Goal: Information Seeking & Learning: Learn about a topic

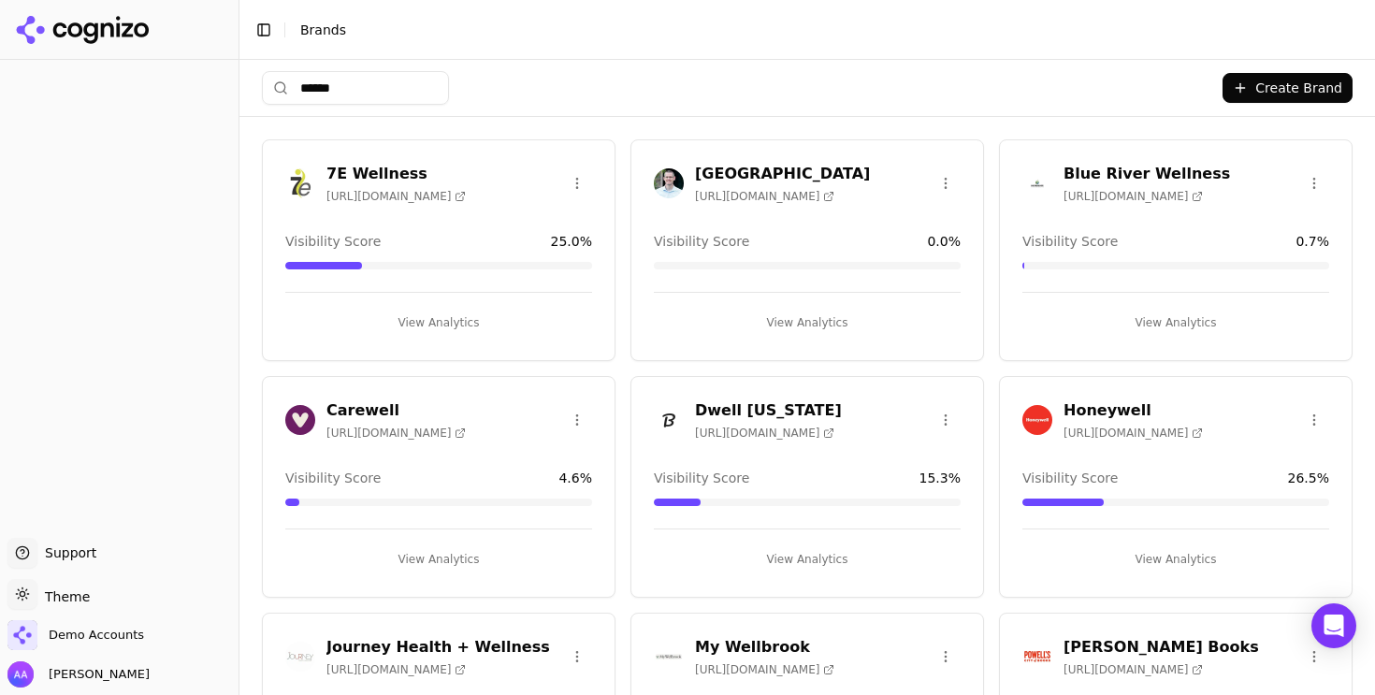
type input "*******"
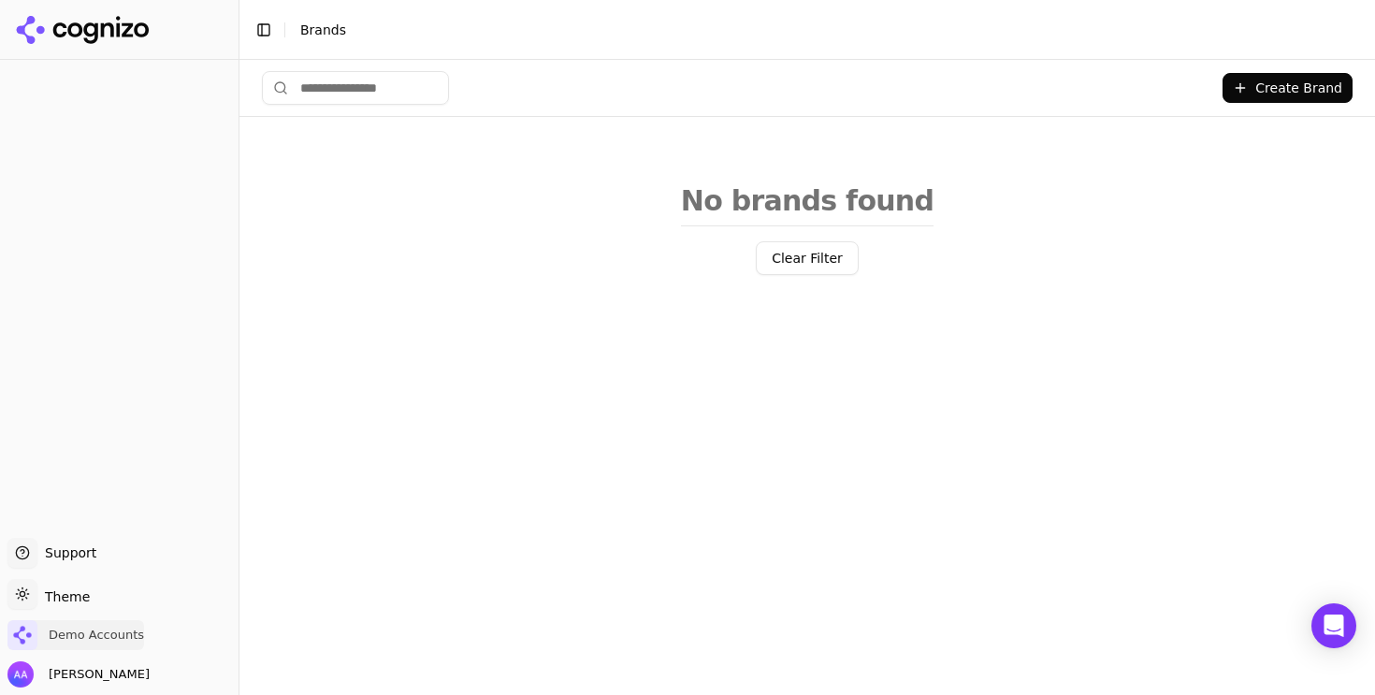
click at [85, 641] on span "Demo Accounts" at bounding box center [96, 635] width 95 height 17
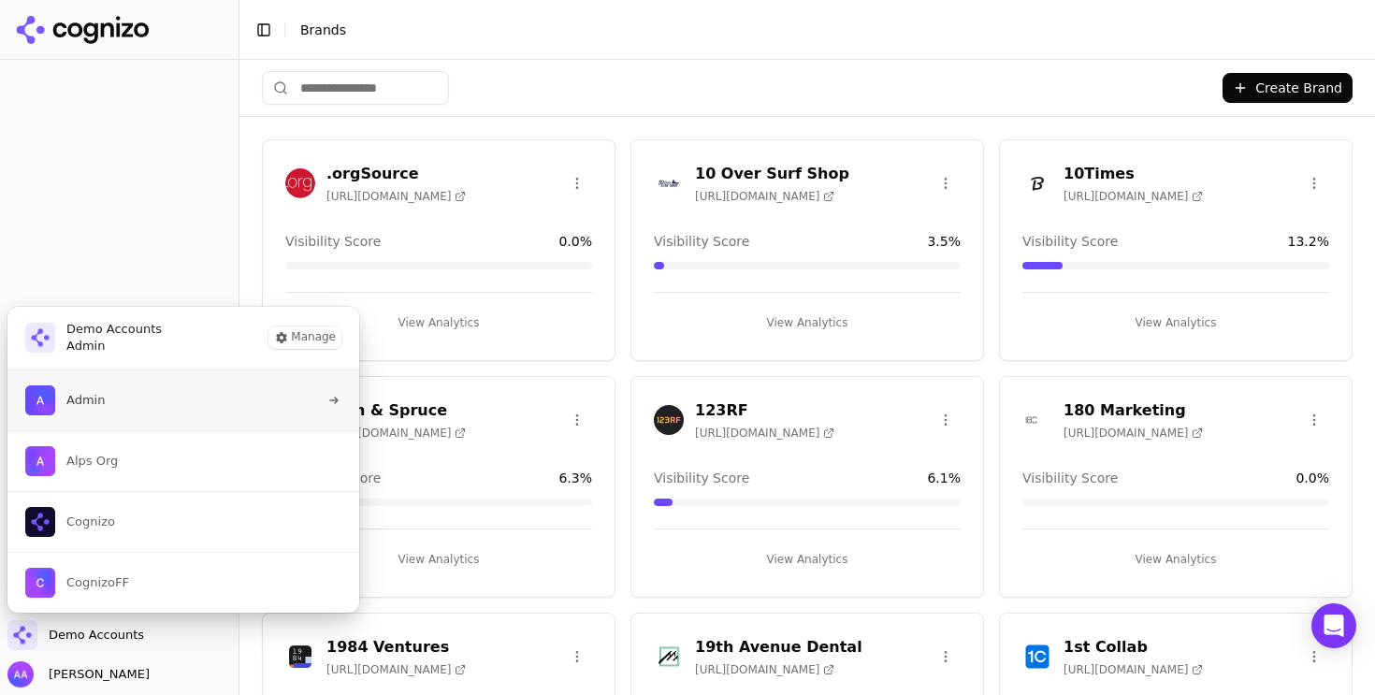
click at [158, 412] on button "Admin" at bounding box center [184, 401] width 354 height 60
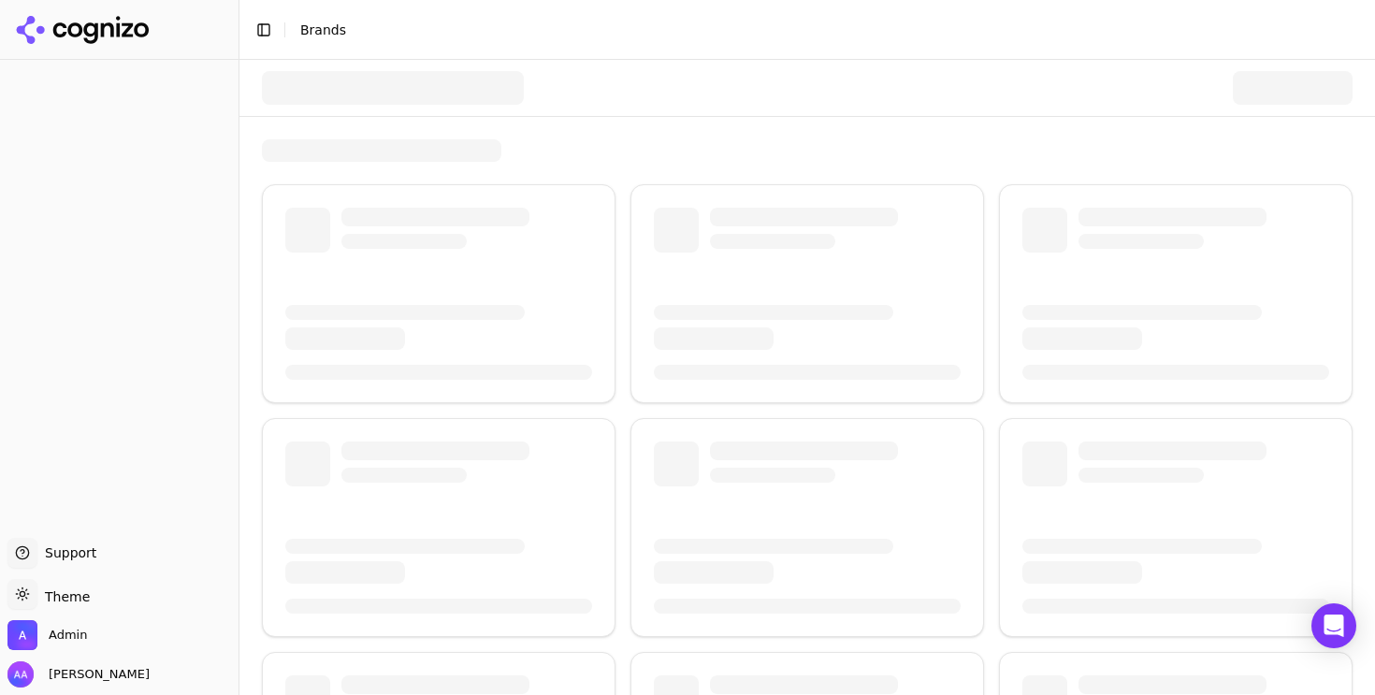
click at [351, 75] on div at bounding box center [393, 88] width 262 height 34
click at [372, 93] on div at bounding box center [393, 88] width 262 height 34
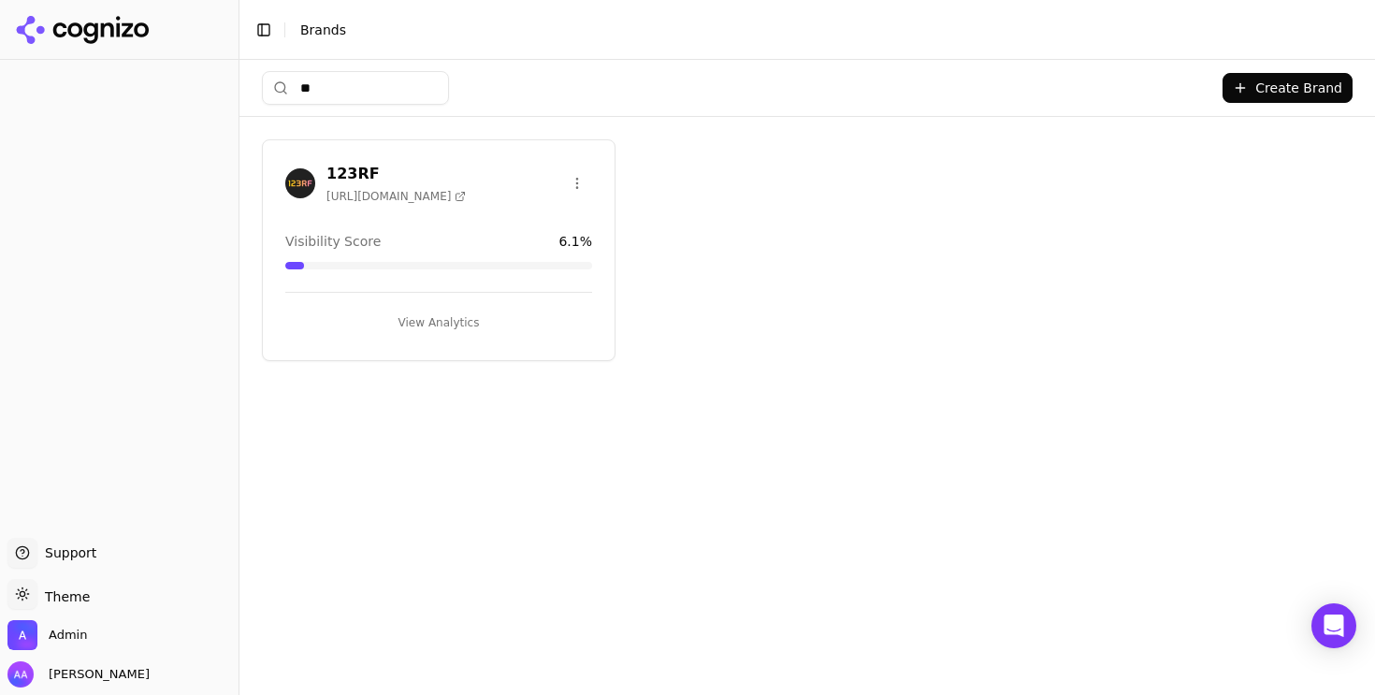
type input "*"
type input "*******"
click at [299, 171] on img at bounding box center [300, 183] width 30 height 30
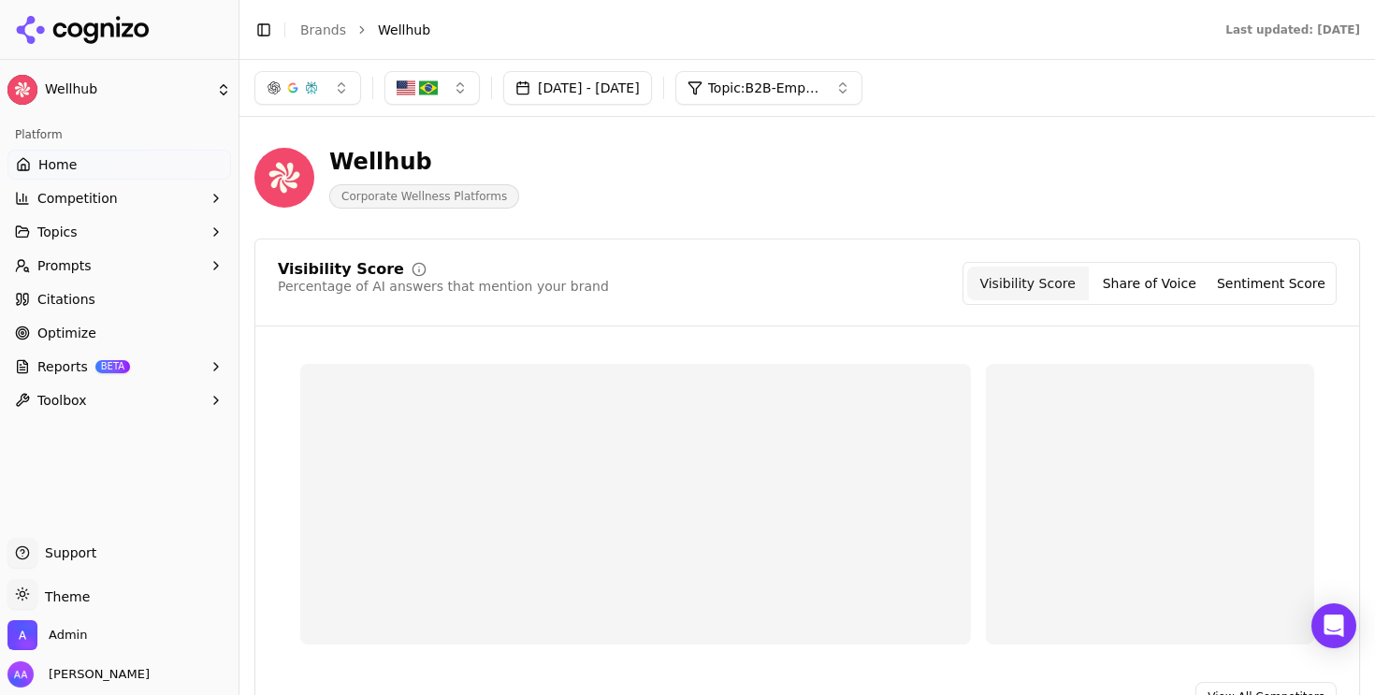
click at [795, 87] on span "Topic: B2B-Employee Wellness" at bounding box center [764, 88] width 112 height 19
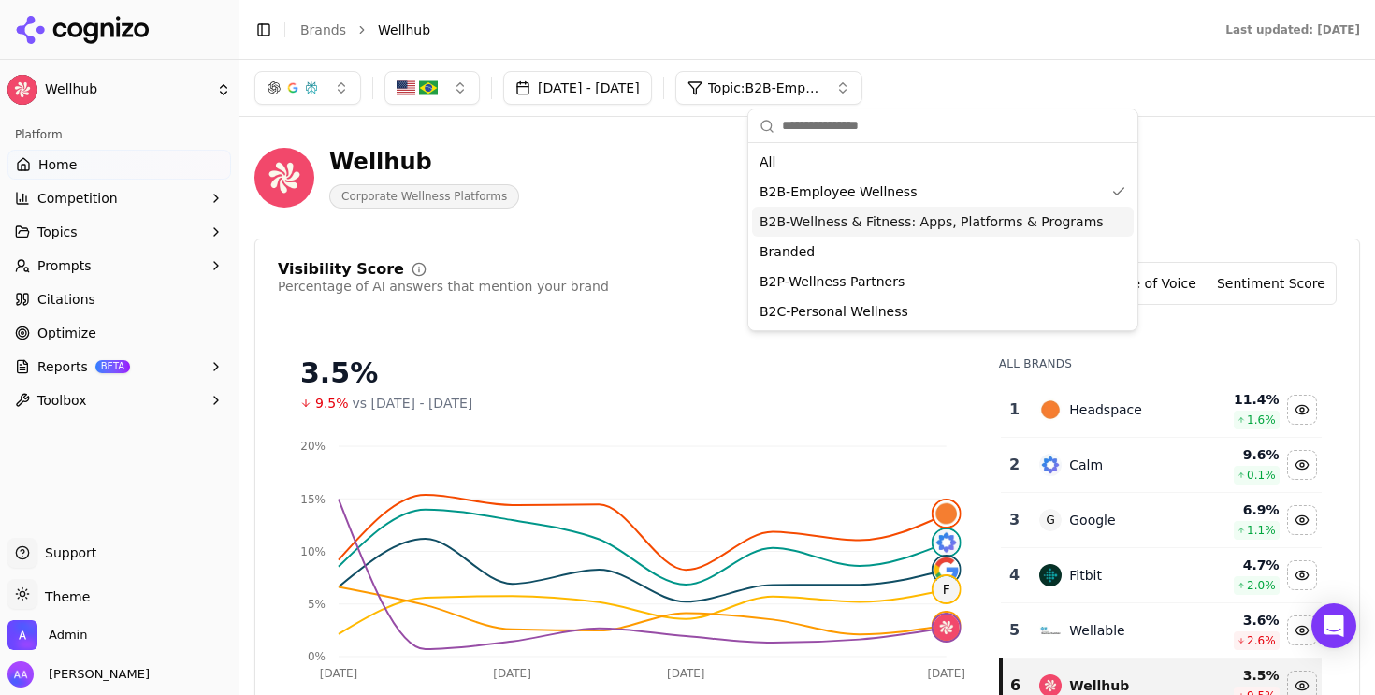
click at [897, 213] on span "B2B-Wellness & Fitness: Apps, Platforms & Programs" at bounding box center [932, 221] width 344 height 19
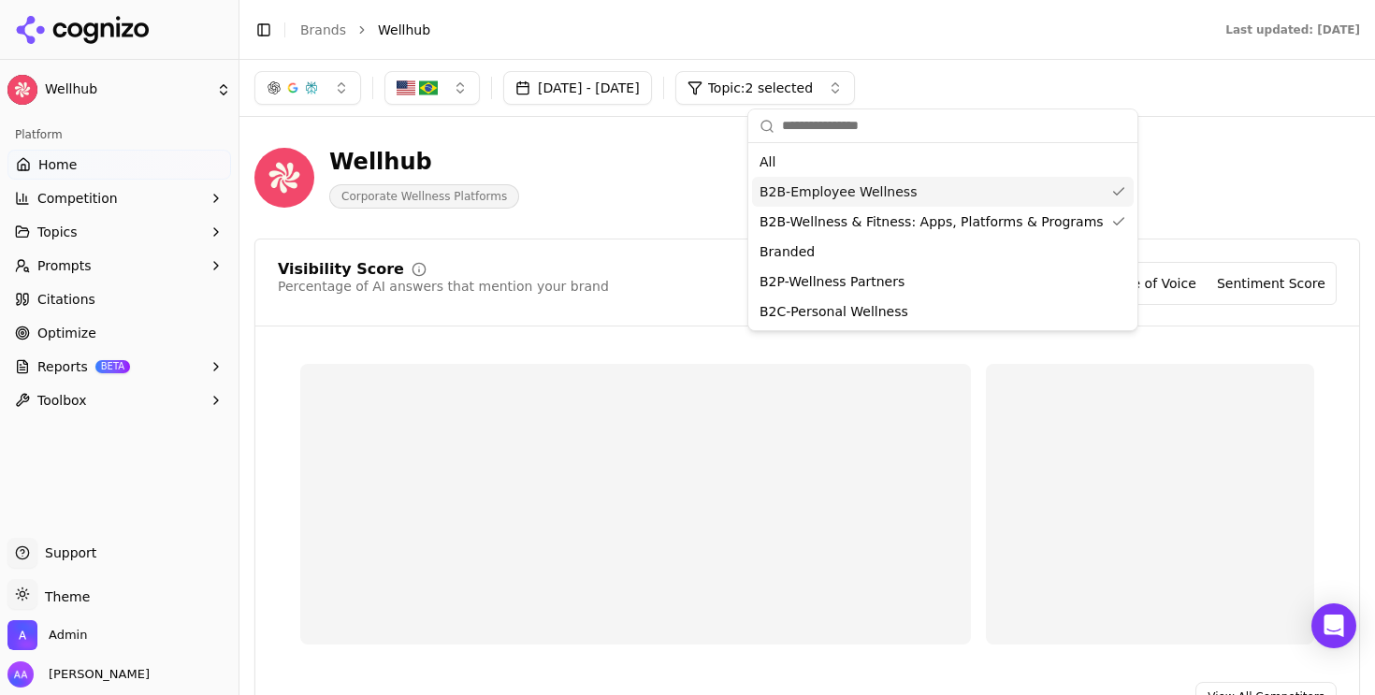
click at [912, 197] on div "B2B-Employee Wellness" at bounding box center [943, 192] width 382 height 30
click at [629, 170] on div "Wellhub Corporate Wellness Platforms" at bounding box center [674, 178] width 838 height 62
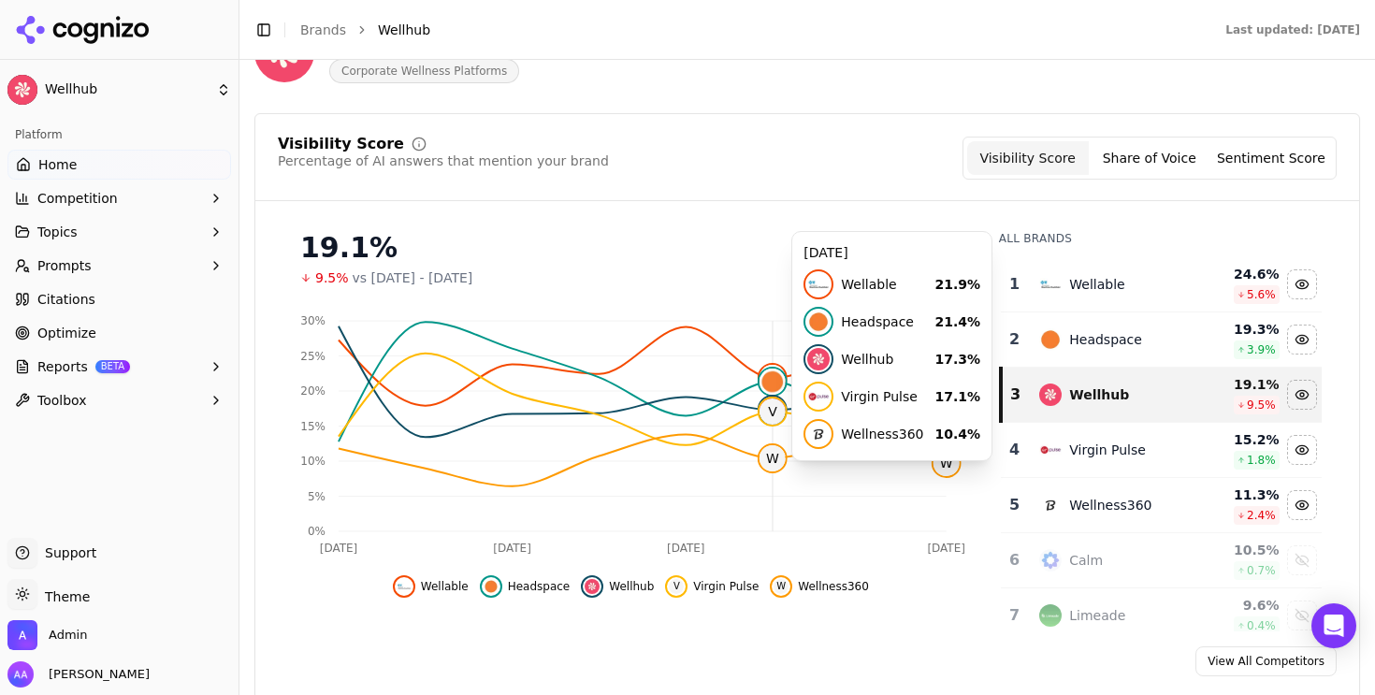
scroll to position [147, 0]
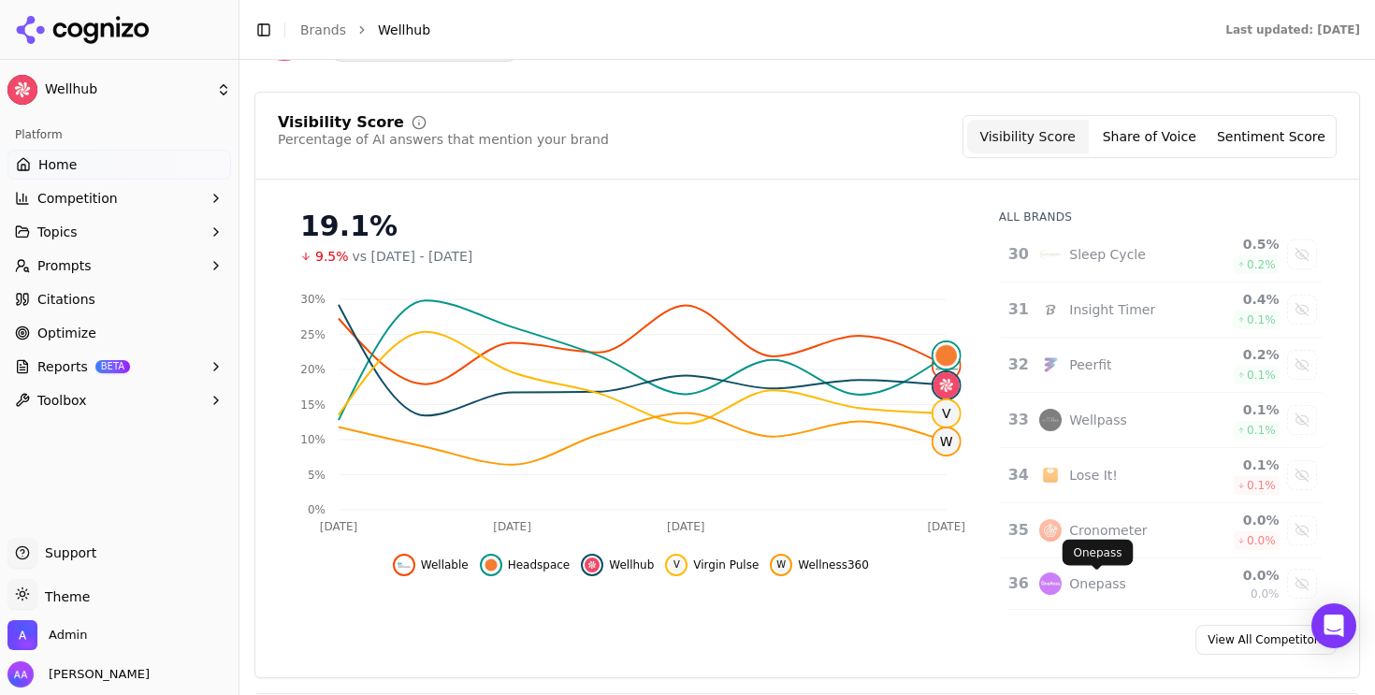
click at [1098, 584] on div "Onepass" at bounding box center [1097, 583] width 57 height 19
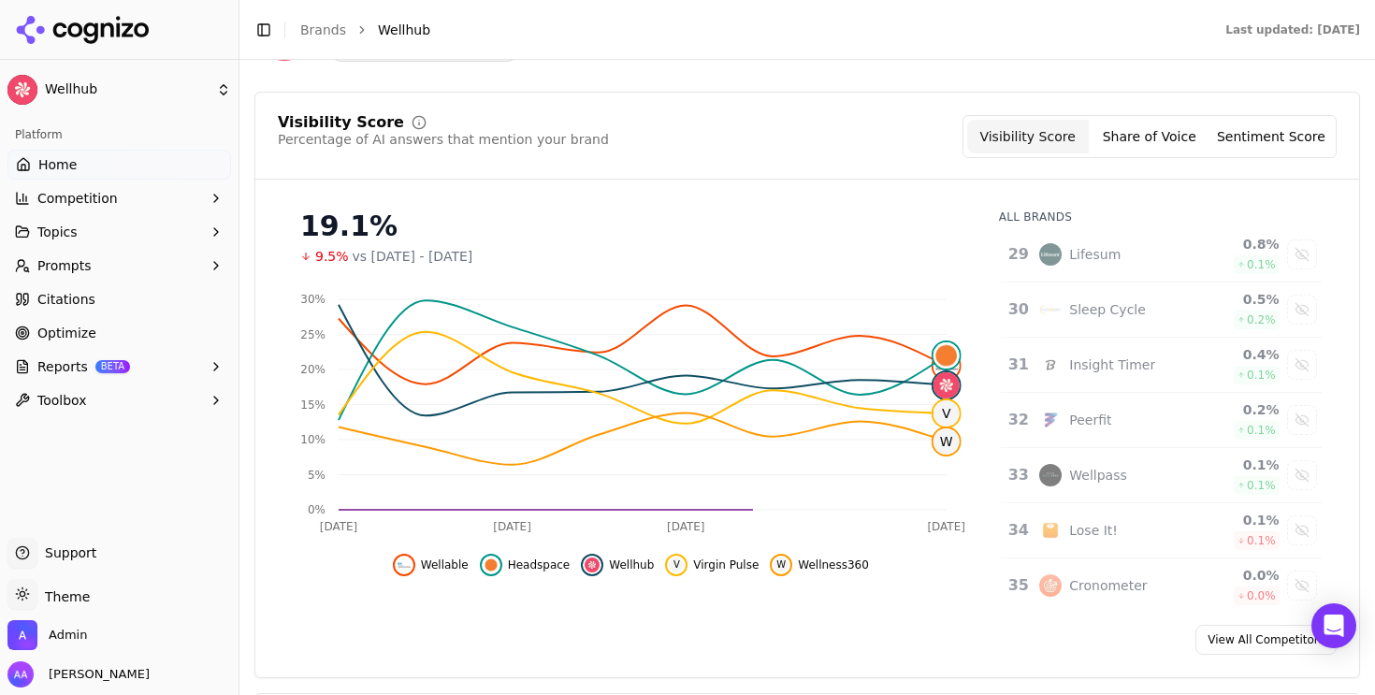
click at [1102, 568] on td "Cronometer" at bounding box center [1111, 586] width 167 height 55
click at [1103, 583] on div "Lose It!" at bounding box center [1093, 585] width 49 height 19
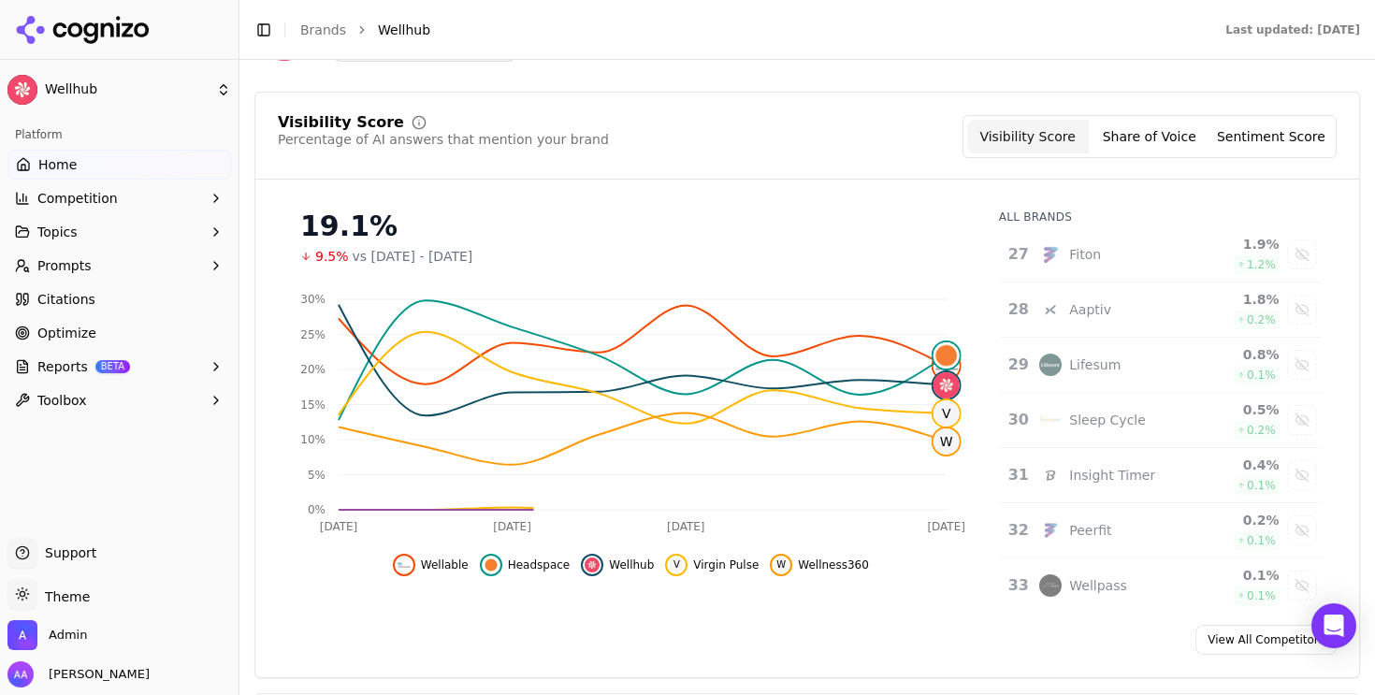
click at [1106, 582] on div "Wellpass" at bounding box center [1097, 585] width 57 height 19
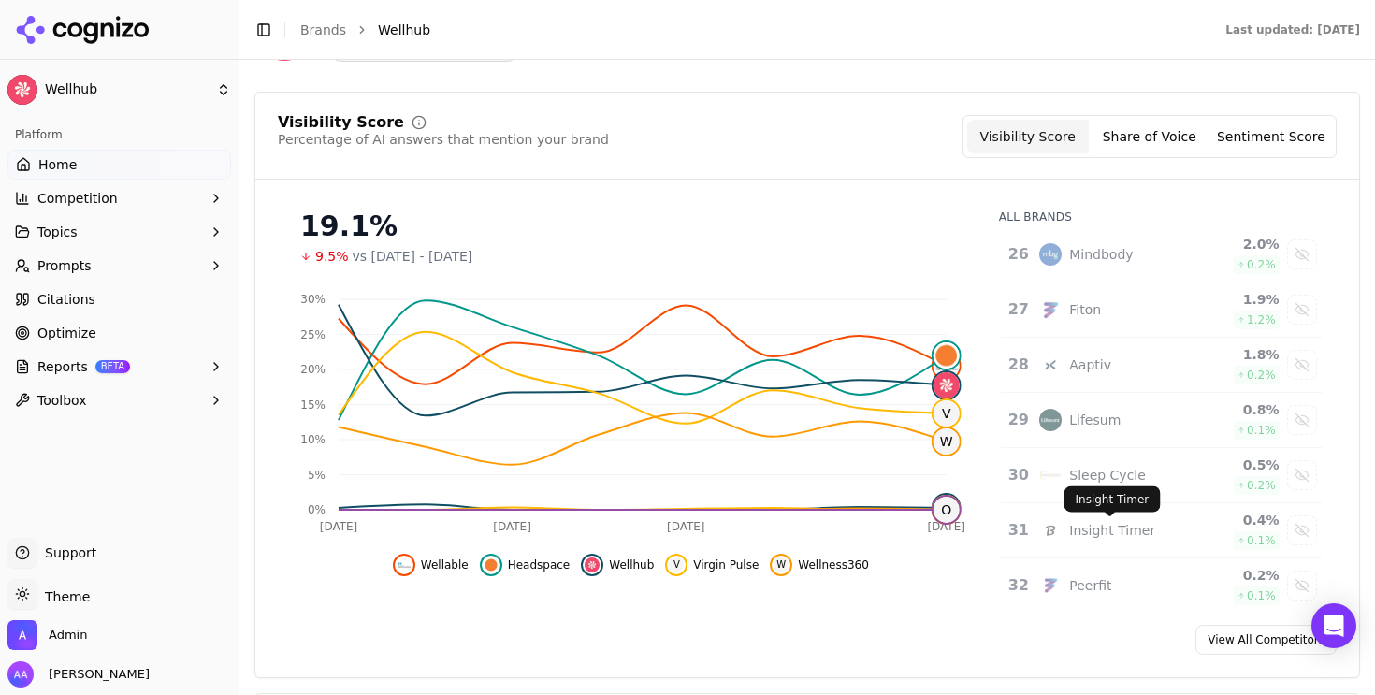
click at [1112, 582] on div "Peerfit" at bounding box center [1112, 585] width 144 height 22
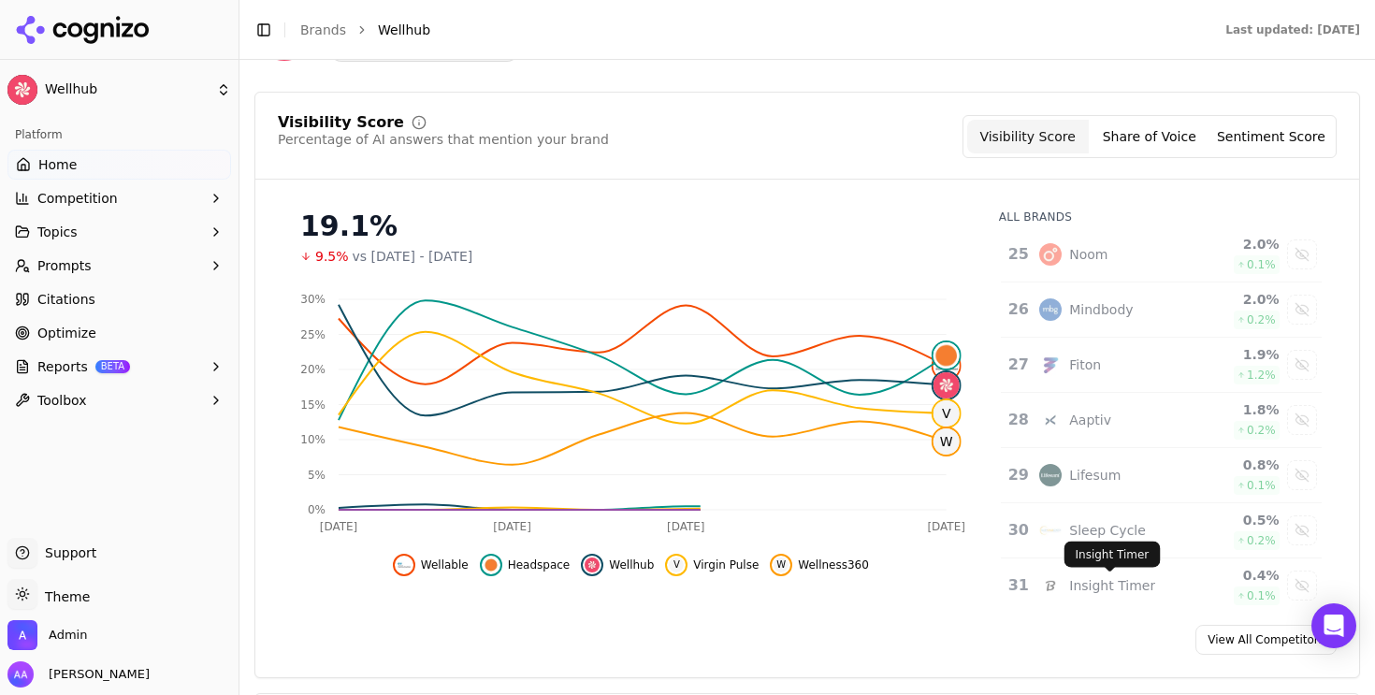
click at [1118, 584] on div "Insight Timer" at bounding box center [1112, 585] width 86 height 19
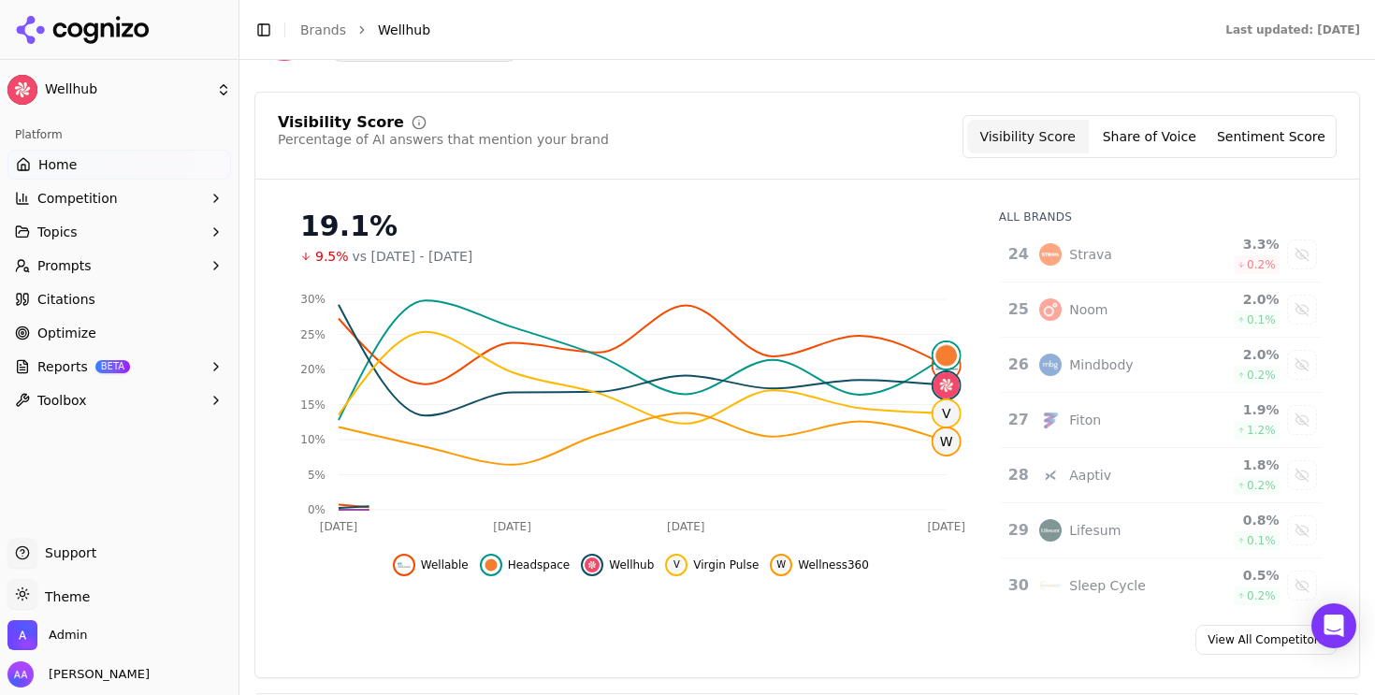
click at [1119, 565] on td "Sleep Cycle" at bounding box center [1111, 586] width 167 height 55
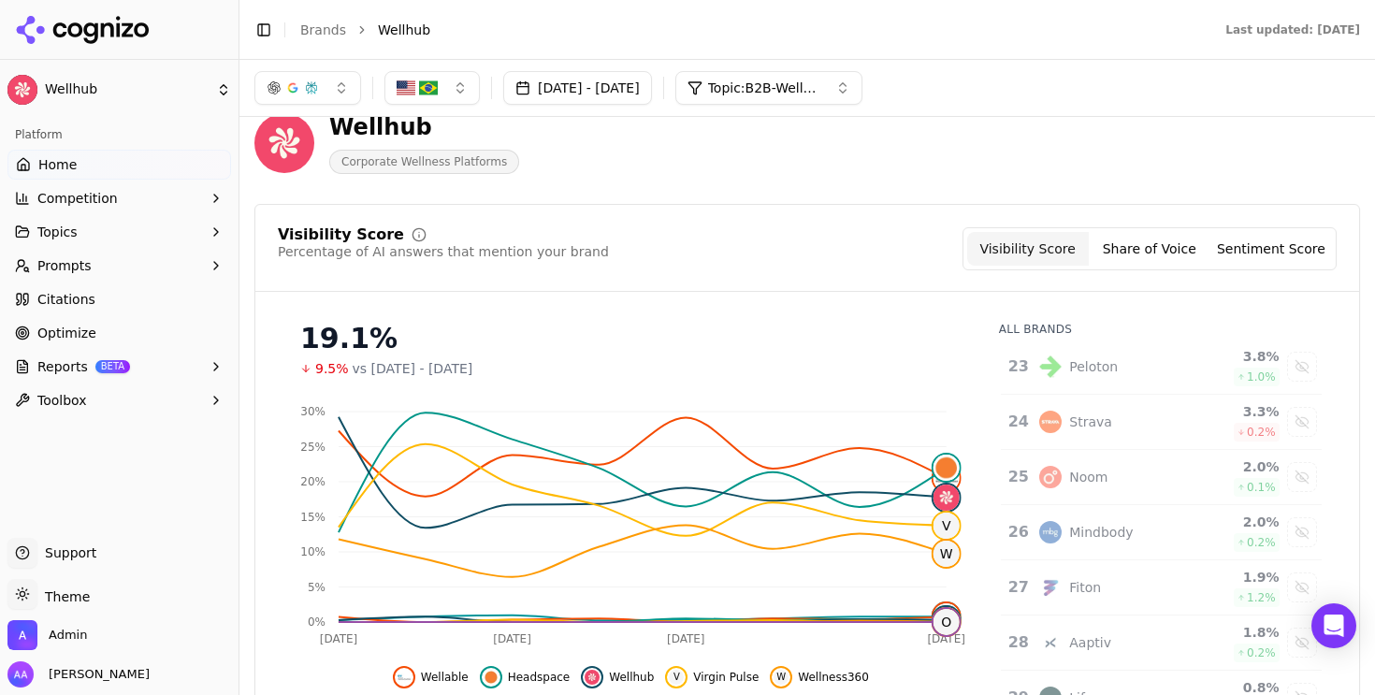
scroll to position [17, 0]
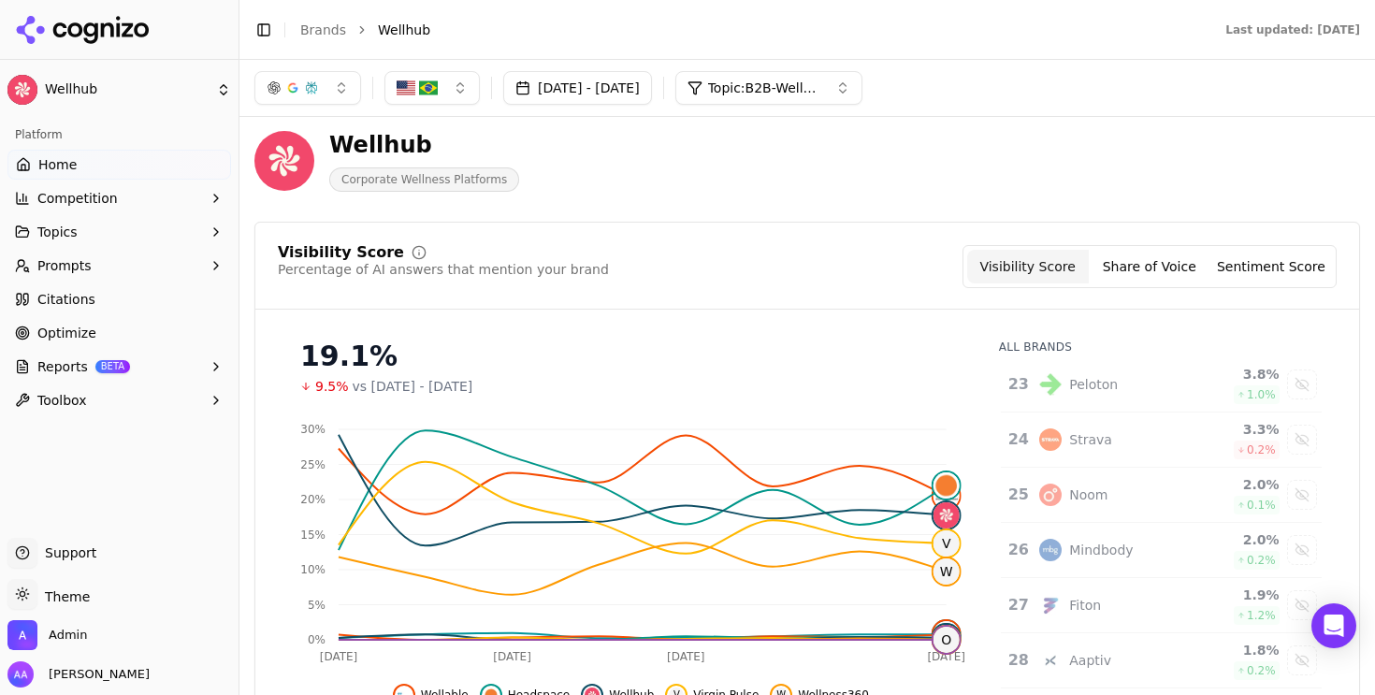
click at [647, 96] on button "[DATE] - [DATE]" at bounding box center [577, 88] width 149 height 34
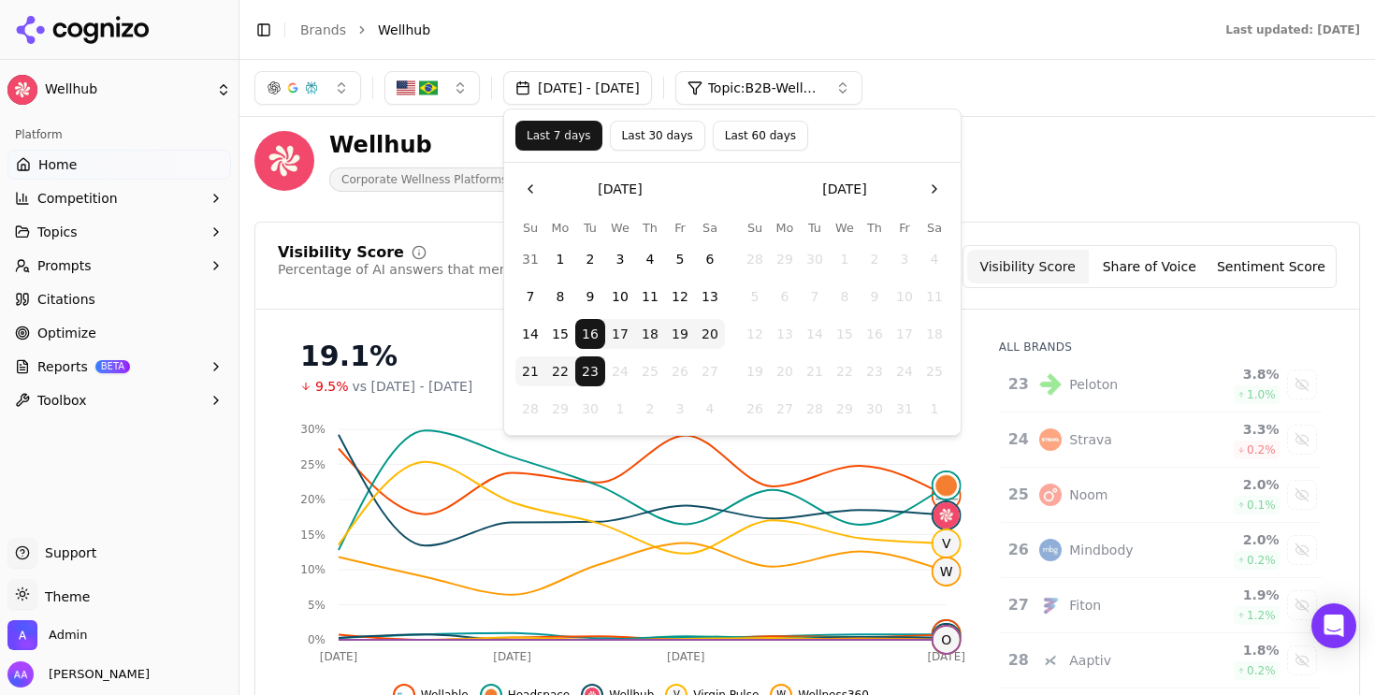
click at [650, 144] on button "Last 30 days" at bounding box center [657, 136] width 95 height 30
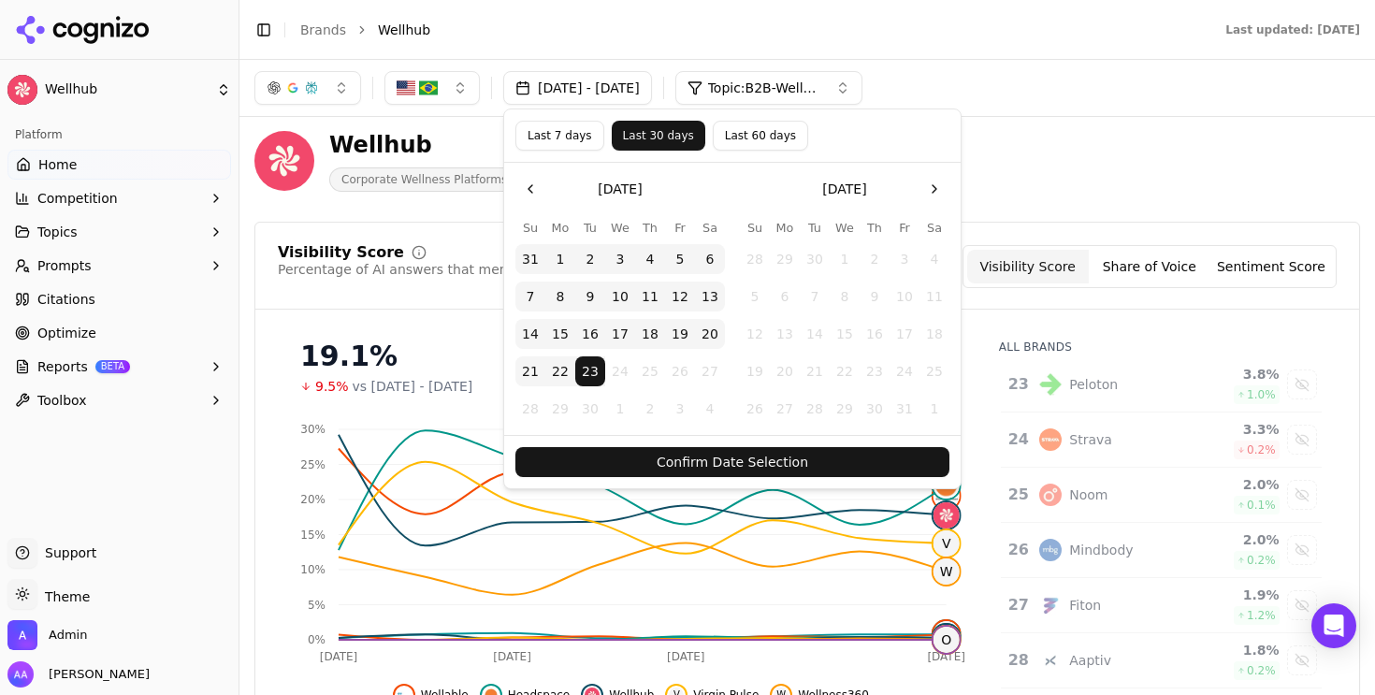
click at [784, 456] on button "Confirm Date Selection" at bounding box center [733, 462] width 434 height 30
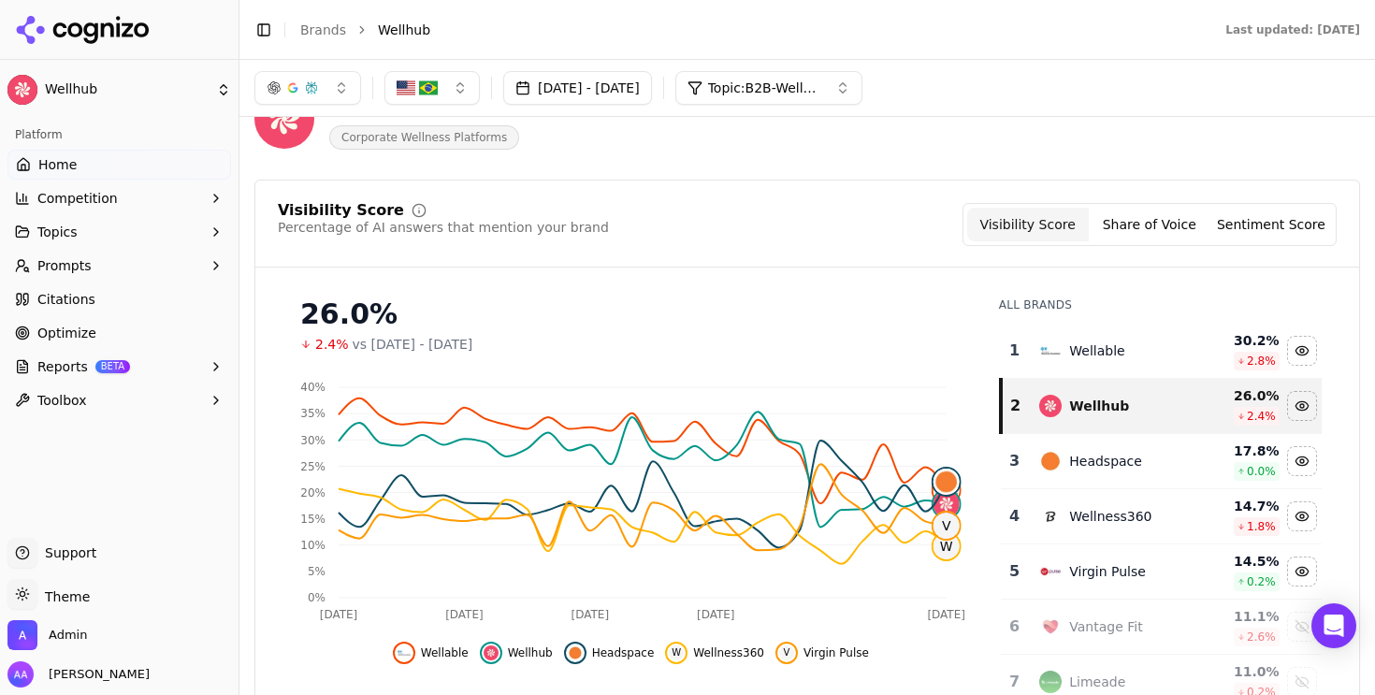
scroll to position [75, 0]
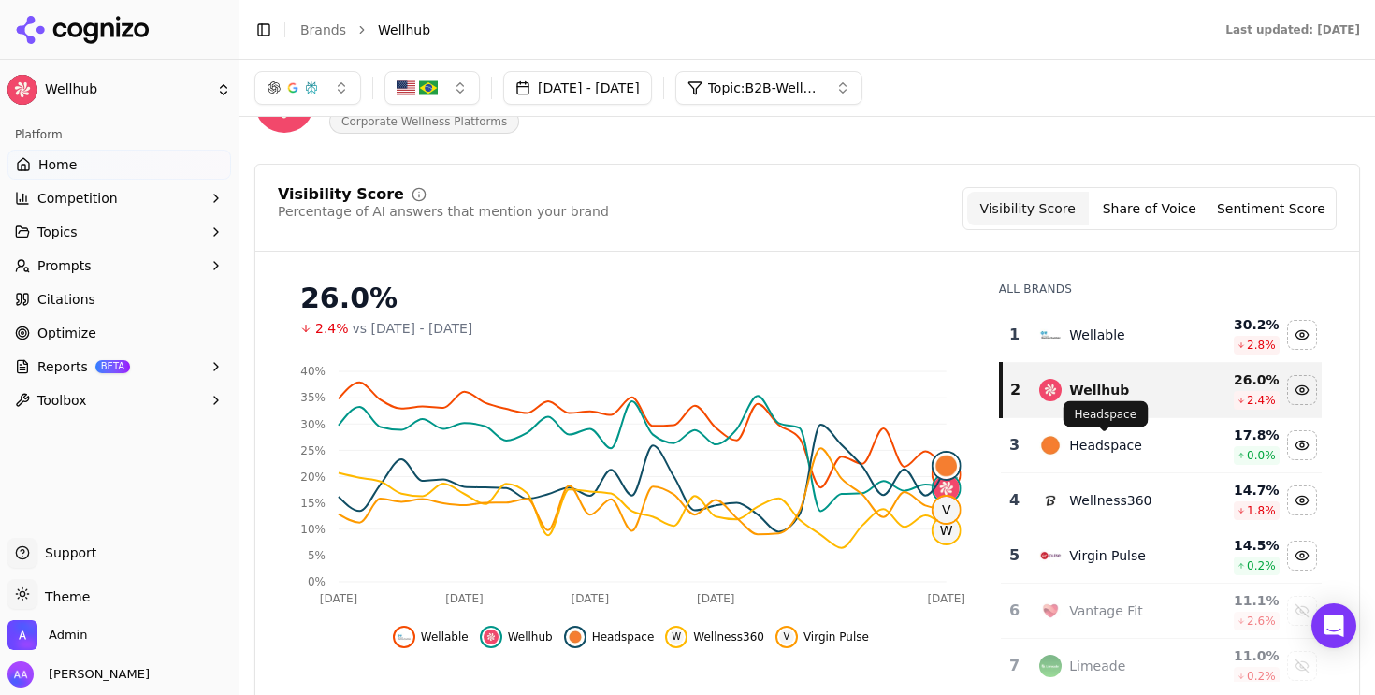
click at [1127, 438] on div "Headspace" at bounding box center [1105, 445] width 73 height 19
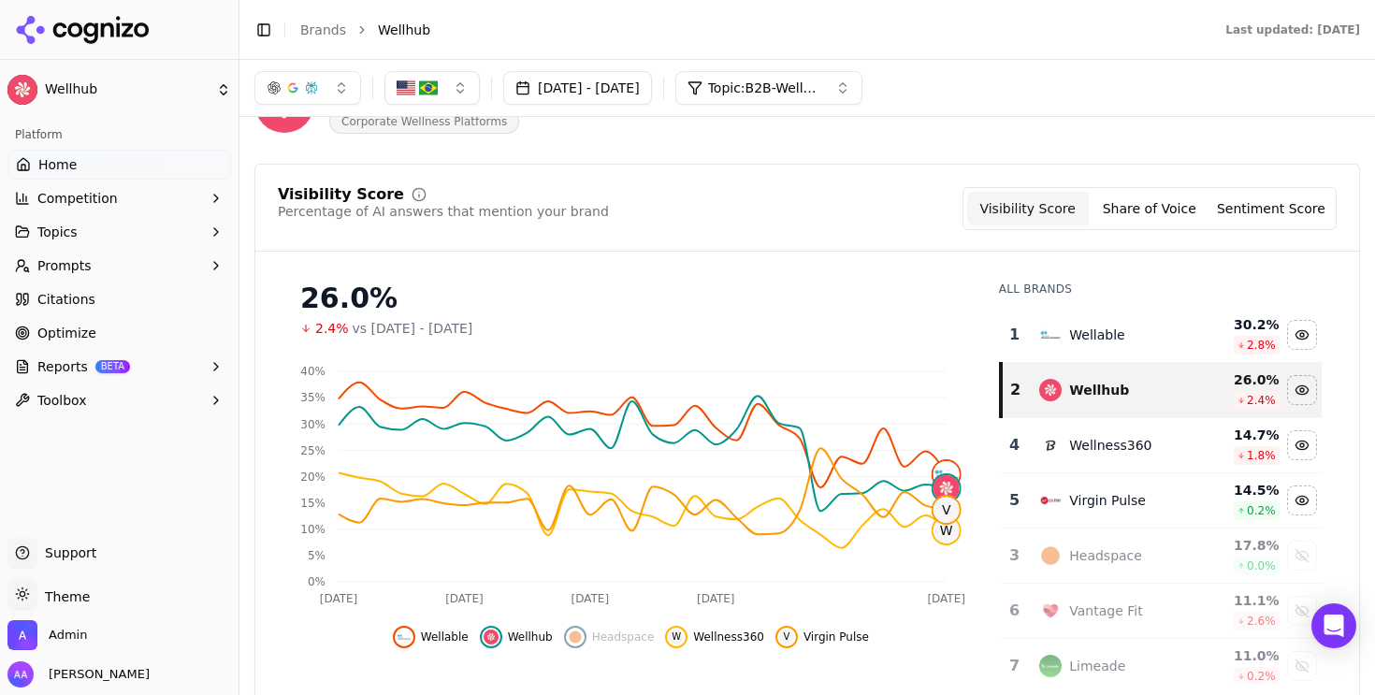
click at [1127, 438] on div "Wellness360" at bounding box center [1110, 445] width 82 height 19
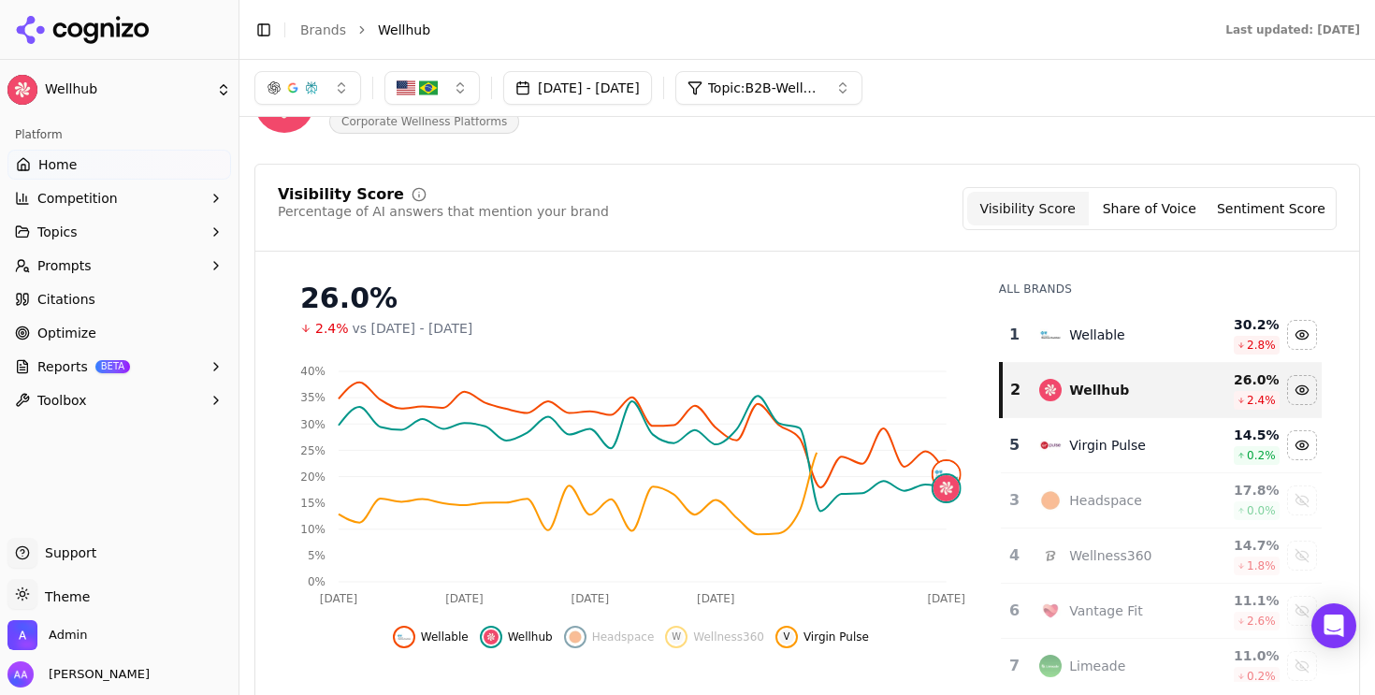
click at [1126, 487] on td "Headspace" at bounding box center [1111, 500] width 167 height 55
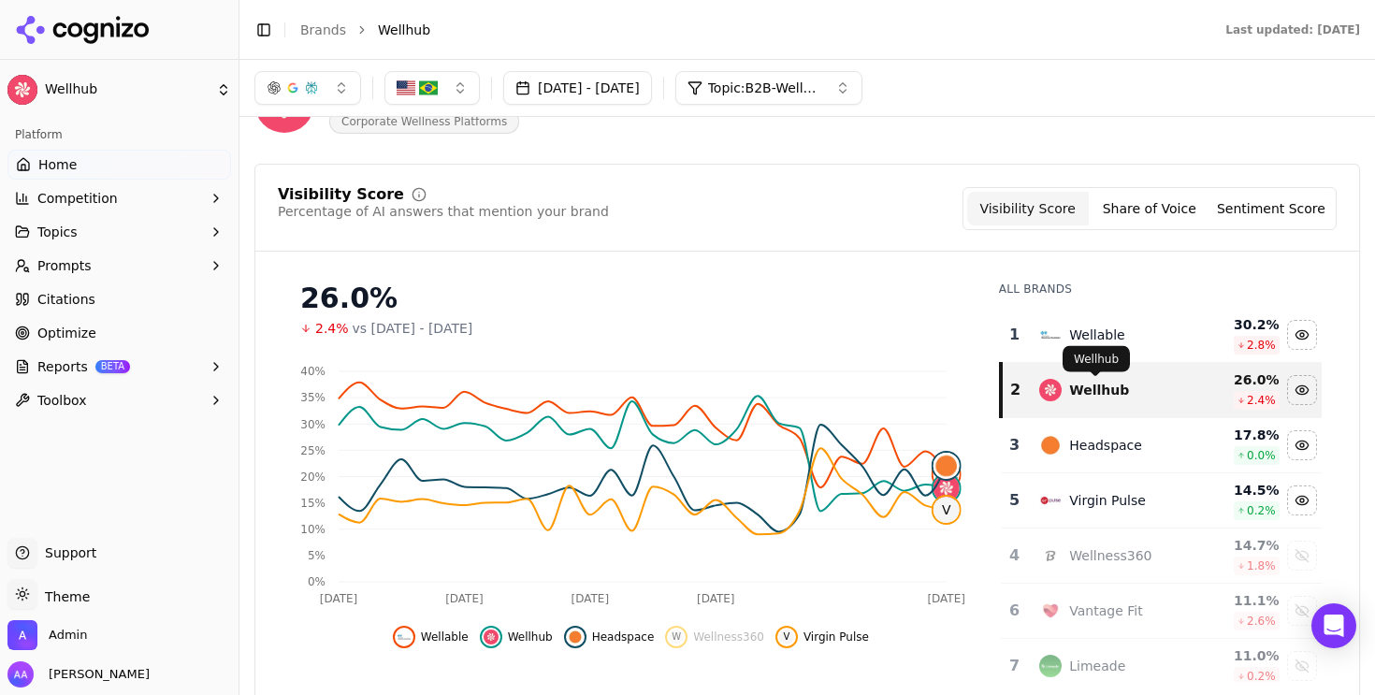
click at [1093, 393] on div "Wellhub" at bounding box center [1099, 390] width 60 height 19
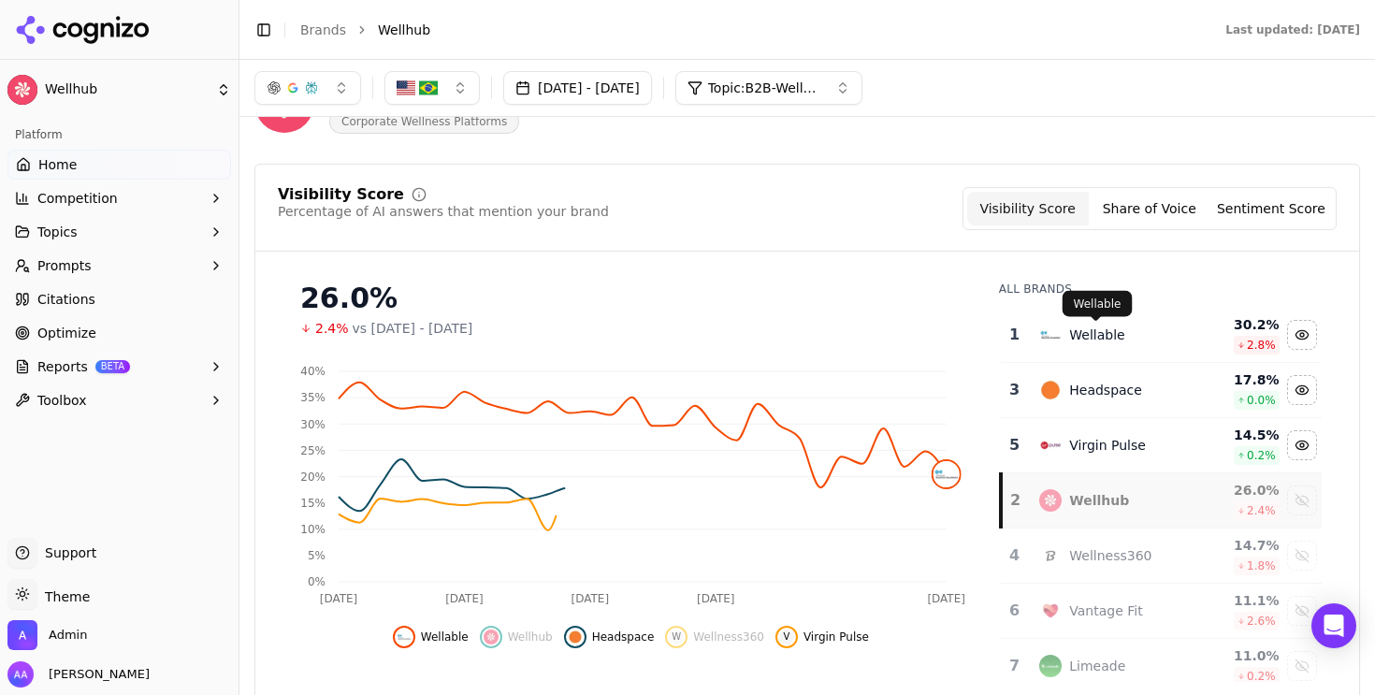
click at [1079, 337] on div "Wellable" at bounding box center [1096, 335] width 55 height 19
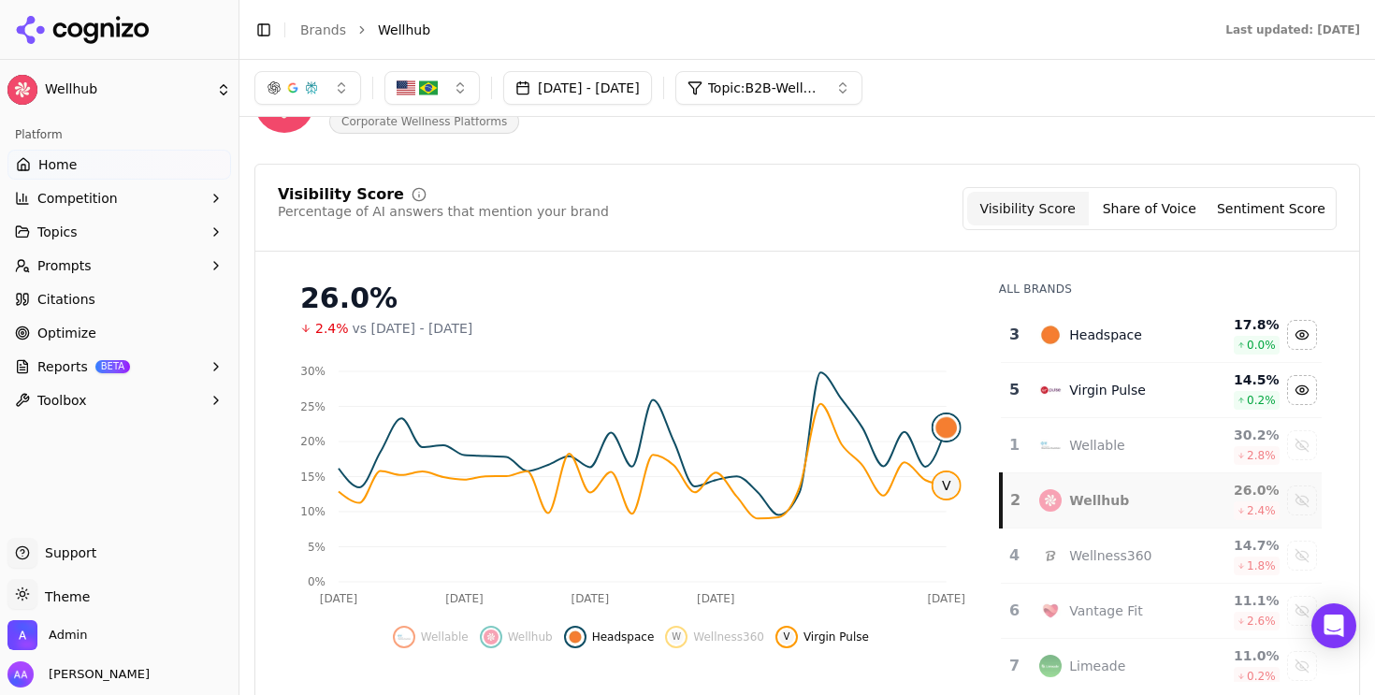
click at [1122, 498] on div "Wellhub" at bounding box center [1112, 500] width 144 height 22
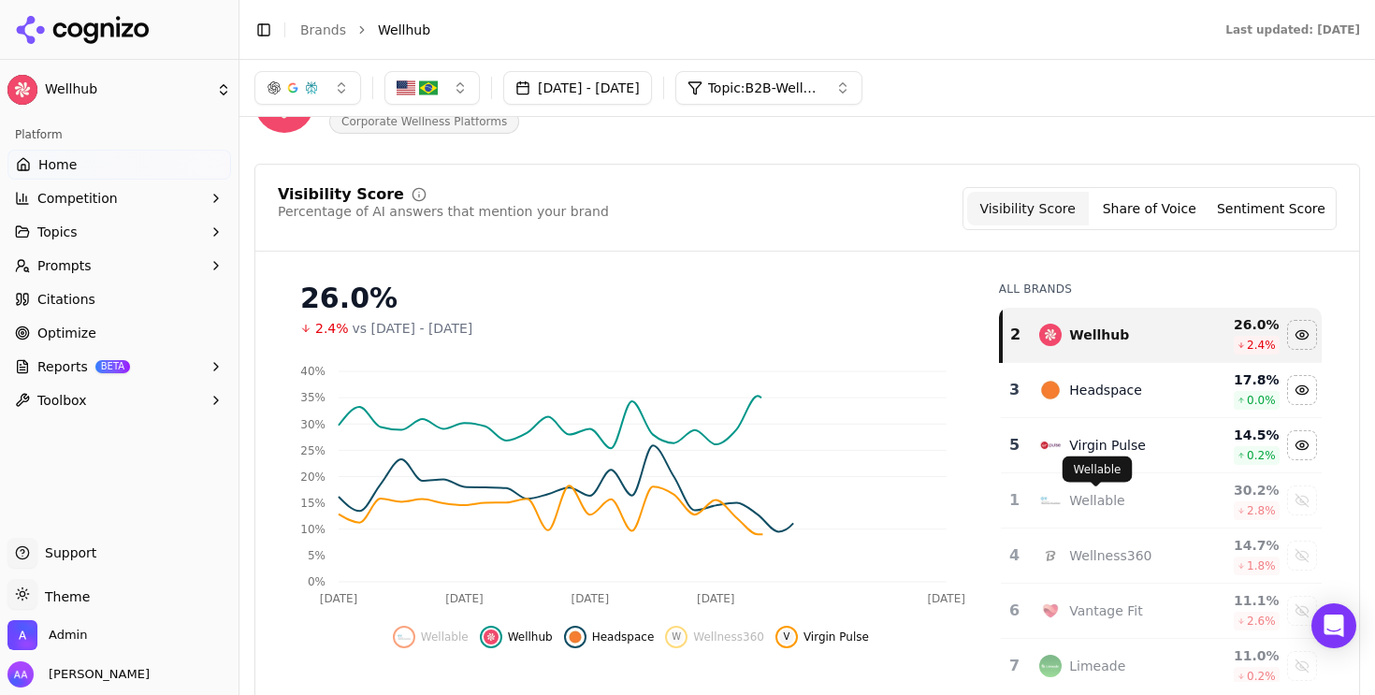
click at [1126, 498] on div "Wellable" at bounding box center [1112, 500] width 144 height 22
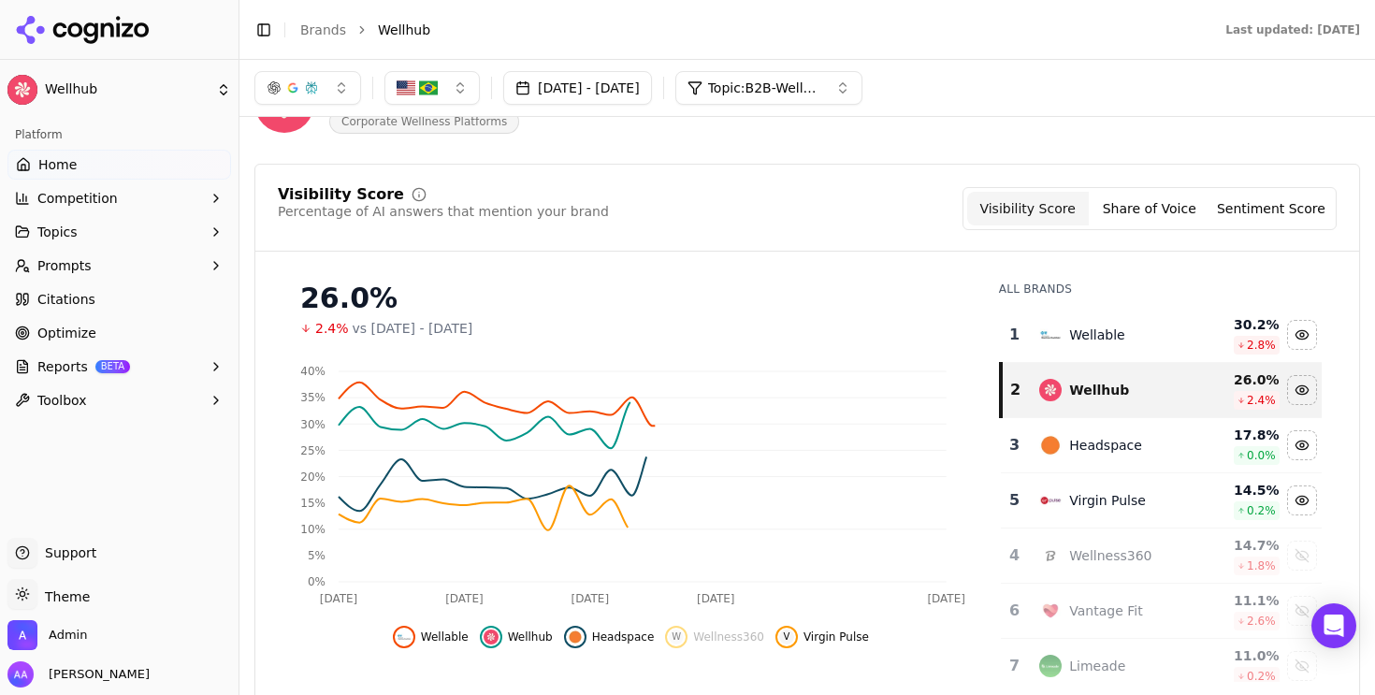
click at [1113, 540] on td "Wellness360" at bounding box center [1111, 556] width 167 height 55
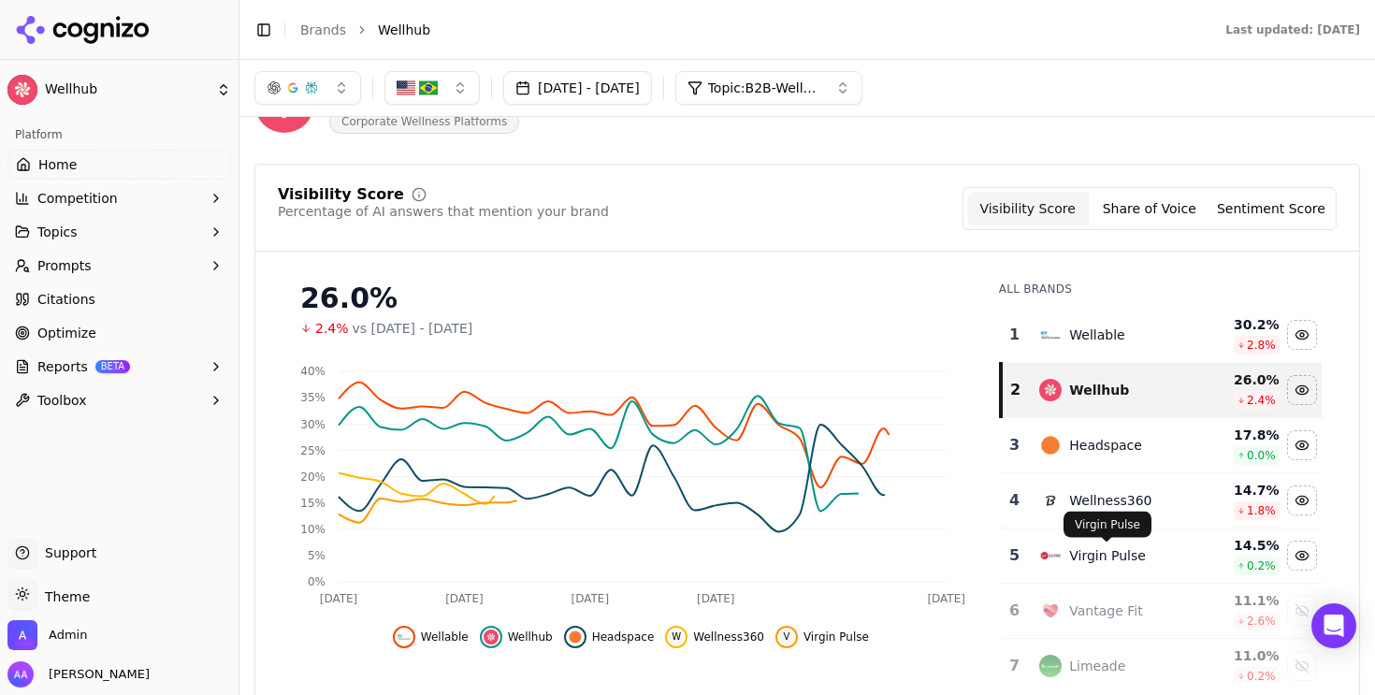
click at [1089, 611] on div "Vantage Fit" at bounding box center [1105, 611] width 73 height 19
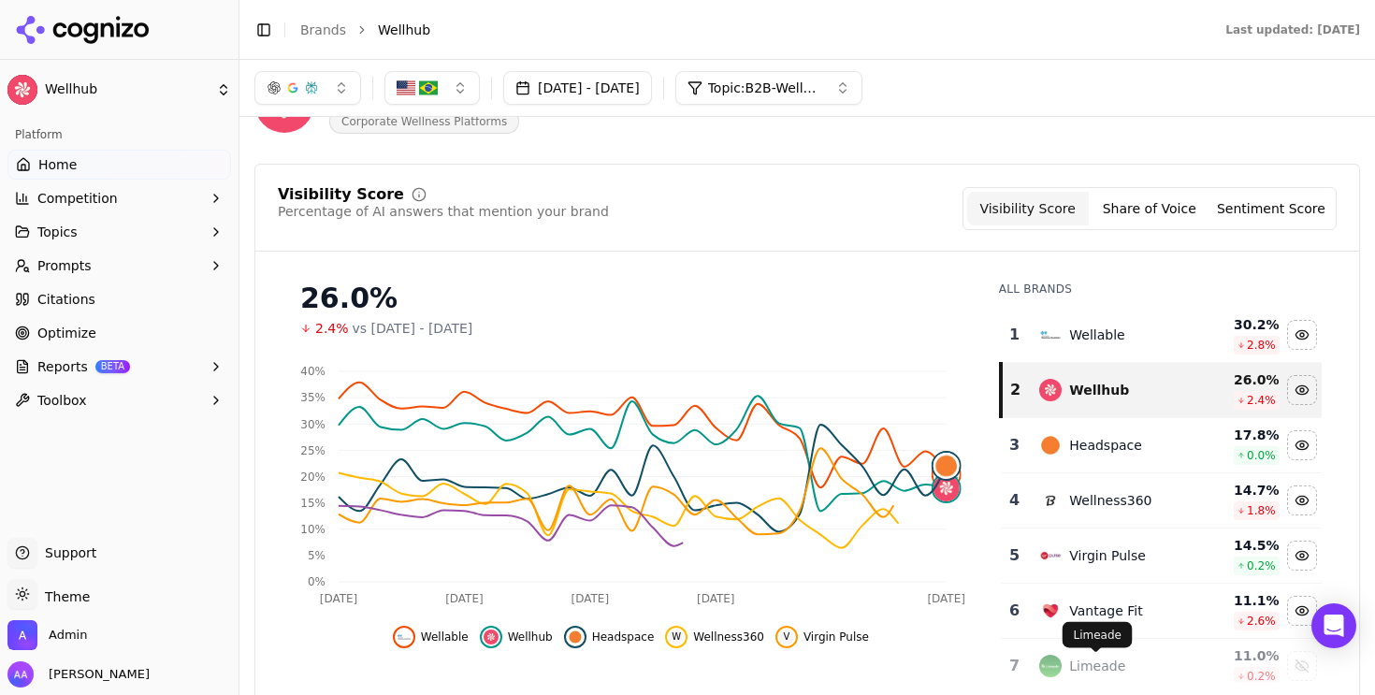
click at [1084, 669] on div "Limeade" at bounding box center [1097, 666] width 56 height 19
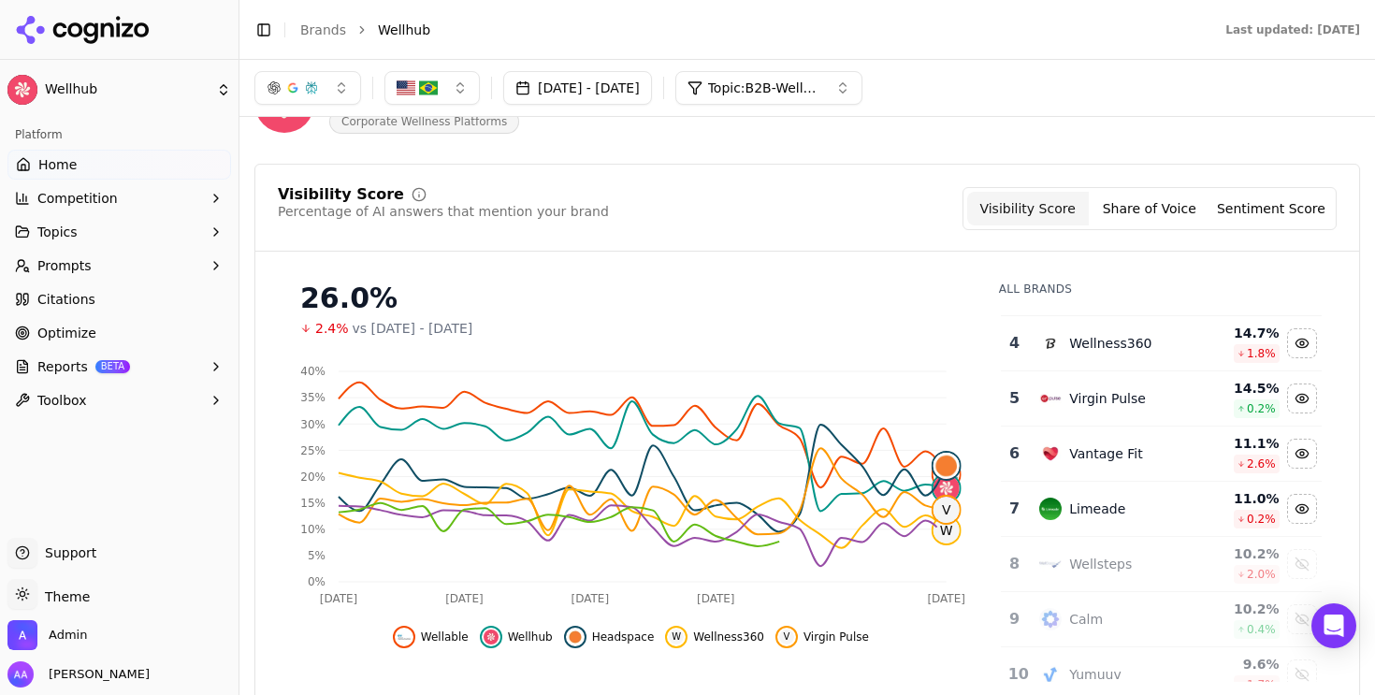
scroll to position [168, 0]
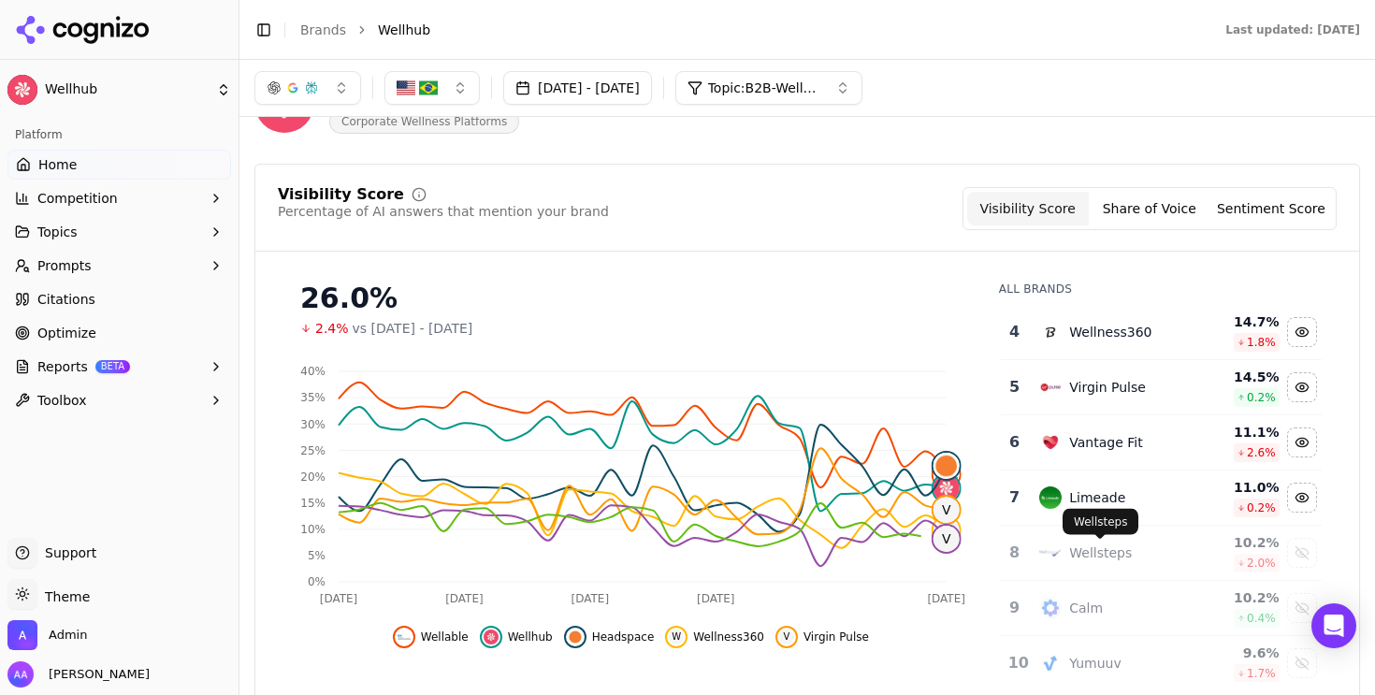
click at [1083, 573] on td "Wellsteps" at bounding box center [1111, 553] width 167 height 55
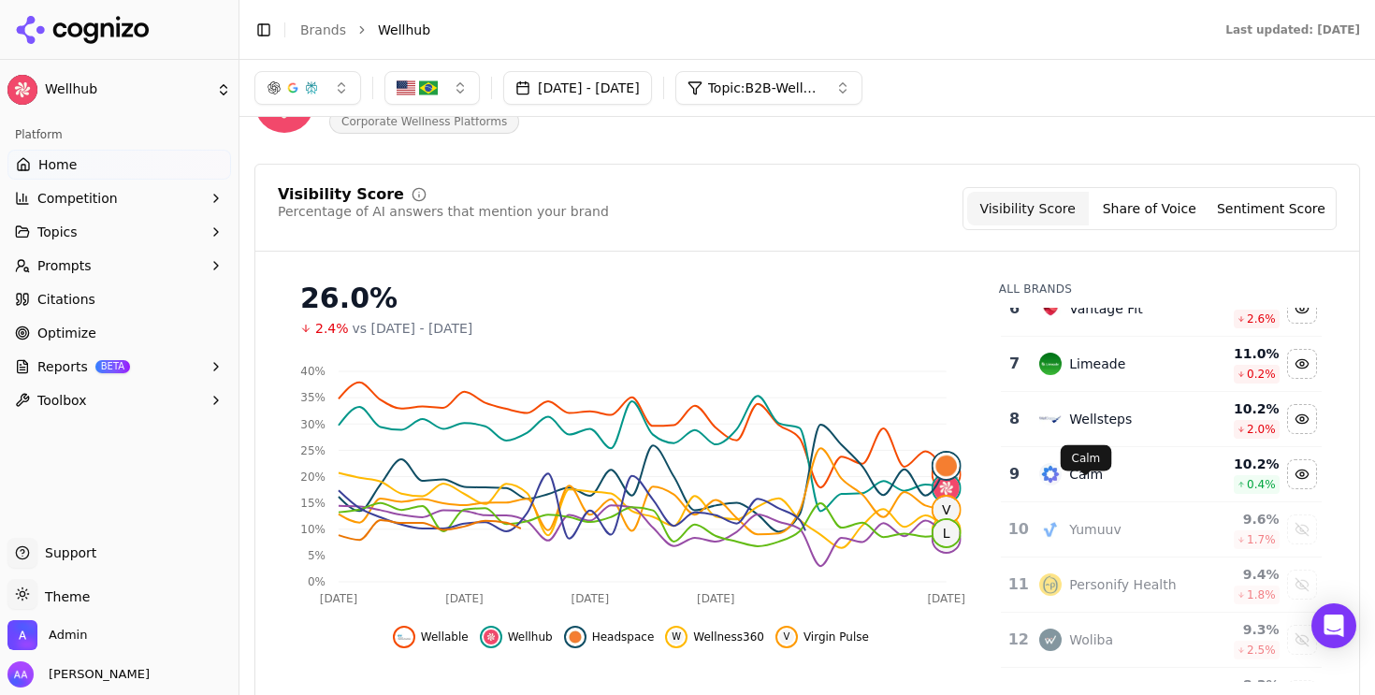
scroll to position [313, 0]
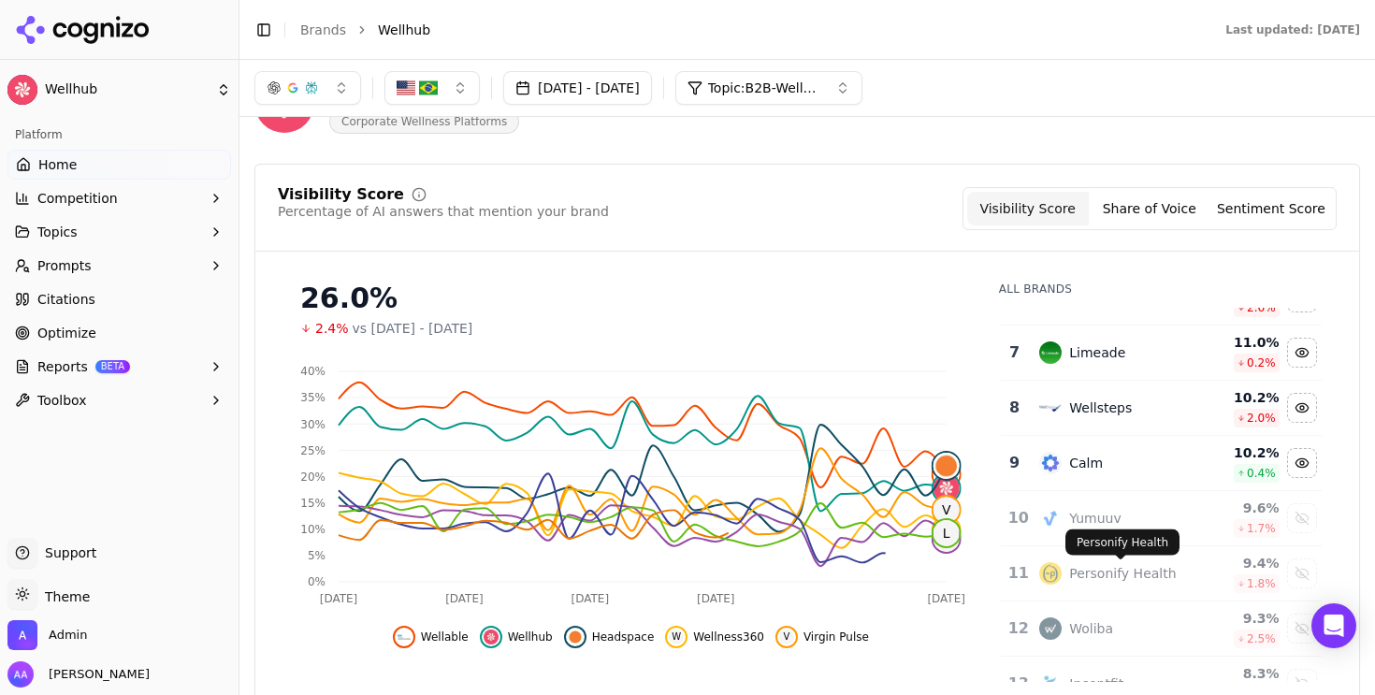
click at [1090, 516] on div "Yumuuv" at bounding box center [1095, 518] width 52 height 19
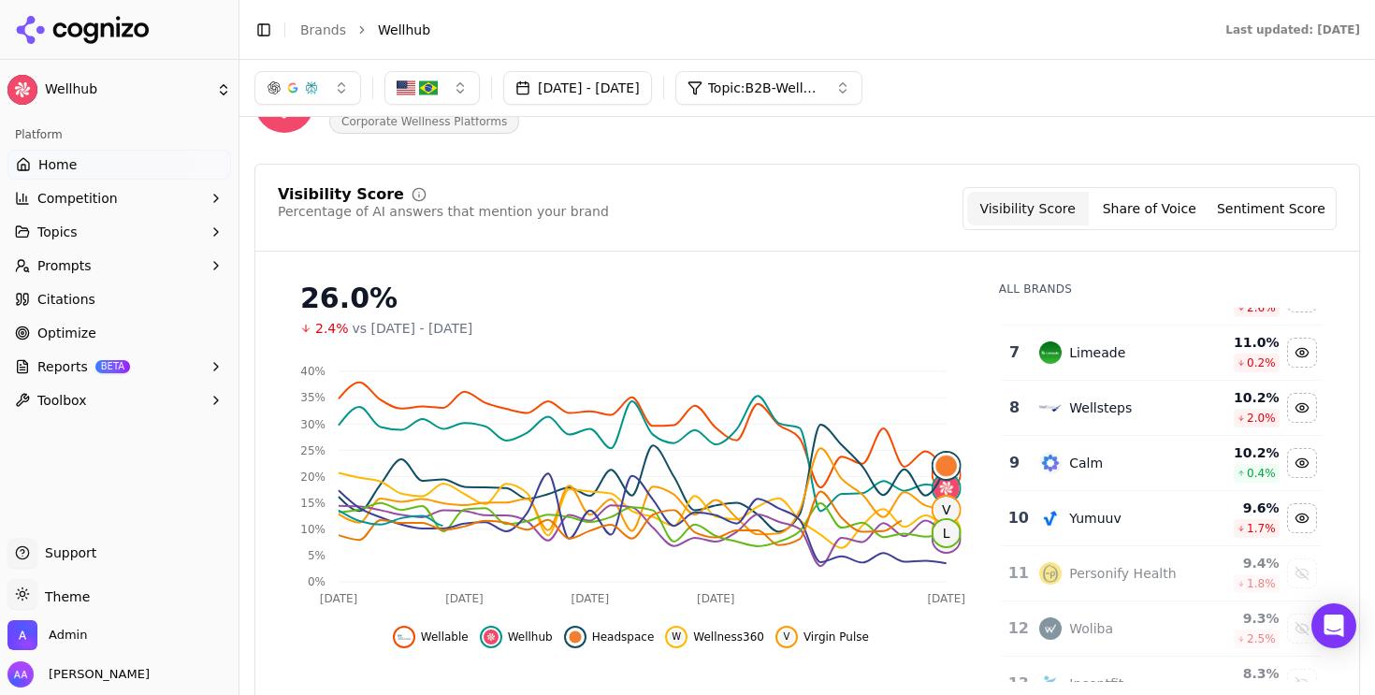
click at [1090, 563] on div "Personify Health" at bounding box center [1112, 573] width 144 height 22
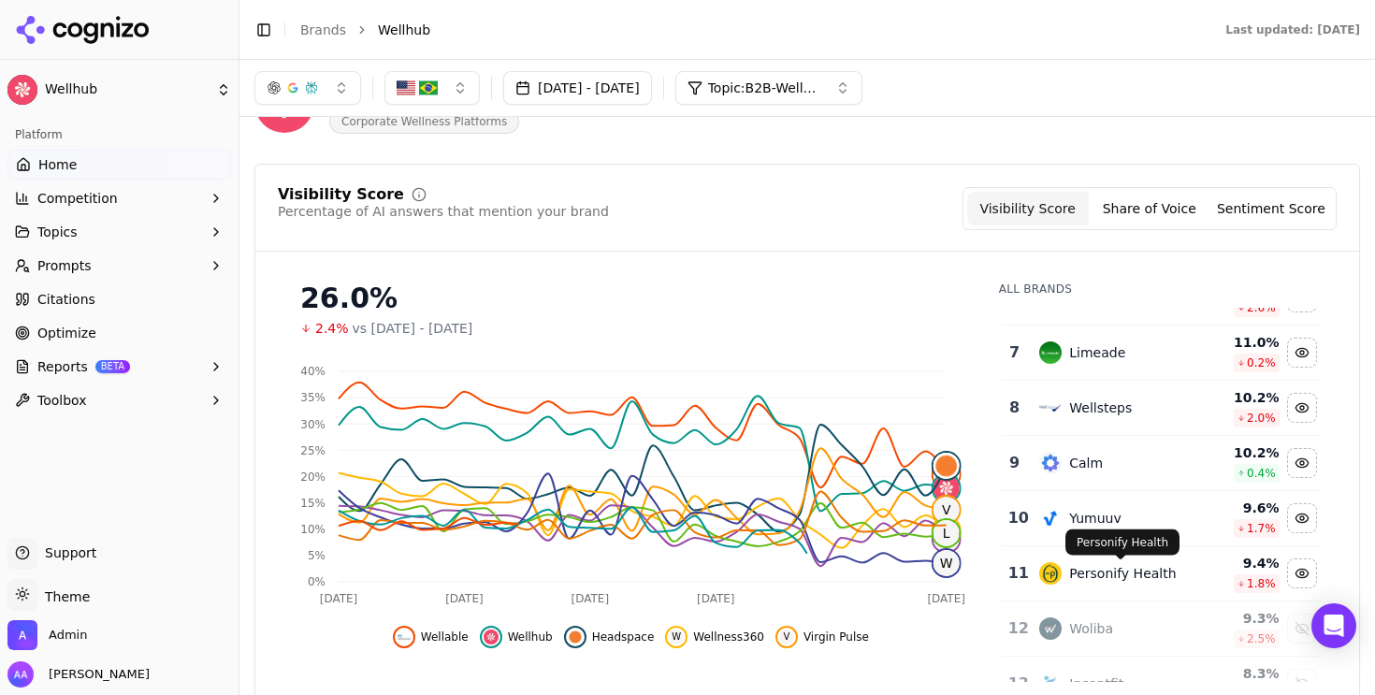
click at [1084, 610] on td "Woliba" at bounding box center [1111, 629] width 167 height 55
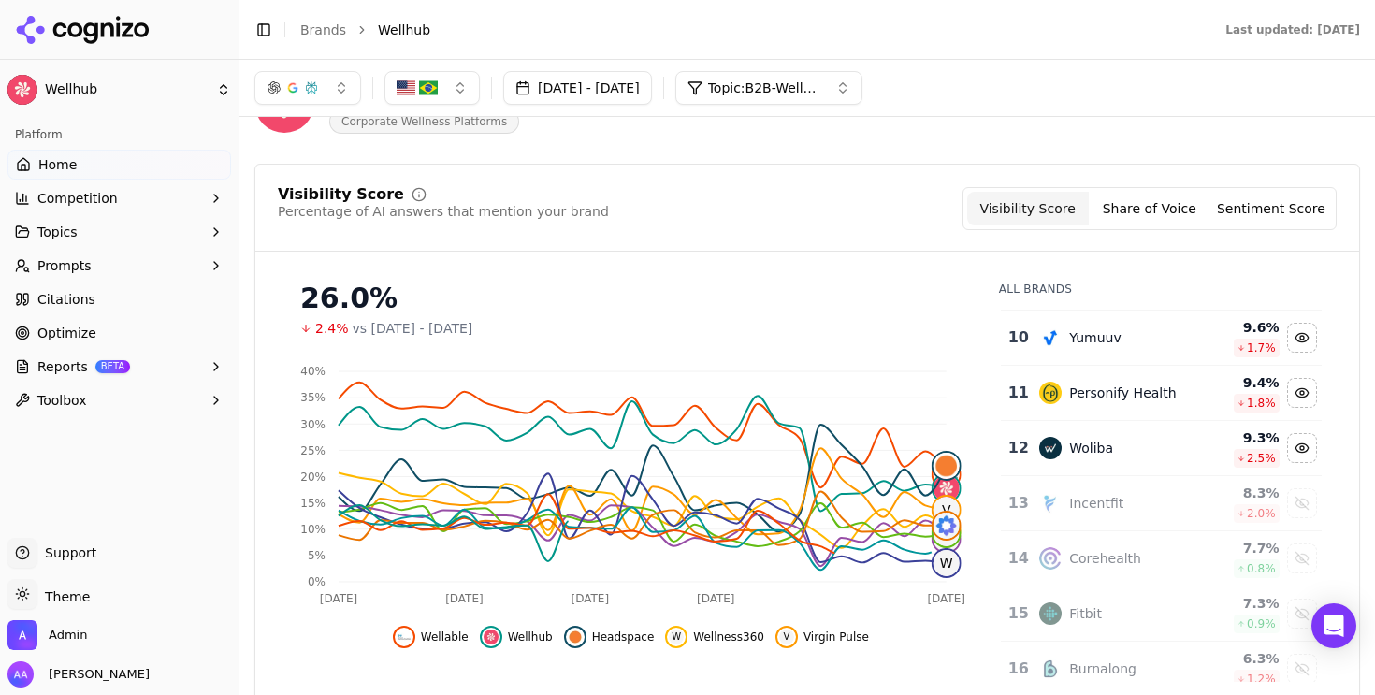
scroll to position [509, 0]
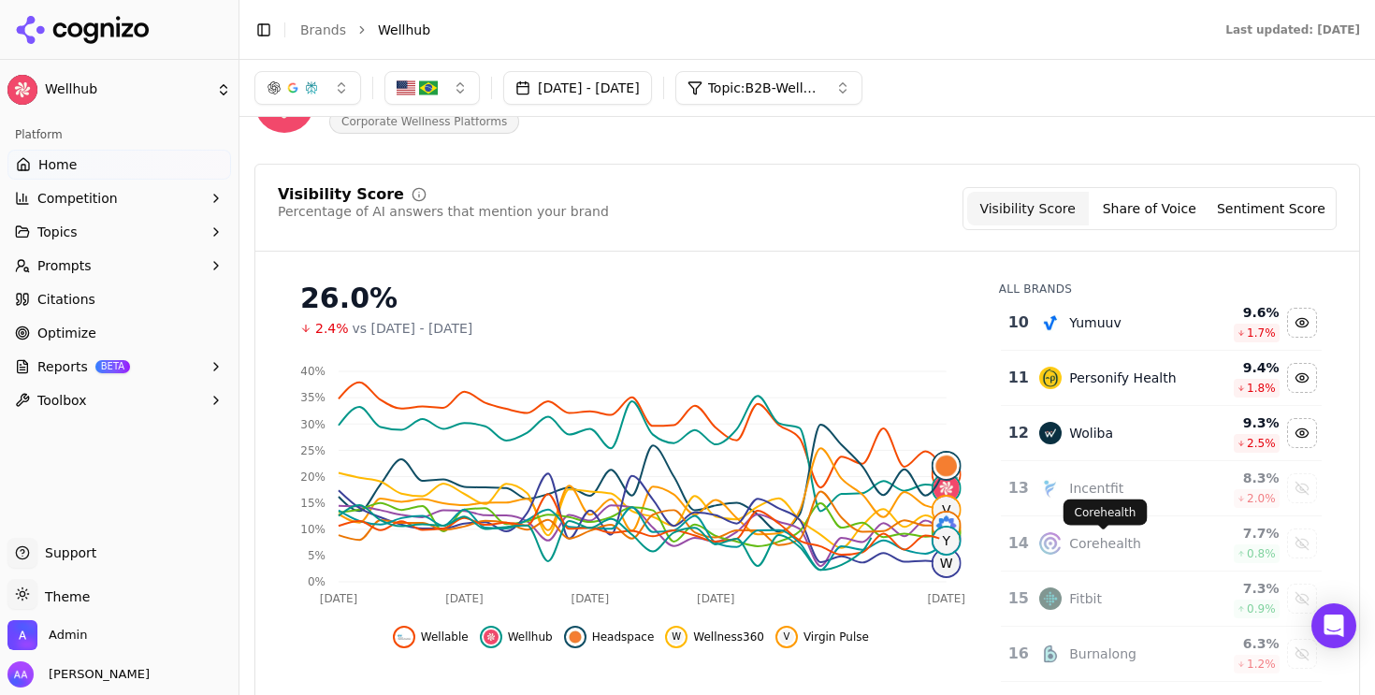
click at [1083, 502] on div "Corehealth Corehealth" at bounding box center [1106, 513] width 84 height 26
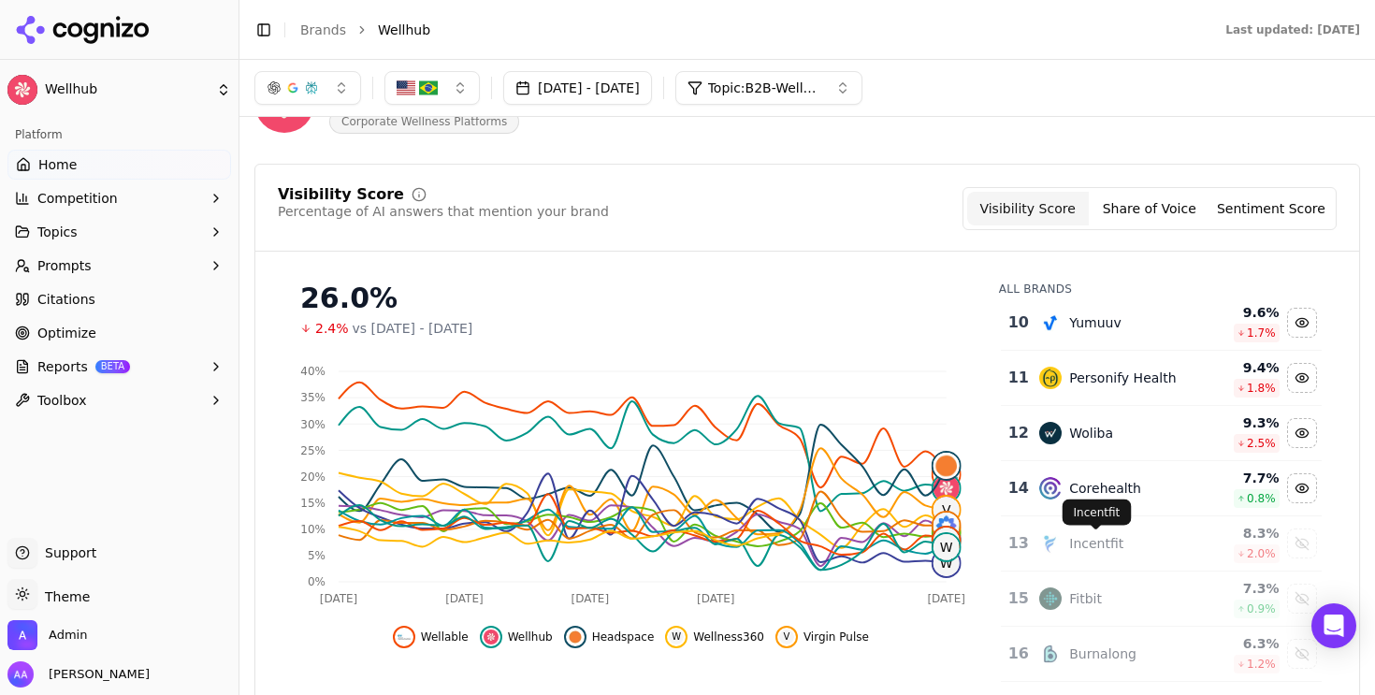
click at [1083, 545] on div "Incentfit" at bounding box center [1096, 543] width 54 height 19
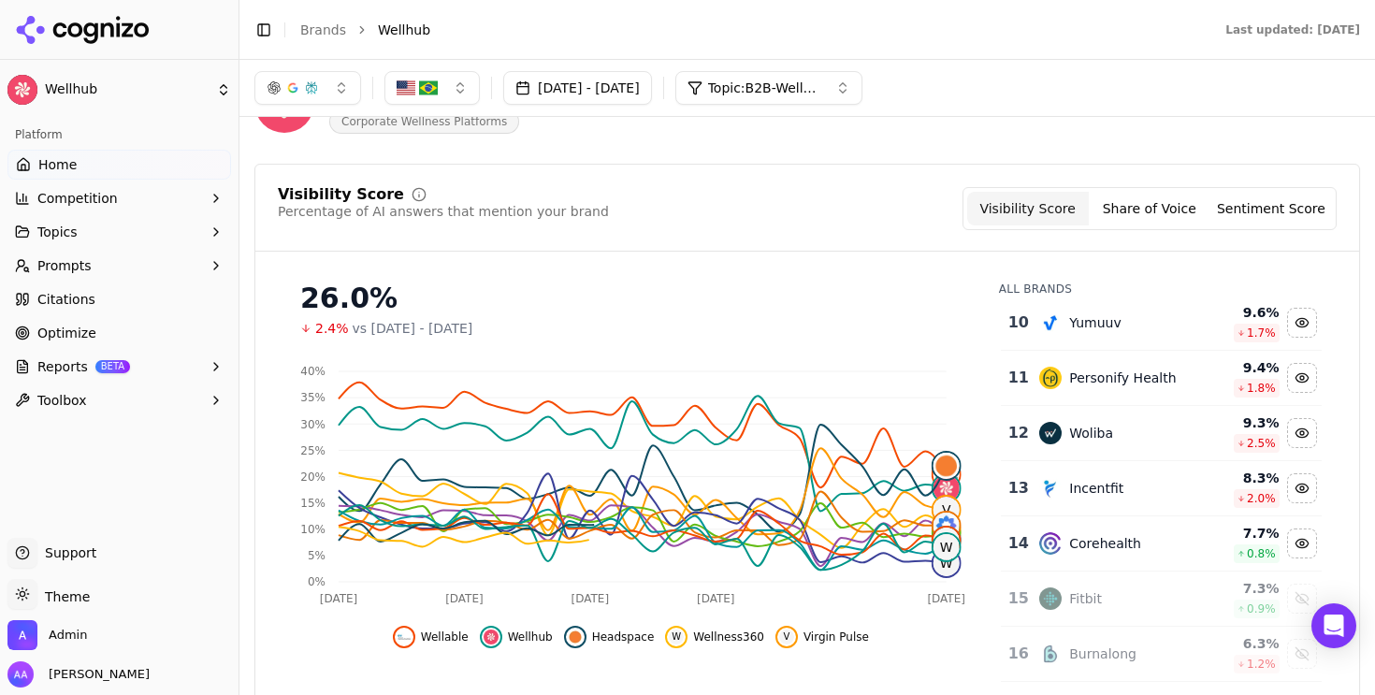
click at [1080, 587] on td "Fitbit" at bounding box center [1111, 599] width 167 height 55
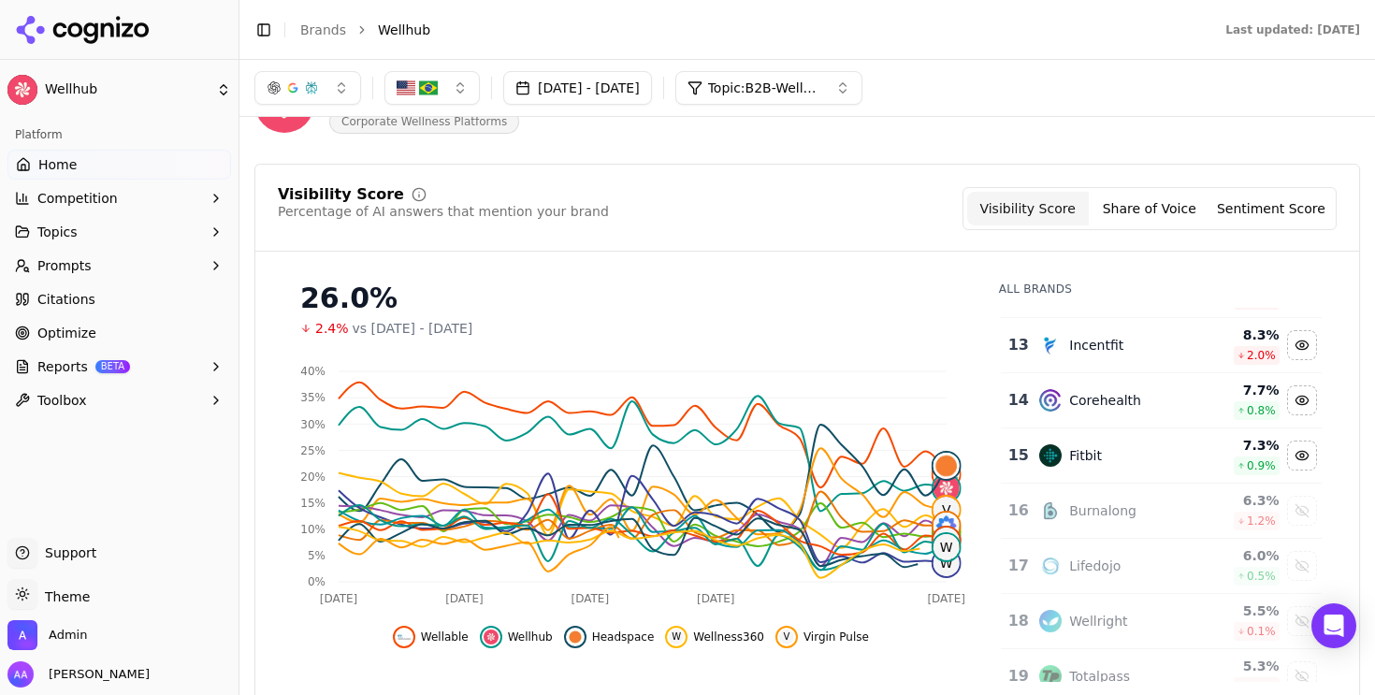
scroll to position [682, 0]
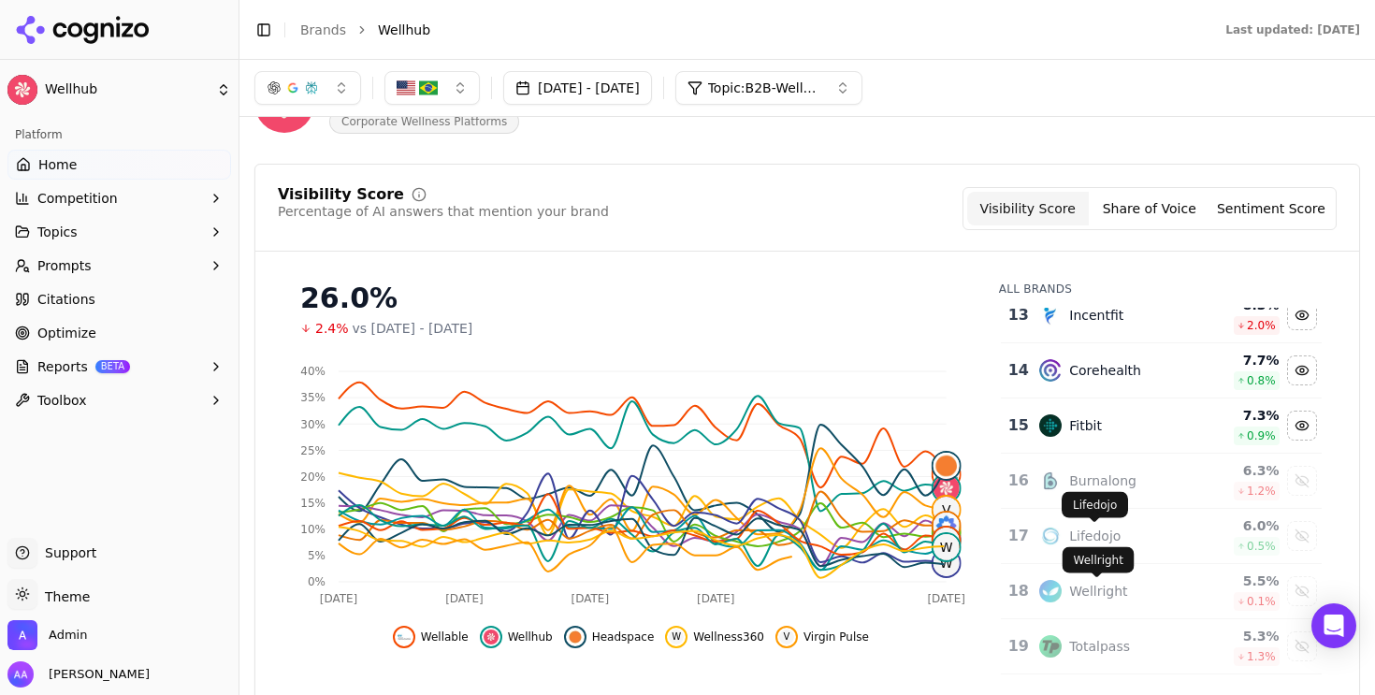
click at [1092, 485] on div "Burnalong" at bounding box center [1102, 481] width 67 height 19
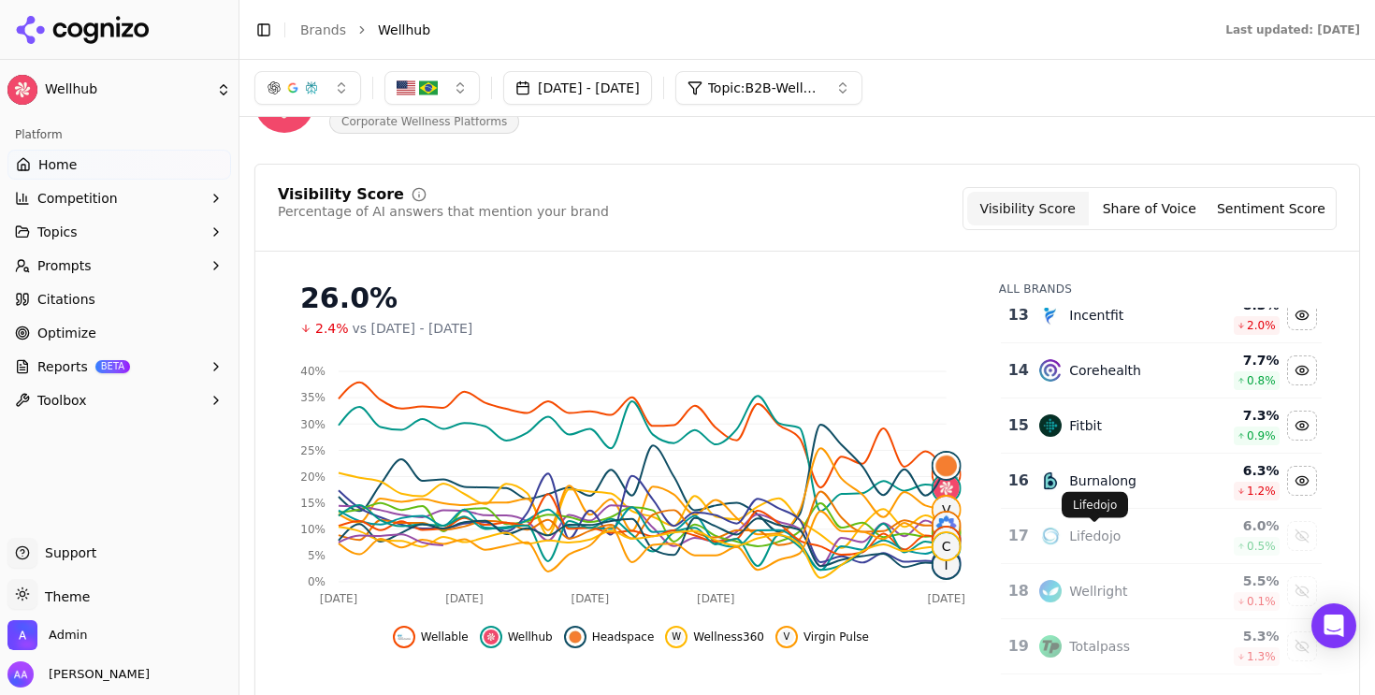
click at [1084, 535] on div "Lifedojo" at bounding box center [1094, 536] width 51 height 19
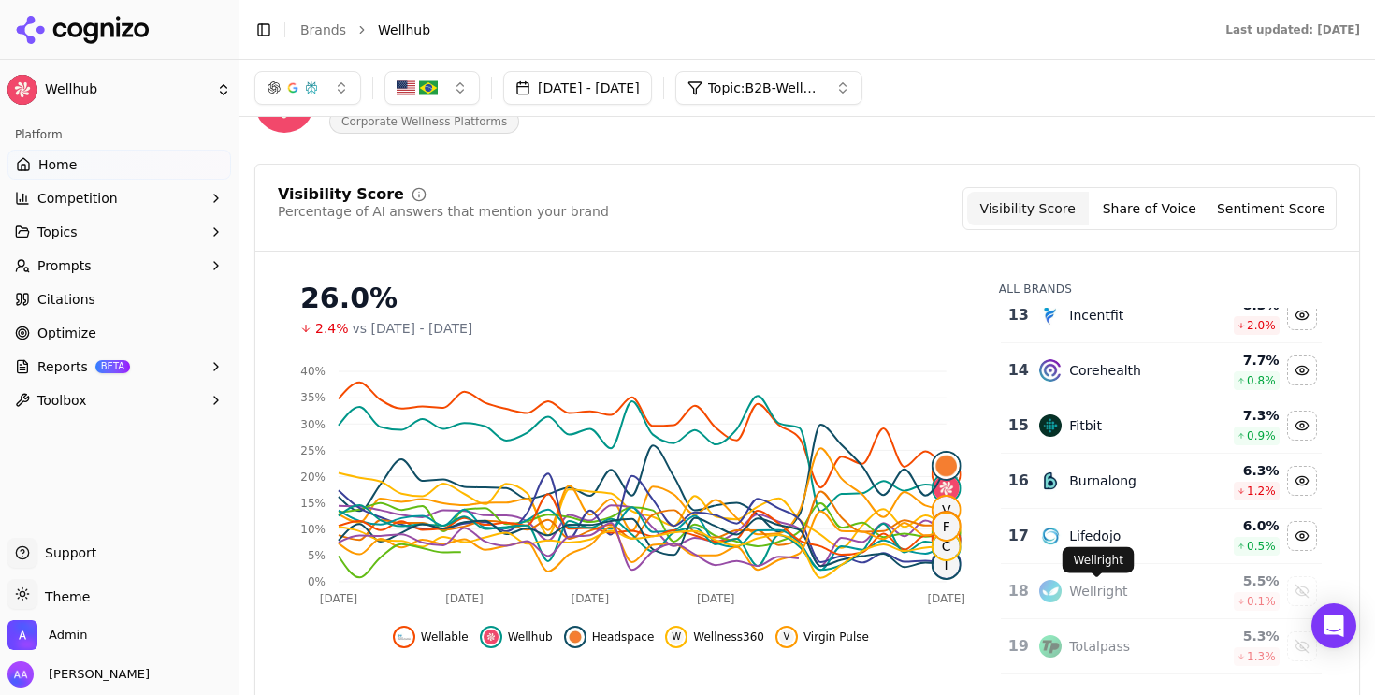
click at [1080, 600] on div "Wellright" at bounding box center [1098, 591] width 58 height 19
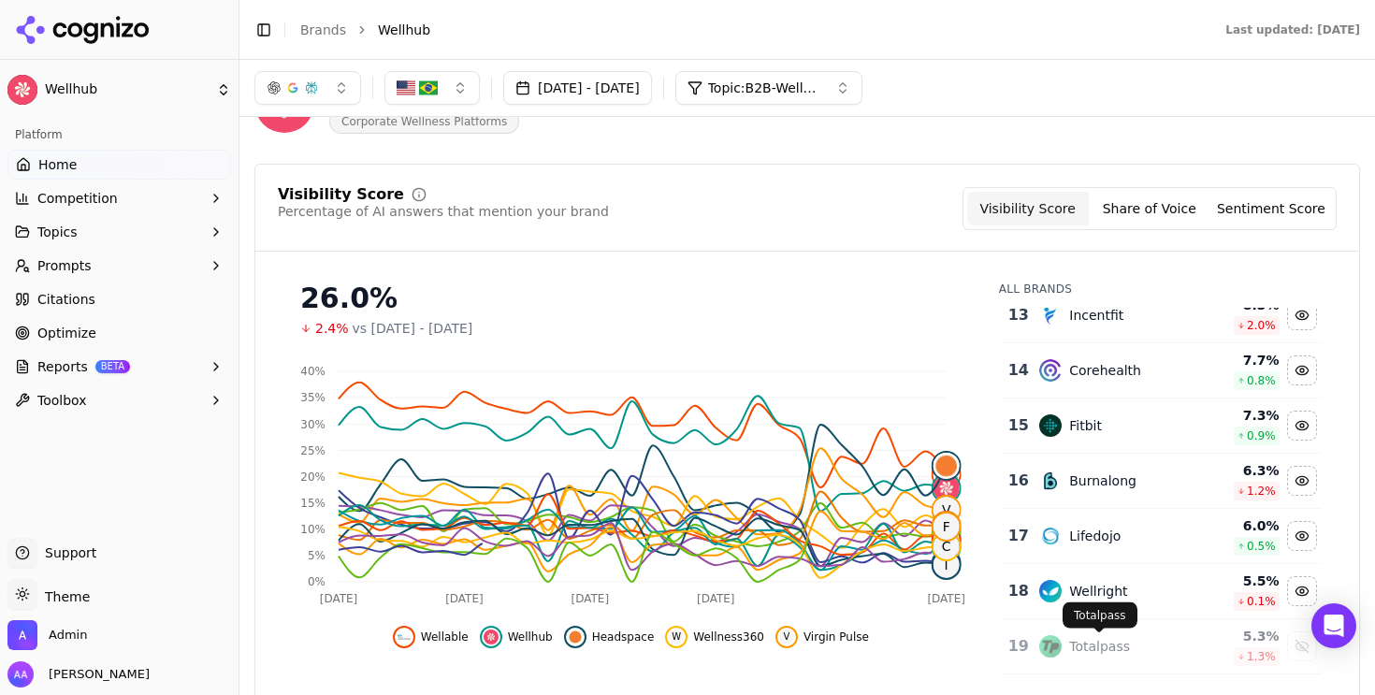
click at [1083, 650] on div "Totalpass" at bounding box center [1099, 646] width 61 height 19
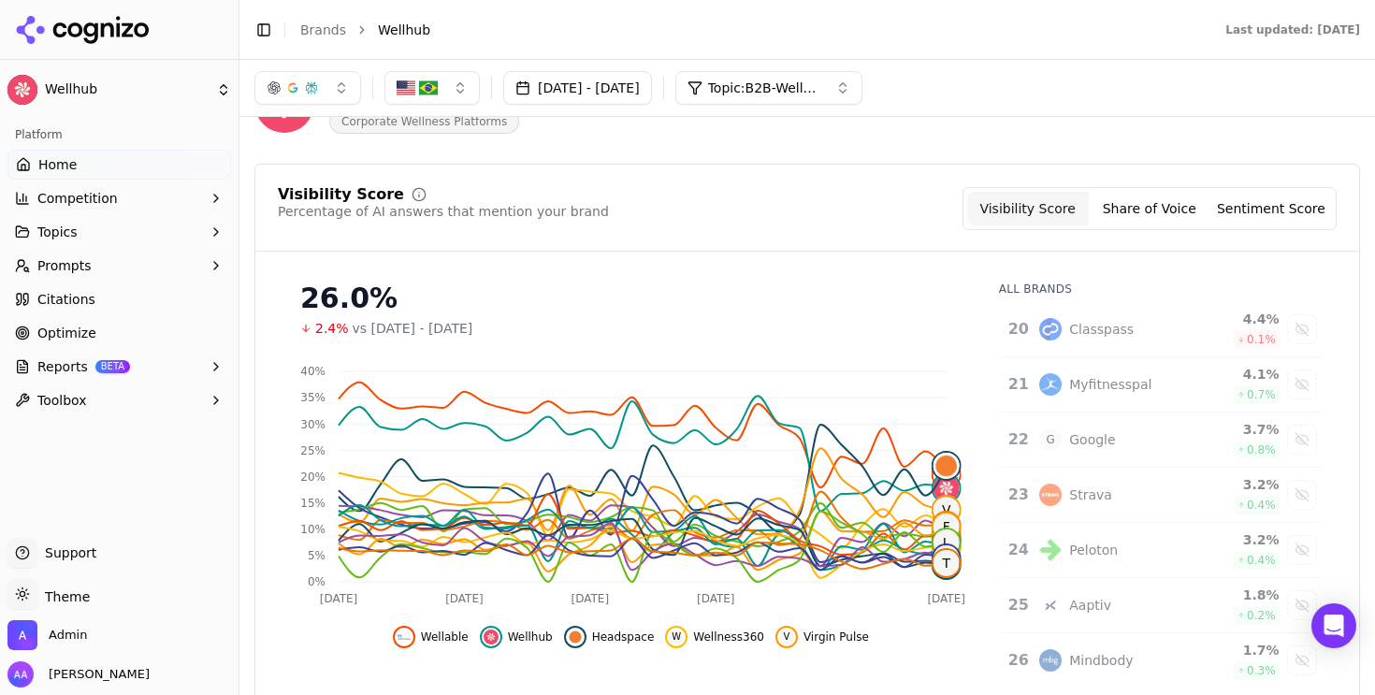
scroll to position [968, 0]
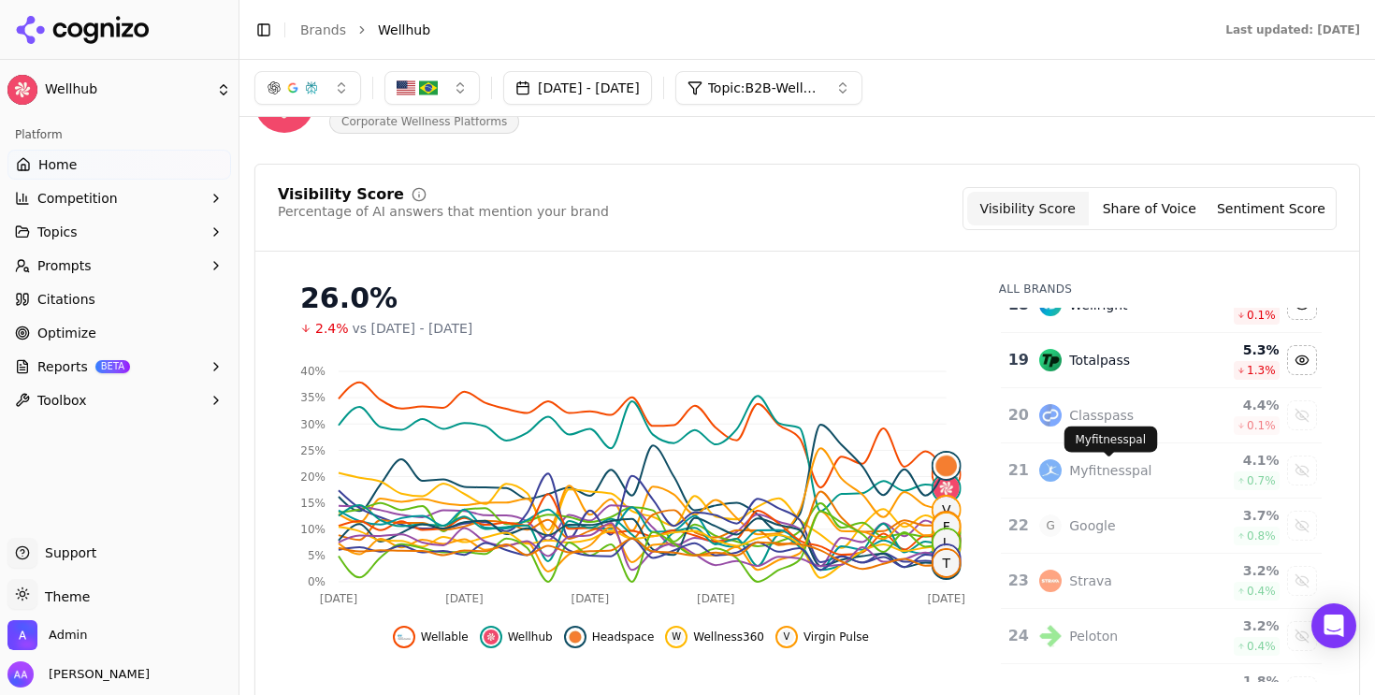
click at [1113, 475] on div "Myfitnesspal" at bounding box center [1110, 470] width 82 height 19
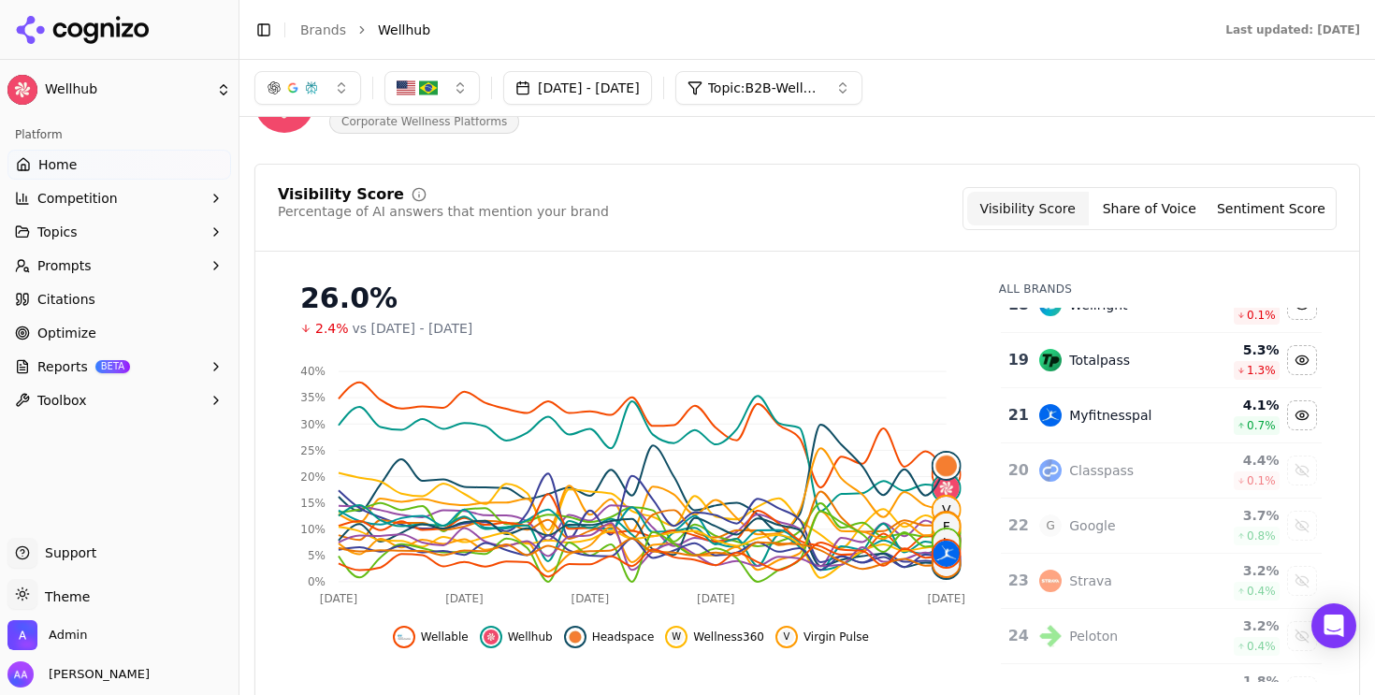
click at [839, 74] on button "Topic: B2B-Wellness & Fitness: Apps, Platforms & Programs" at bounding box center [769, 88] width 187 height 34
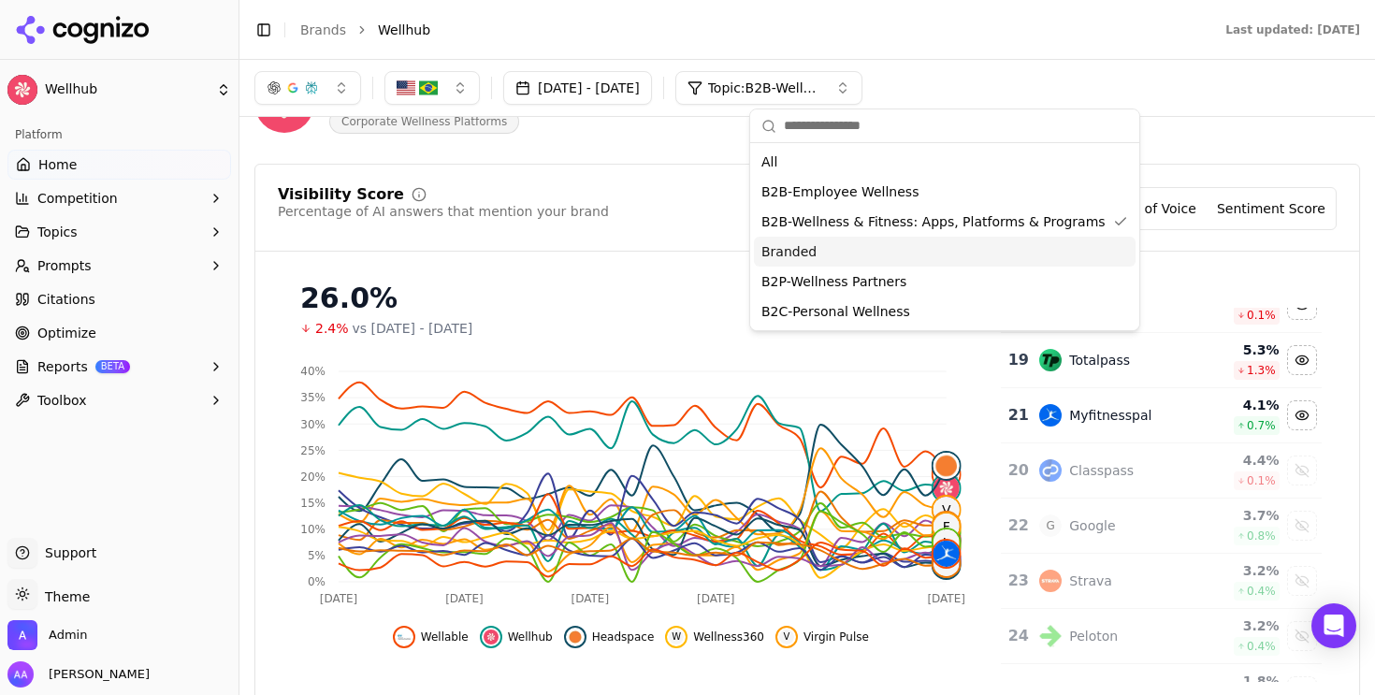
click at [851, 250] on div "Branded" at bounding box center [945, 252] width 382 height 30
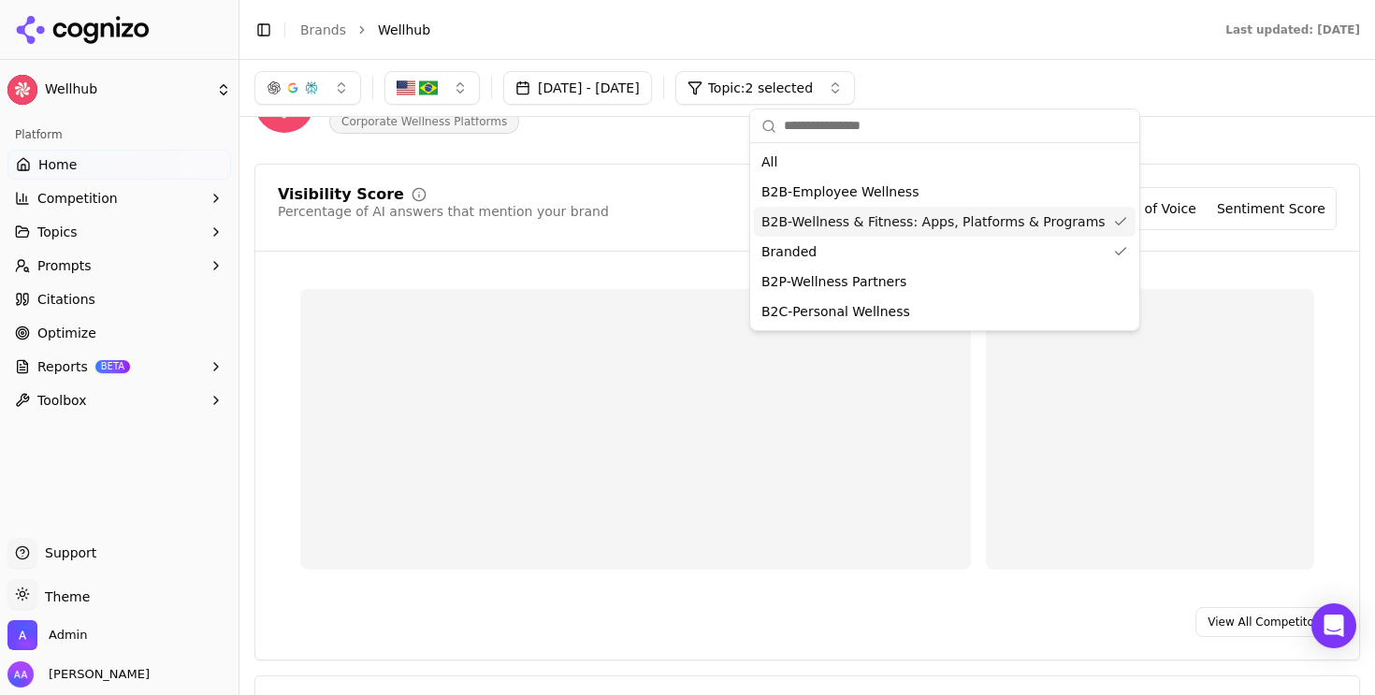
click at [858, 225] on span "B2B-Wellness & Fitness: Apps, Platforms & Programs" at bounding box center [934, 221] width 344 height 19
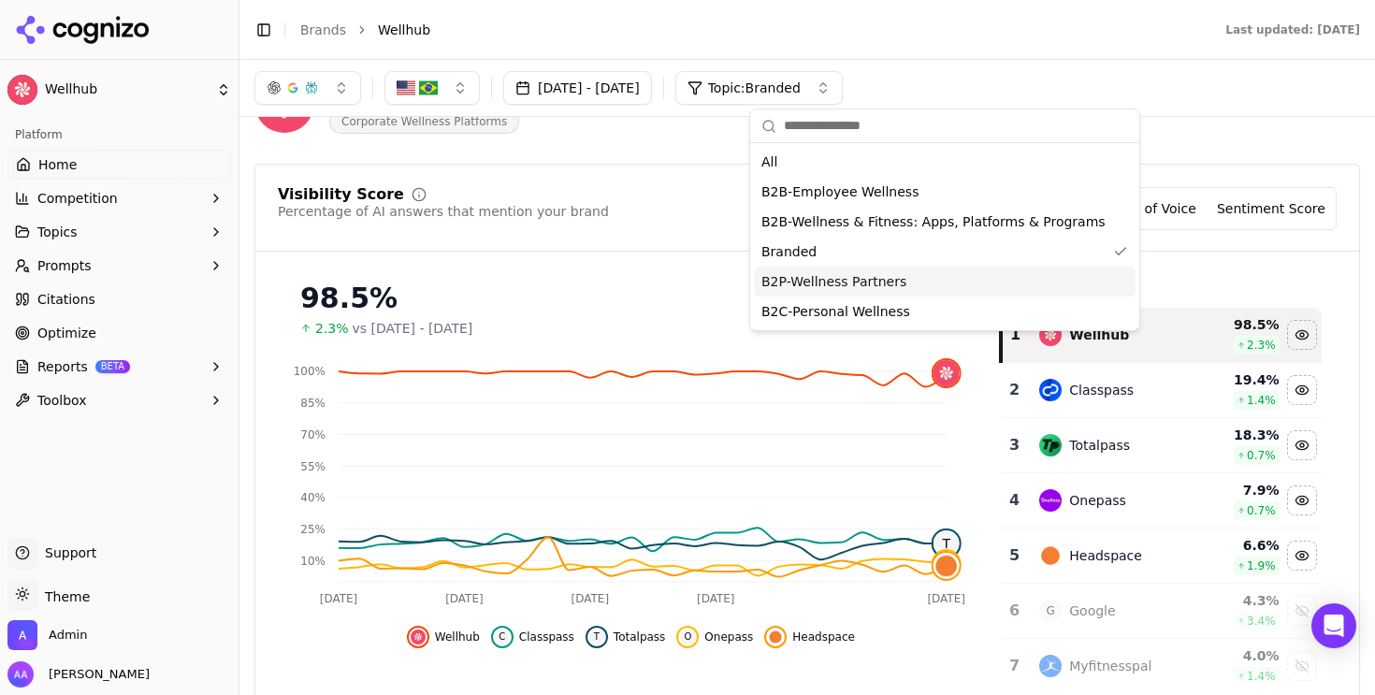
click at [867, 272] on span "B2P-Wellness Partners" at bounding box center [834, 281] width 145 height 19
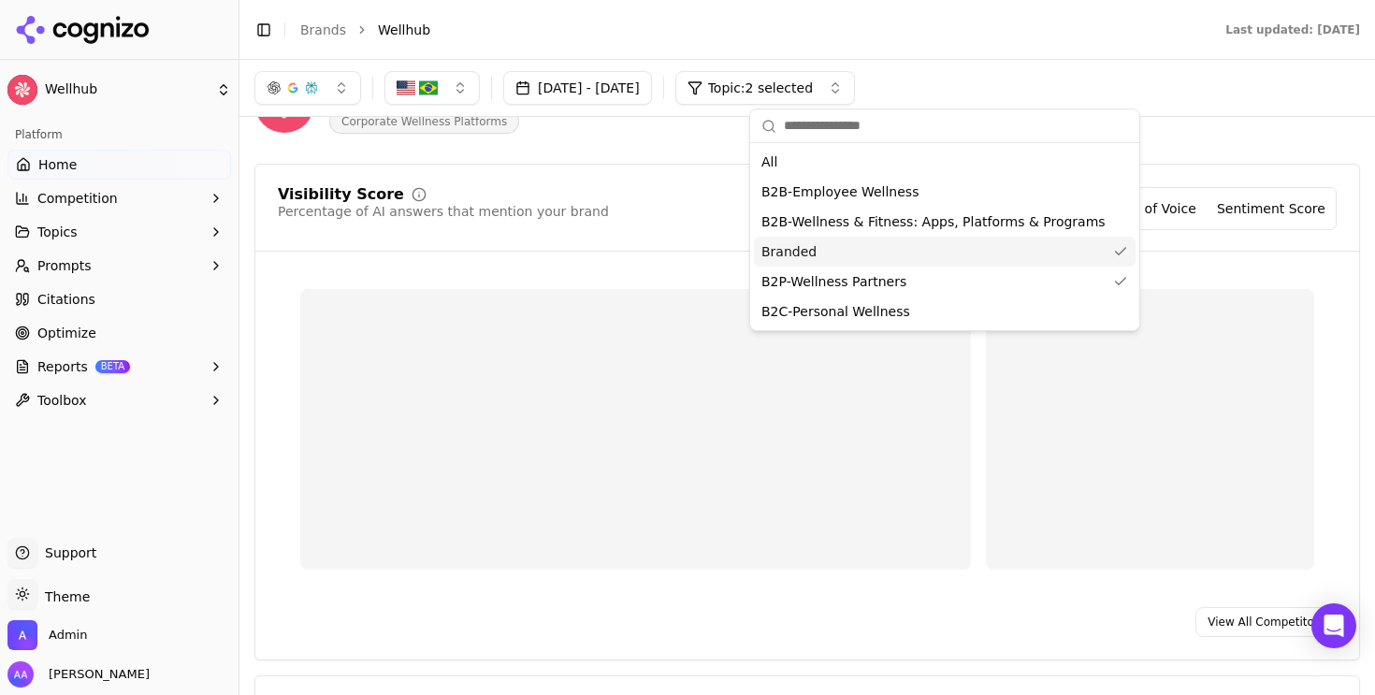
click at [868, 259] on div "Branded" at bounding box center [945, 252] width 382 height 30
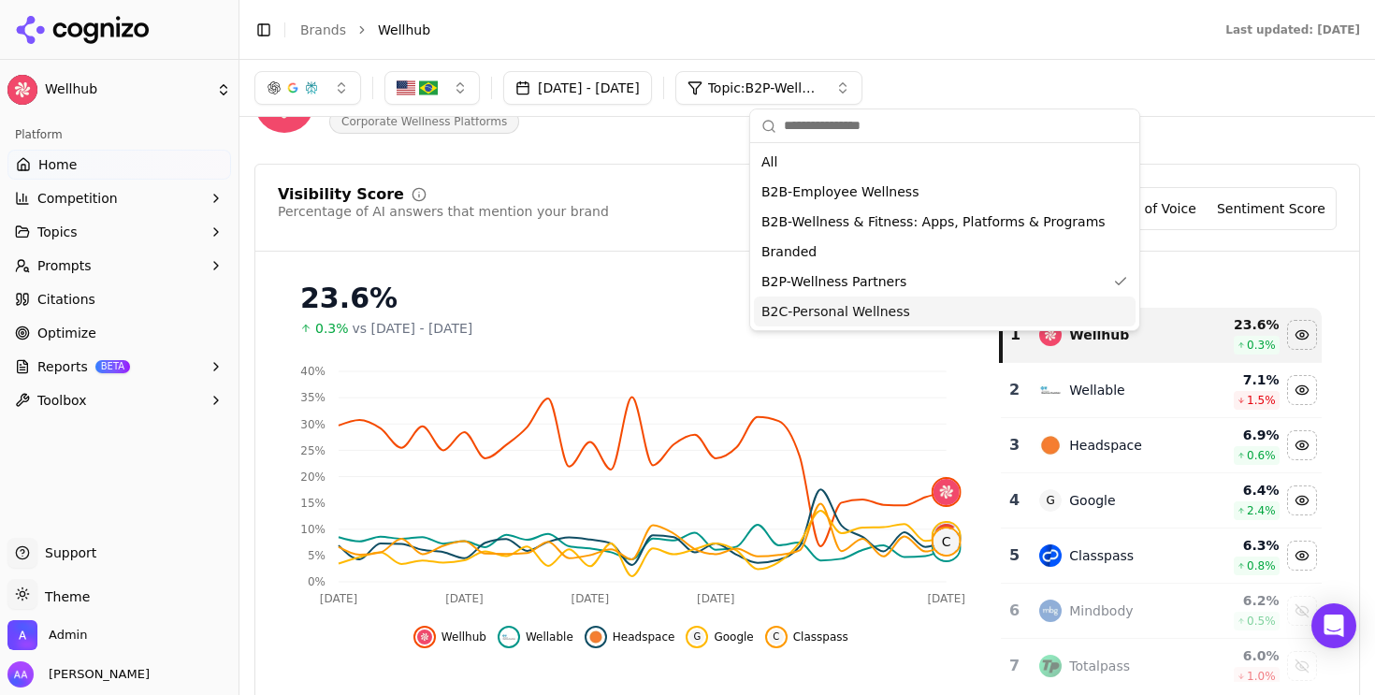
click at [849, 317] on span "B2C-Personal Wellness" at bounding box center [836, 311] width 149 height 19
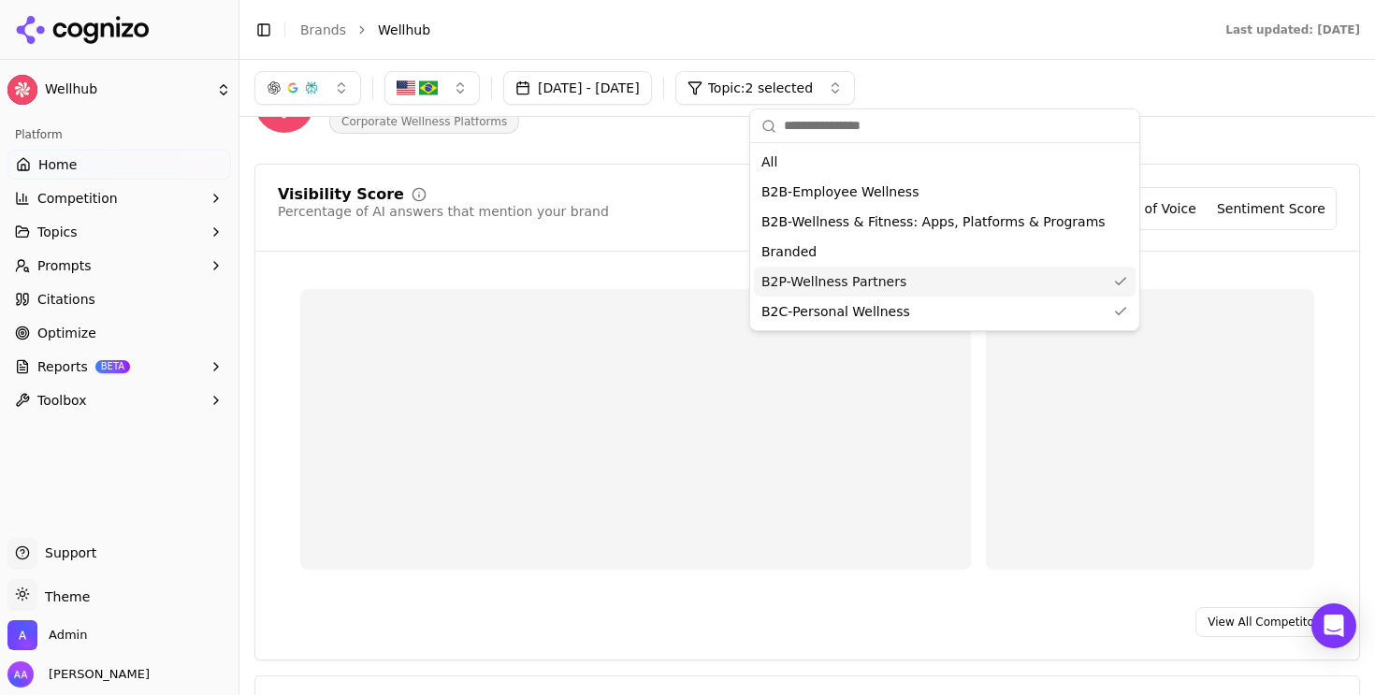
click at [850, 280] on span "B2P-Wellness Partners" at bounding box center [834, 281] width 145 height 19
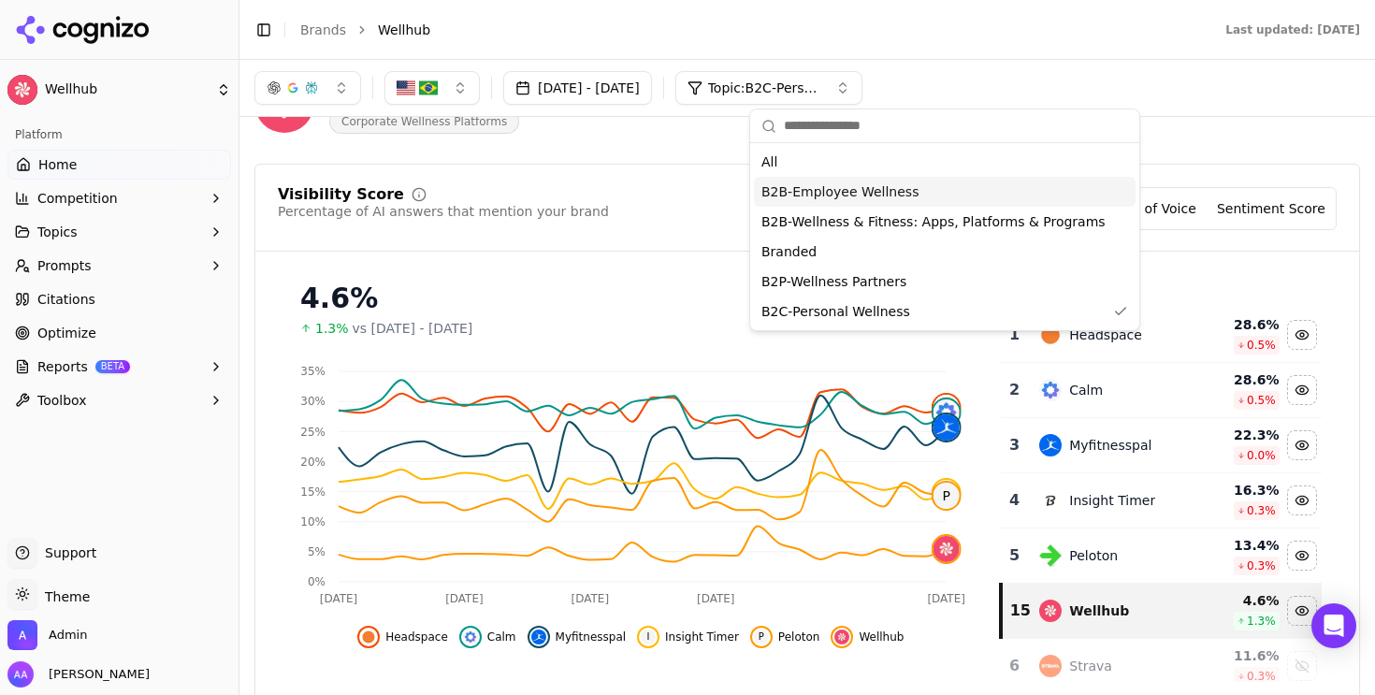
click at [854, 194] on span "B2B-Employee Wellness" at bounding box center [840, 191] width 157 height 19
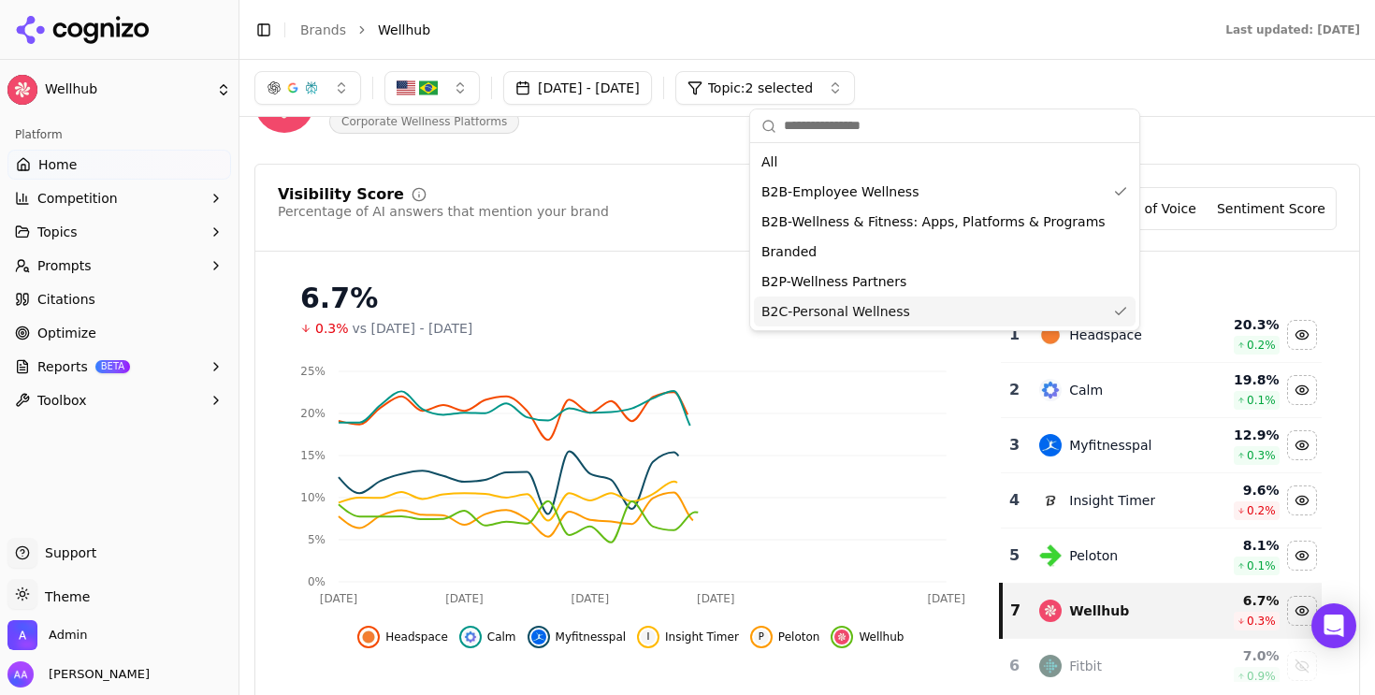
click at [884, 308] on span "B2C-Personal Wellness" at bounding box center [836, 311] width 149 height 19
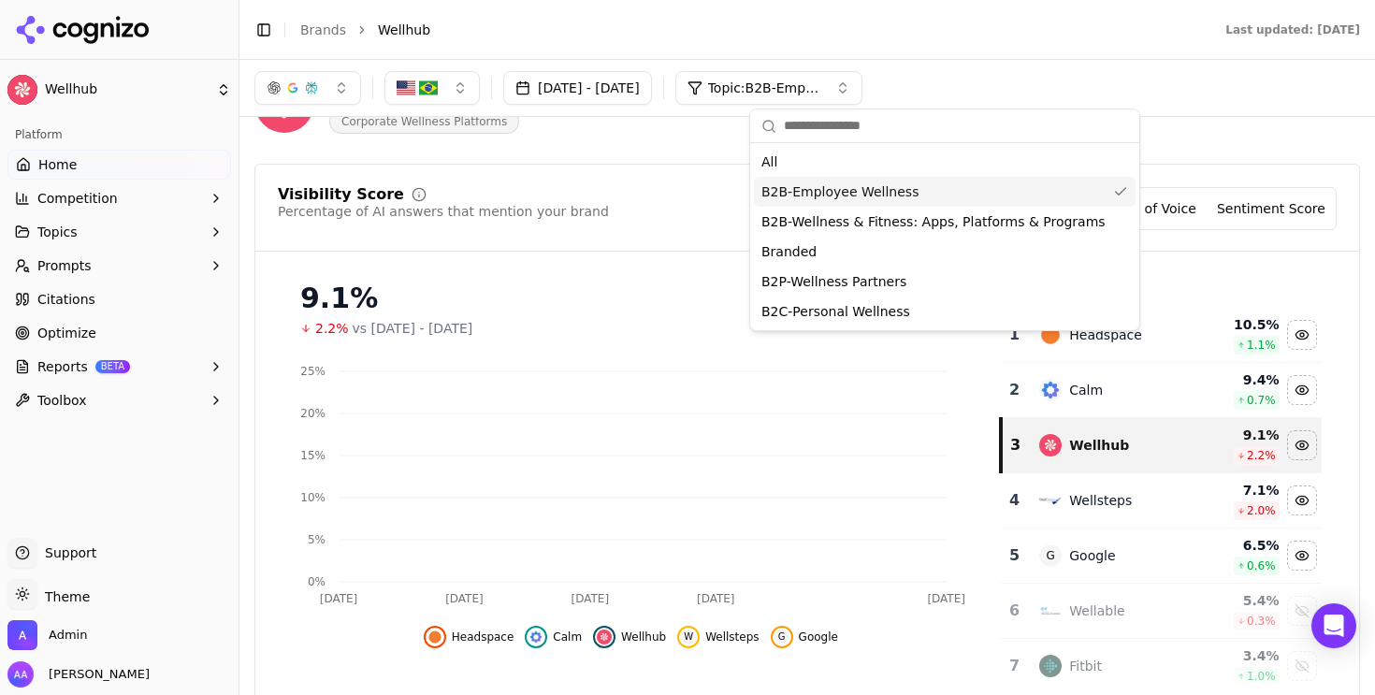
click at [1168, 140] on div "Wellhub Corporate Wellness Platforms" at bounding box center [808, 103] width 1106 height 92
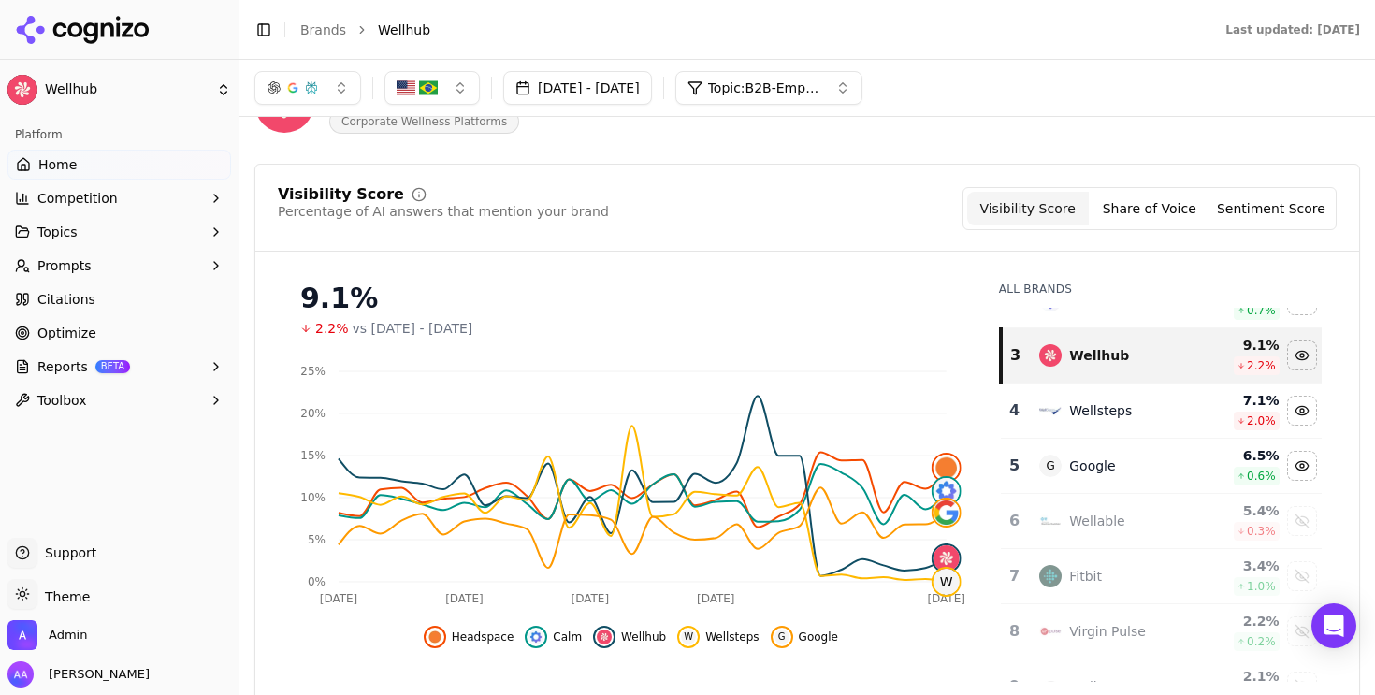
scroll to position [229, 0]
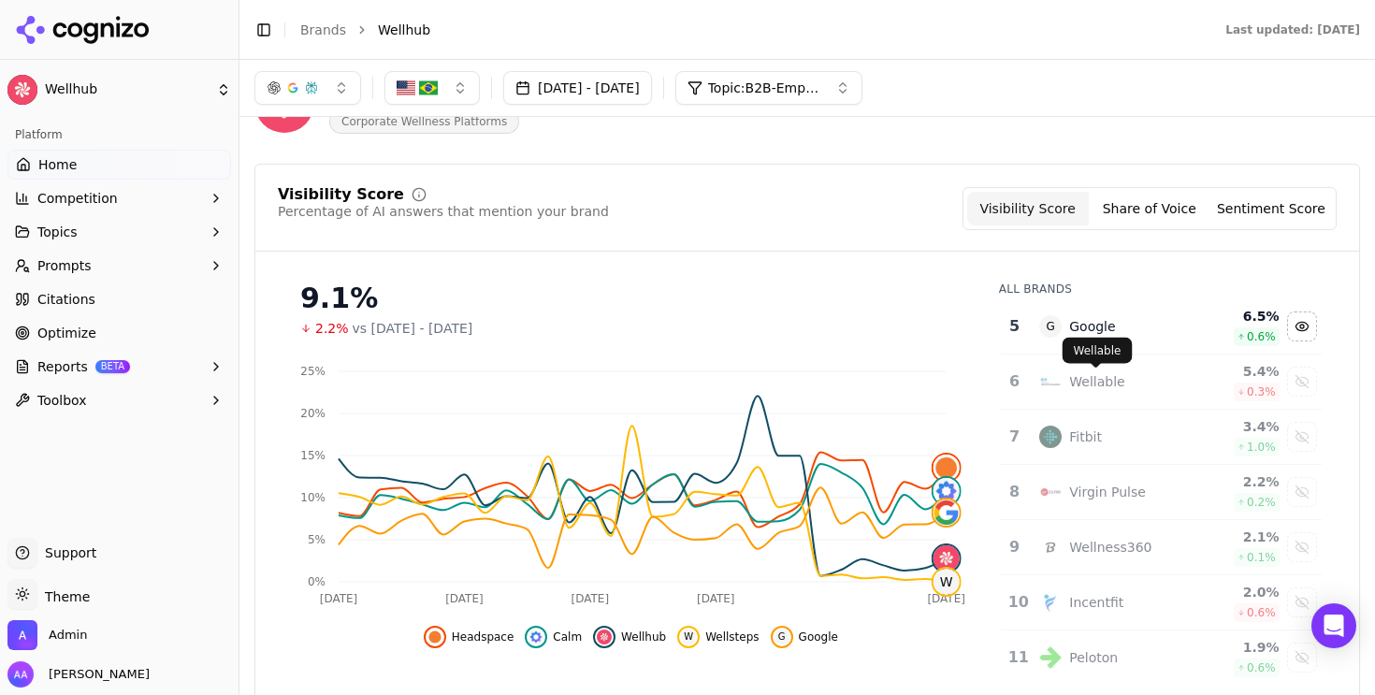
click at [1116, 385] on div "Wellable" at bounding box center [1096, 381] width 55 height 19
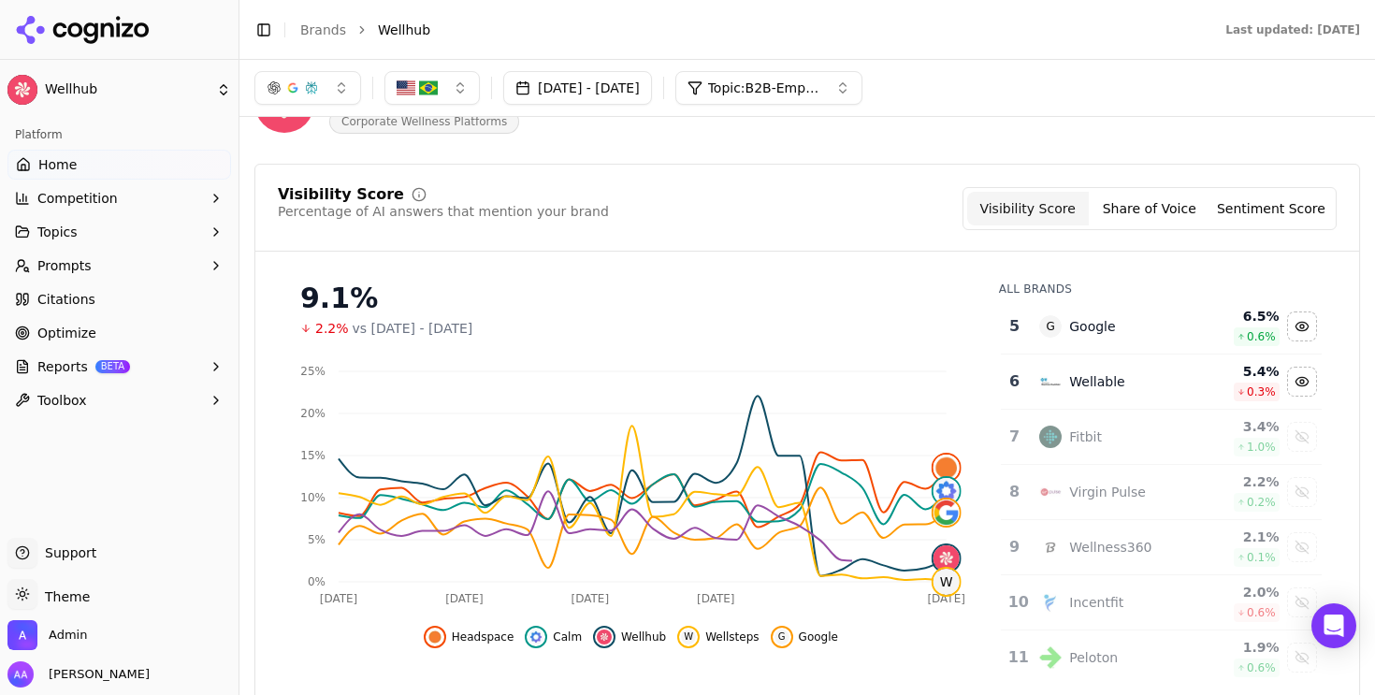
click at [1116, 385] on div "Wellable" at bounding box center [1096, 381] width 55 height 19
click at [1116, 493] on div "Virgin Pulse" at bounding box center [1107, 492] width 77 height 19
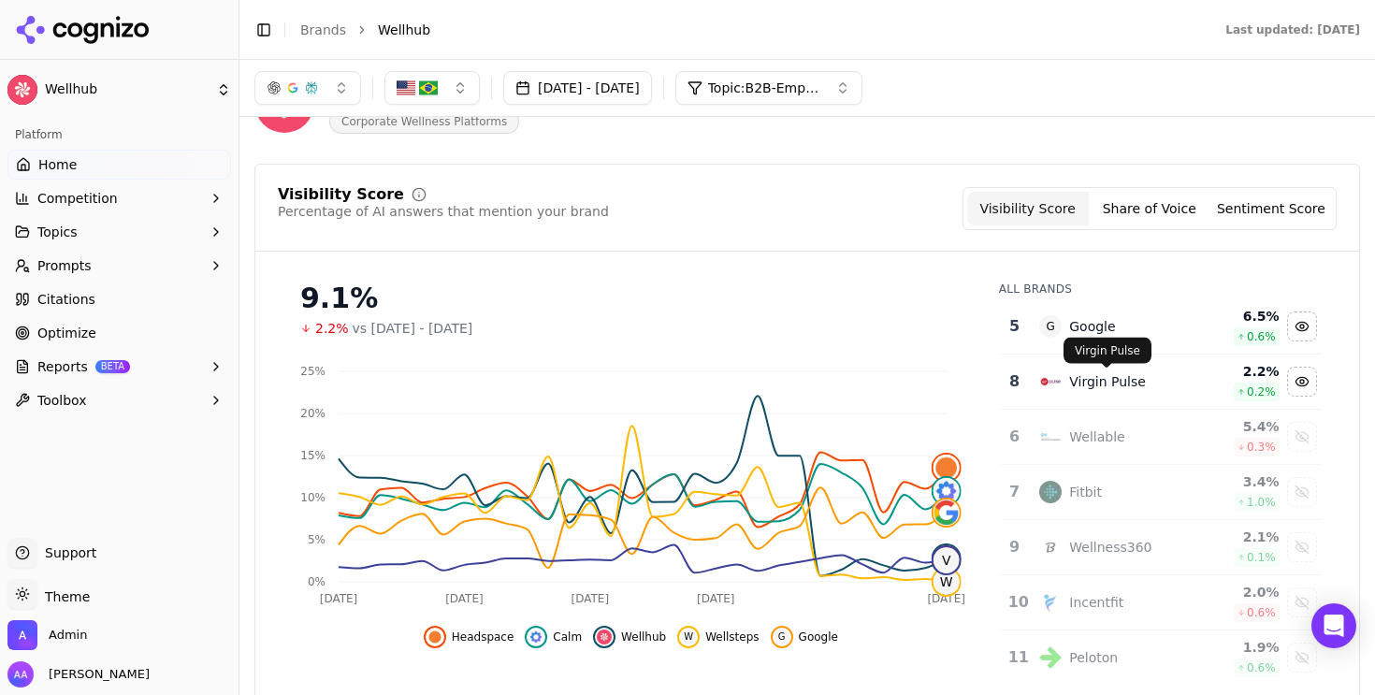
click at [1126, 385] on div "Virgin Pulse" at bounding box center [1107, 381] width 77 height 19
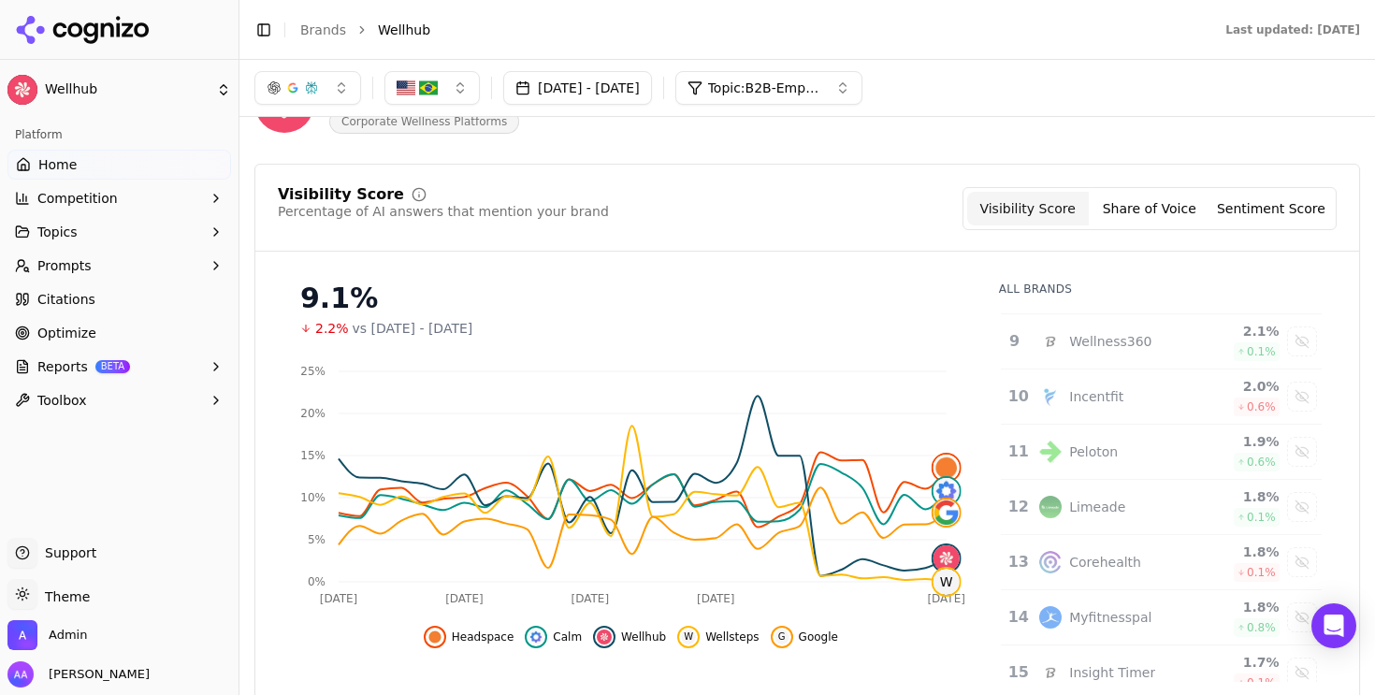
scroll to position [409, 0]
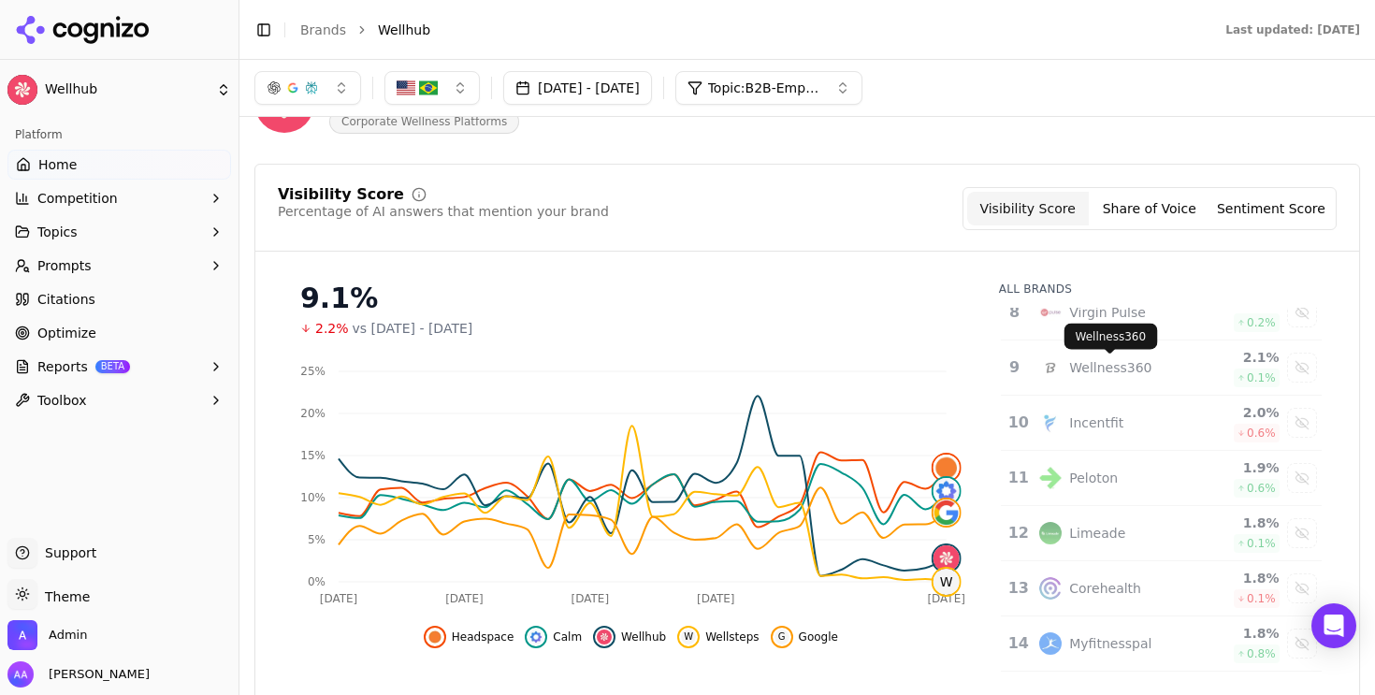
click at [1127, 365] on div "Wellness360" at bounding box center [1110, 367] width 82 height 19
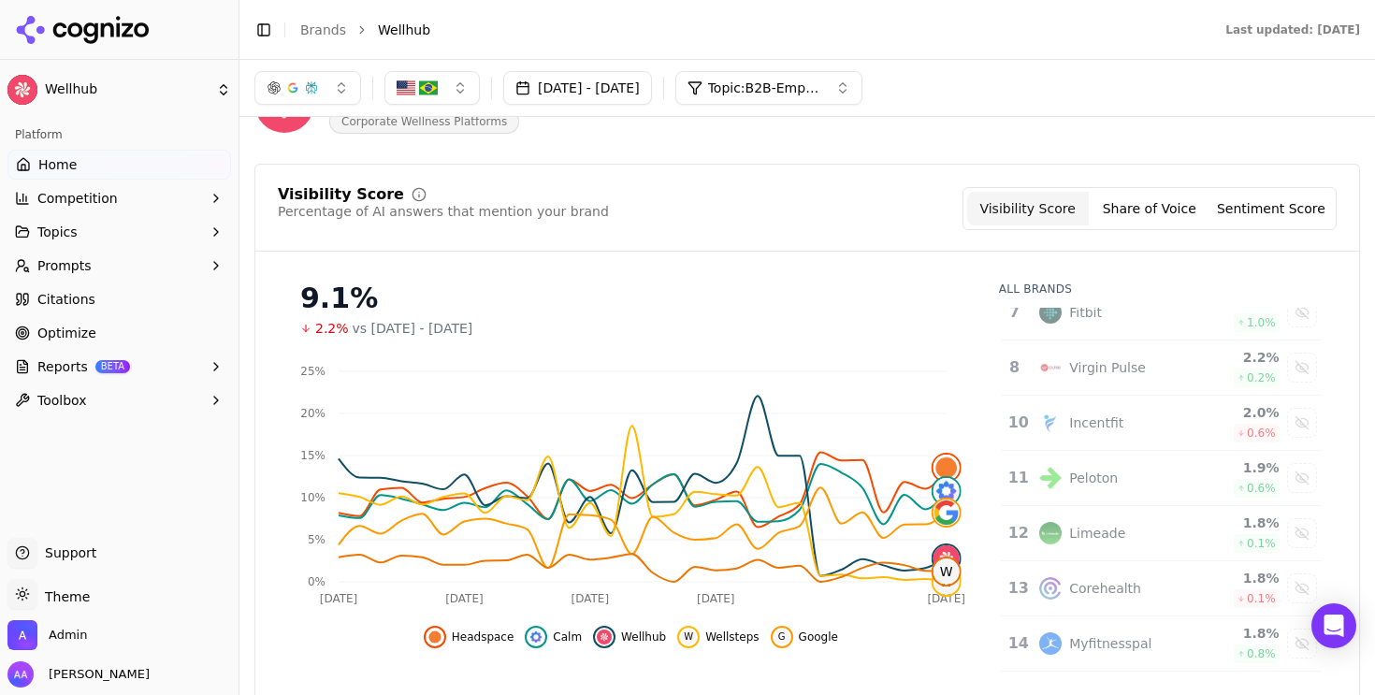
click at [1127, 367] on div "Virgin Pulse" at bounding box center [1107, 367] width 77 height 19
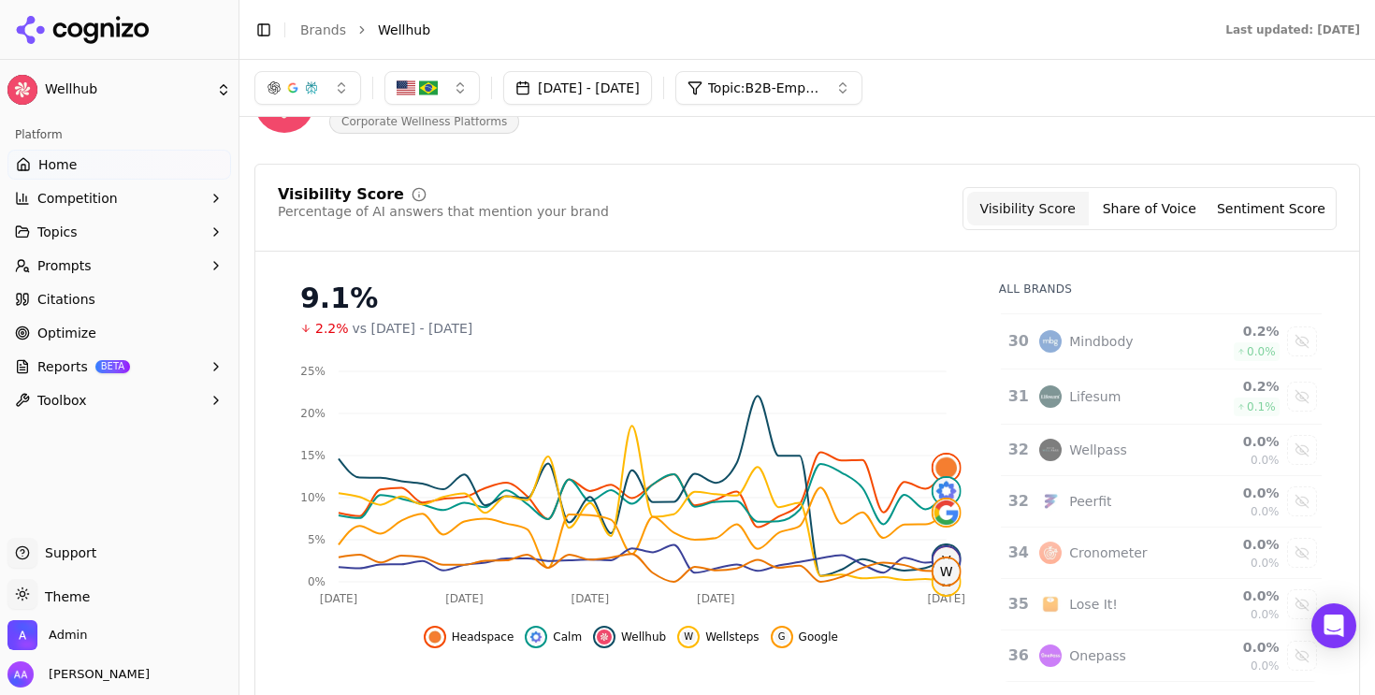
scroll to position [0, 0]
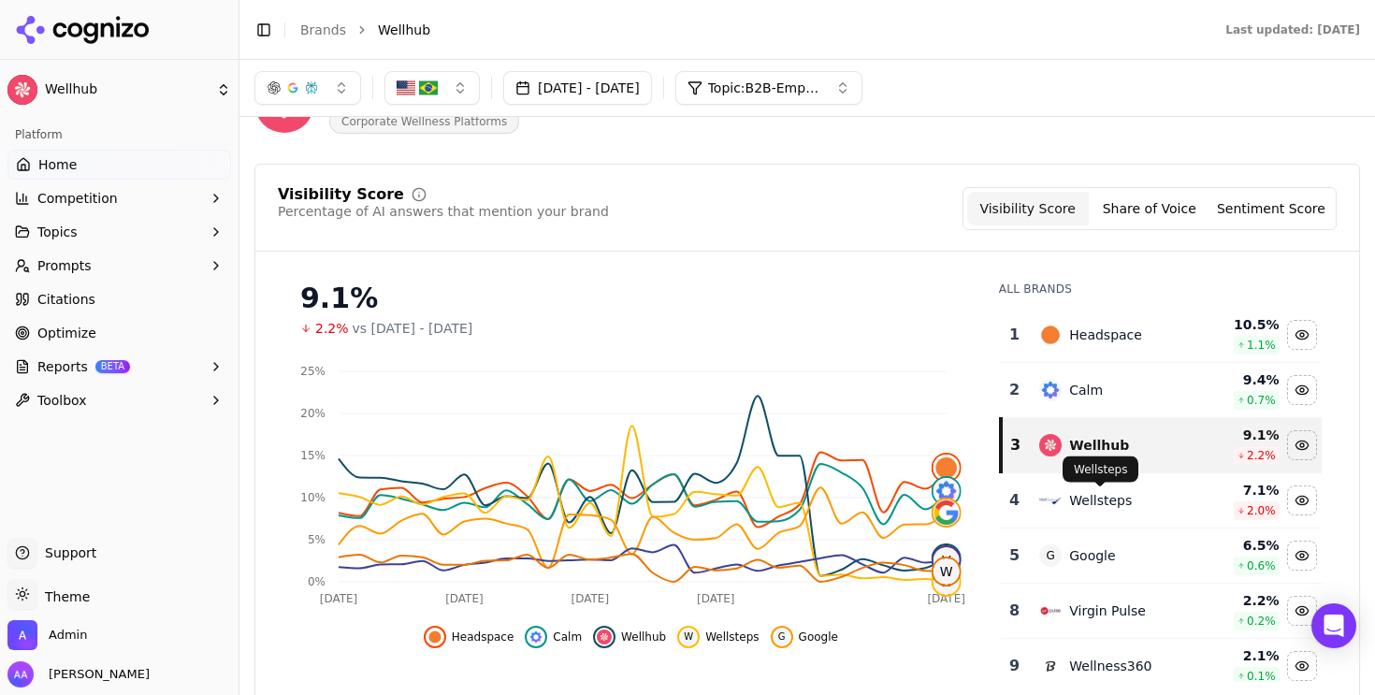
click at [1133, 502] on div "Wellsteps" at bounding box center [1112, 500] width 144 height 22
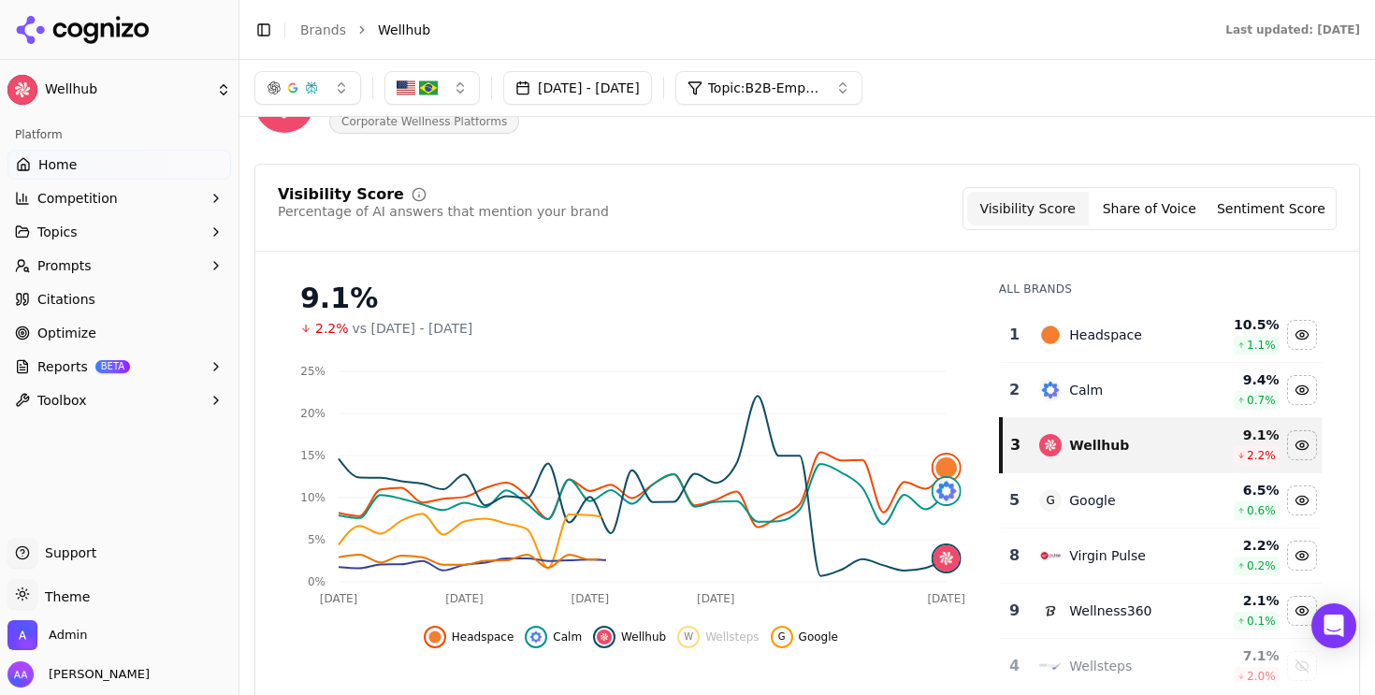
click at [1127, 516] on td "G Google" at bounding box center [1111, 500] width 167 height 55
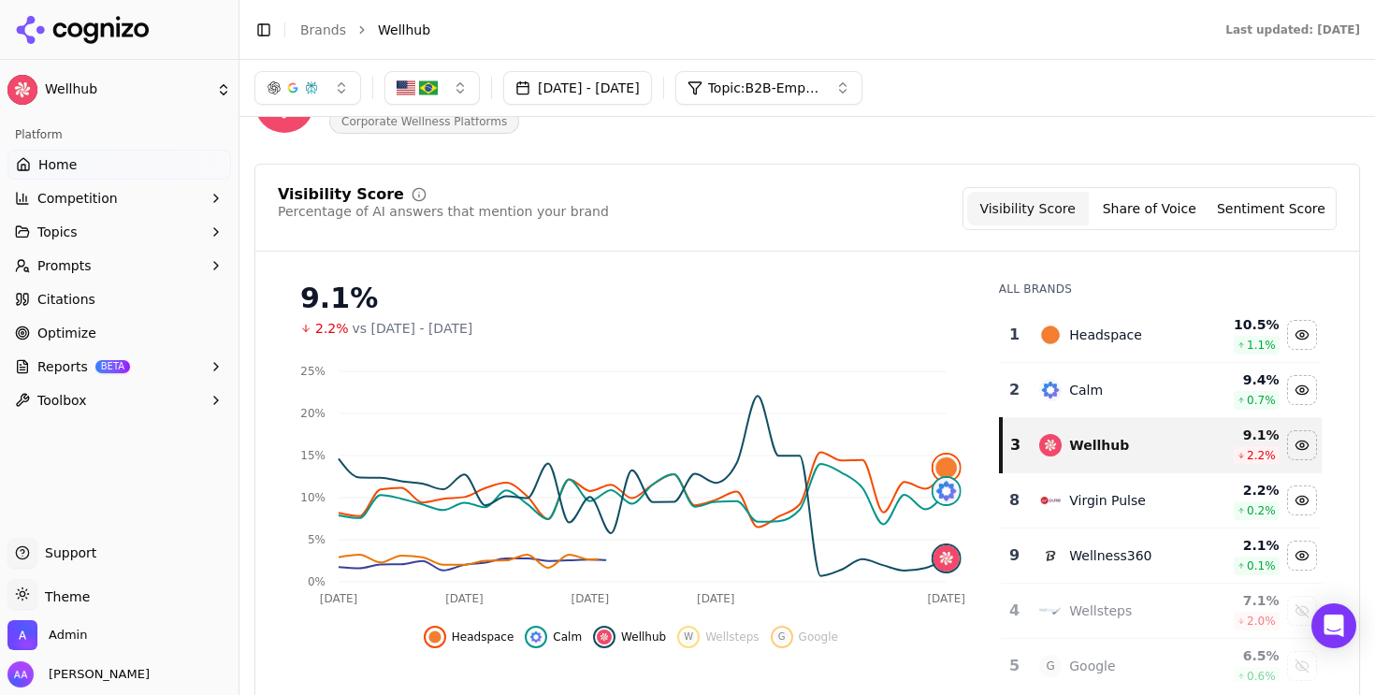
click at [1127, 516] on td "Virgin Pulse" at bounding box center [1111, 500] width 167 height 55
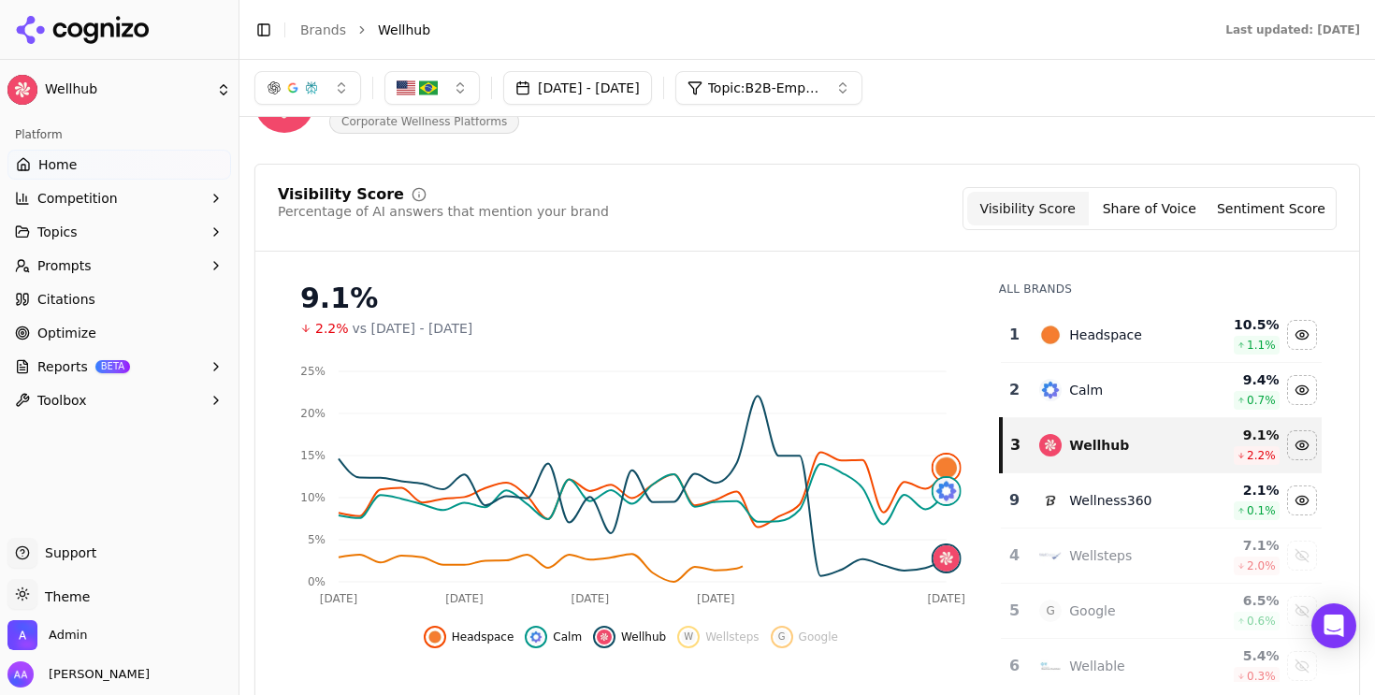
click at [1137, 514] on td "Wellness360" at bounding box center [1111, 500] width 167 height 55
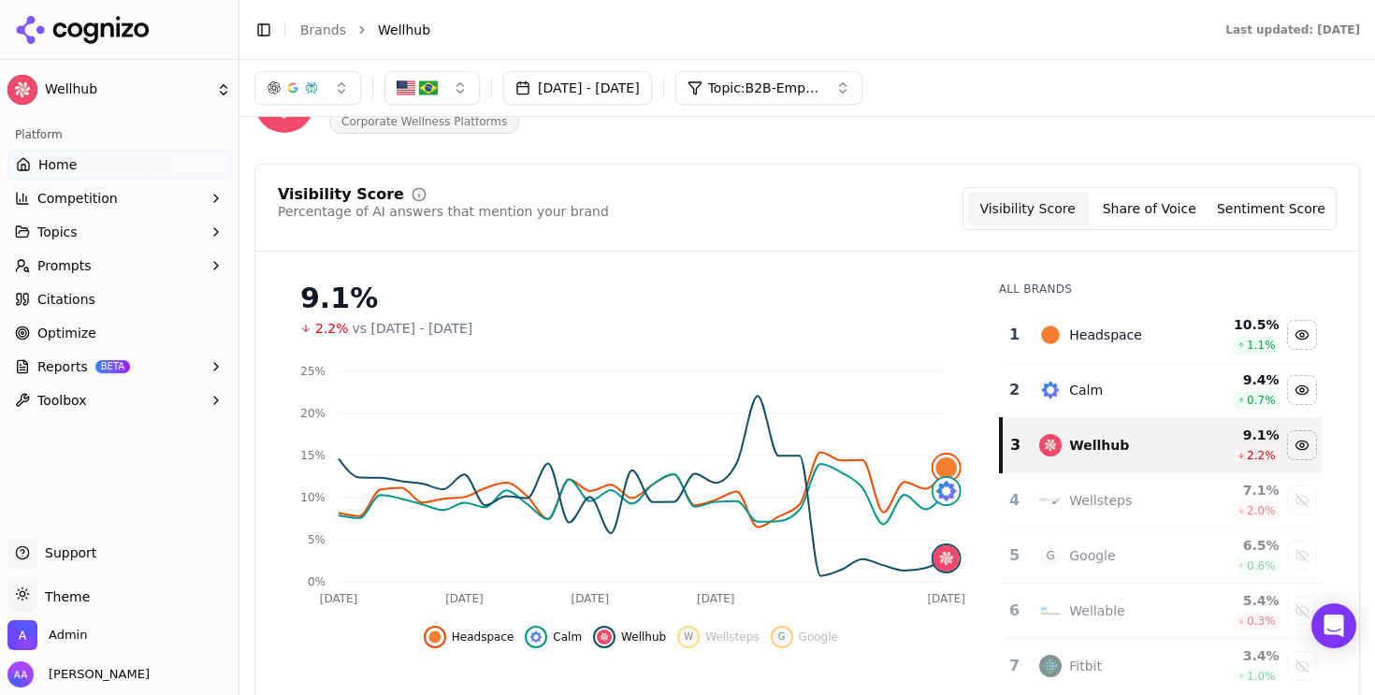
click at [95, 232] on button "Topics" at bounding box center [119, 232] width 224 height 30
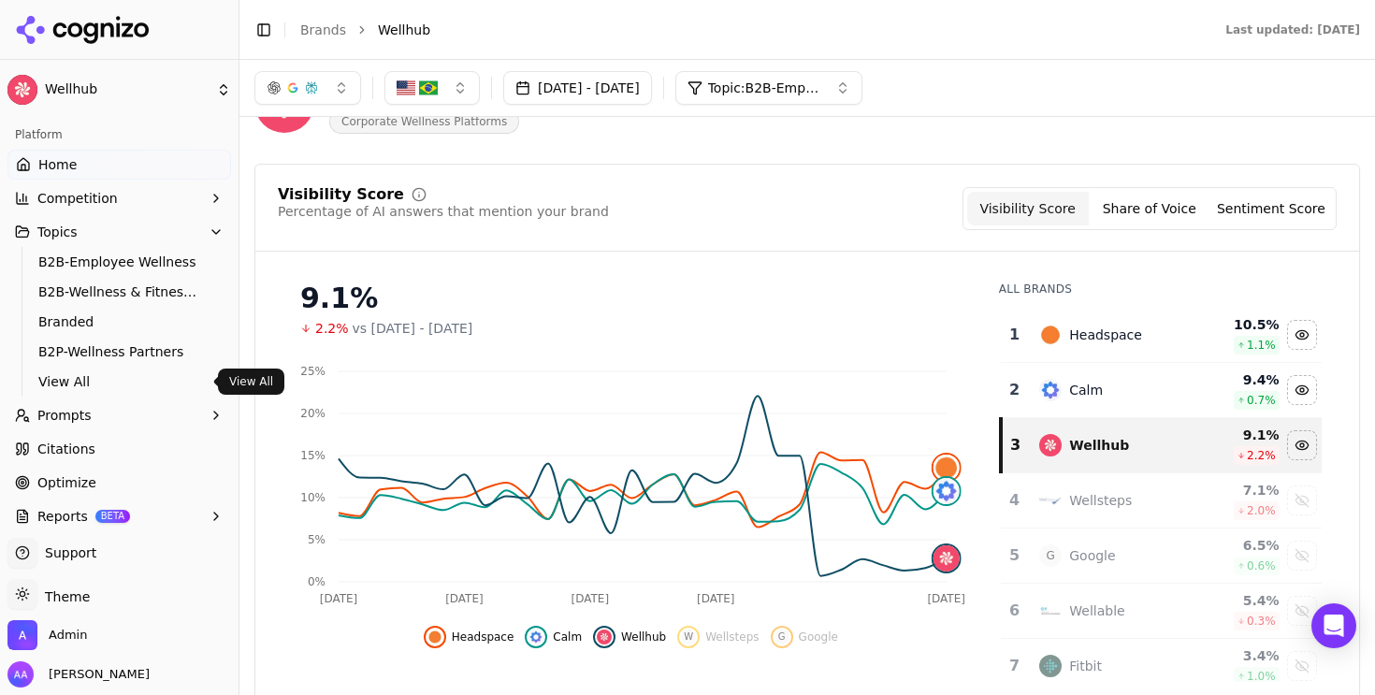
click at [112, 375] on span "View All" at bounding box center [119, 381] width 163 height 19
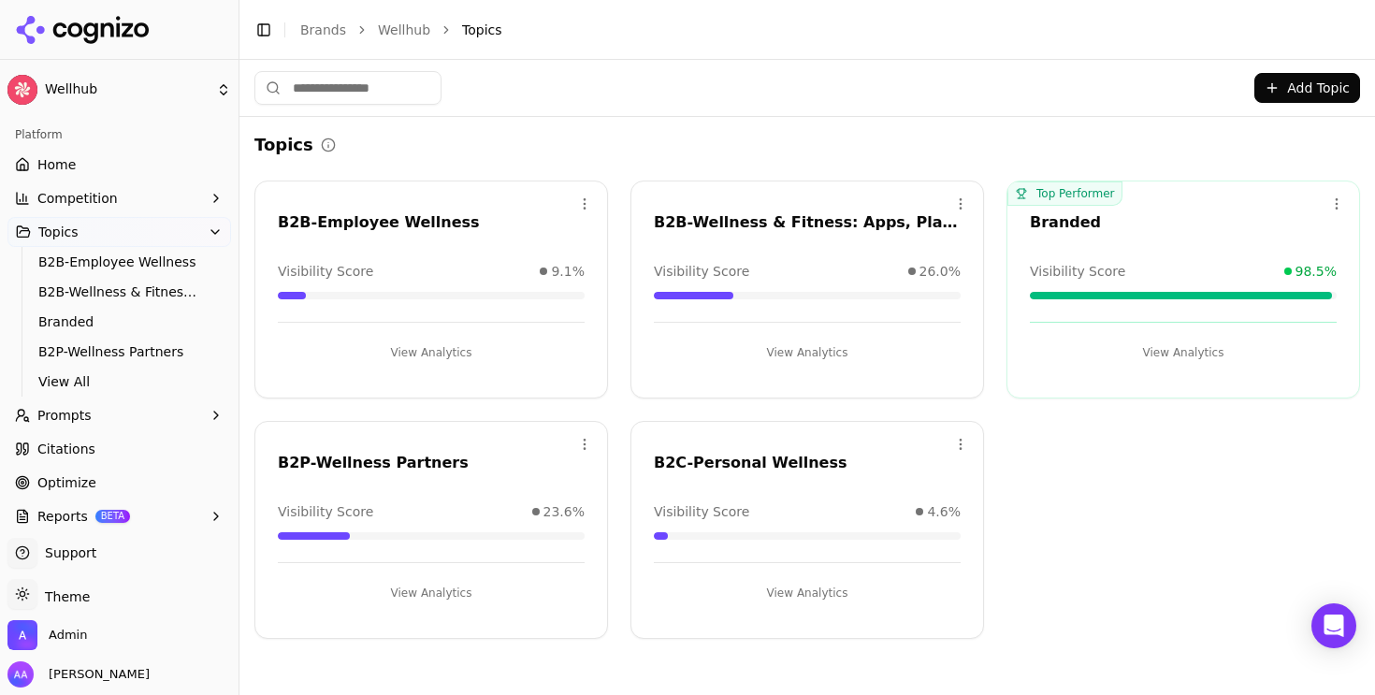
click at [837, 352] on button "View Analytics" at bounding box center [807, 353] width 307 height 30
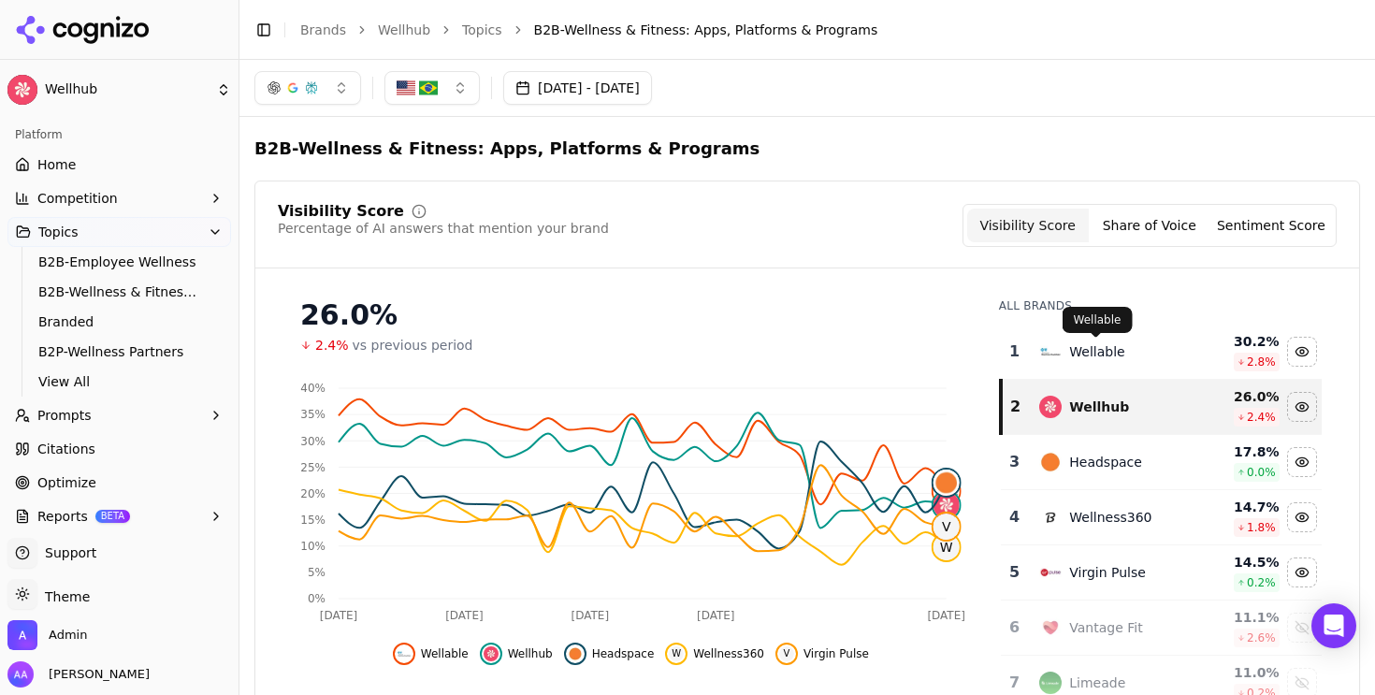
click at [1086, 353] on div "Wellable" at bounding box center [1096, 351] width 55 height 19
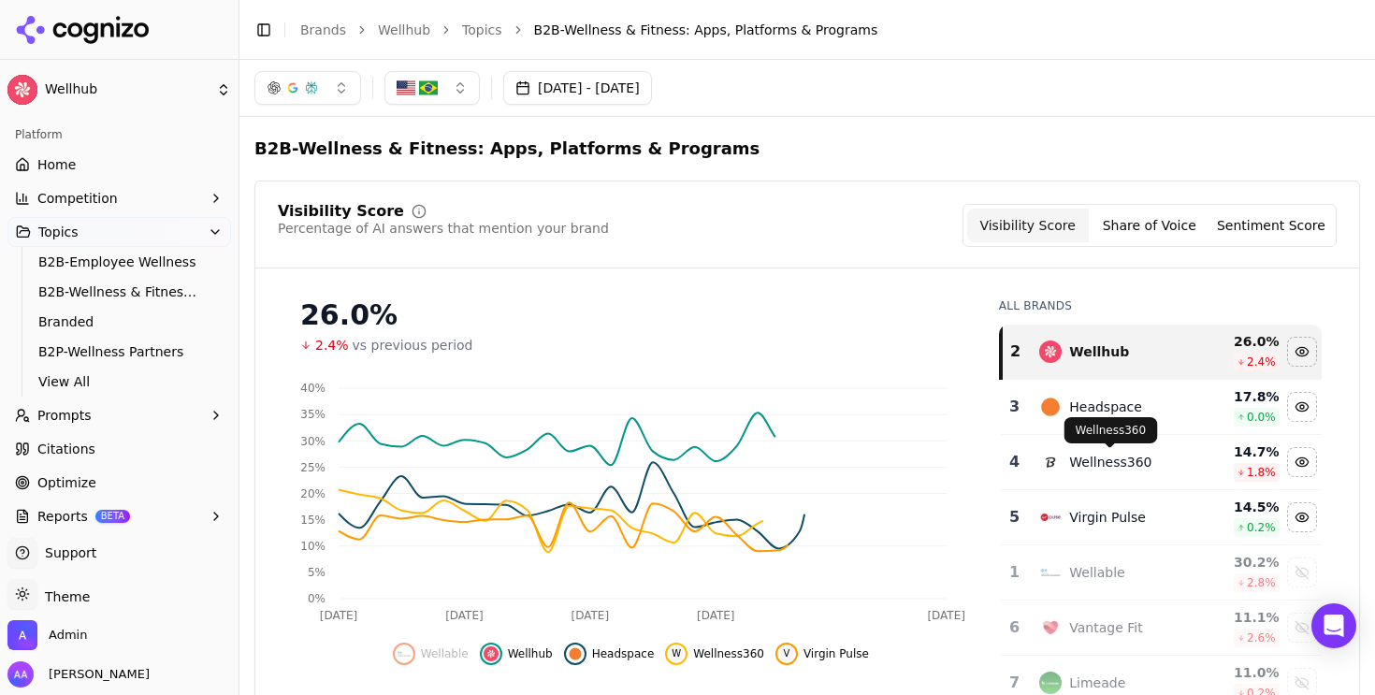
click at [1082, 458] on div "Wellness360" at bounding box center [1110, 462] width 82 height 19
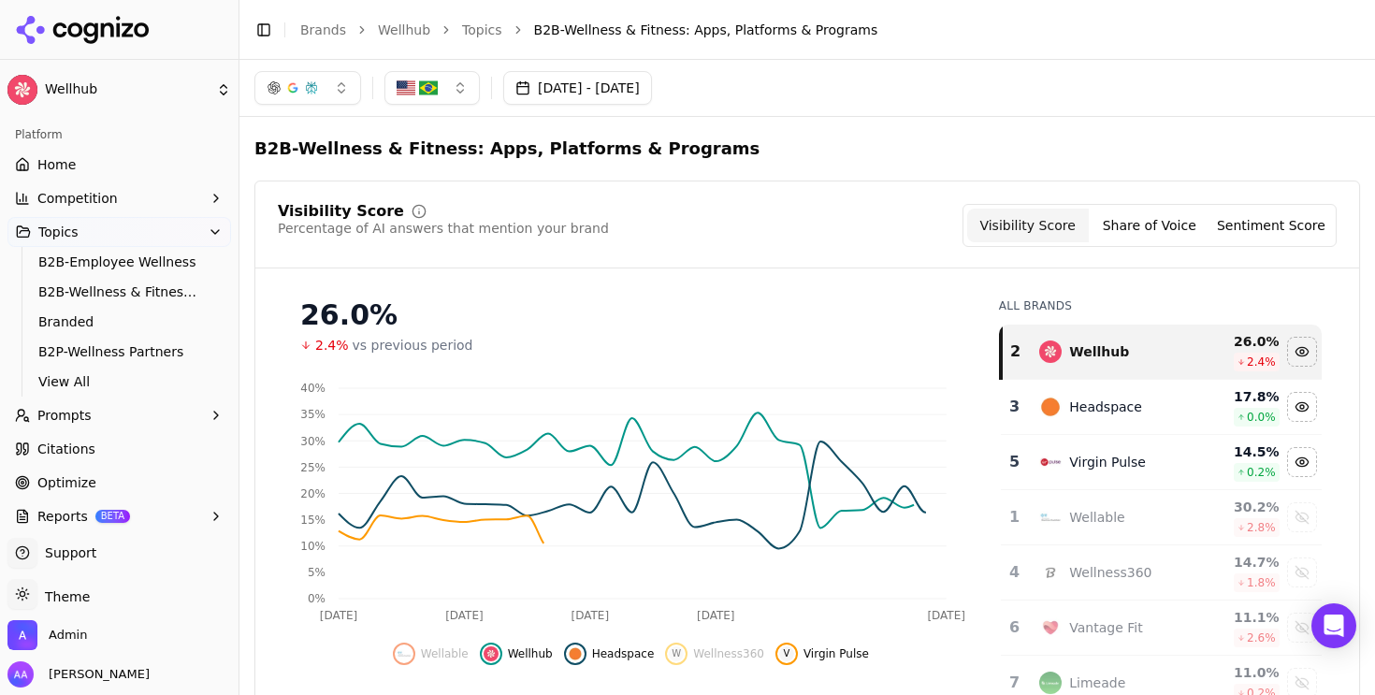
click at [1085, 473] on div "Virgin Pulse" at bounding box center [1112, 462] width 144 height 22
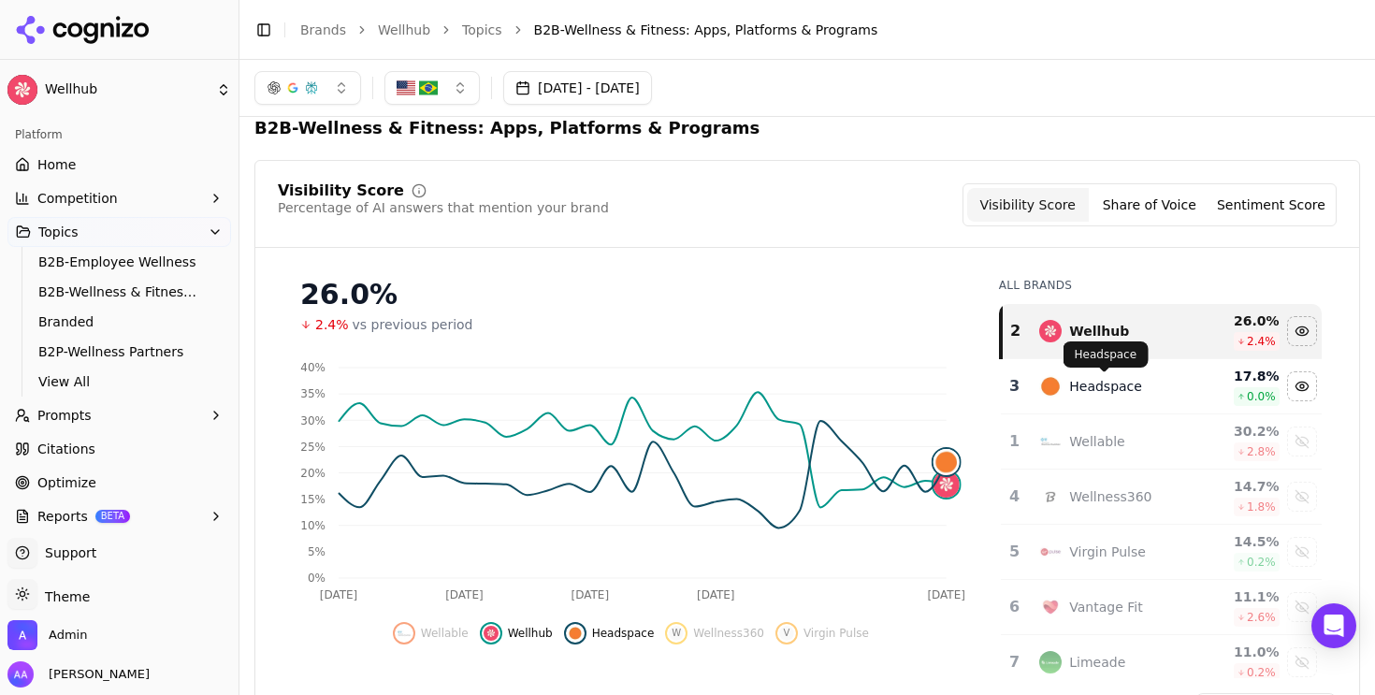
click at [1127, 391] on div "Headspace" at bounding box center [1105, 386] width 73 height 19
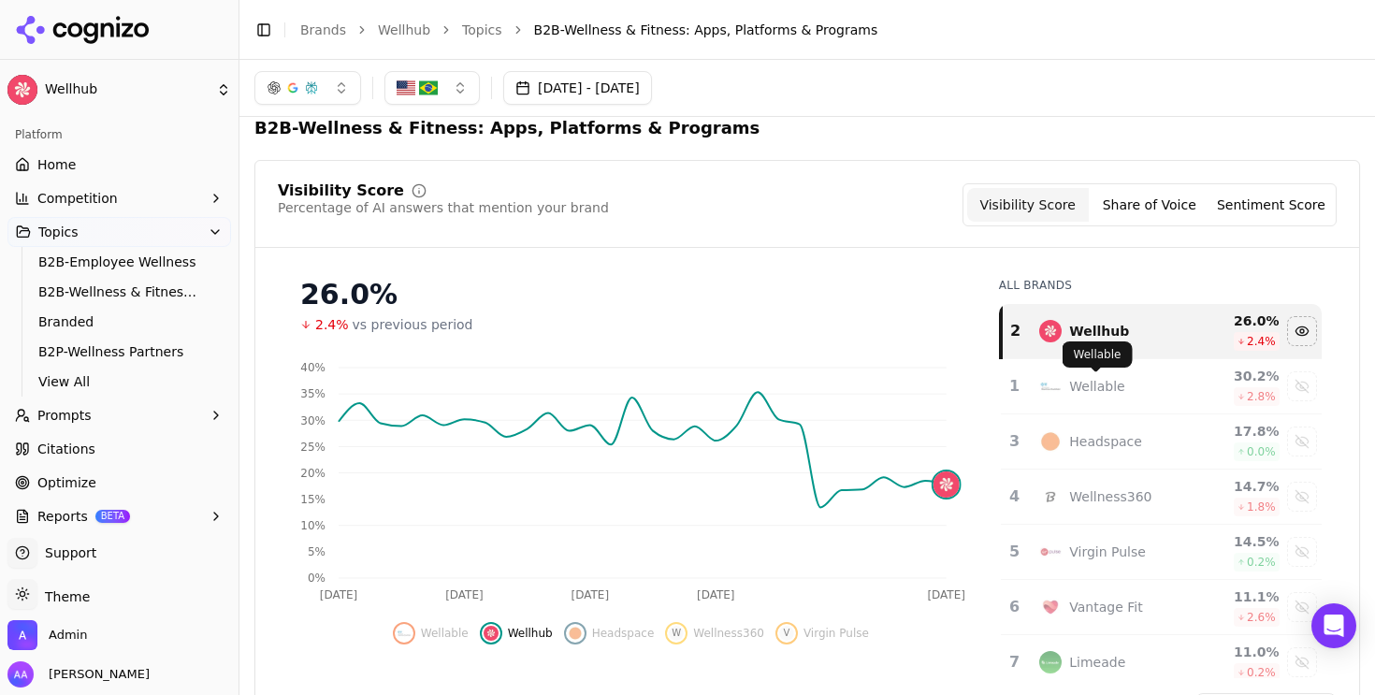
click at [1087, 394] on div "Wellable" at bounding box center [1096, 386] width 55 height 19
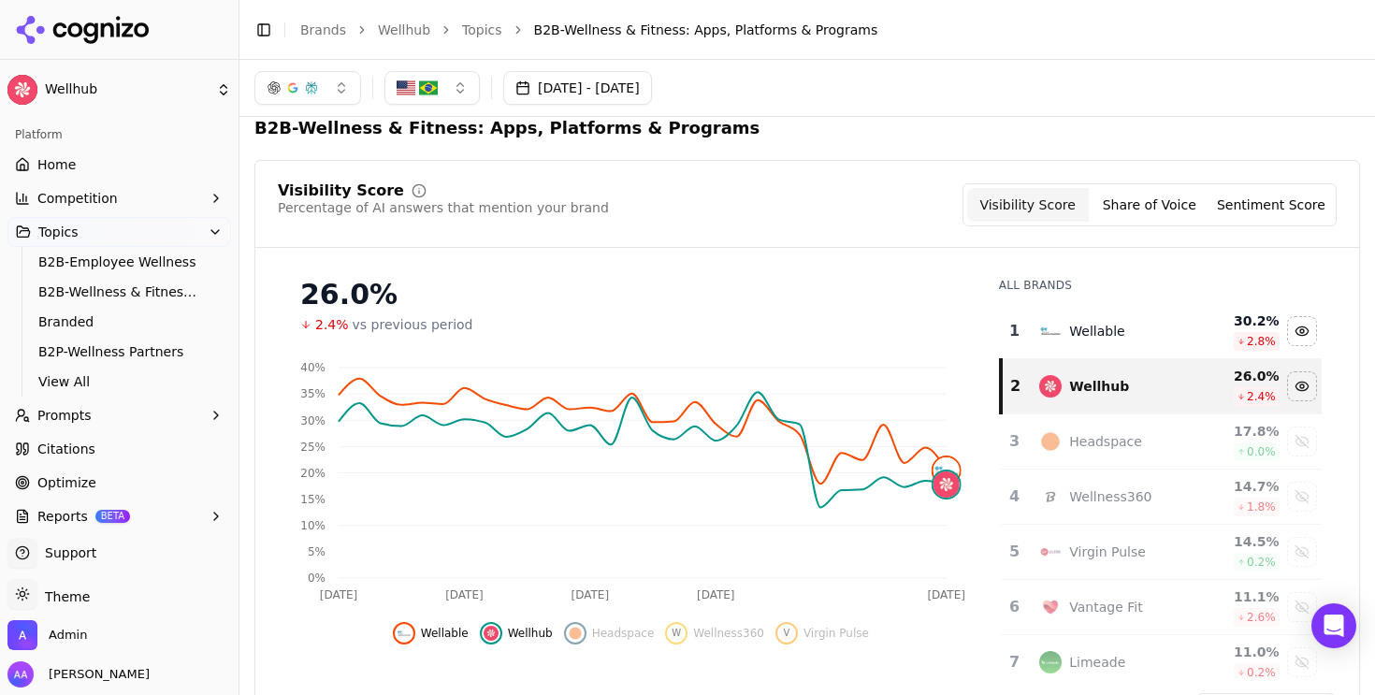
click at [1087, 394] on div "Wellhub" at bounding box center [1099, 386] width 60 height 19
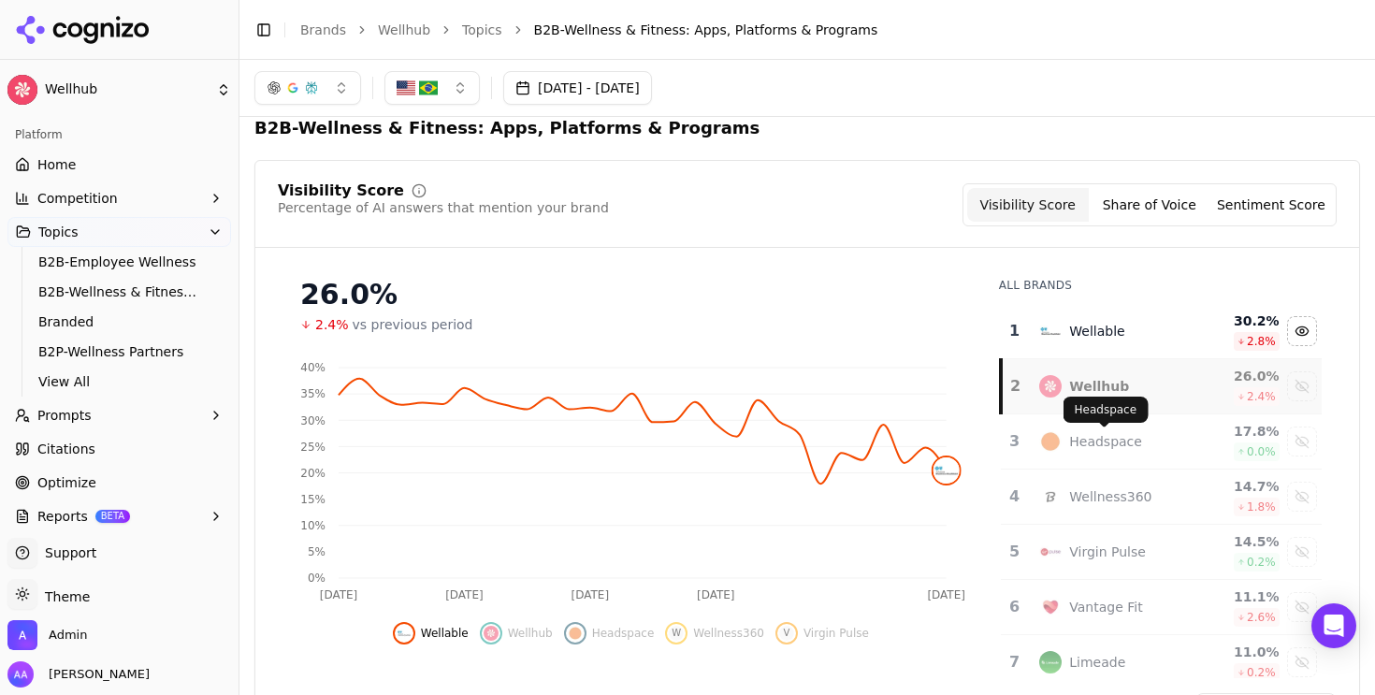
click at [1088, 444] on div "Headspace" at bounding box center [1105, 441] width 73 height 19
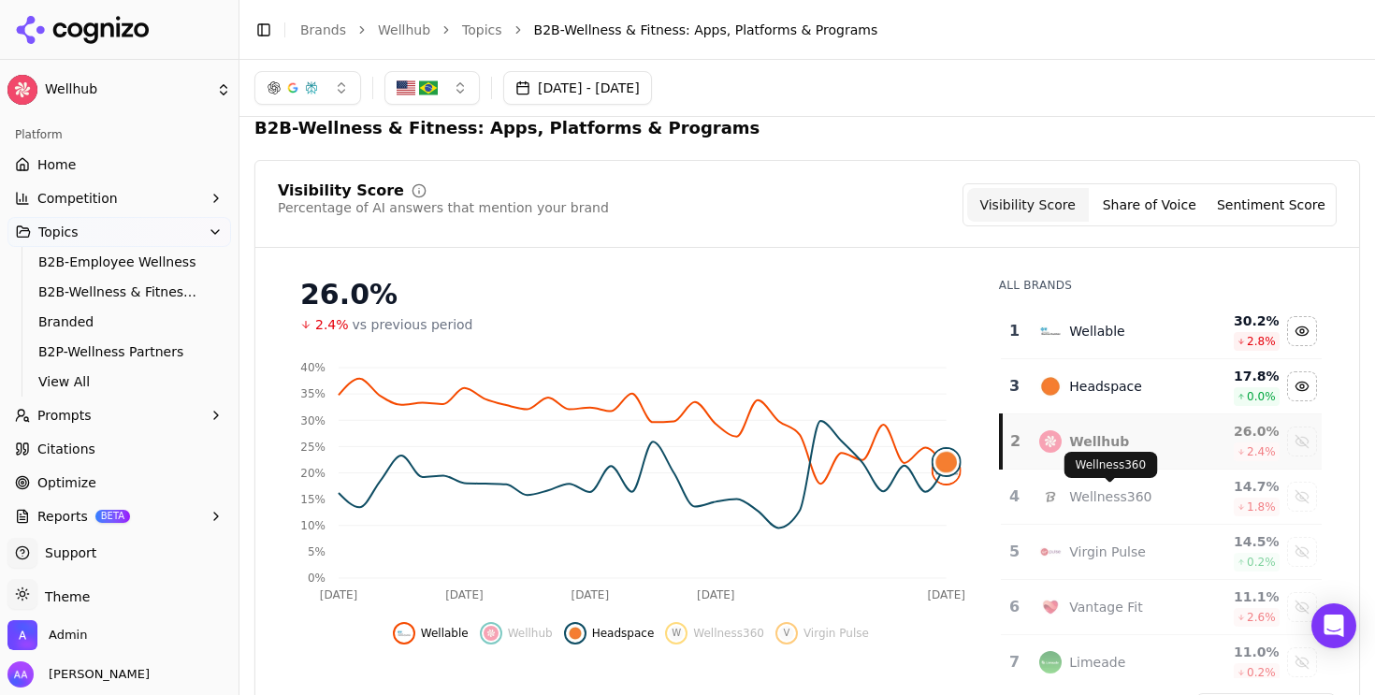
click at [1120, 445] on div "Wellhub" at bounding box center [1099, 441] width 60 height 19
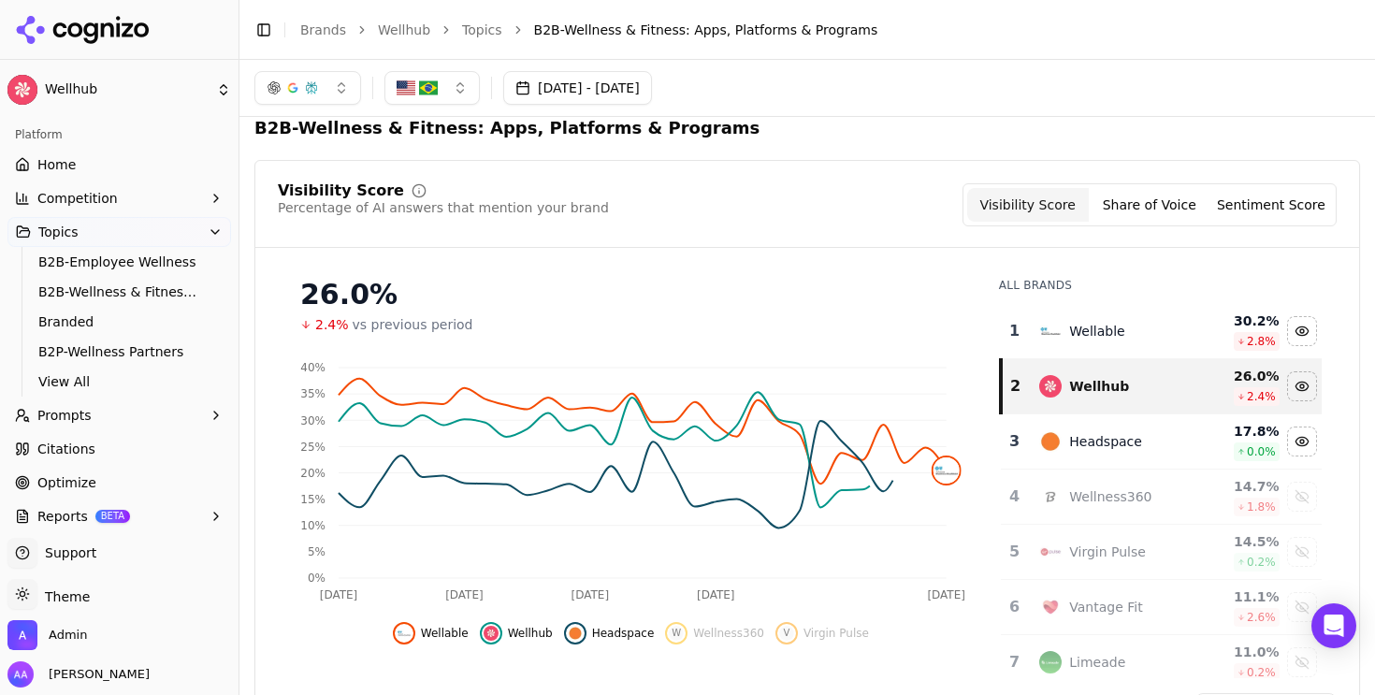
click at [1125, 327] on div "Wellable" at bounding box center [1112, 331] width 144 height 22
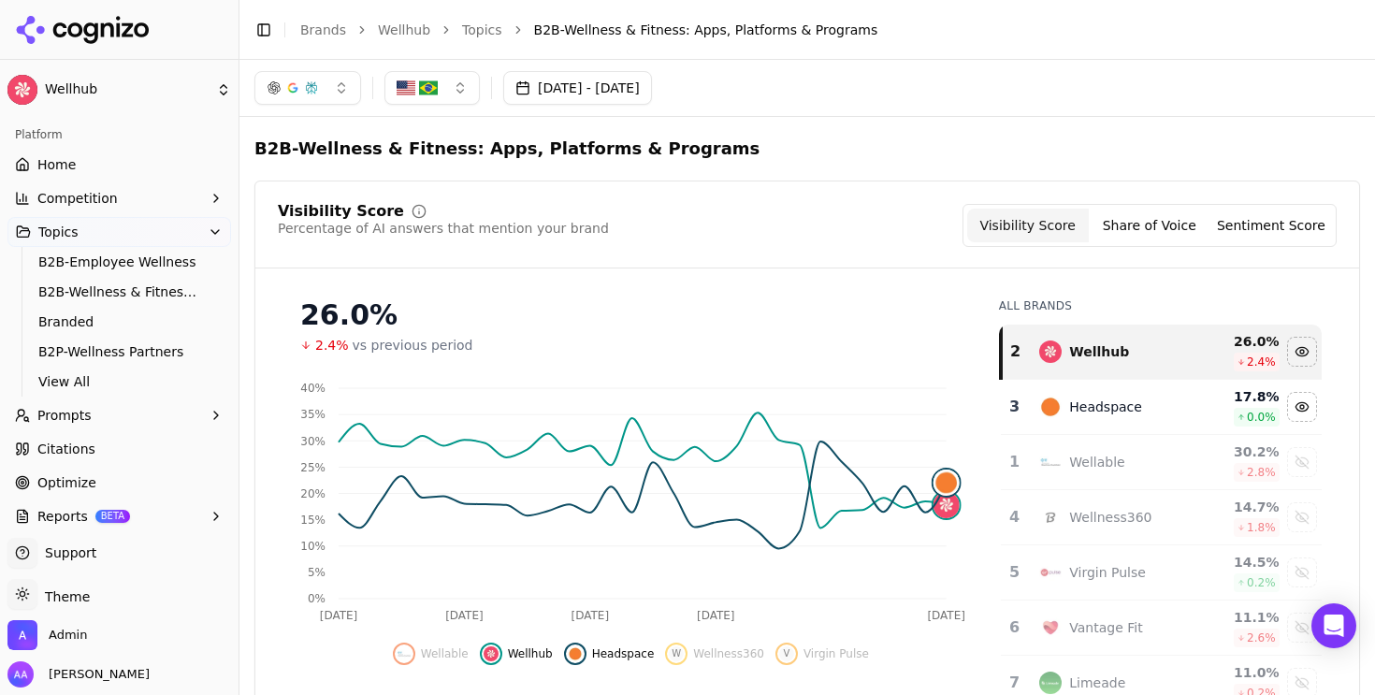
click at [583, 72] on button "[DATE] - [DATE]" at bounding box center [577, 88] width 149 height 34
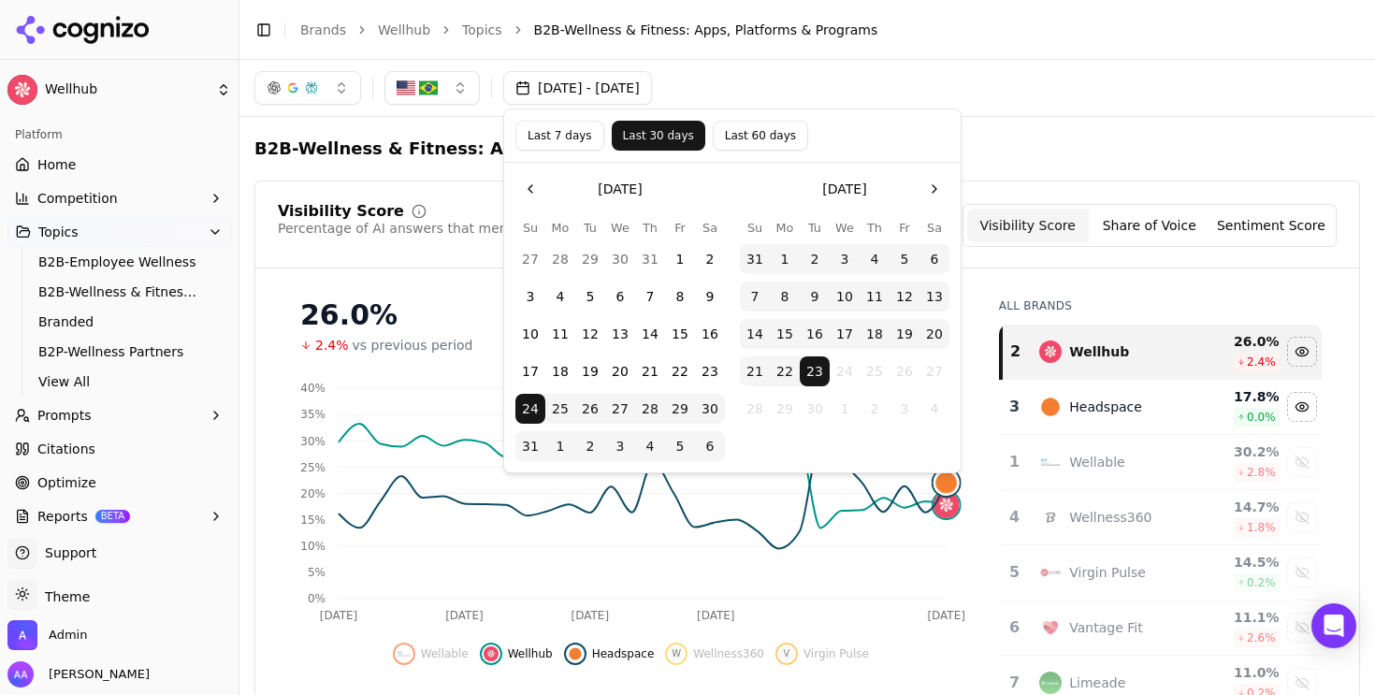
click at [566, 138] on button "Last 7 days" at bounding box center [560, 136] width 89 height 30
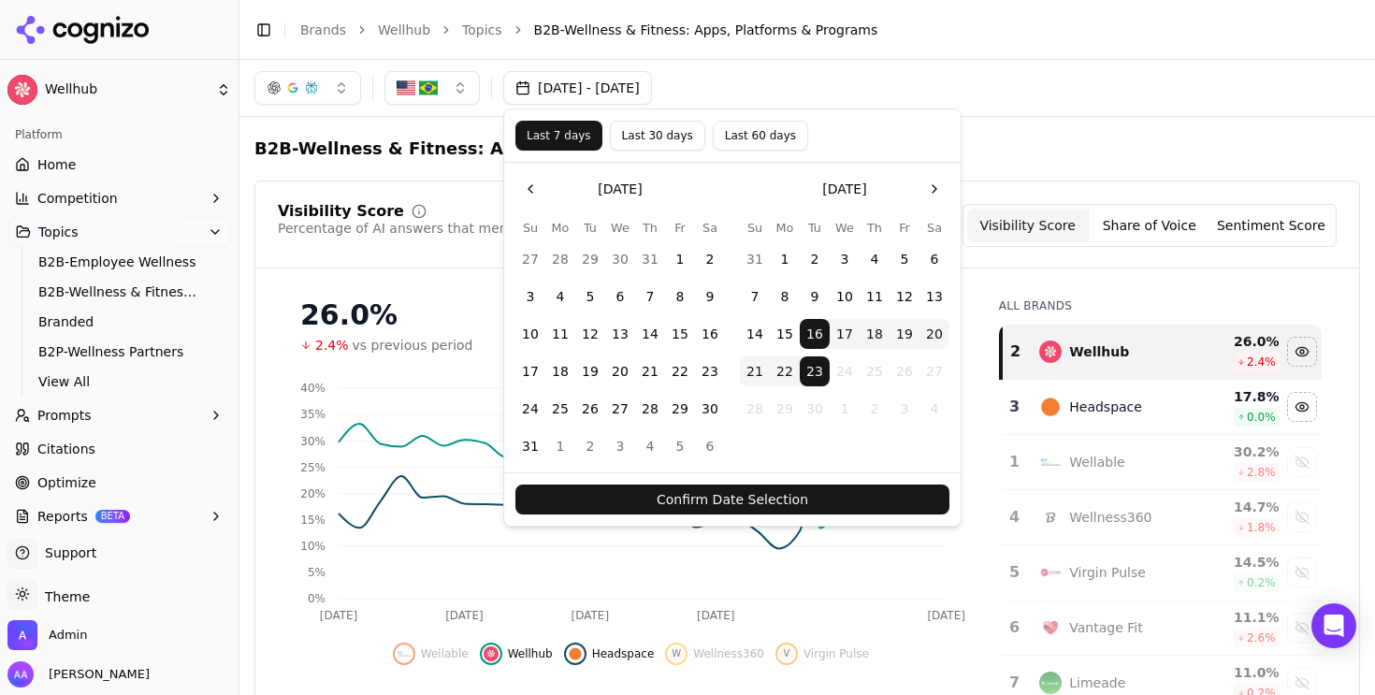
click at [829, 498] on button "Confirm Date Selection" at bounding box center [733, 500] width 434 height 30
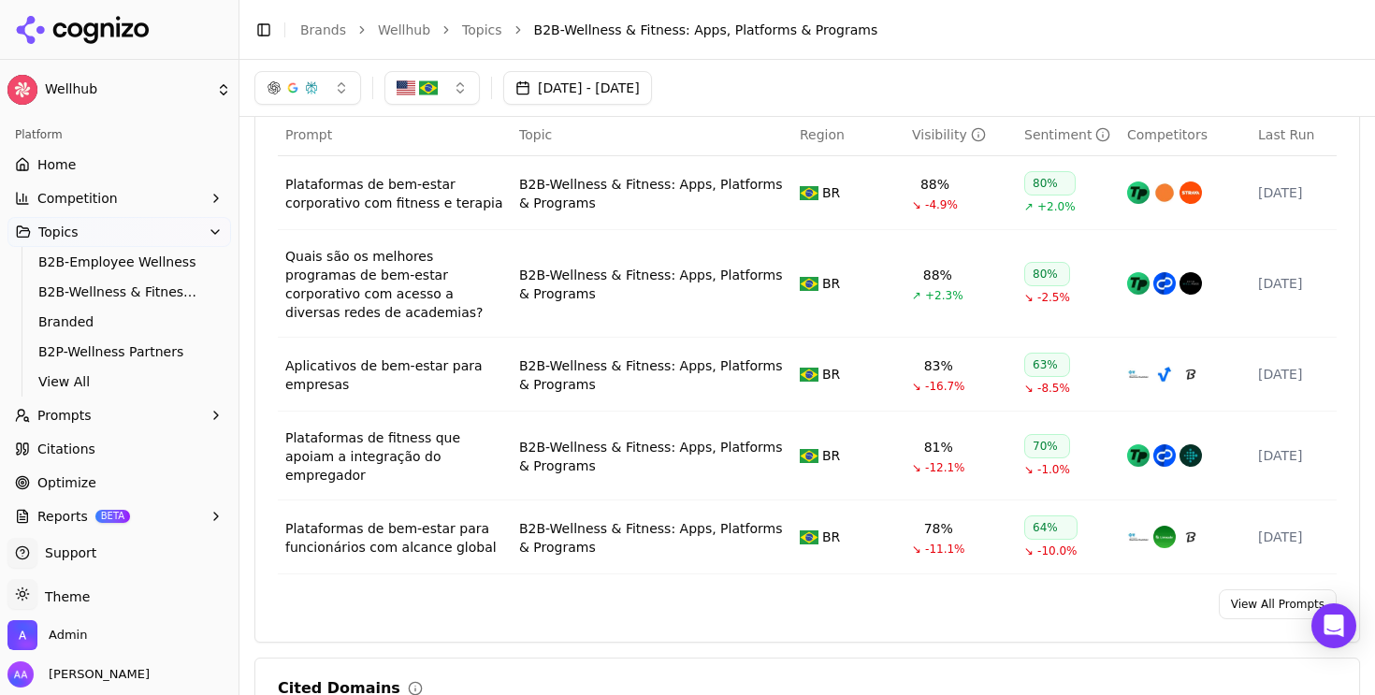
scroll to position [761, 0]
click at [1271, 592] on link "View All Prompts" at bounding box center [1278, 605] width 118 height 30
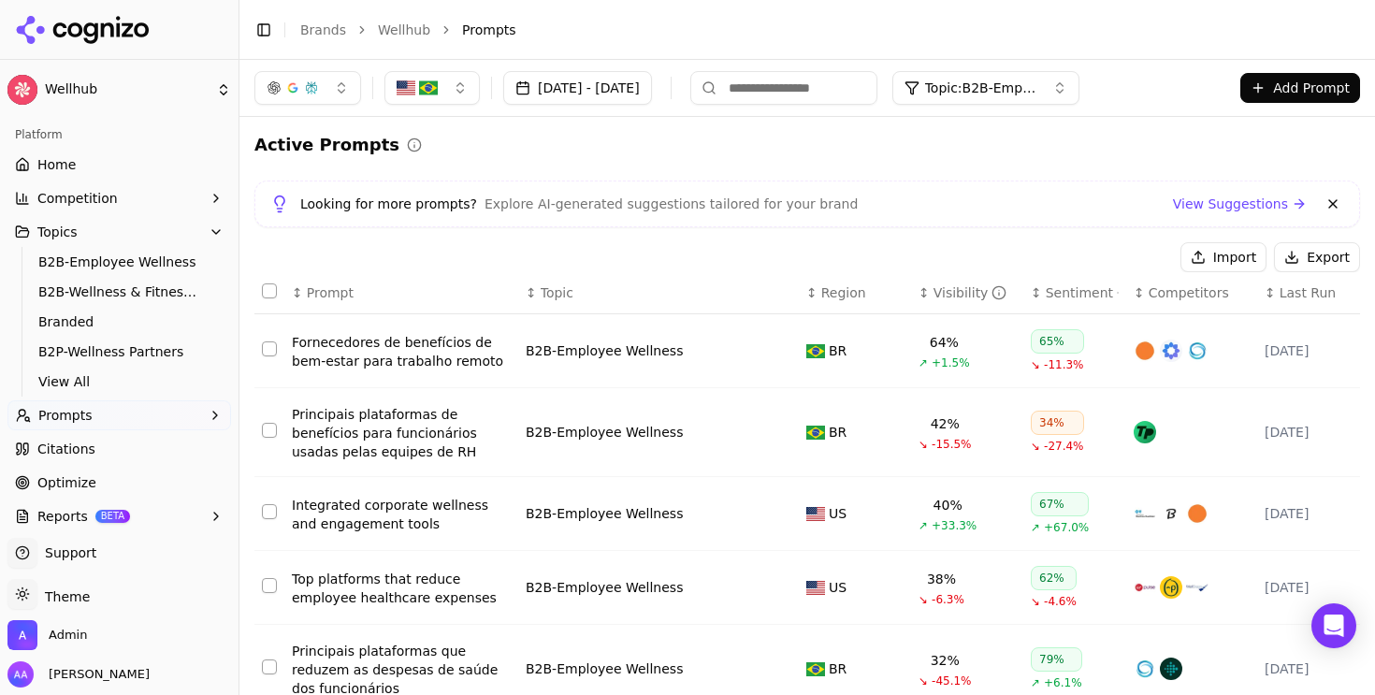
click at [1336, 209] on button at bounding box center [1333, 204] width 22 height 22
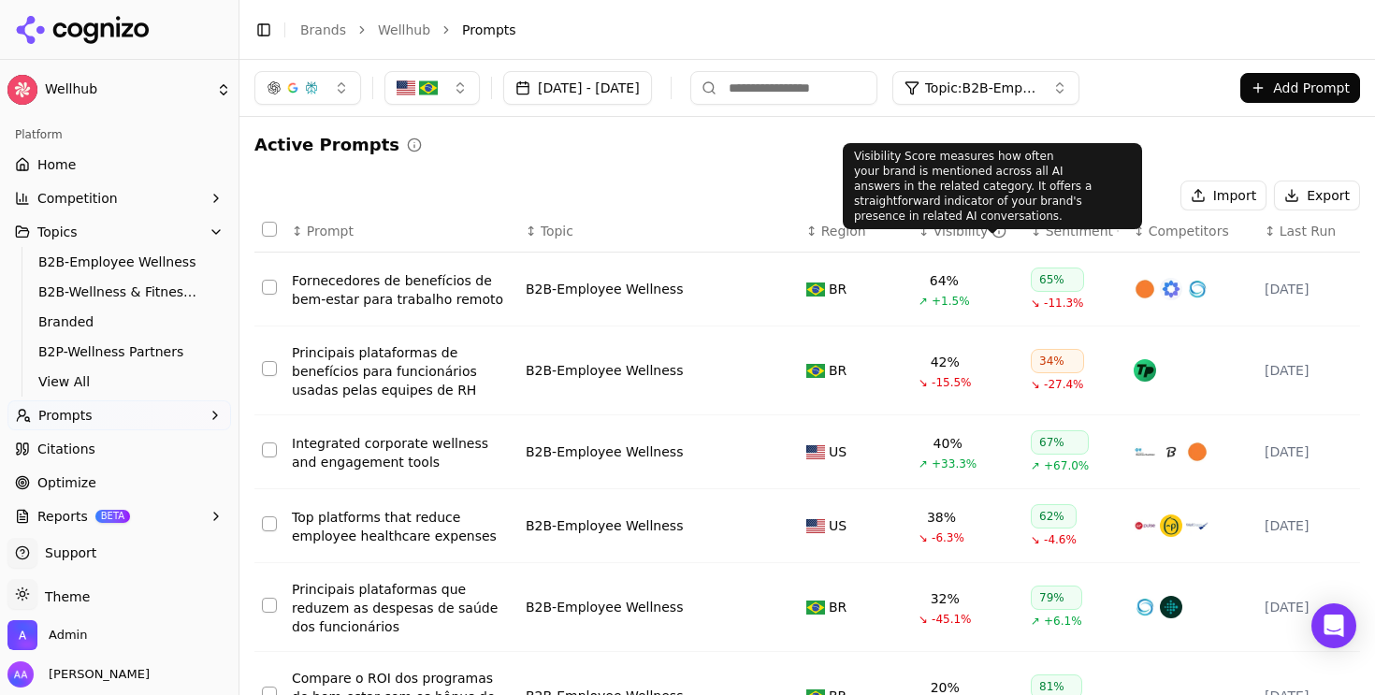
click at [955, 232] on div "Visibility" at bounding box center [971, 231] width 74 height 19
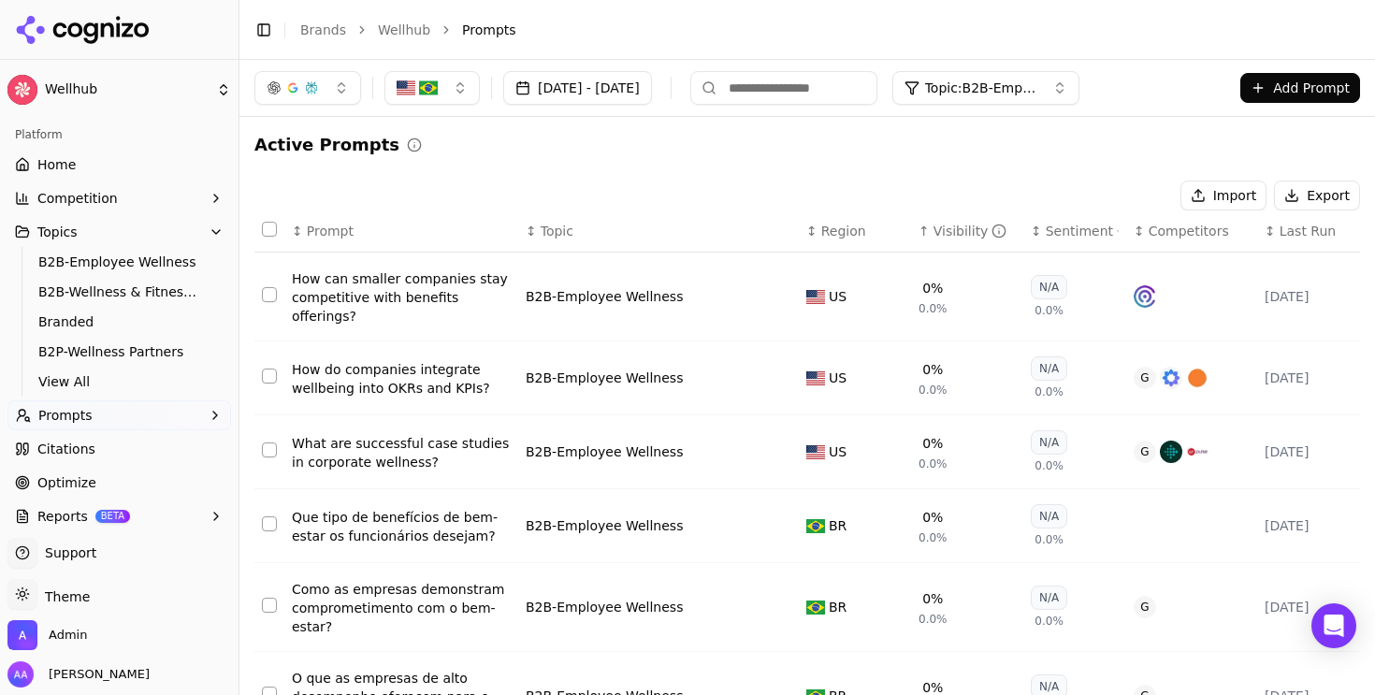
click at [955, 232] on div "Visibility" at bounding box center [971, 231] width 74 height 19
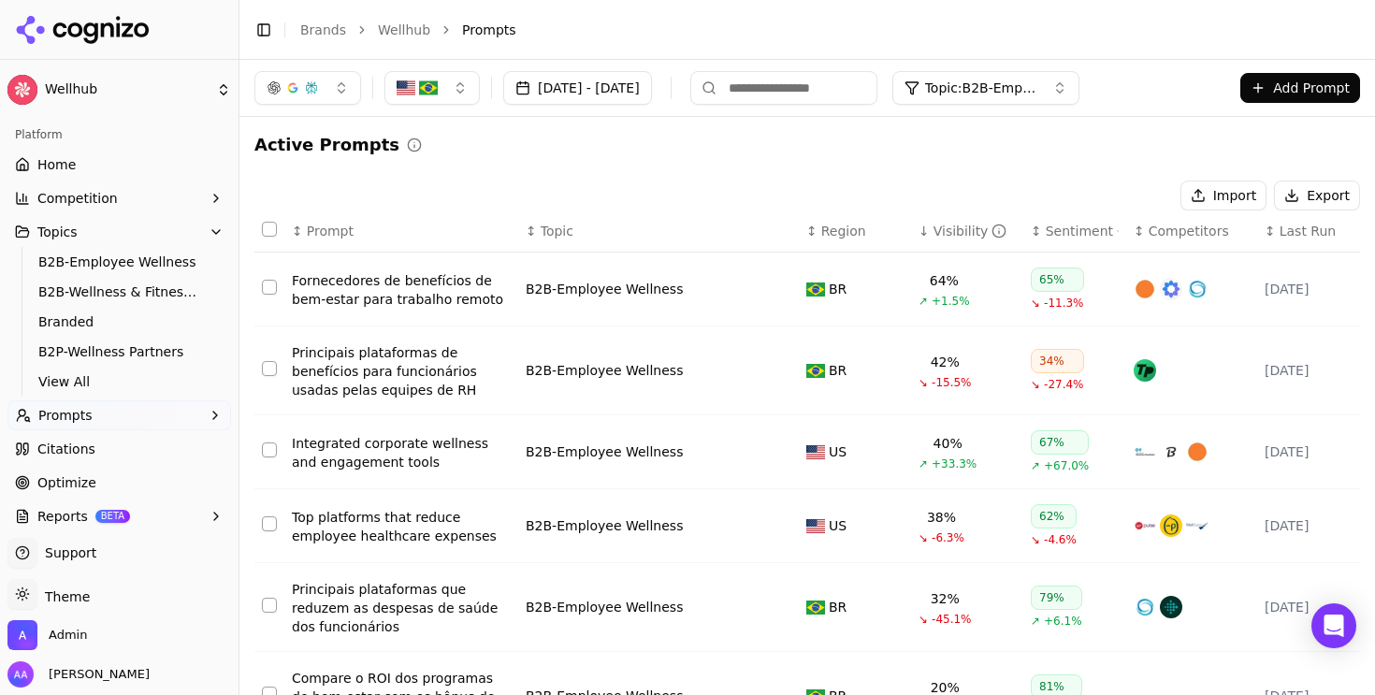
click at [375, 356] on div "Principais plataformas de benefícios para funcionários usadas pelas equipes de …" at bounding box center [401, 371] width 219 height 56
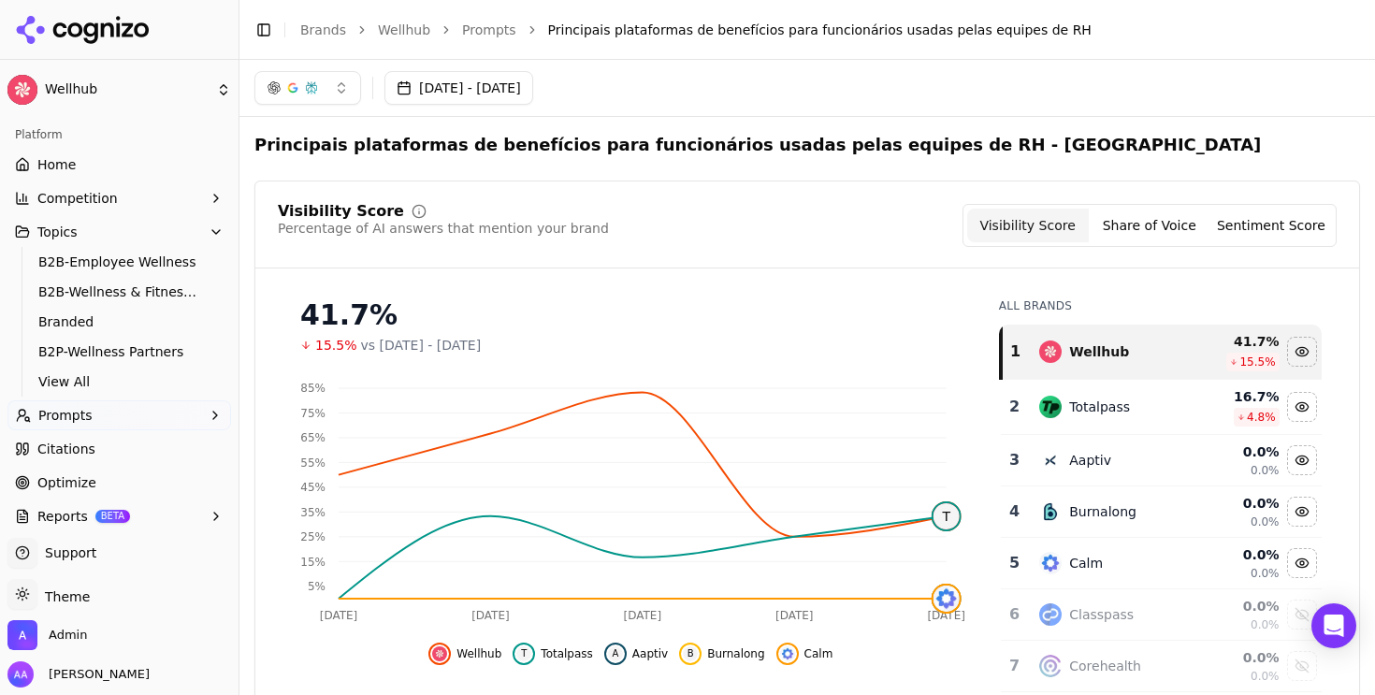
click at [533, 86] on button "[DATE] - [DATE]" at bounding box center [459, 88] width 149 height 34
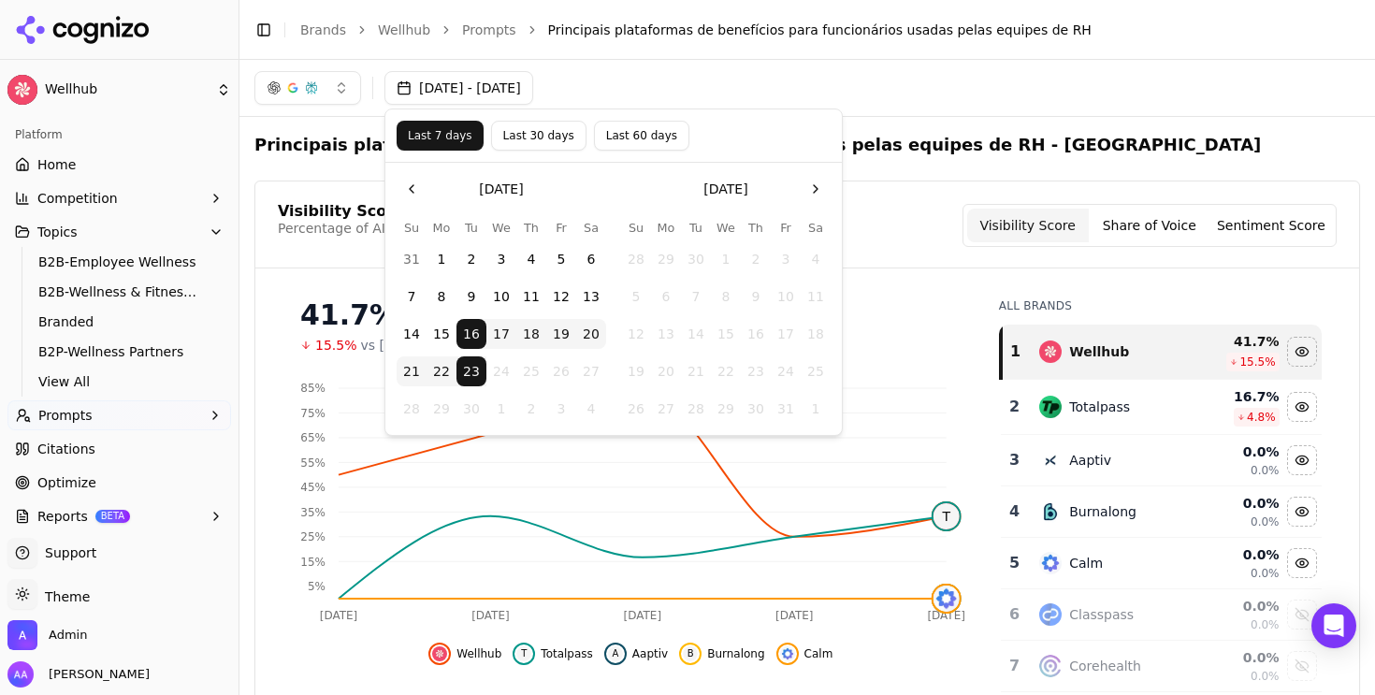
click at [440, 251] on button "1" at bounding box center [442, 259] width 30 height 30
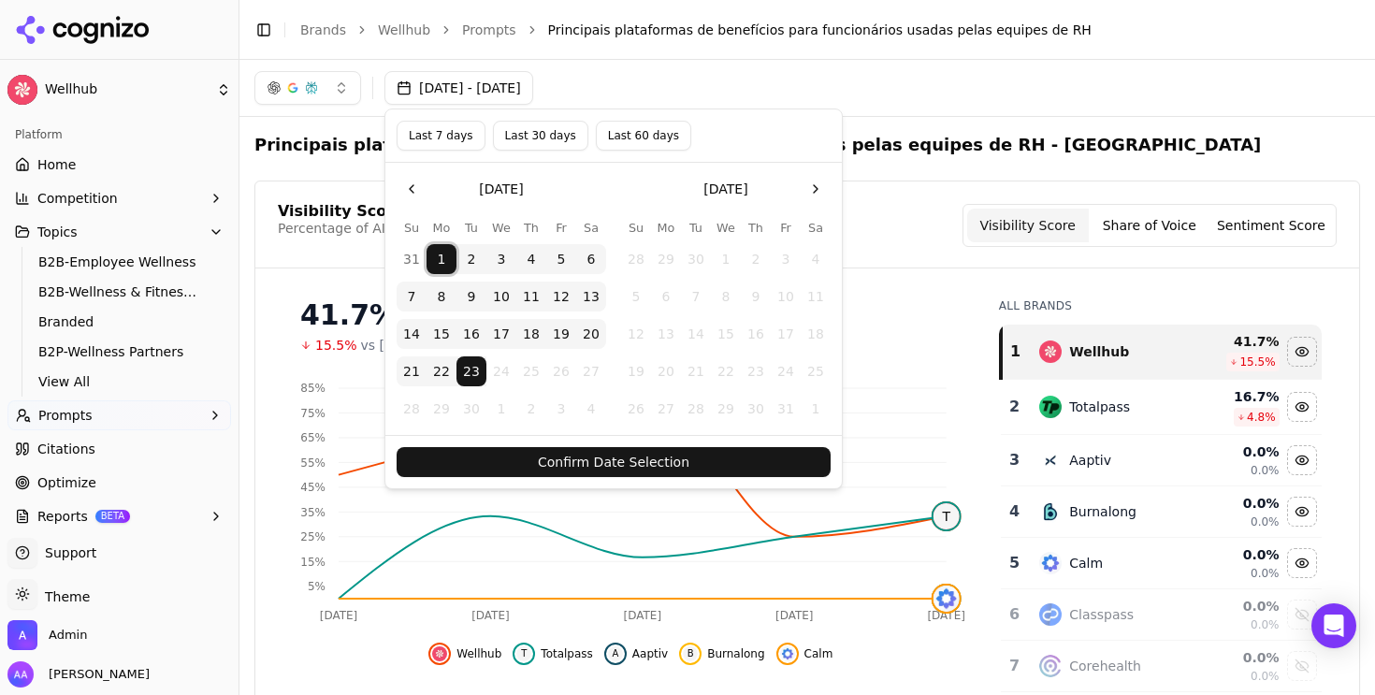
click at [546, 458] on button "Confirm Date Selection" at bounding box center [614, 462] width 434 height 30
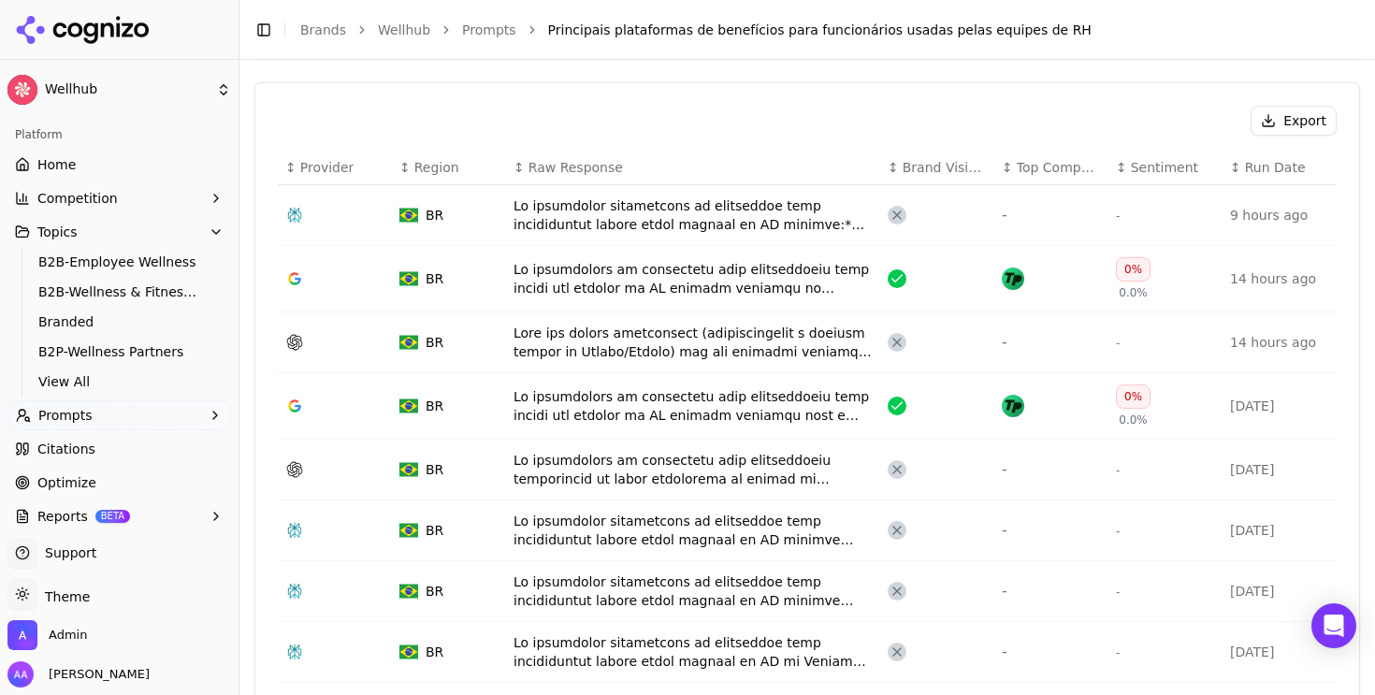
scroll to position [668, 0]
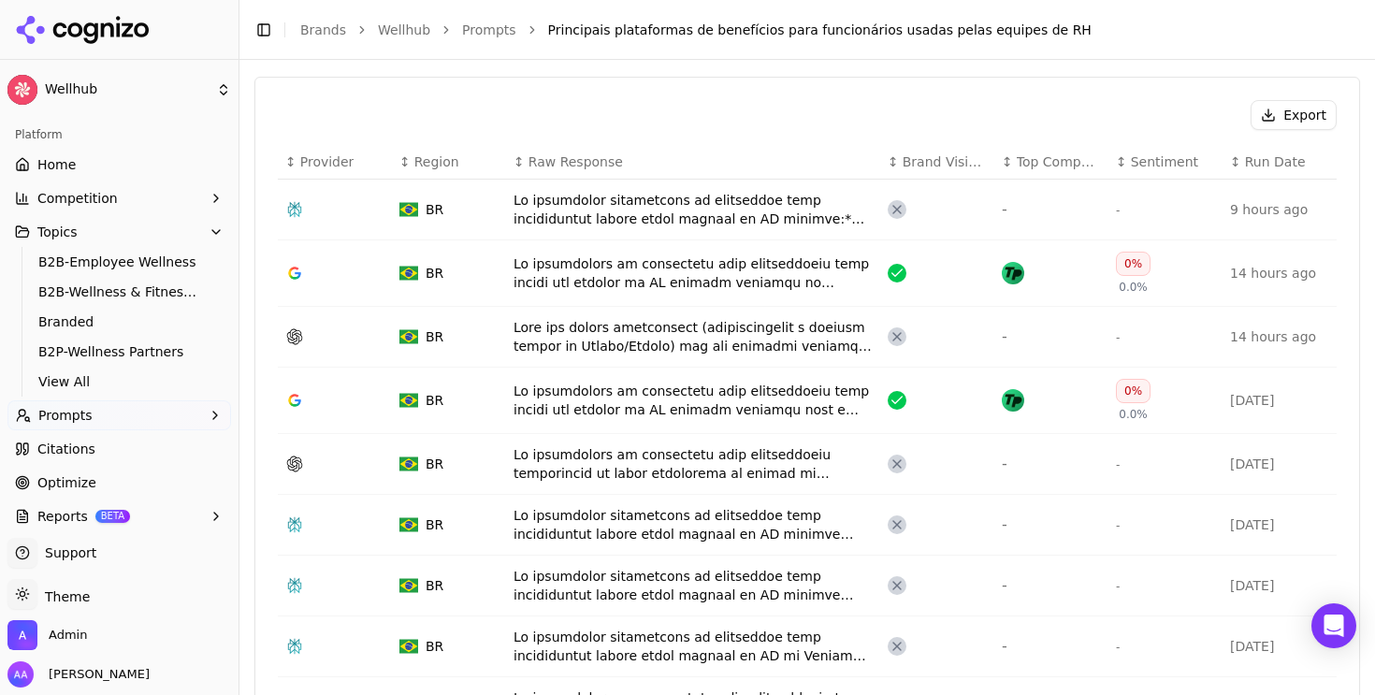
click at [676, 272] on div "Data table" at bounding box center [693, 273] width 359 height 37
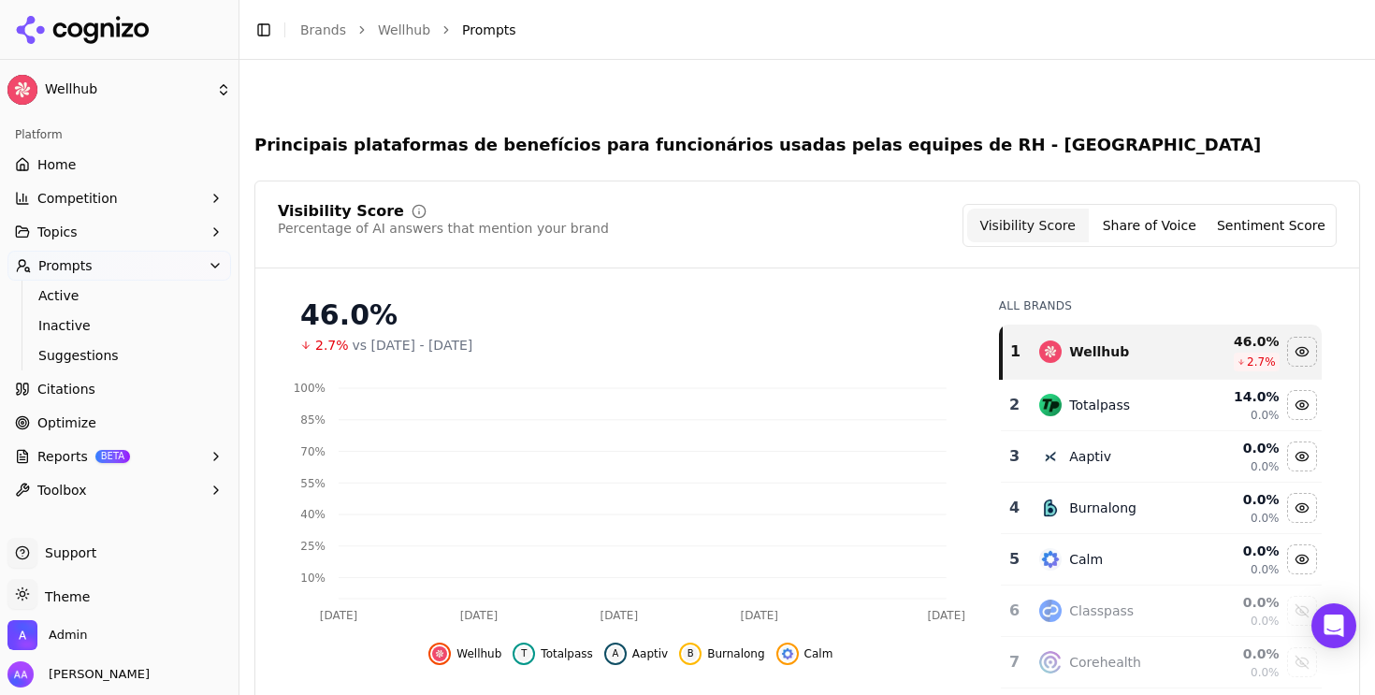
scroll to position [725, 0]
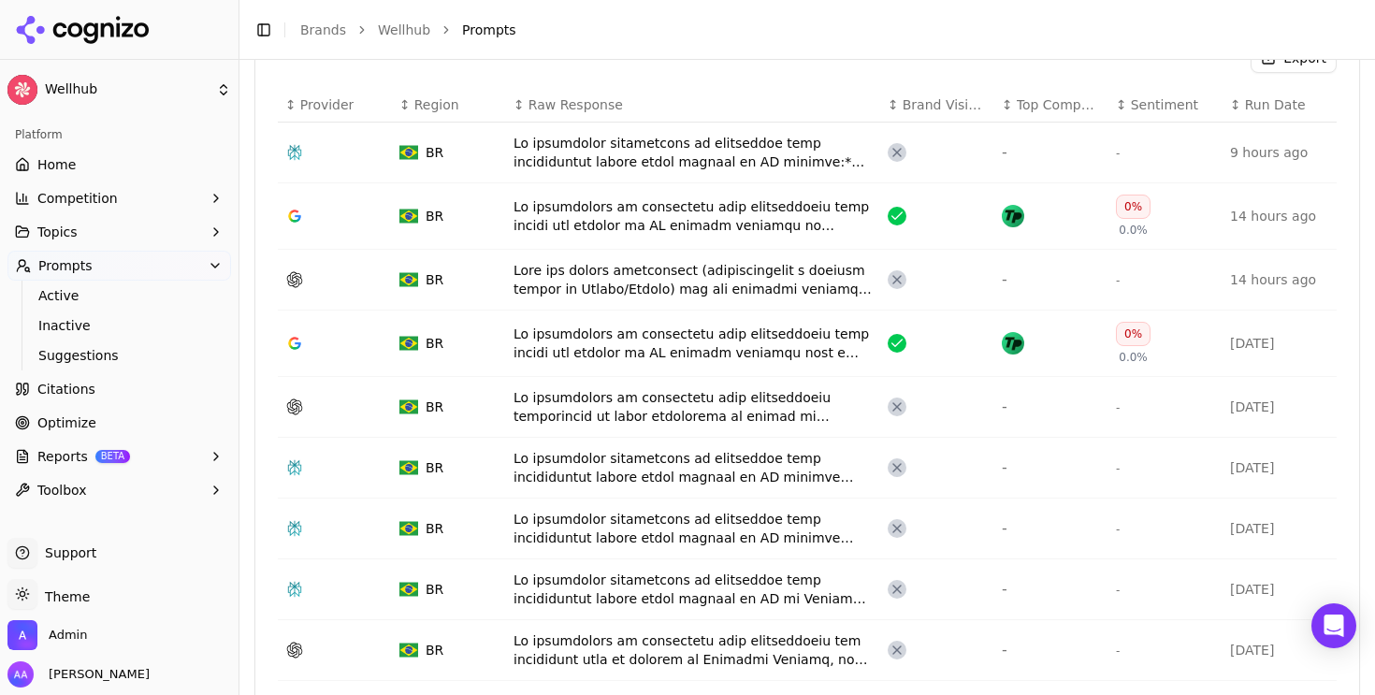
click at [674, 172] on td "Data table" at bounding box center [693, 153] width 374 height 61
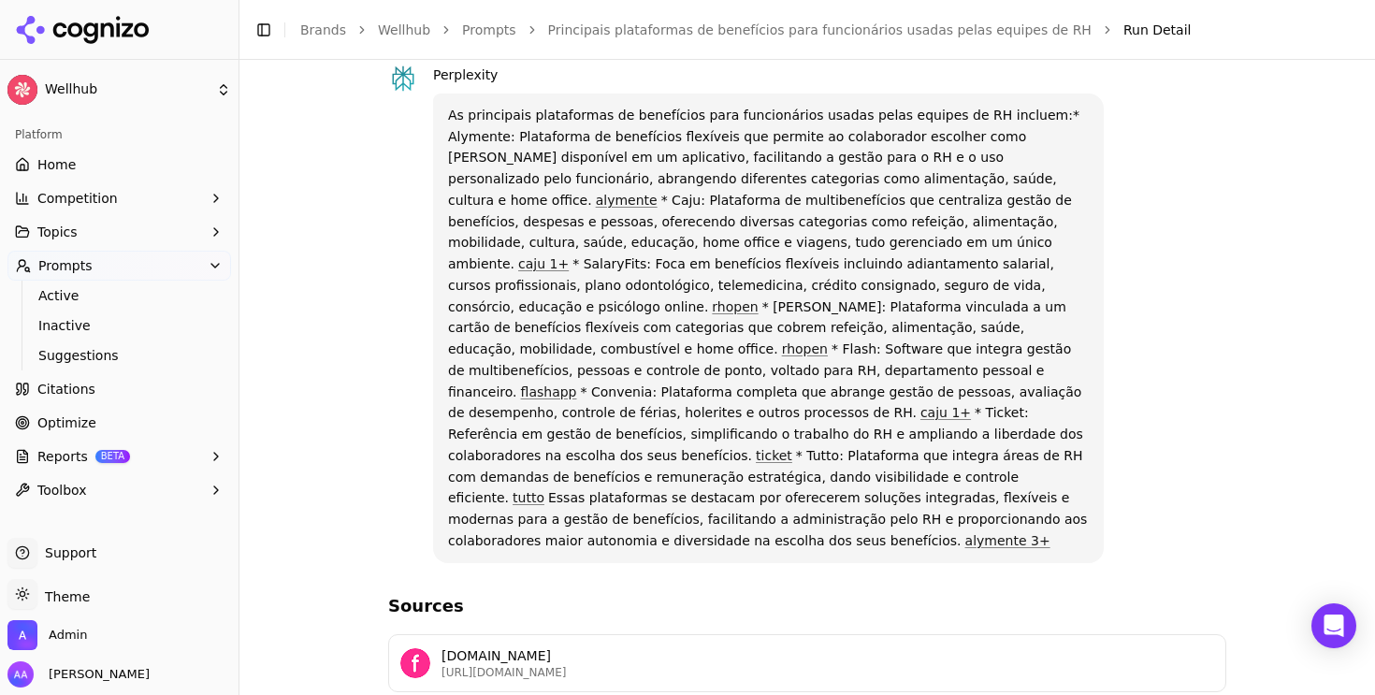
scroll to position [148, 0]
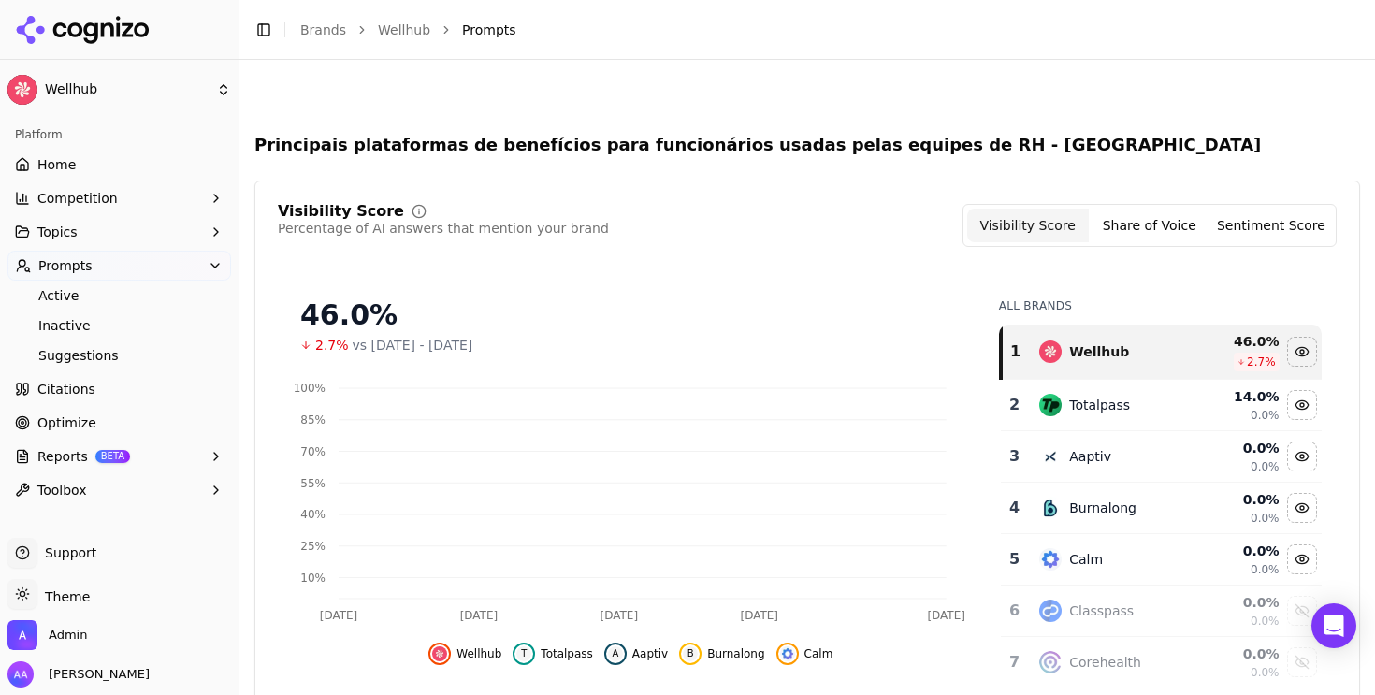
scroll to position [782, 0]
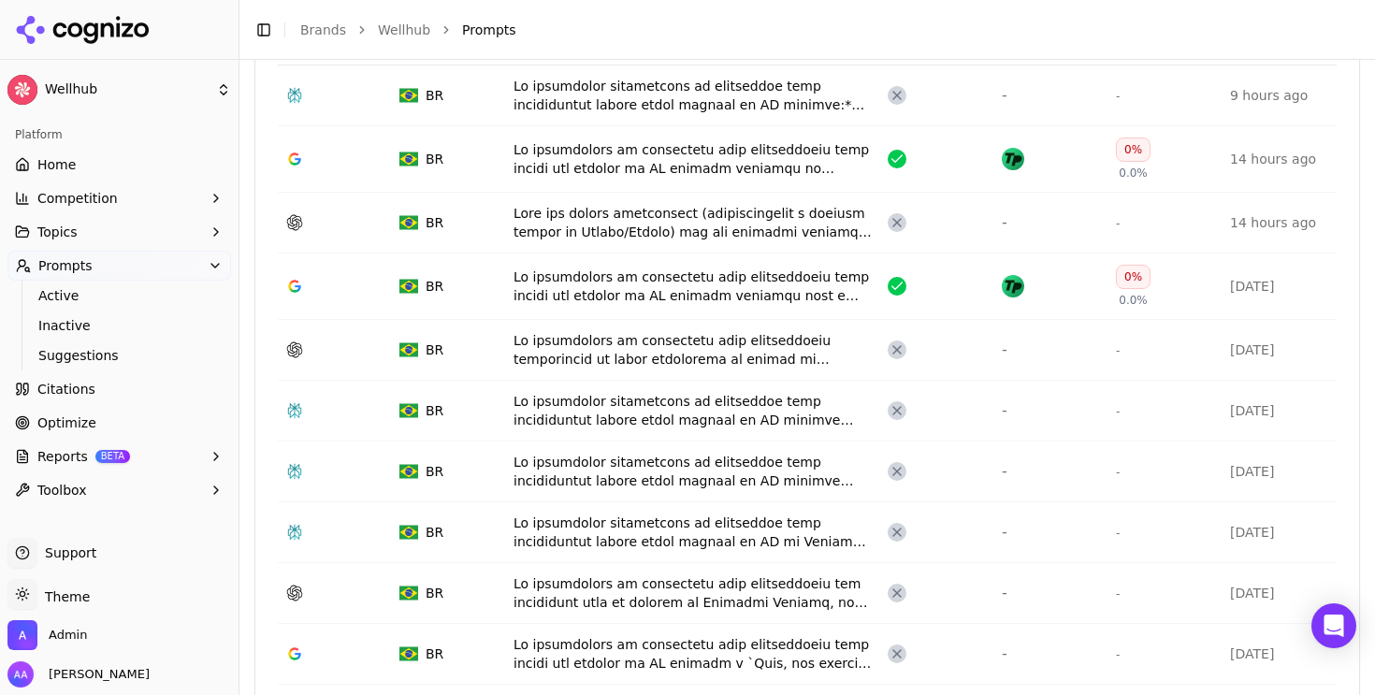
click at [682, 416] on div "Data table" at bounding box center [693, 410] width 359 height 37
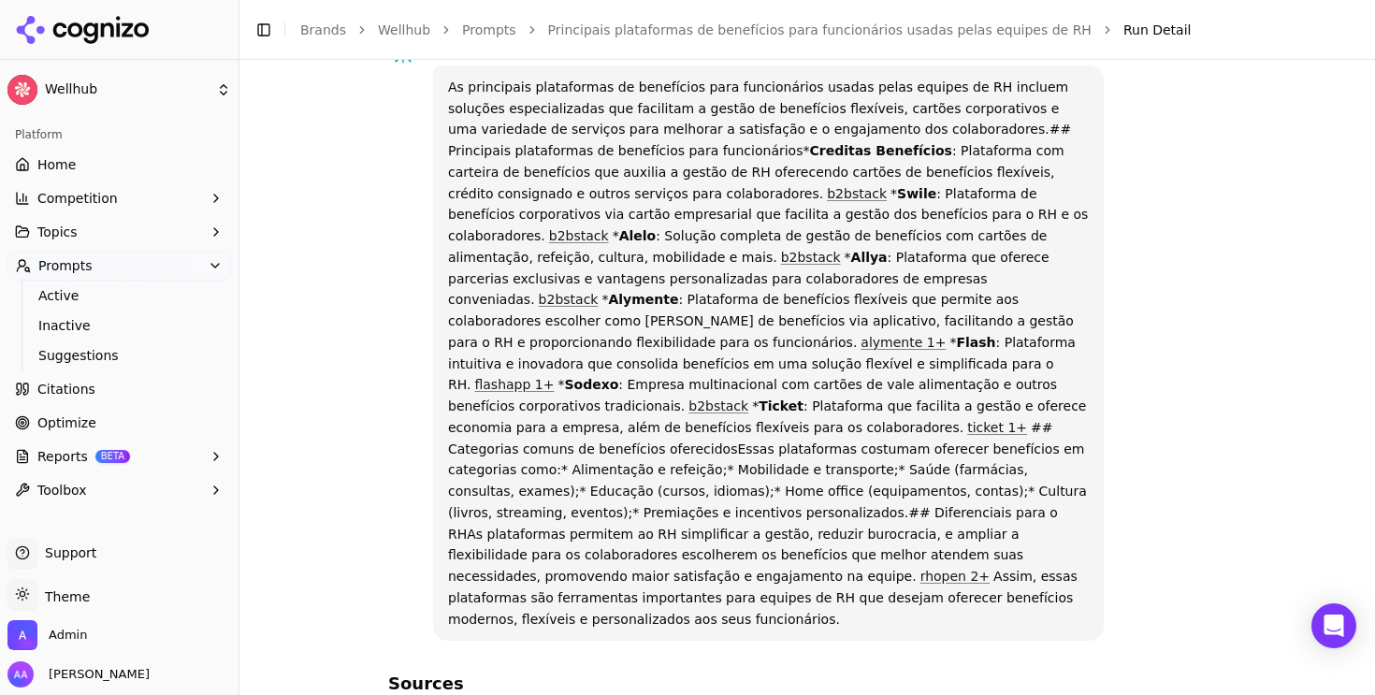
scroll to position [176, 0]
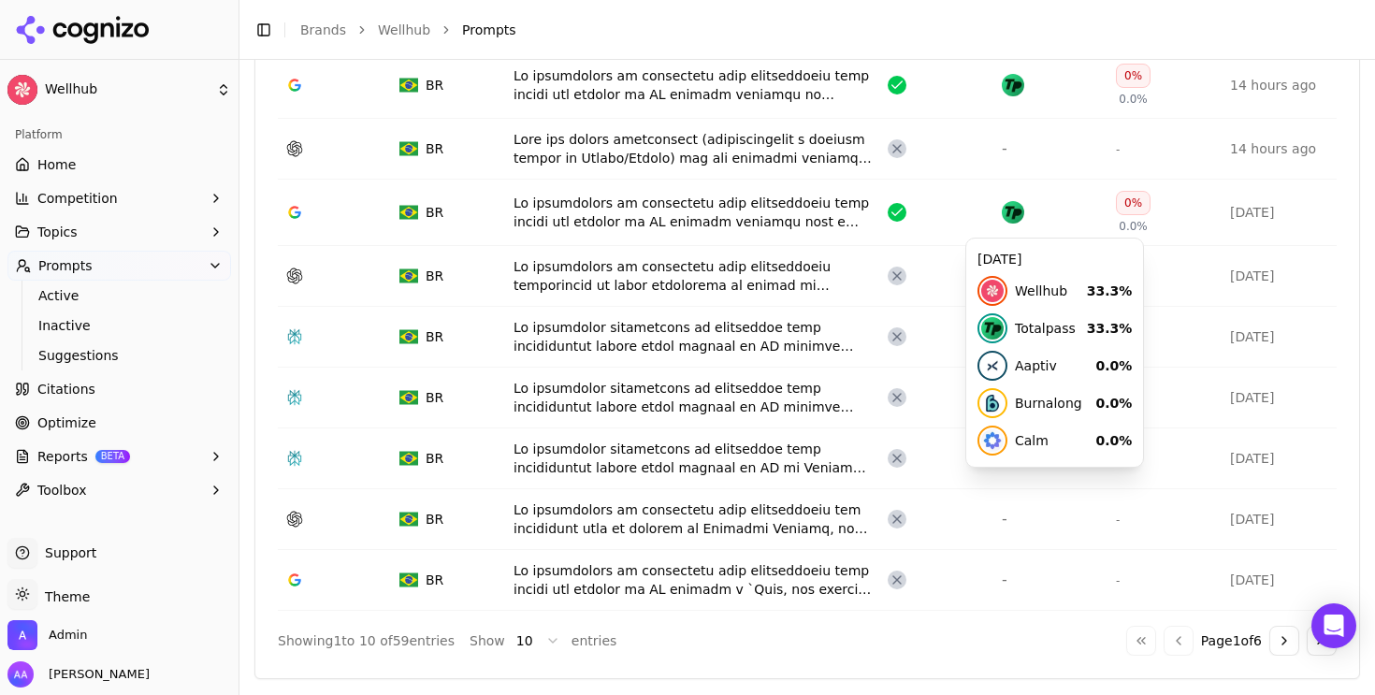
scroll to position [905, 0]
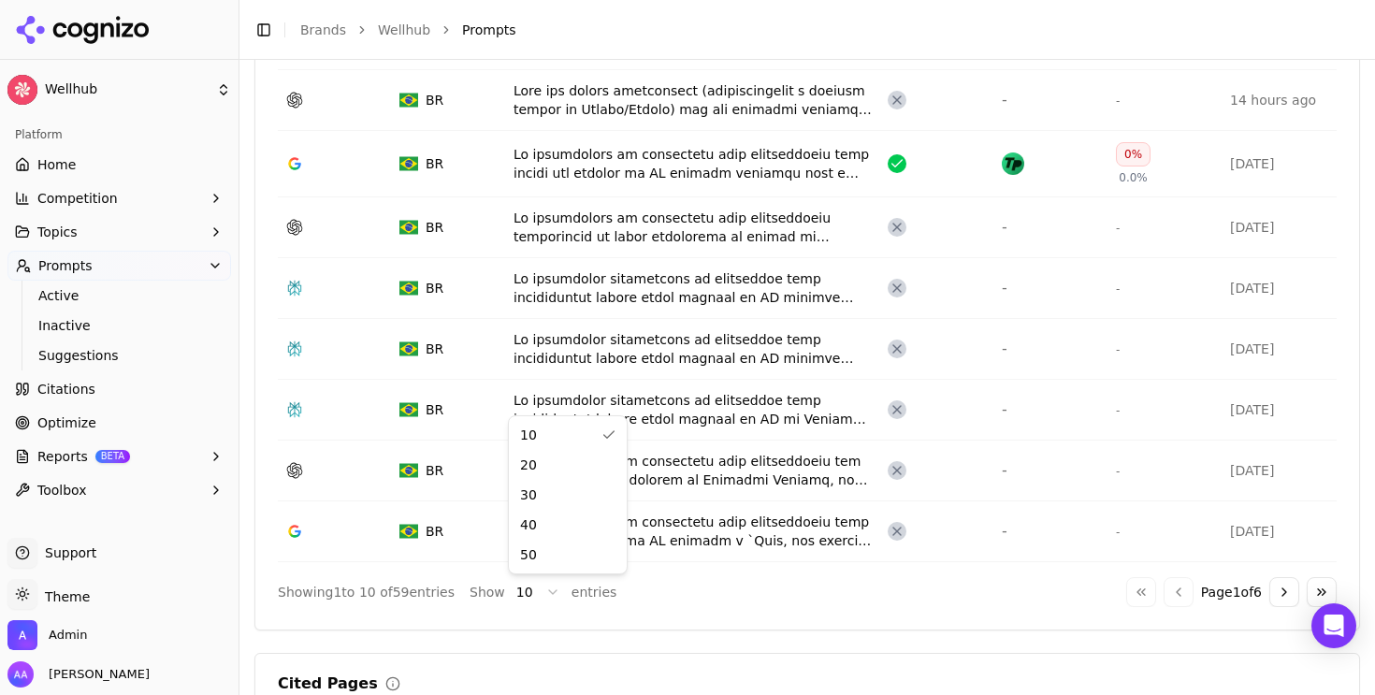
click at [531, 586] on html "Wellhub Platform Home Competition Topics Prompts Active Inactive Suggestions Ci…" at bounding box center [687, 347] width 1375 height 695
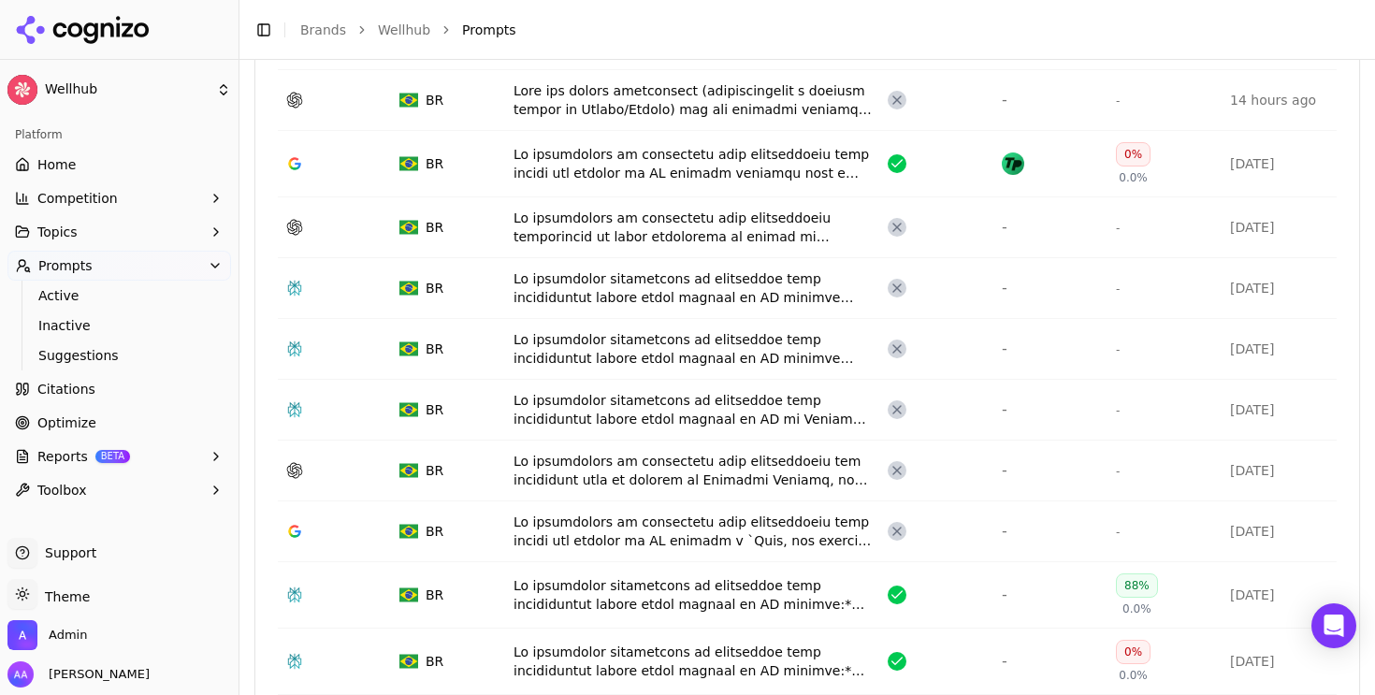
scroll to position [1161, 0]
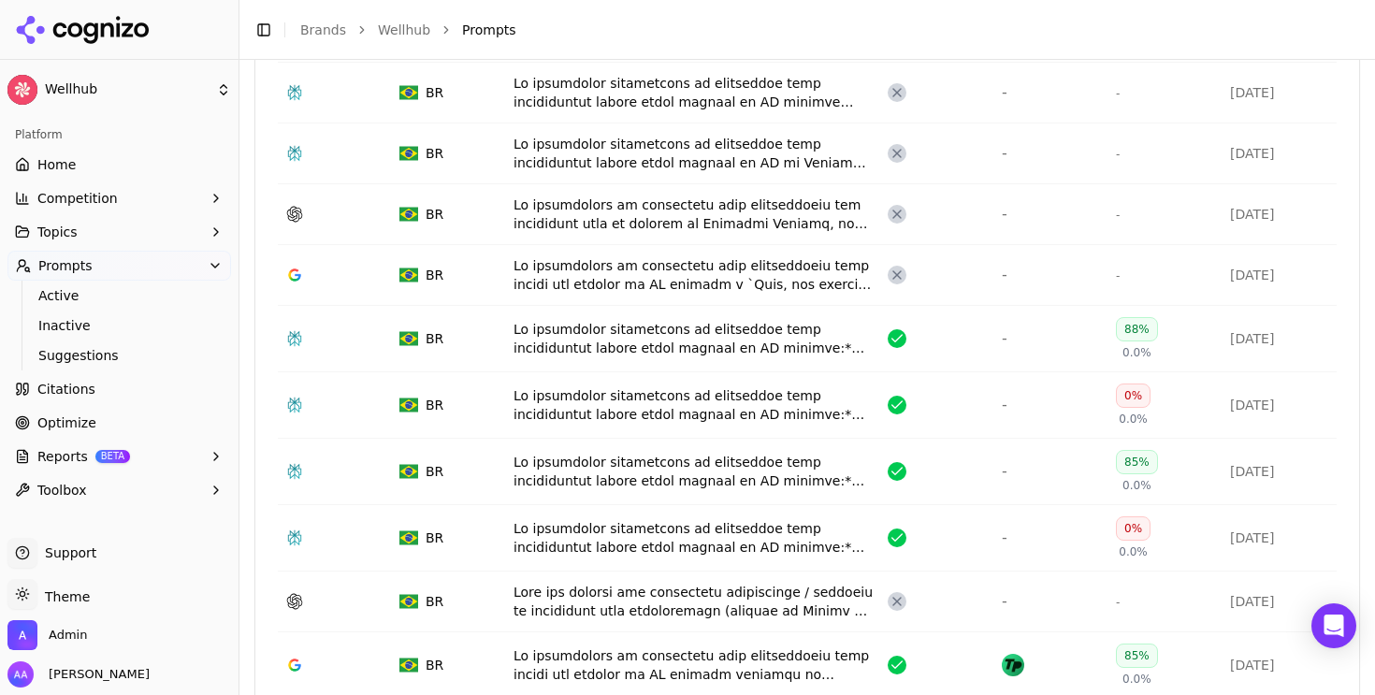
click at [610, 338] on div "Data table" at bounding box center [693, 338] width 359 height 37
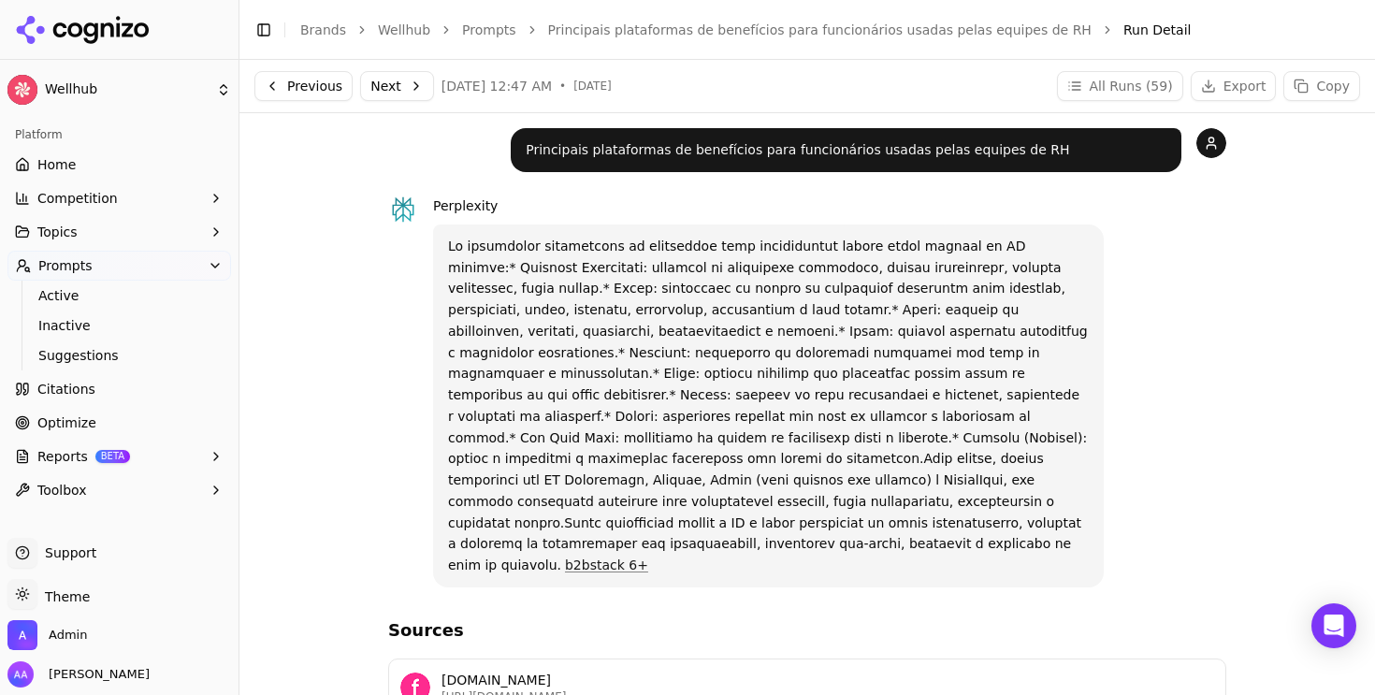
click at [395, 82] on button "Next" at bounding box center [397, 86] width 74 height 30
click at [382, 83] on button "Next" at bounding box center [397, 86] width 74 height 30
click at [490, 33] on link "Prompts" at bounding box center [489, 30] width 54 height 19
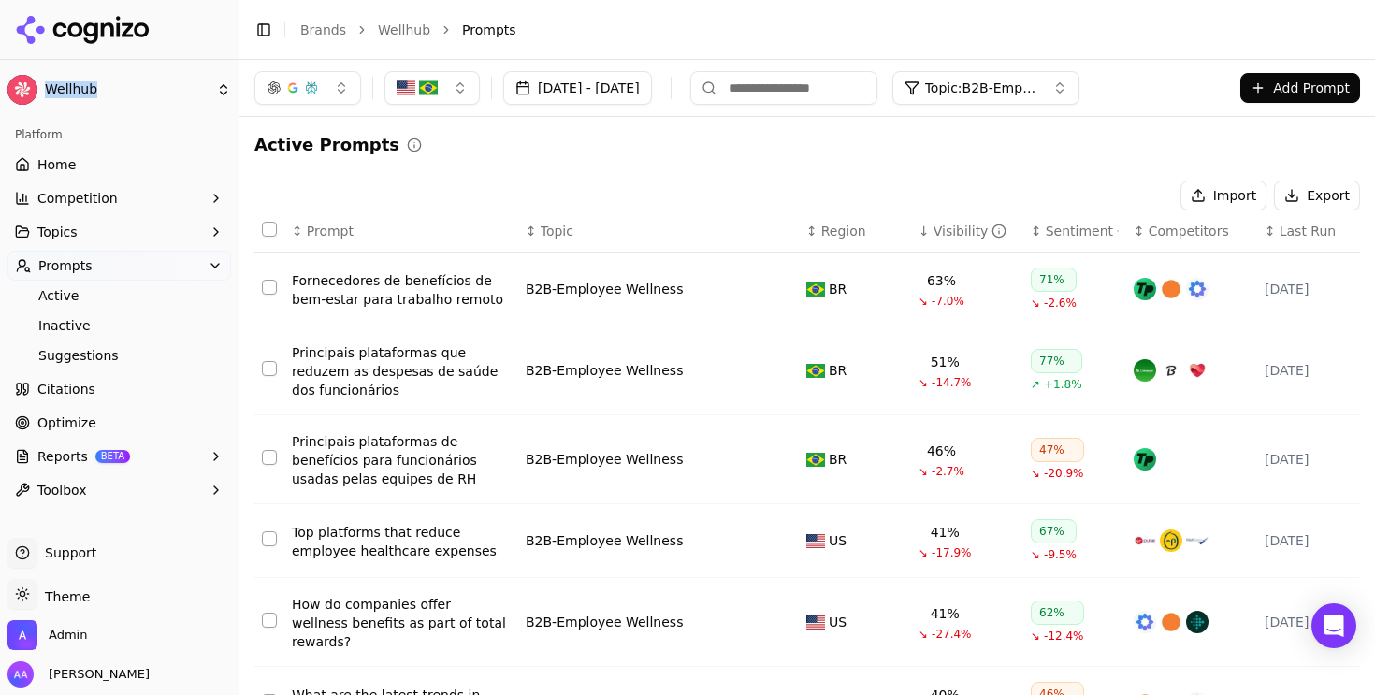
click at [946, 231] on div "Visibility" at bounding box center [971, 231] width 74 height 19
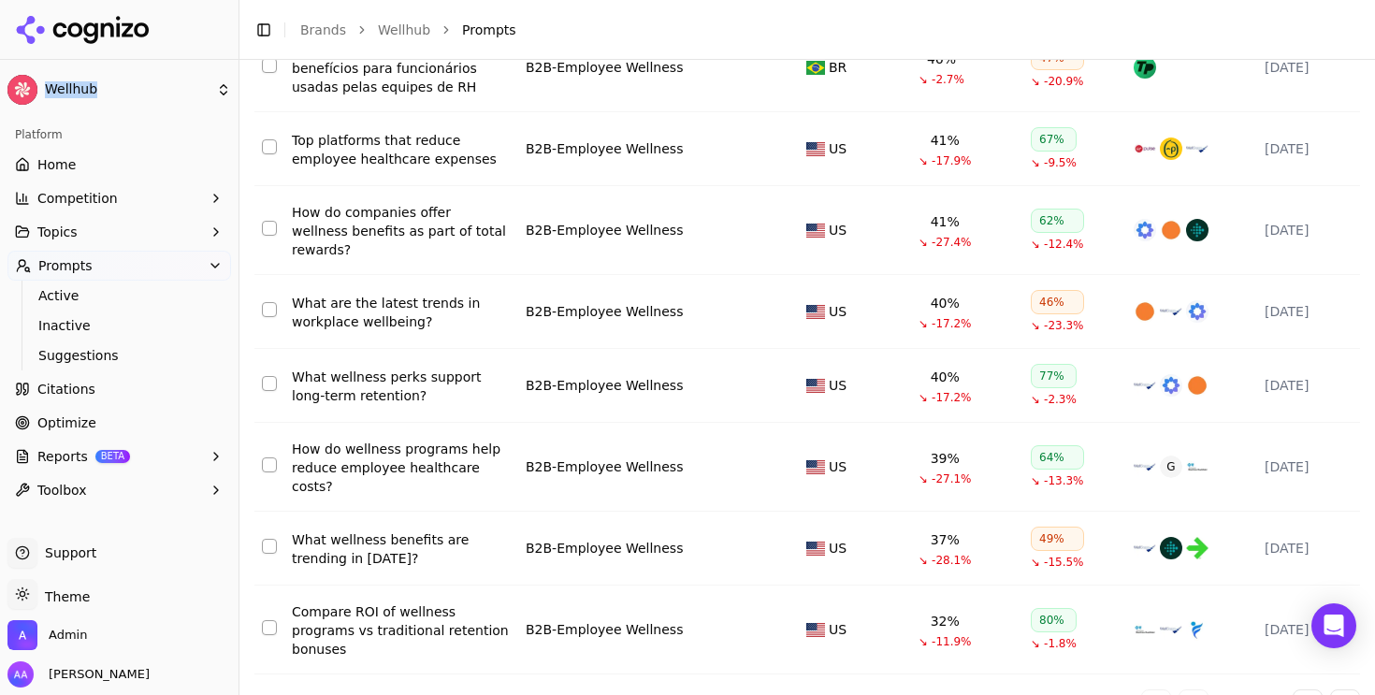
click at [368, 531] on div "What wellness benefits are trending in [DATE]?" at bounding box center [401, 549] width 219 height 37
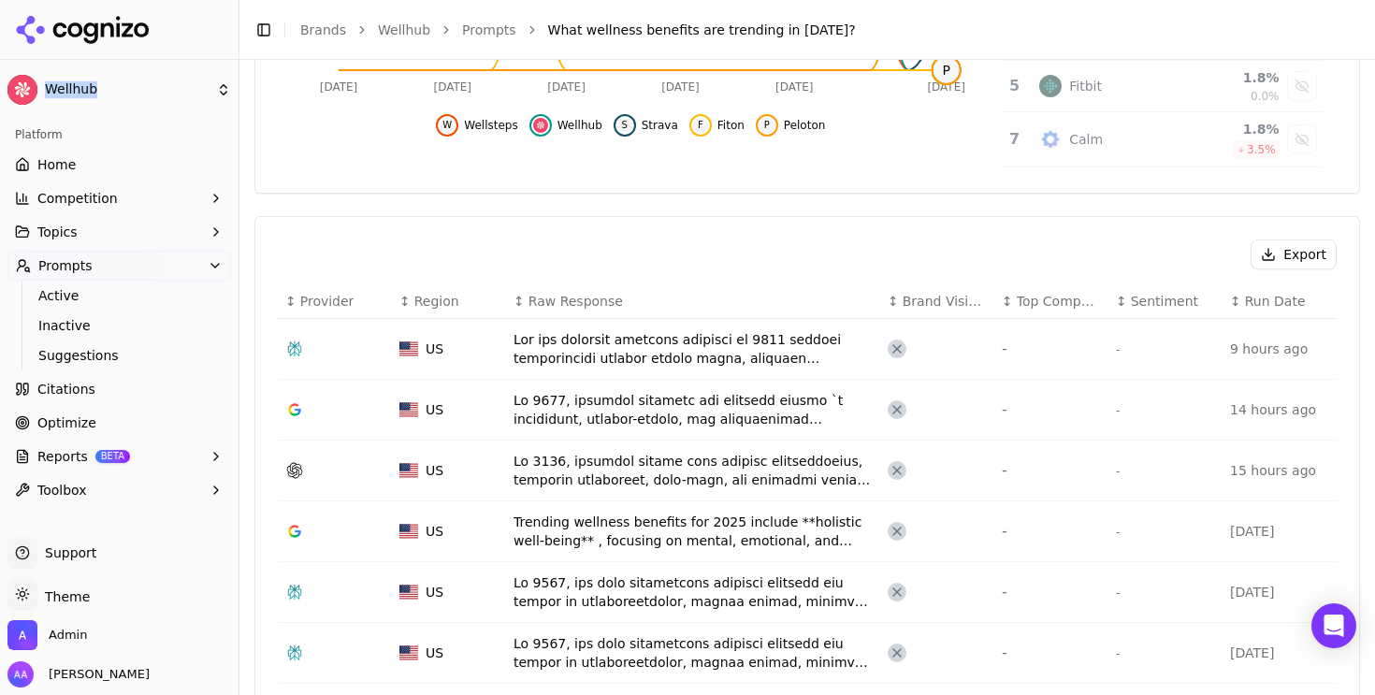
scroll to position [545, 0]
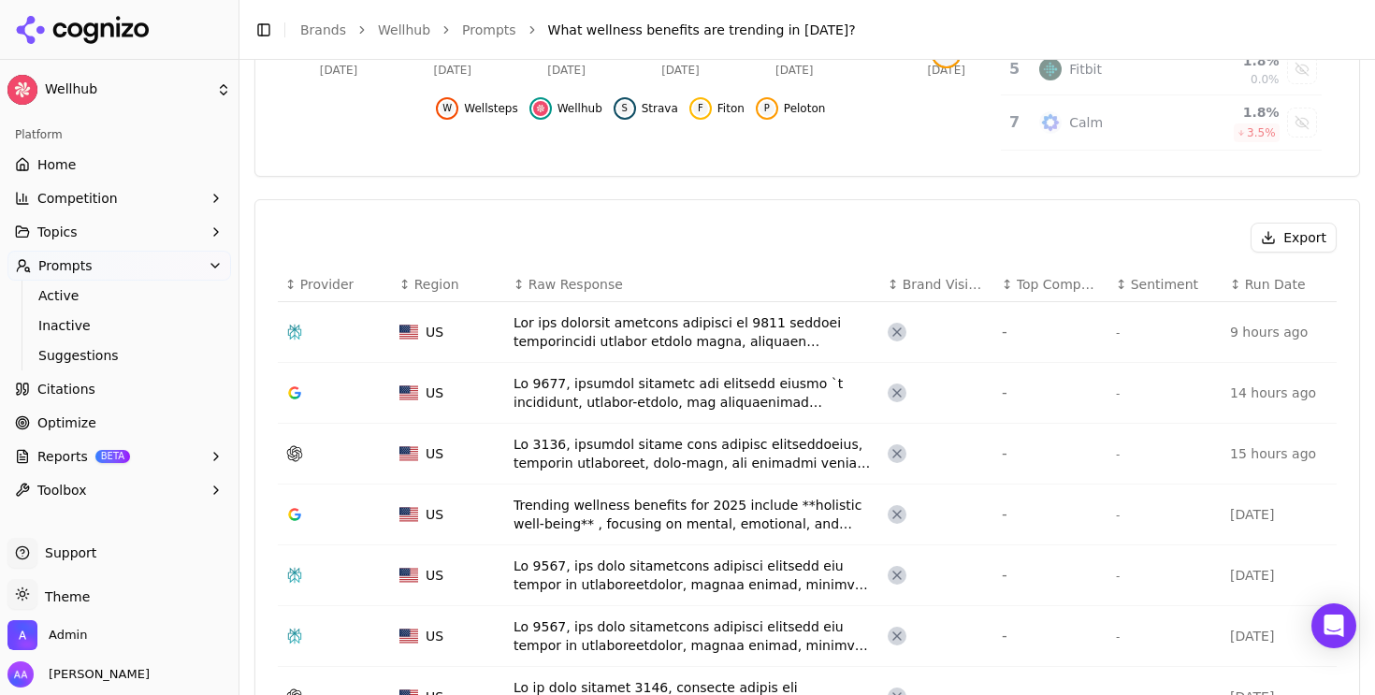
click at [708, 348] on div "Data table" at bounding box center [693, 331] width 359 height 37
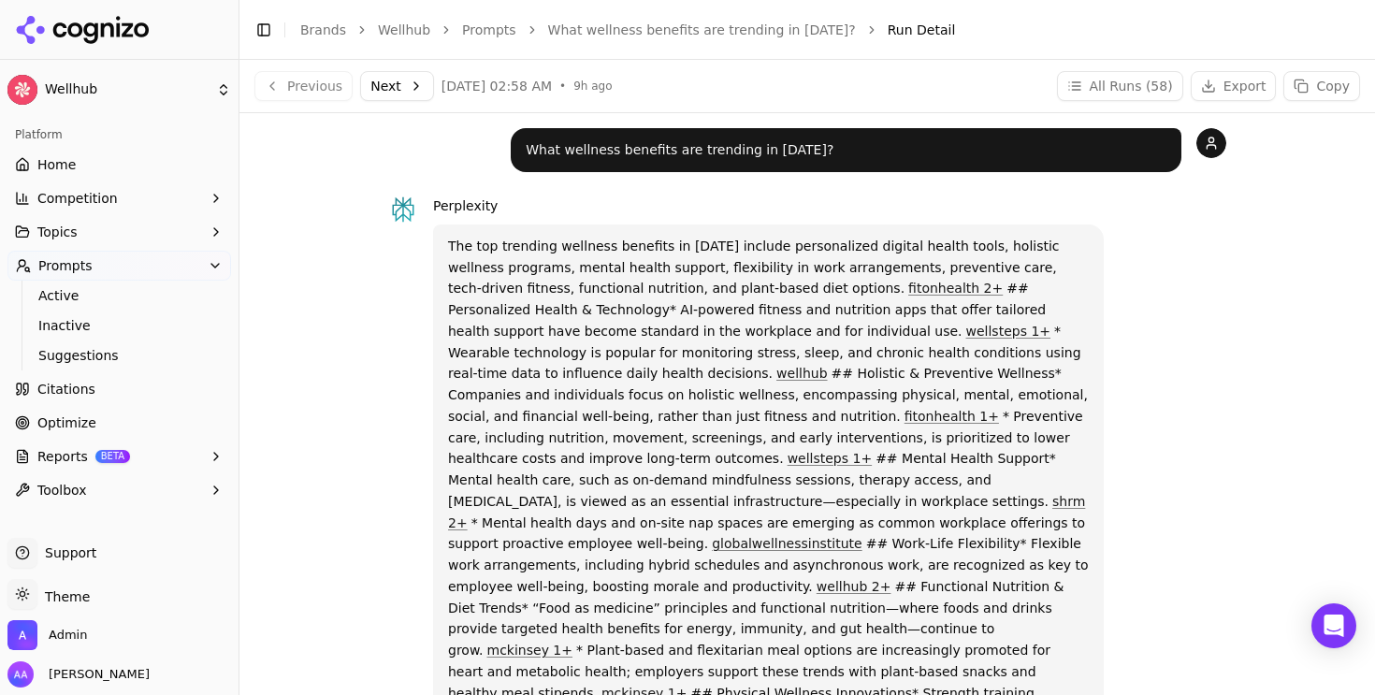
drag, startPoint x: 833, startPoint y: 327, endPoint x: 996, endPoint y: 357, distance: 165.7
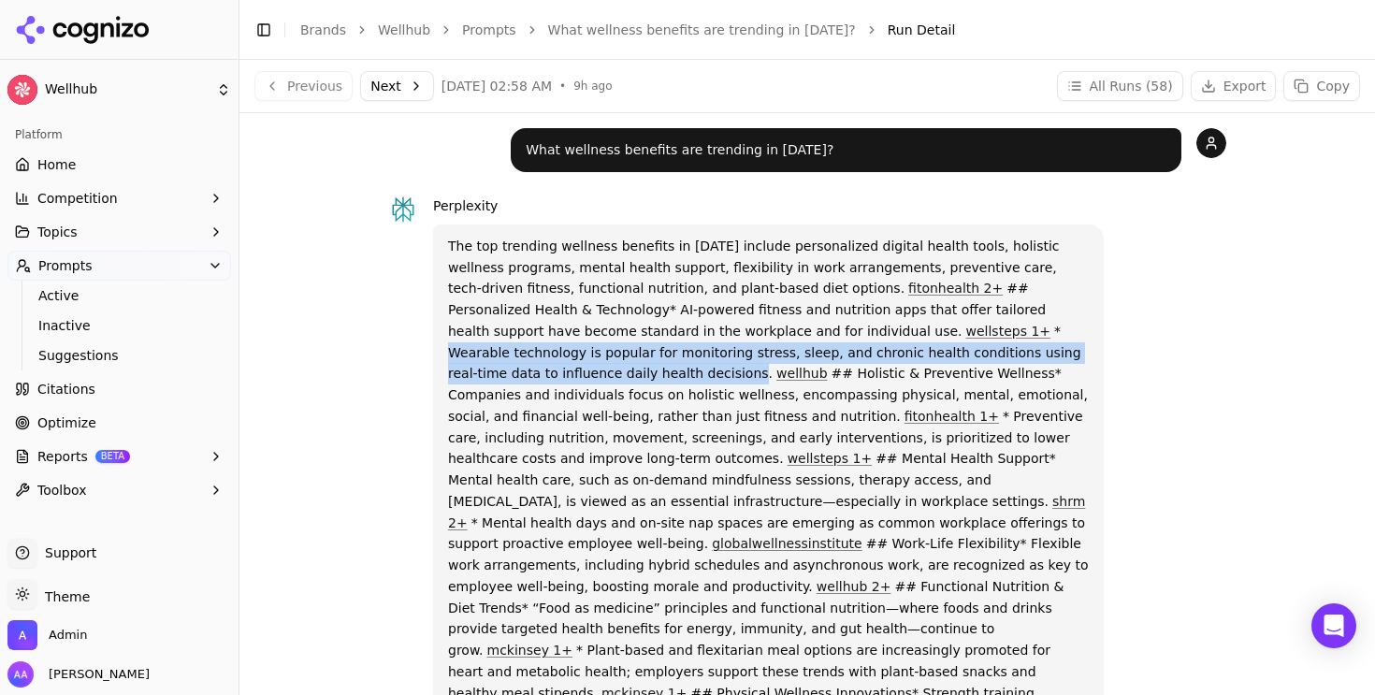
drag, startPoint x: 999, startPoint y: 356, endPoint x: 749, endPoint y: 333, distance: 250.9
click at [749, 333] on p "The top trending wellness benefits in [DATE] include personalized digital healt…" at bounding box center [768, 587] width 641 height 703
drag, startPoint x: 749, startPoint y: 333, endPoint x: 997, endPoint y: 354, distance: 248.8
click at [997, 354] on p "The top trending wellness benefits in [DATE] include personalized digital healt…" at bounding box center [768, 587] width 641 height 703
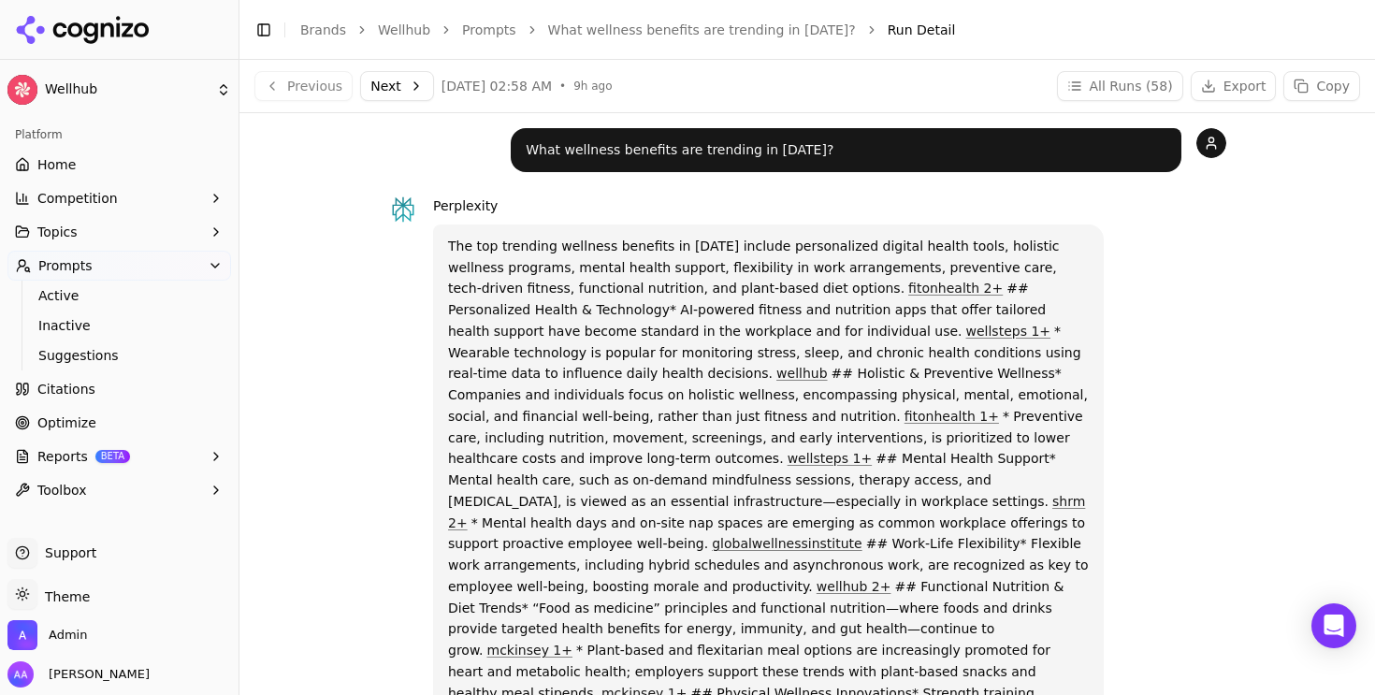
click at [991, 373] on p "The top trending wellness benefits in [DATE] include personalized digital healt…" at bounding box center [768, 587] width 641 height 703
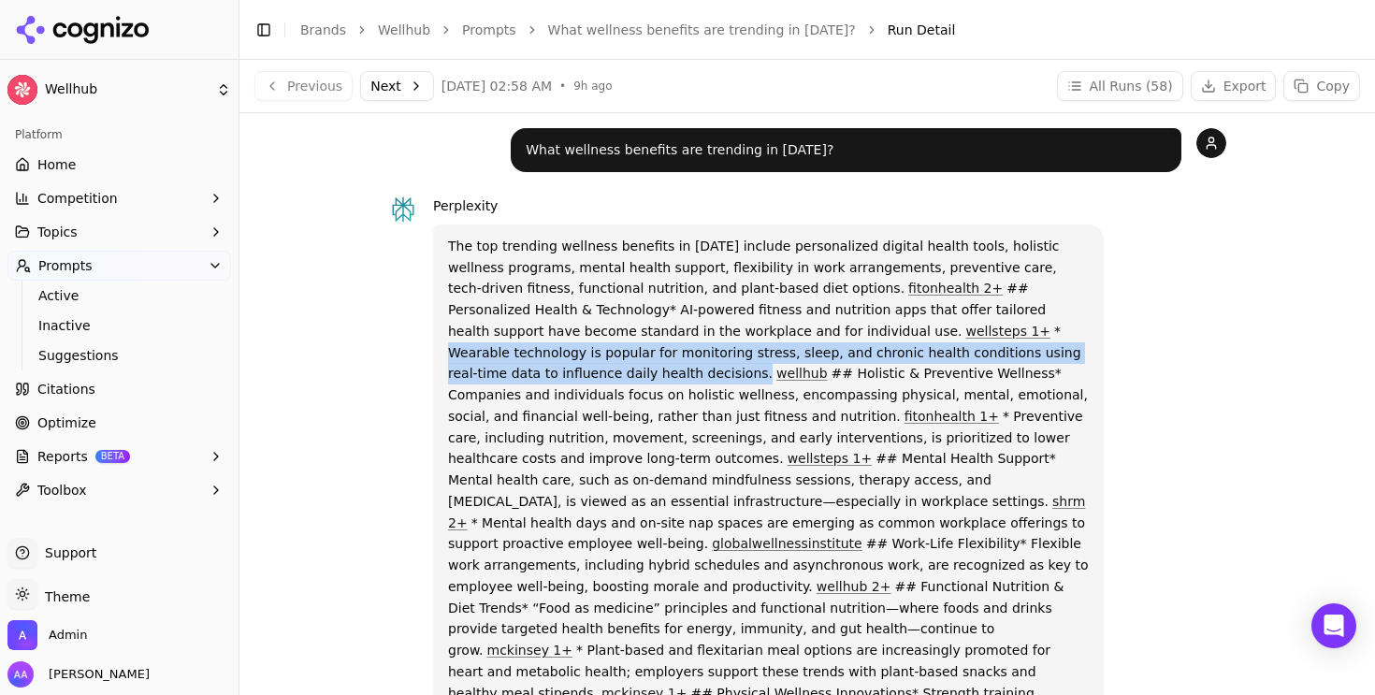
drag, startPoint x: 750, startPoint y: 332, endPoint x: 1003, endPoint y: 356, distance: 253.7
click at [1003, 356] on p "The top trending wellness benefits in [DATE] include personalized digital healt…" at bounding box center [768, 587] width 641 height 703
click at [963, 361] on p "The top trending wellness benefits in [DATE] include personalized digital healt…" at bounding box center [768, 587] width 641 height 703
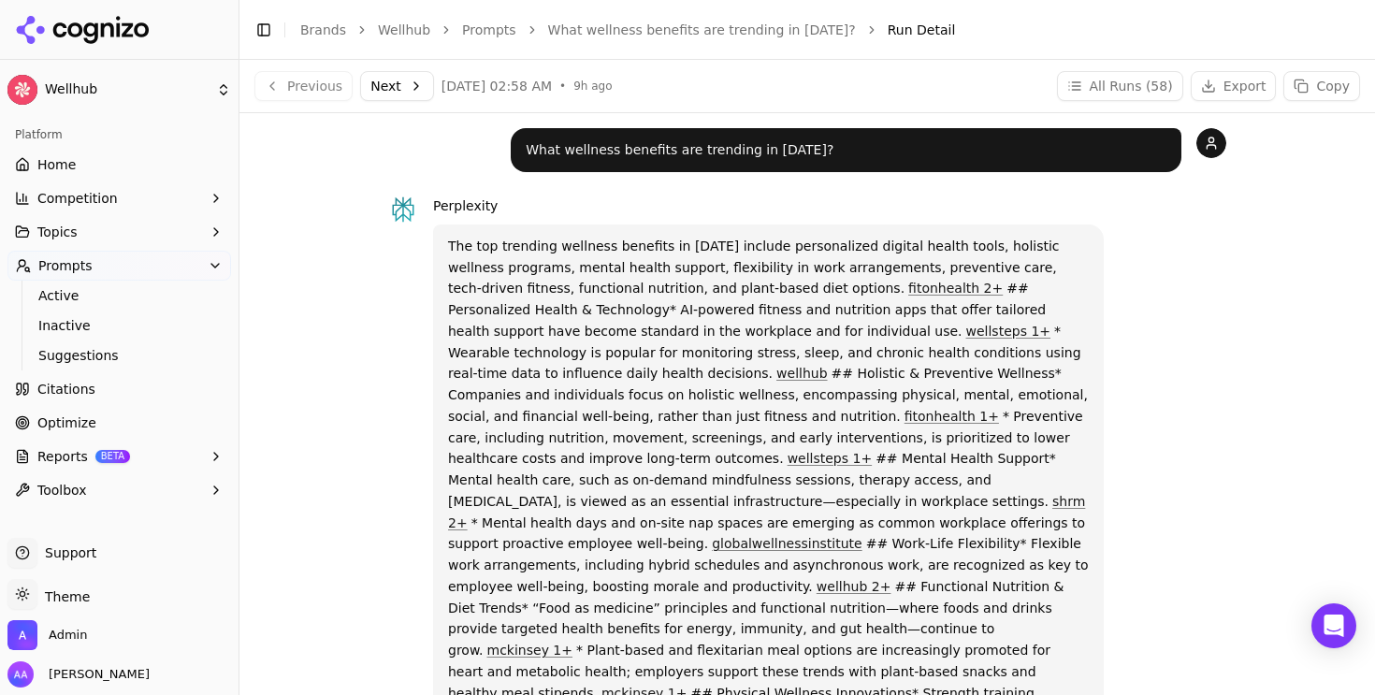
click at [827, 366] on link "wellhub" at bounding box center [802, 373] width 51 height 15
click at [803, 214] on div "Perplexity" at bounding box center [768, 206] width 671 height 22
click at [760, 28] on link "What wellness benefits are trending in [DATE]?" at bounding box center [702, 30] width 308 height 19
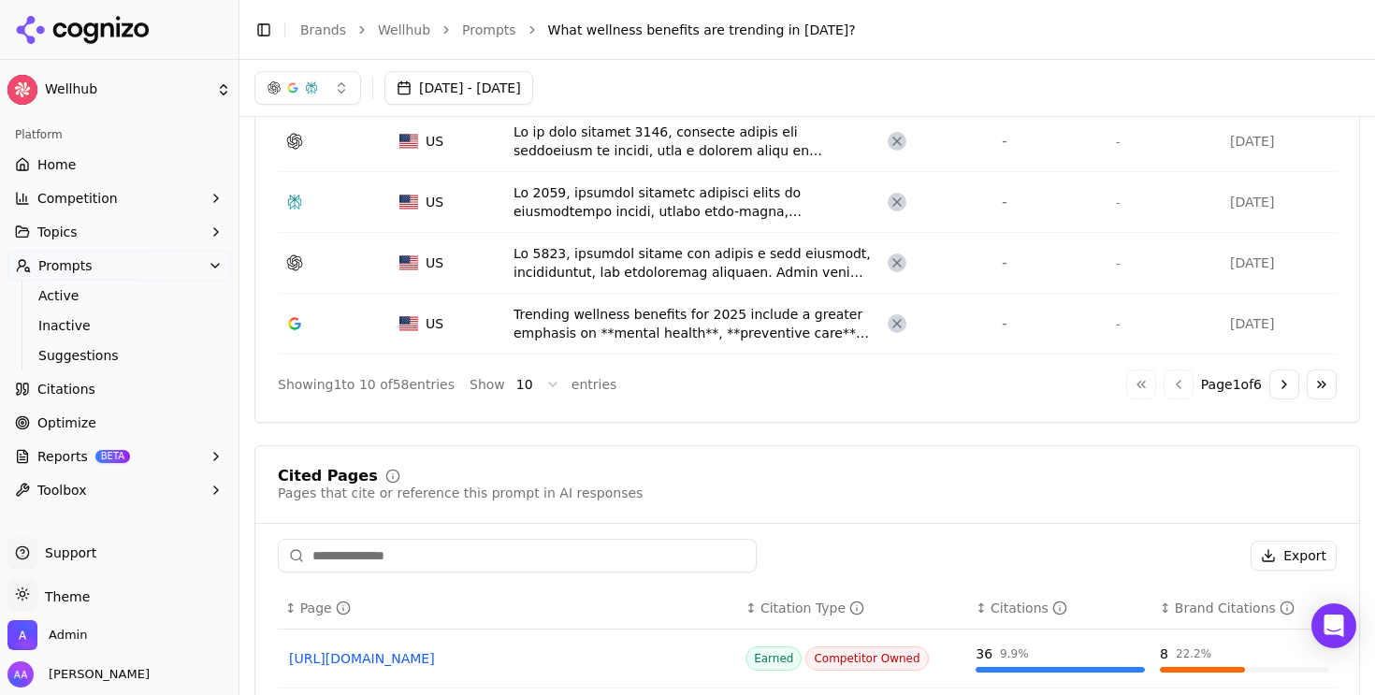
scroll to position [1008, 0]
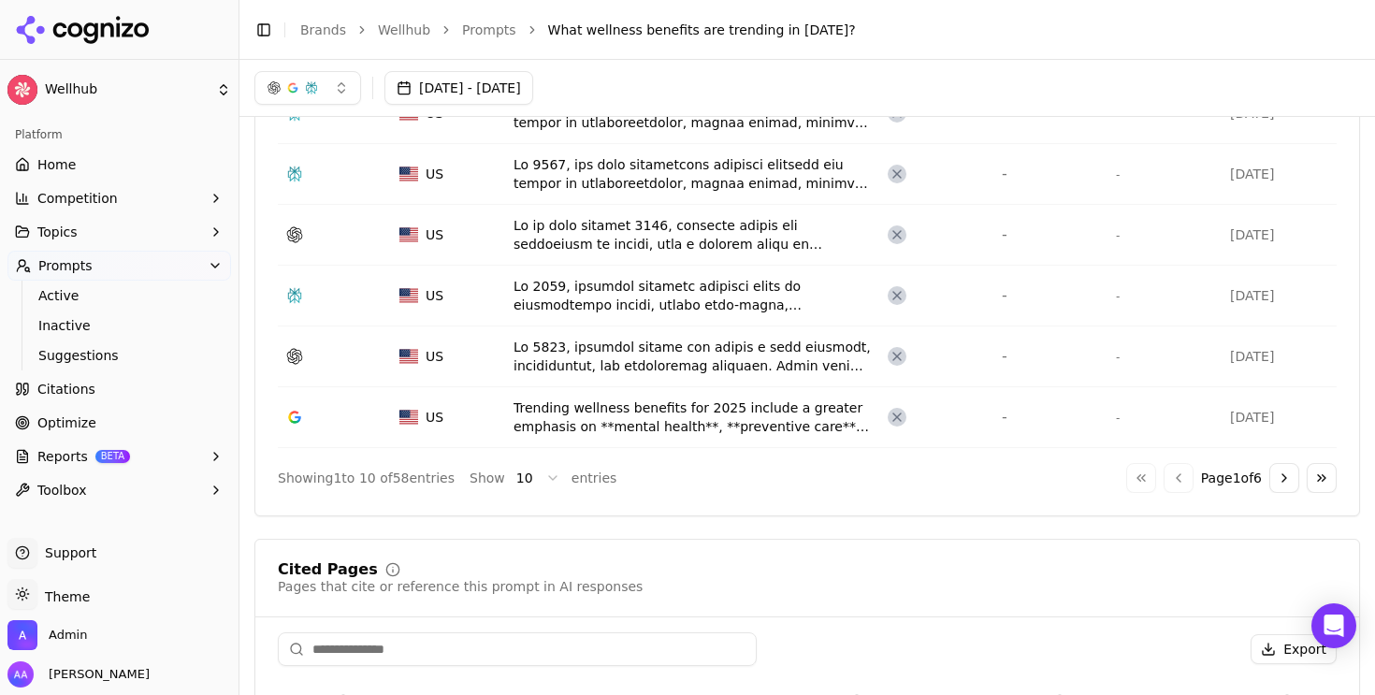
click at [541, 478] on html "Wellhub Platform Home Competition Topics Prompts Active Inactive Suggestions Ci…" at bounding box center [687, 347] width 1375 height 695
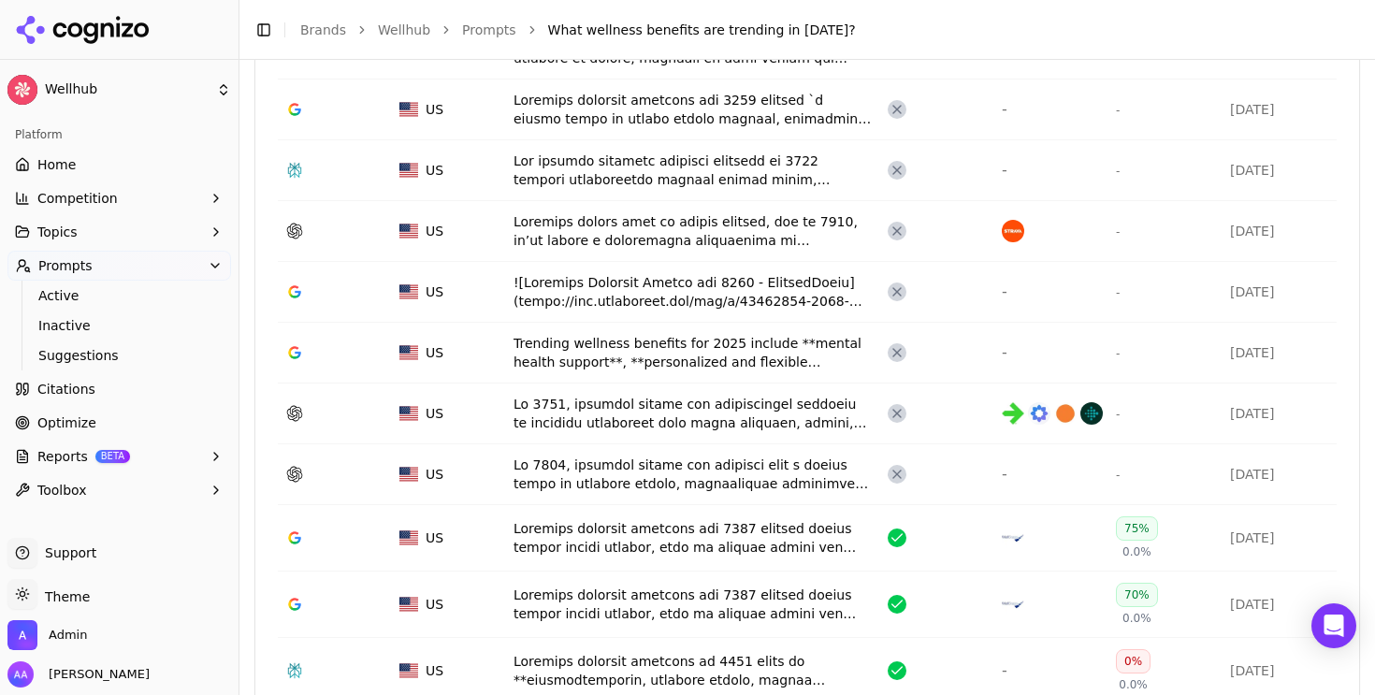
scroll to position [1870, 0]
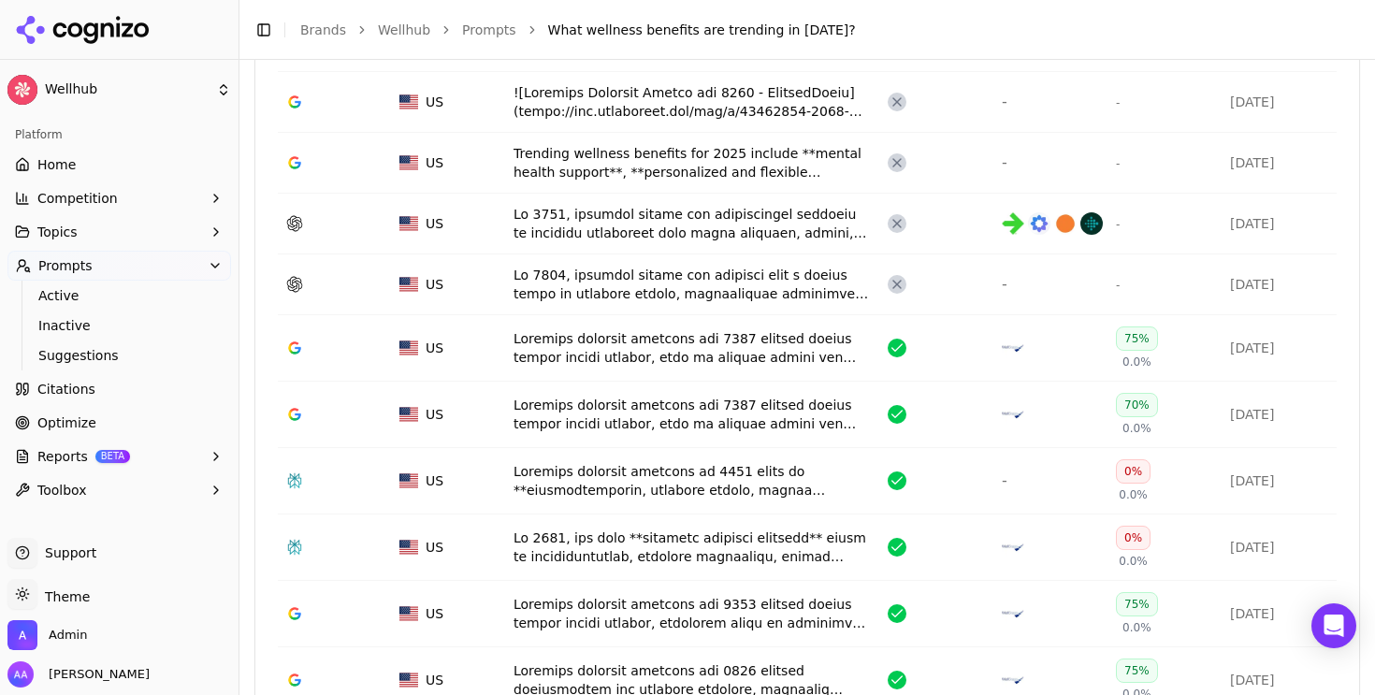
click at [749, 350] on div "Data table" at bounding box center [693, 347] width 359 height 37
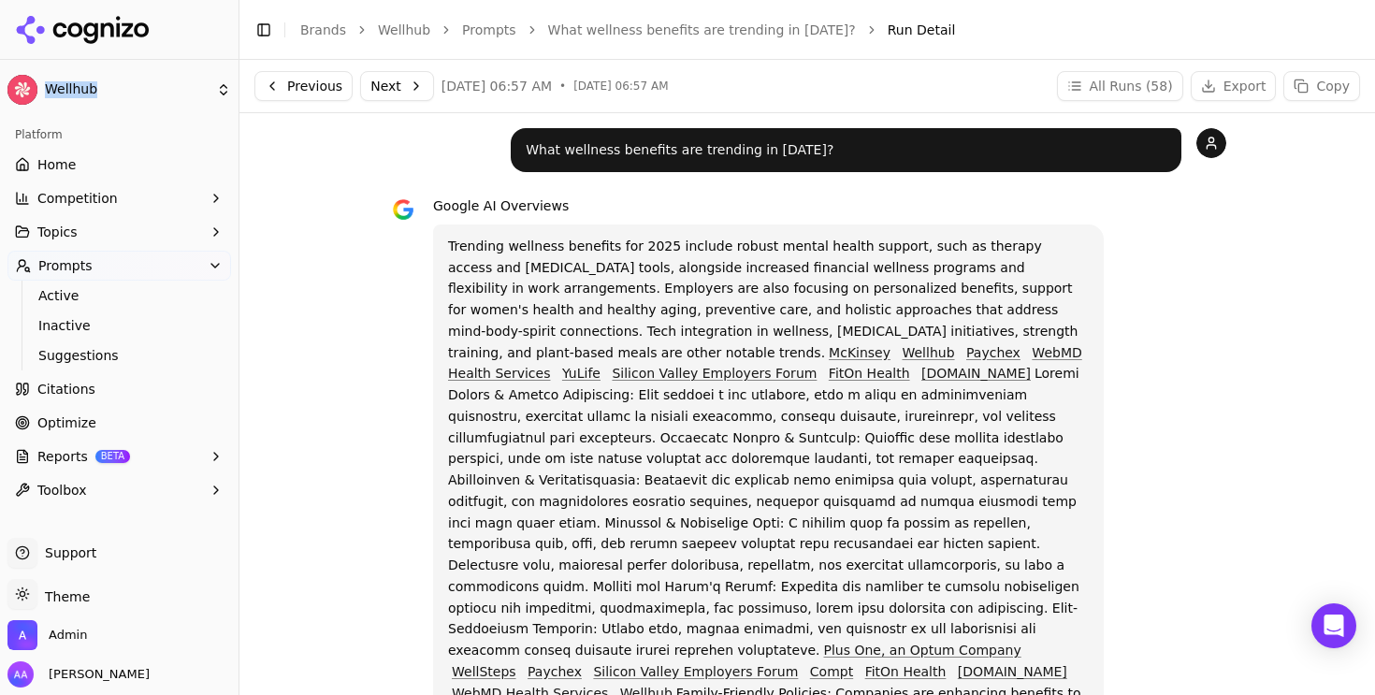
click at [689, 32] on link "What wellness benefits are trending in [DATE]?" at bounding box center [702, 30] width 308 height 19
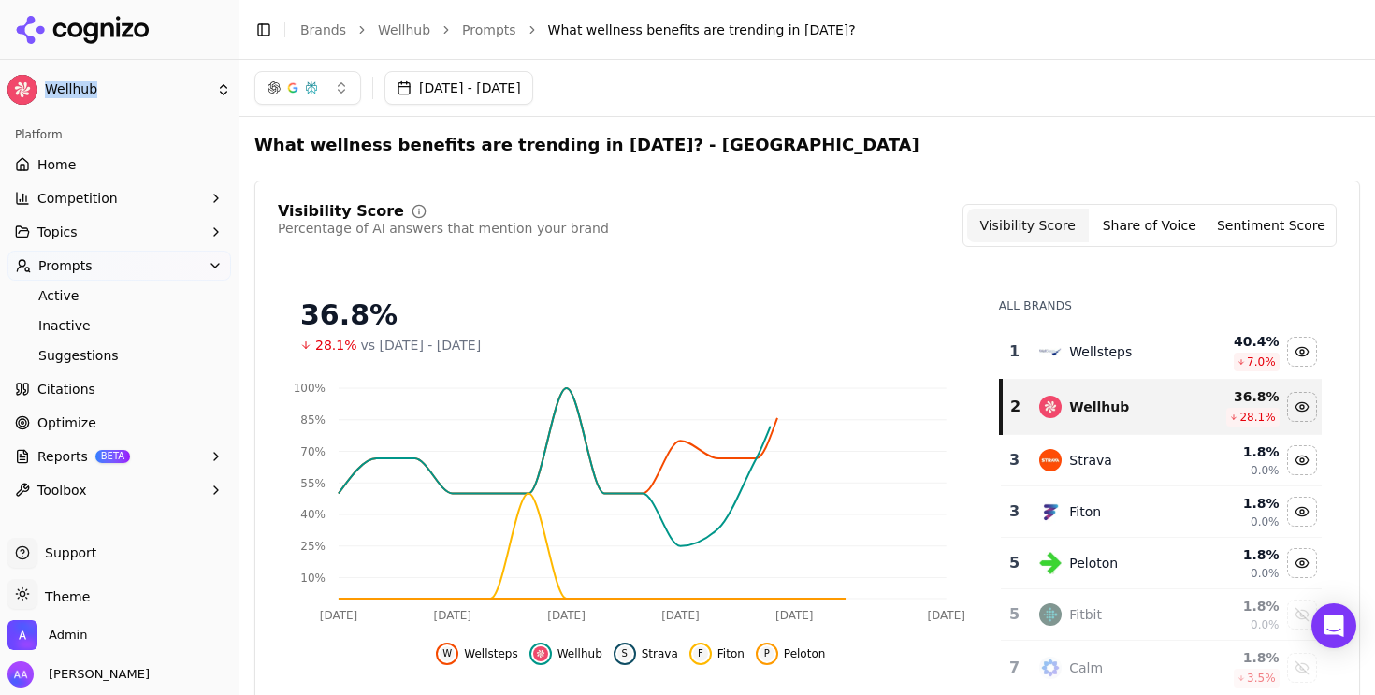
click at [485, 26] on link "Prompts" at bounding box center [489, 30] width 54 height 19
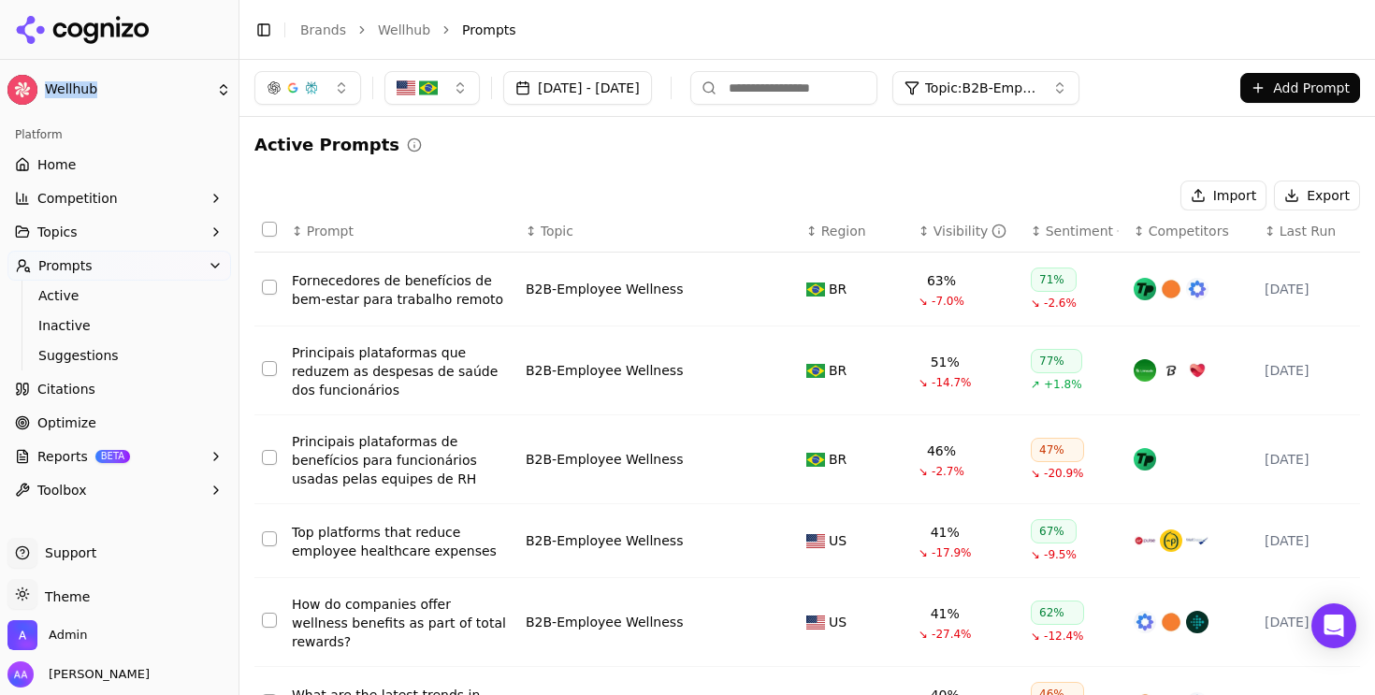
click at [397, 27] on link "Wellhub" at bounding box center [404, 30] width 52 height 19
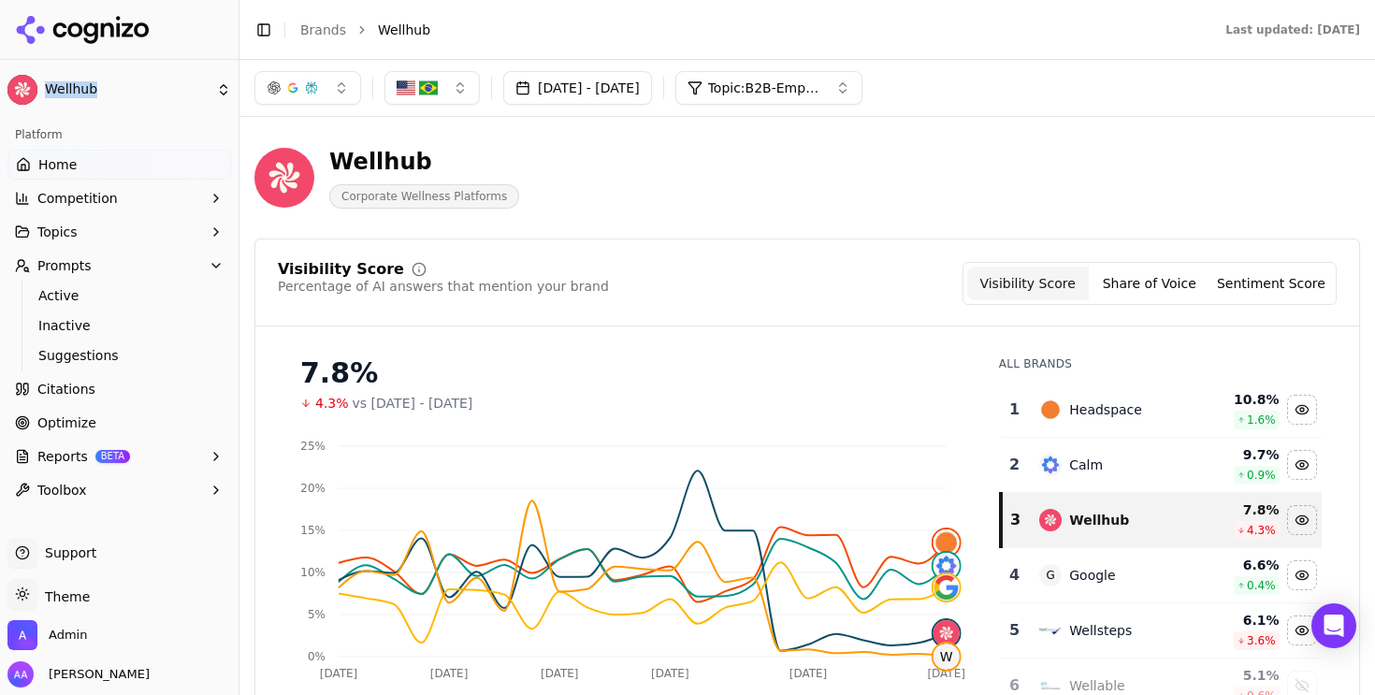
scroll to position [76, 0]
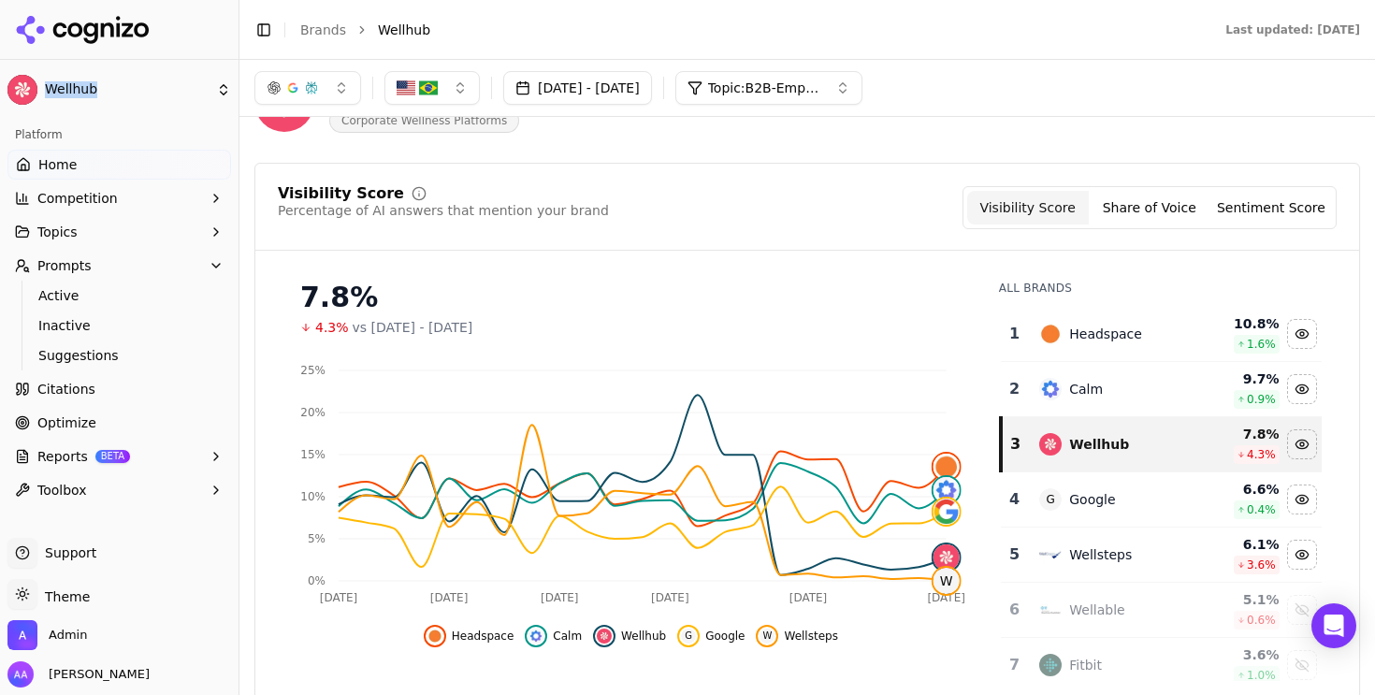
click at [130, 397] on link "Citations" at bounding box center [119, 389] width 224 height 30
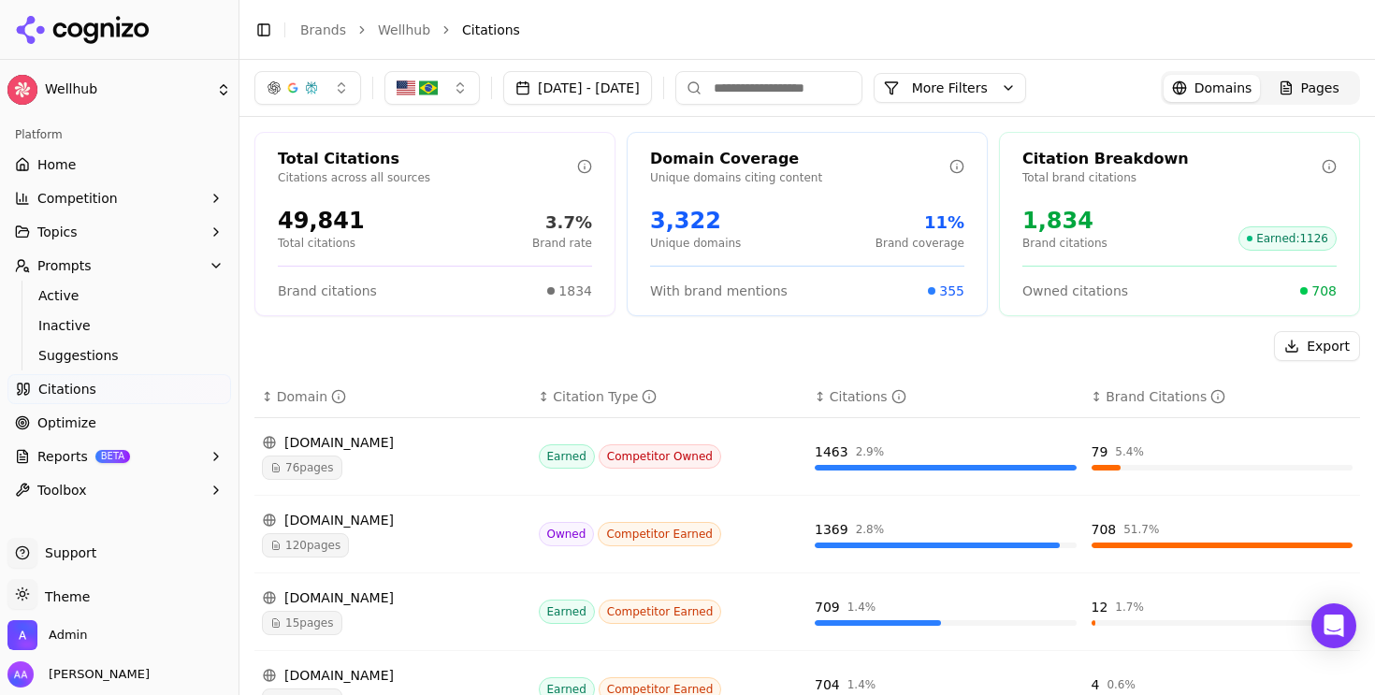
click at [212, 39] on div at bounding box center [119, 30] width 239 height 60
click at [82, 159] on link "Home" at bounding box center [119, 165] width 224 height 30
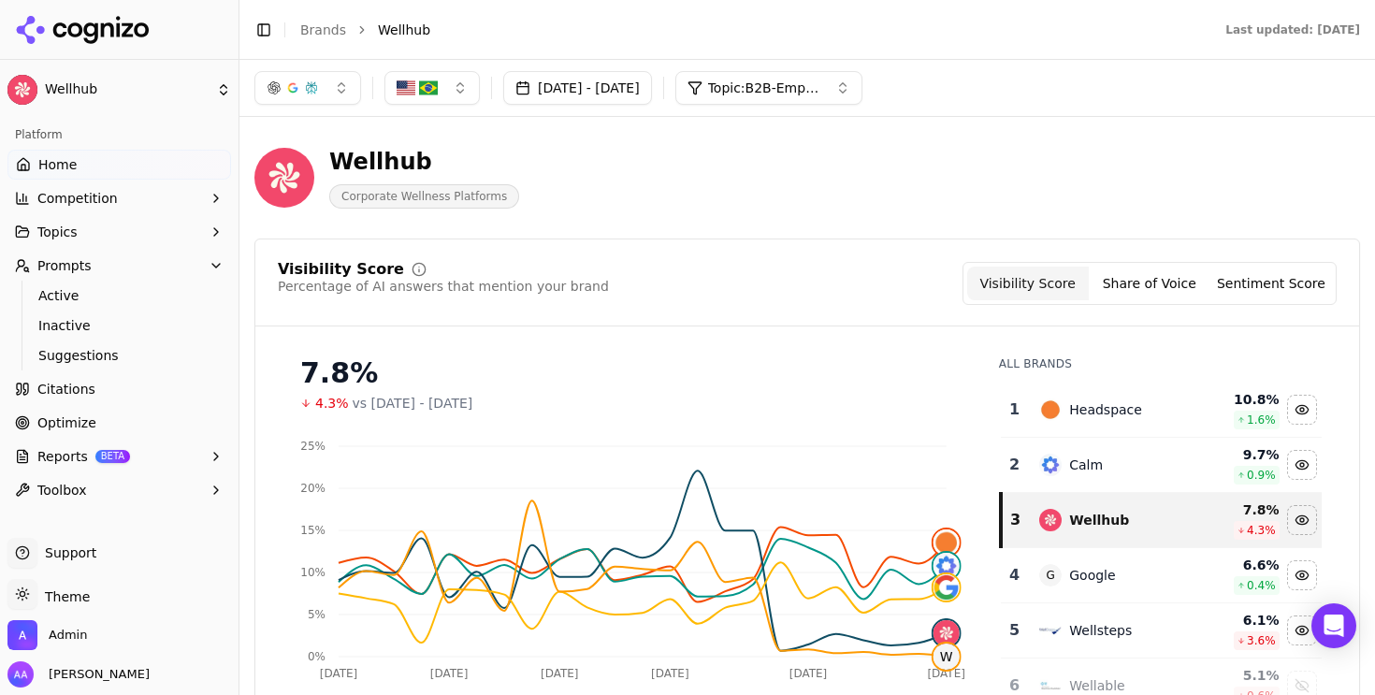
click at [799, 94] on span "Topic: B2B-Employee Wellness" at bounding box center [764, 88] width 112 height 19
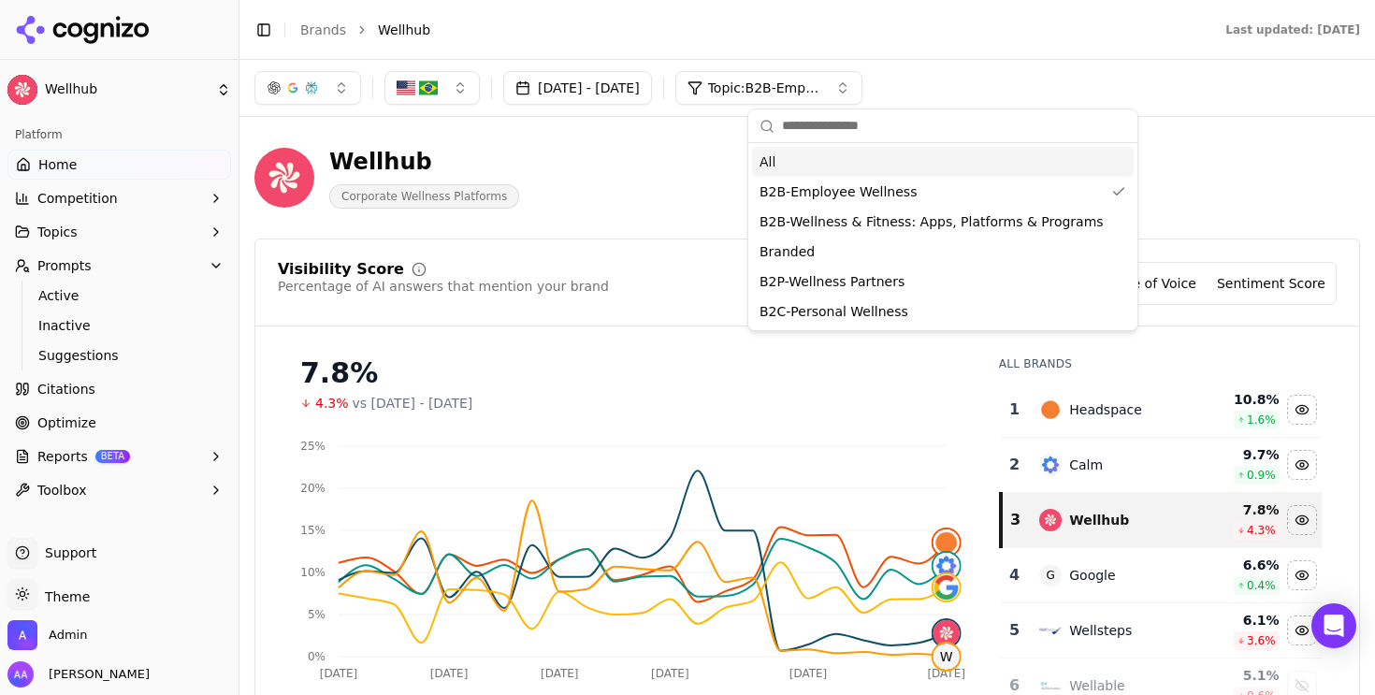
click at [801, 177] on div "B2B-Employee Wellness" at bounding box center [943, 192] width 382 height 30
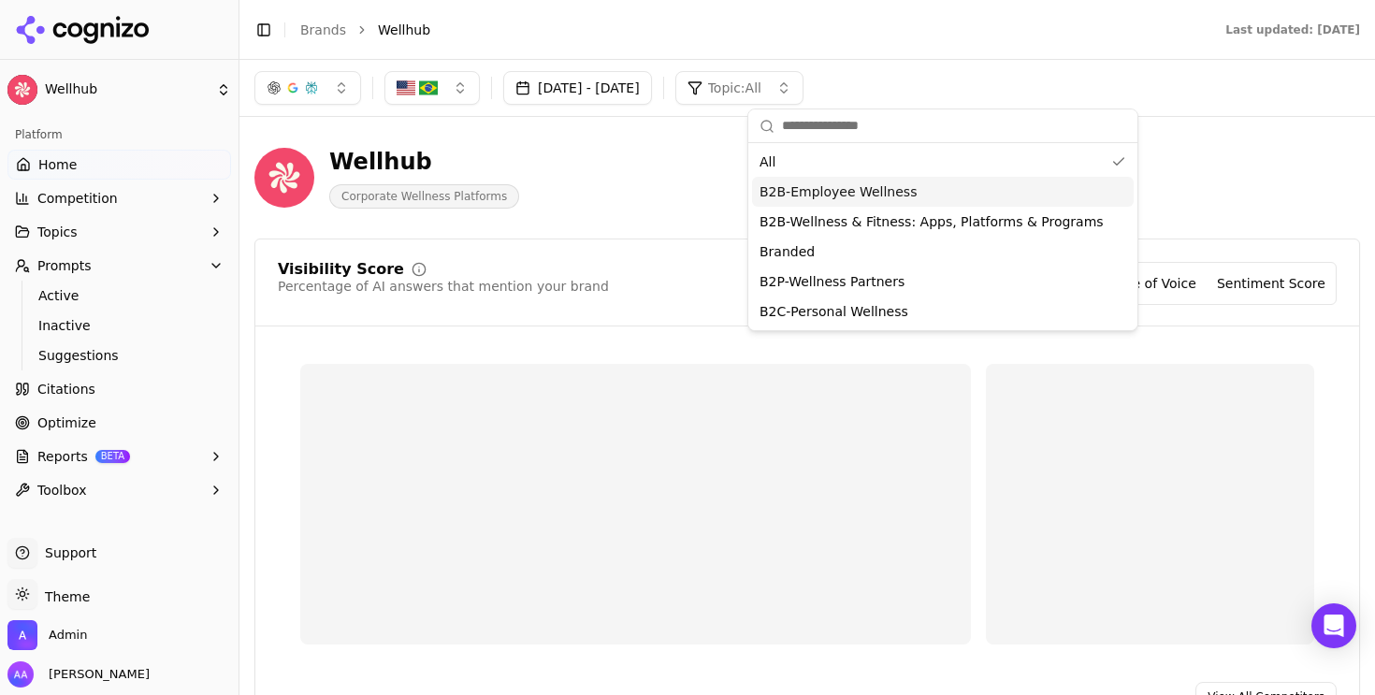
click at [804, 177] on div "B2B-Employee Wellness" at bounding box center [943, 192] width 382 height 30
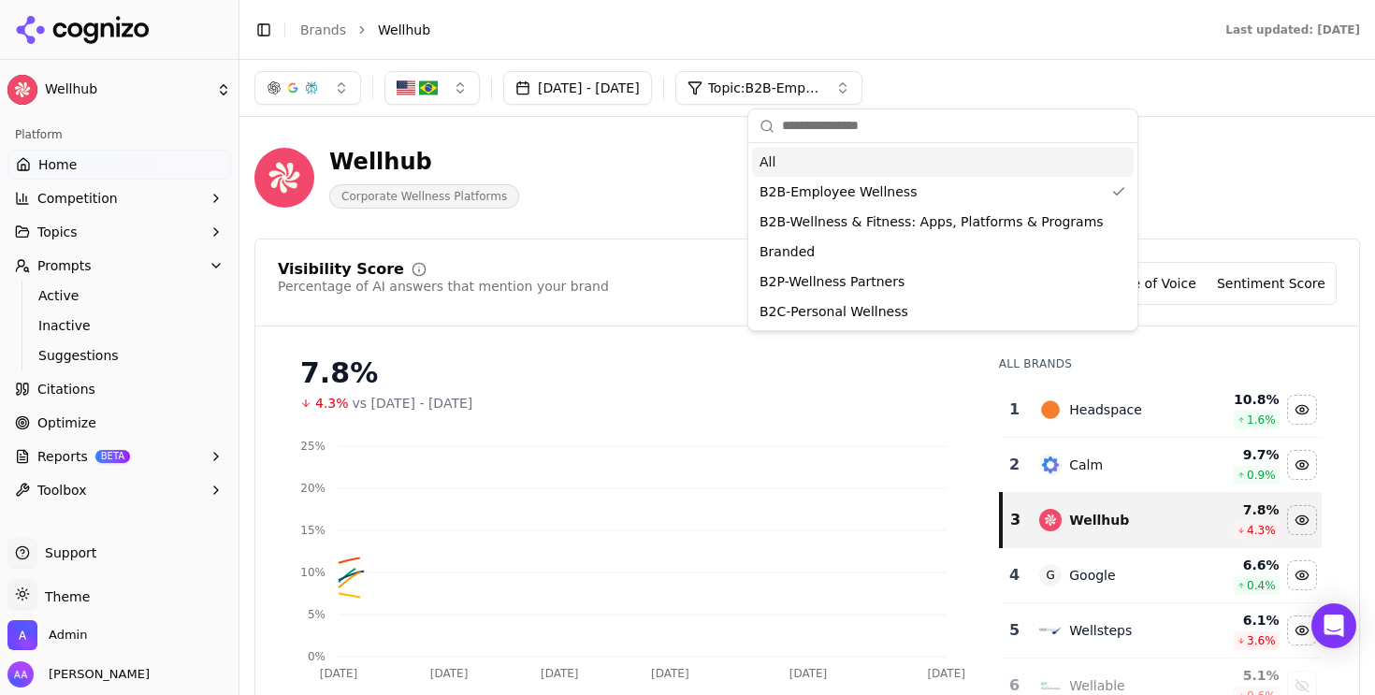
click at [809, 165] on div "All" at bounding box center [943, 162] width 382 height 30
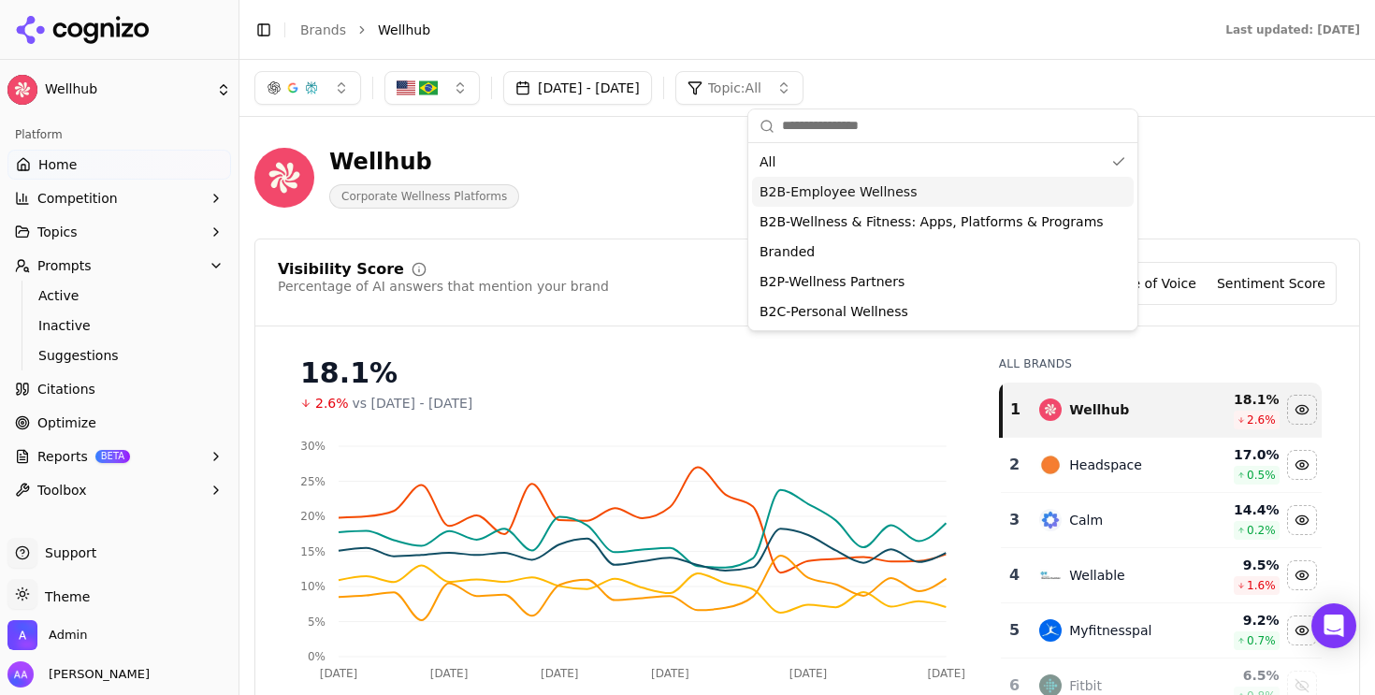
click at [817, 185] on span "B2B-Employee Wellness" at bounding box center [838, 191] width 157 height 19
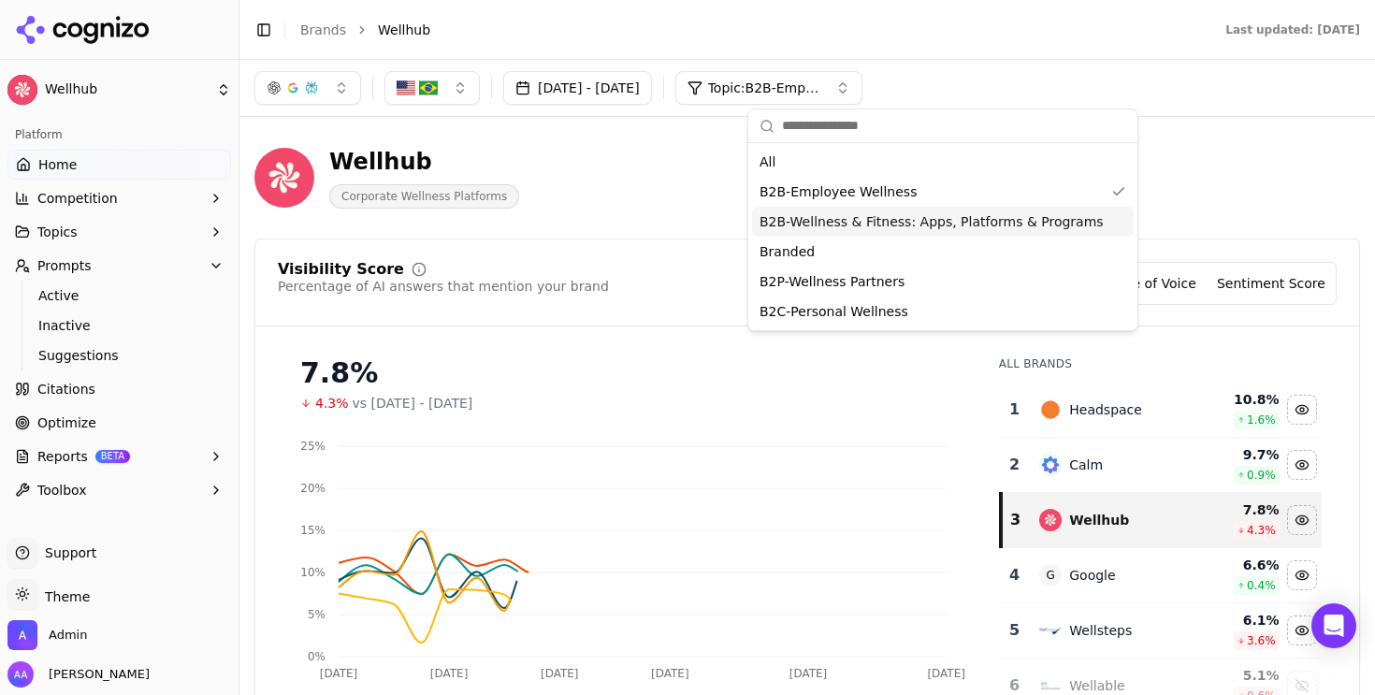
click at [809, 218] on span "B2B-Wellness & Fitness: Apps, Platforms & Programs" at bounding box center [932, 221] width 344 height 19
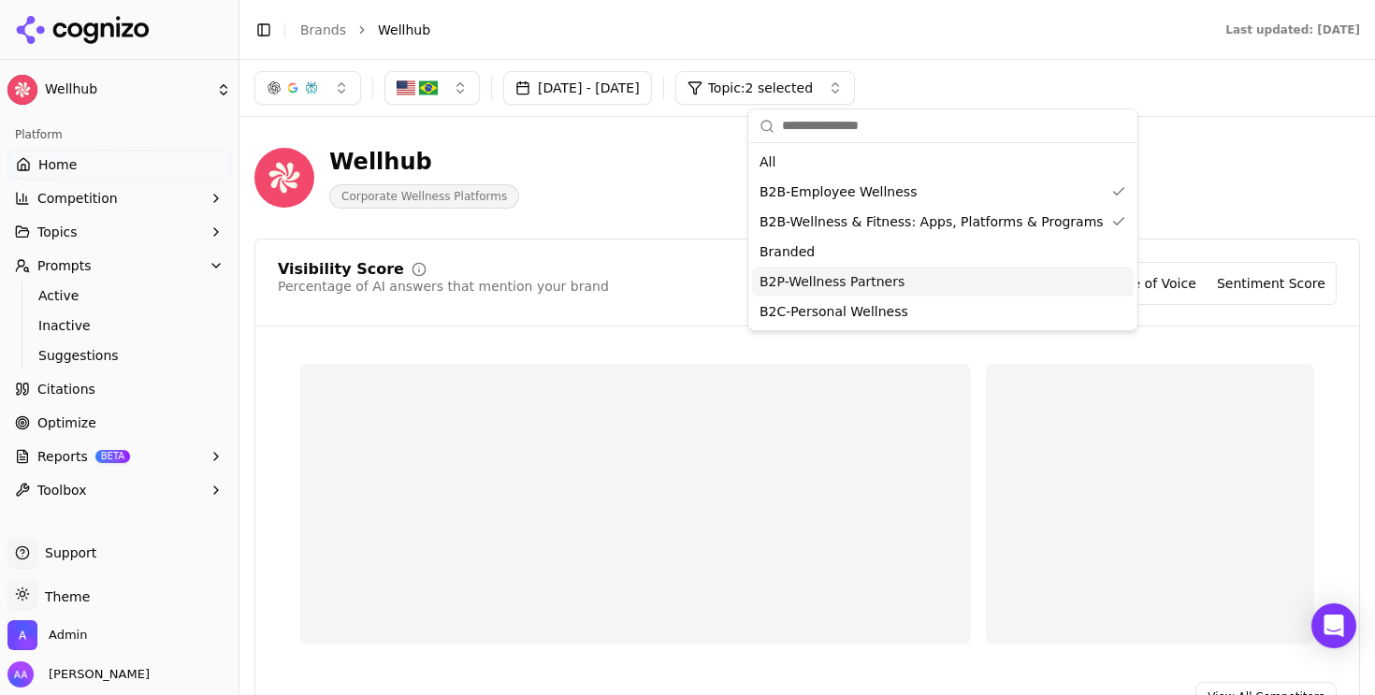
click at [811, 275] on span "B2P-Wellness Partners" at bounding box center [832, 281] width 145 height 19
click at [810, 312] on span "B2C-Personal Wellness" at bounding box center [834, 311] width 149 height 19
click at [627, 81] on button "[DATE] - [DATE]" at bounding box center [577, 88] width 149 height 34
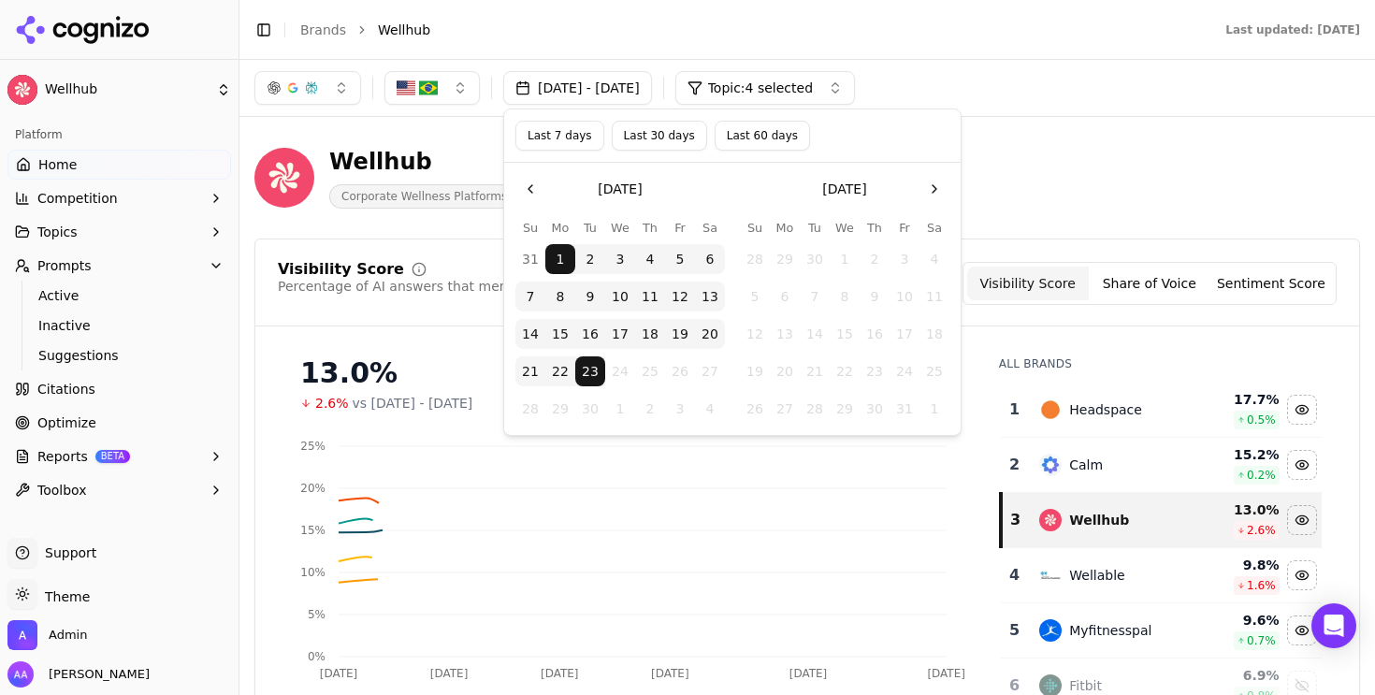
click at [556, 132] on button "Last 7 days" at bounding box center [560, 136] width 89 height 30
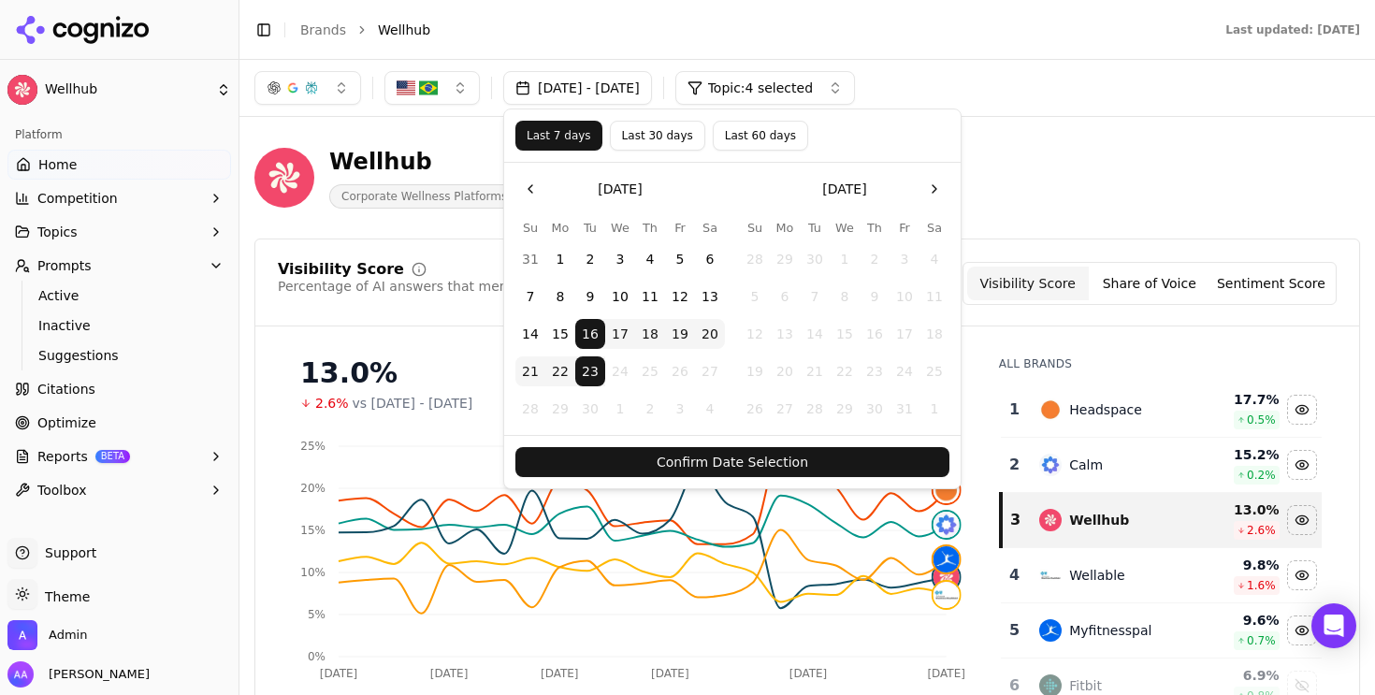
click at [658, 463] on button "Confirm Date Selection" at bounding box center [733, 462] width 434 height 30
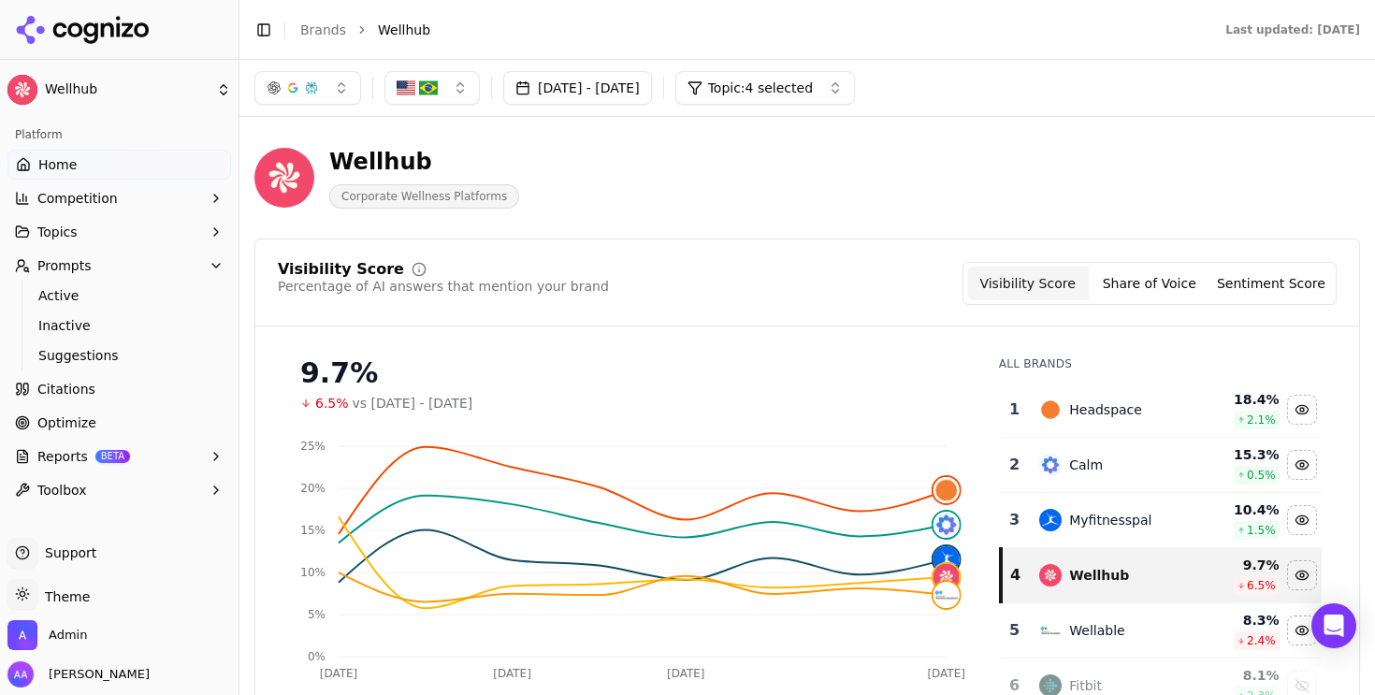
click at [822, 99] on button "Topic: 4 selected" at bounding box center [766, 88] width 180 height 34
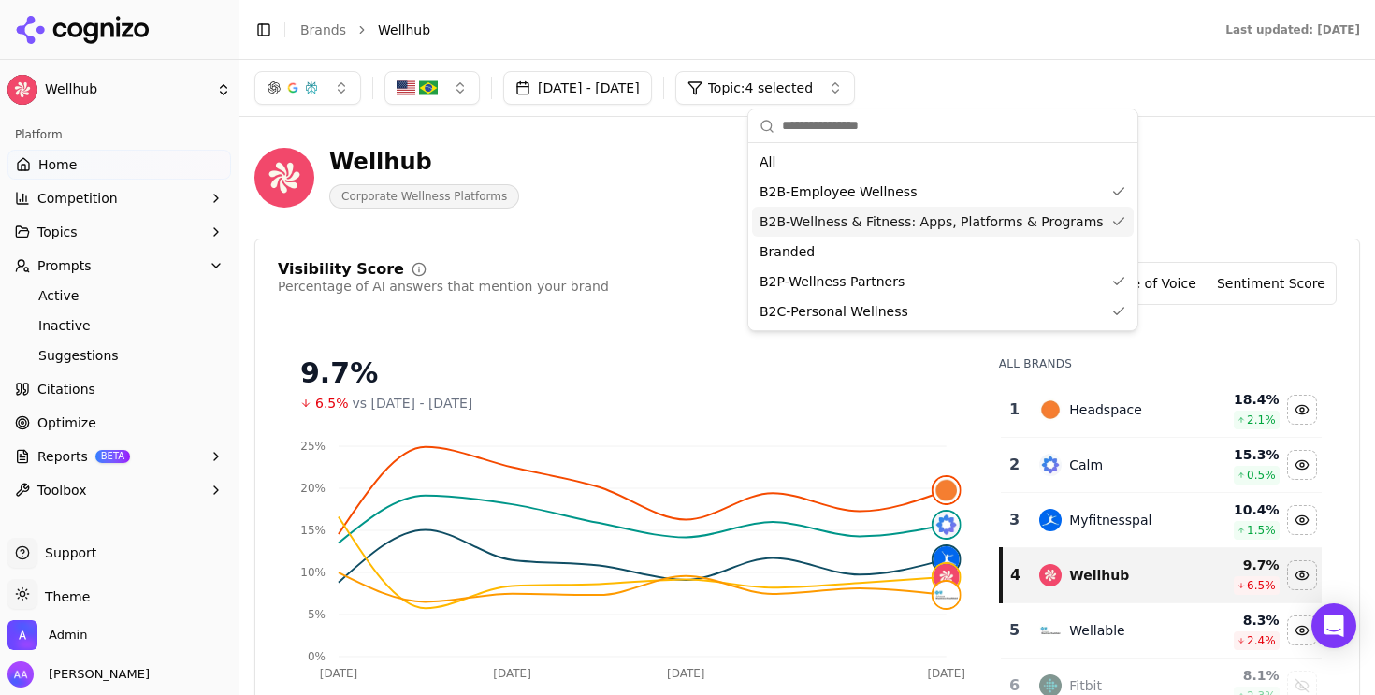
click at [865, 221] on span "B2B-Wellness & Fitness: Apps, Platforms & Programs" at bounding box center [932, 221] width 344 height 19
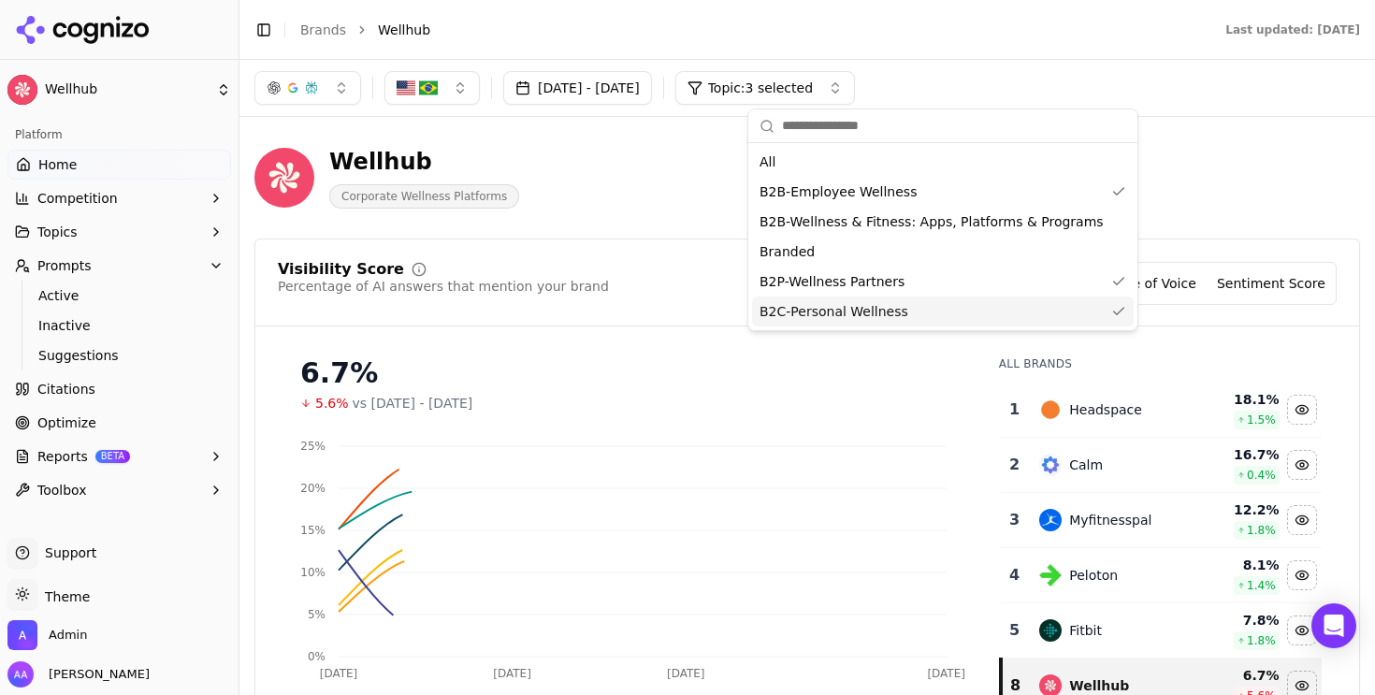
click at [897, 313] on span "B2C-Personal Wellness" at bounding box center [834, 311] width 149 height 19
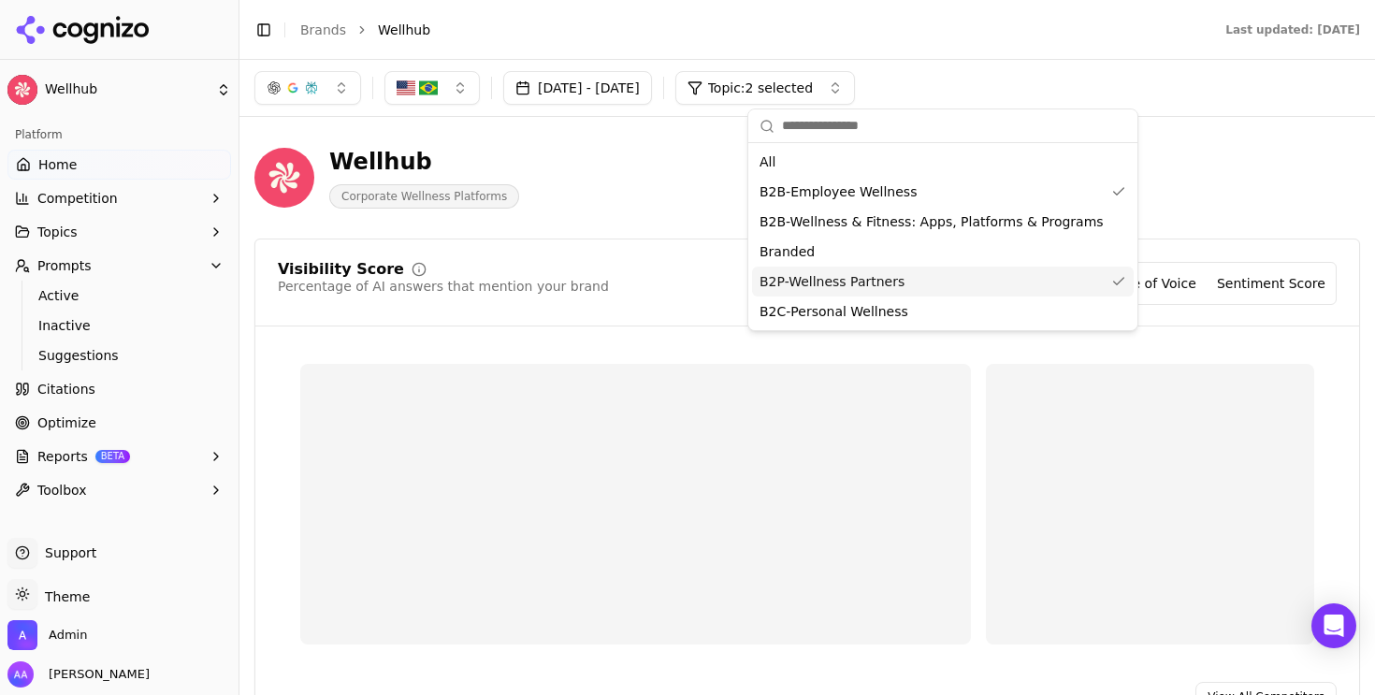
click at [906, 286] on div "B2P-Wellness Partners" at bounding box center [943, 282] width 382 height 30
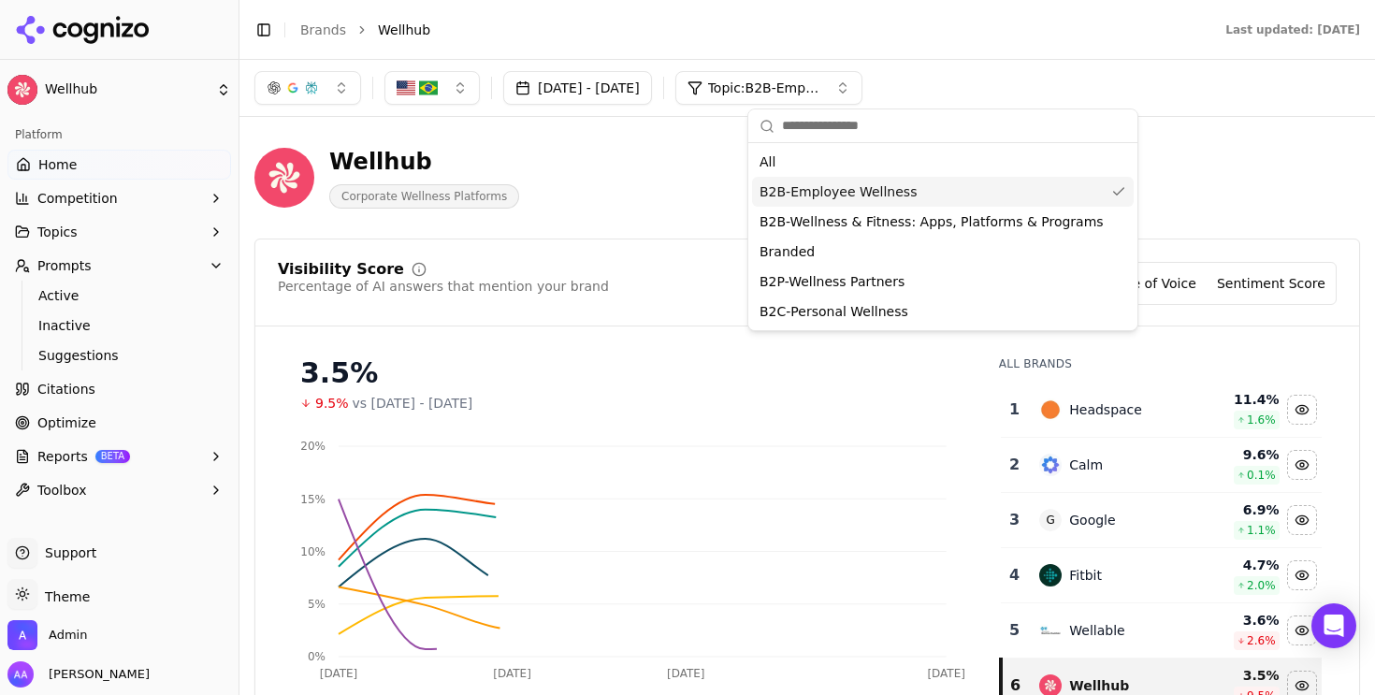
click at [931, 196] on div "B2B-Employee Wellness" at bounding box center [943, 192] width 382 height 30
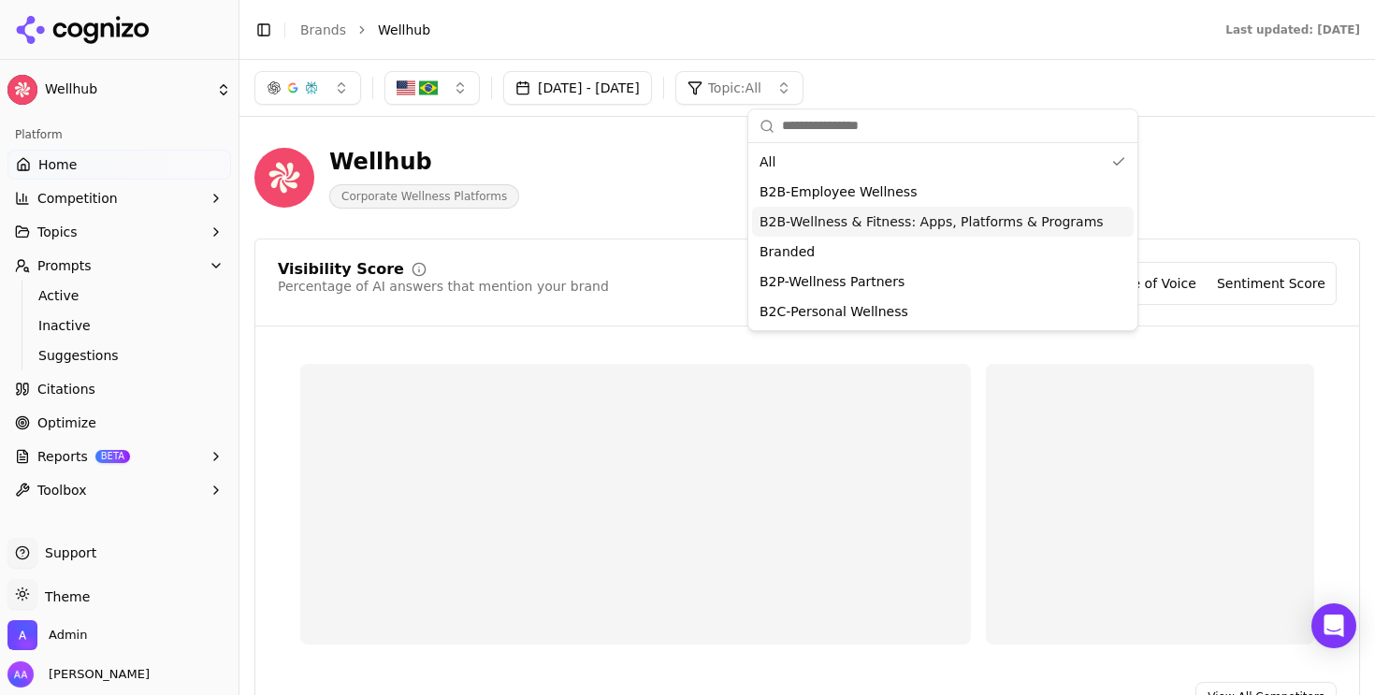
click at [924, 222] on span "B2B-Wellness & Fitness: Apps, Platforms & Programs" at bounding box center [932, 221] width 344 height 19
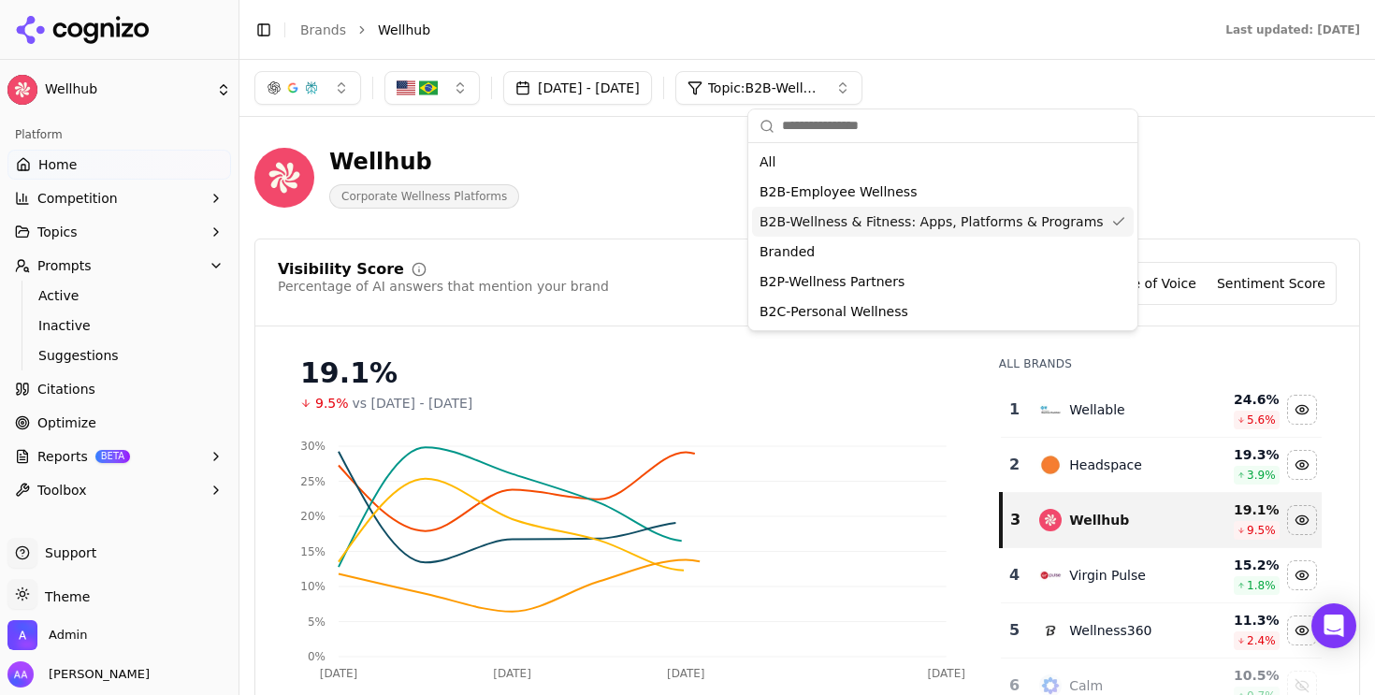
click at [656, 202] on div "Wellhub Corporate Wellness Platforms" at bounding box center [674, 178] width 838 height 62
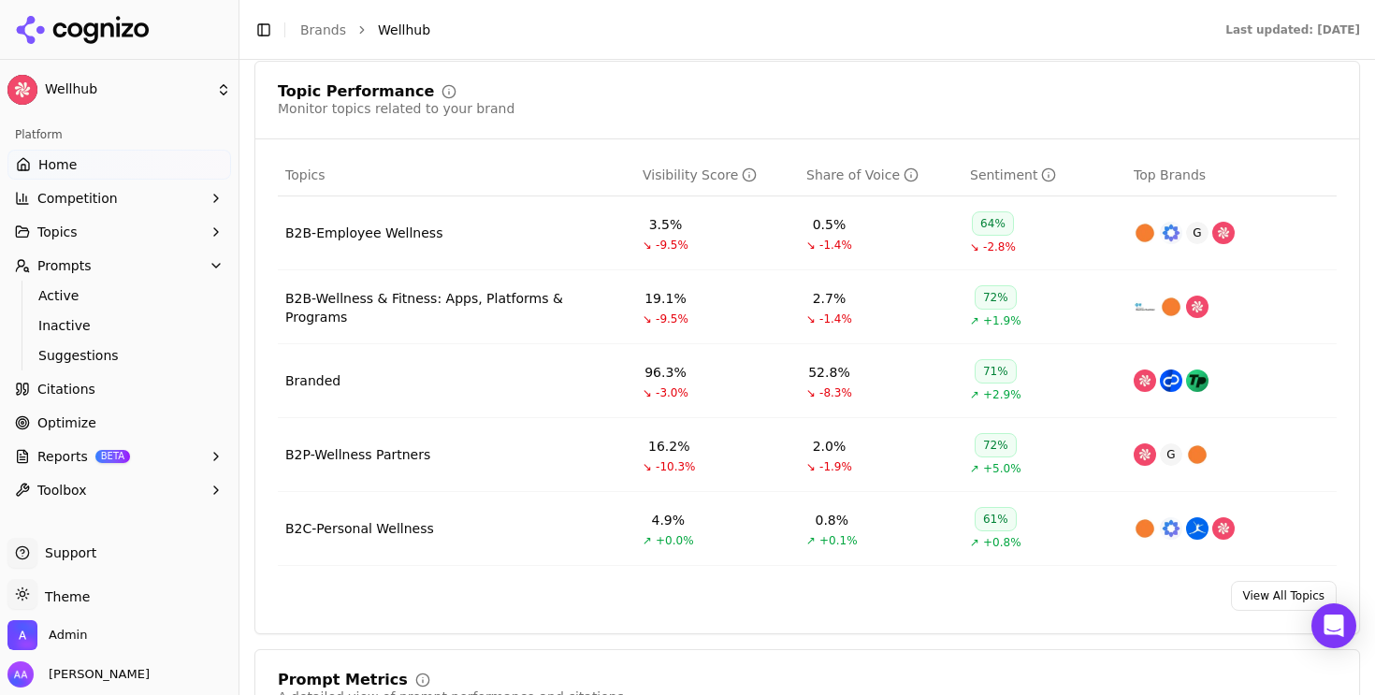
scroll to position [799, 0]
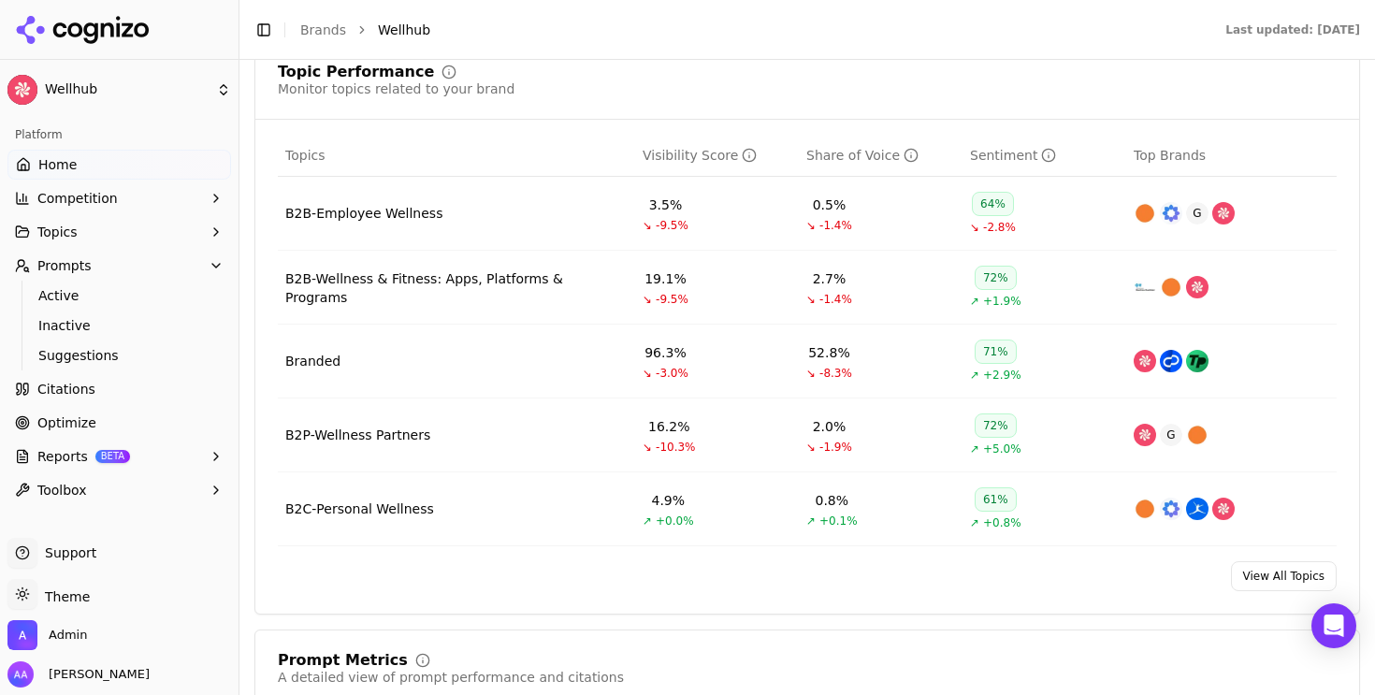
click at [375, 287] on div "B2B-Wellness & Fitness: Apps, Platforms & Programs" at bounding box center [456, 287] width 342 height 37
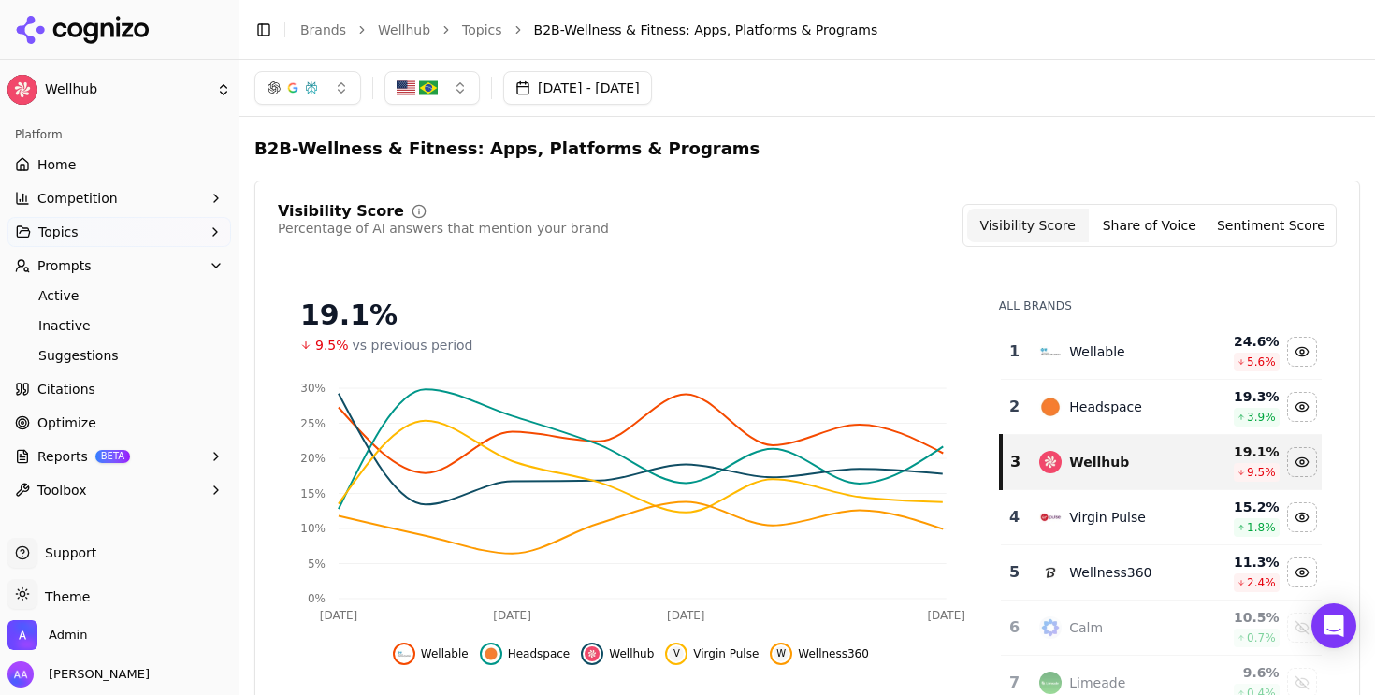
click at [109, 297] on span "Active" at bounding box center [119, 295] width 163 height 19
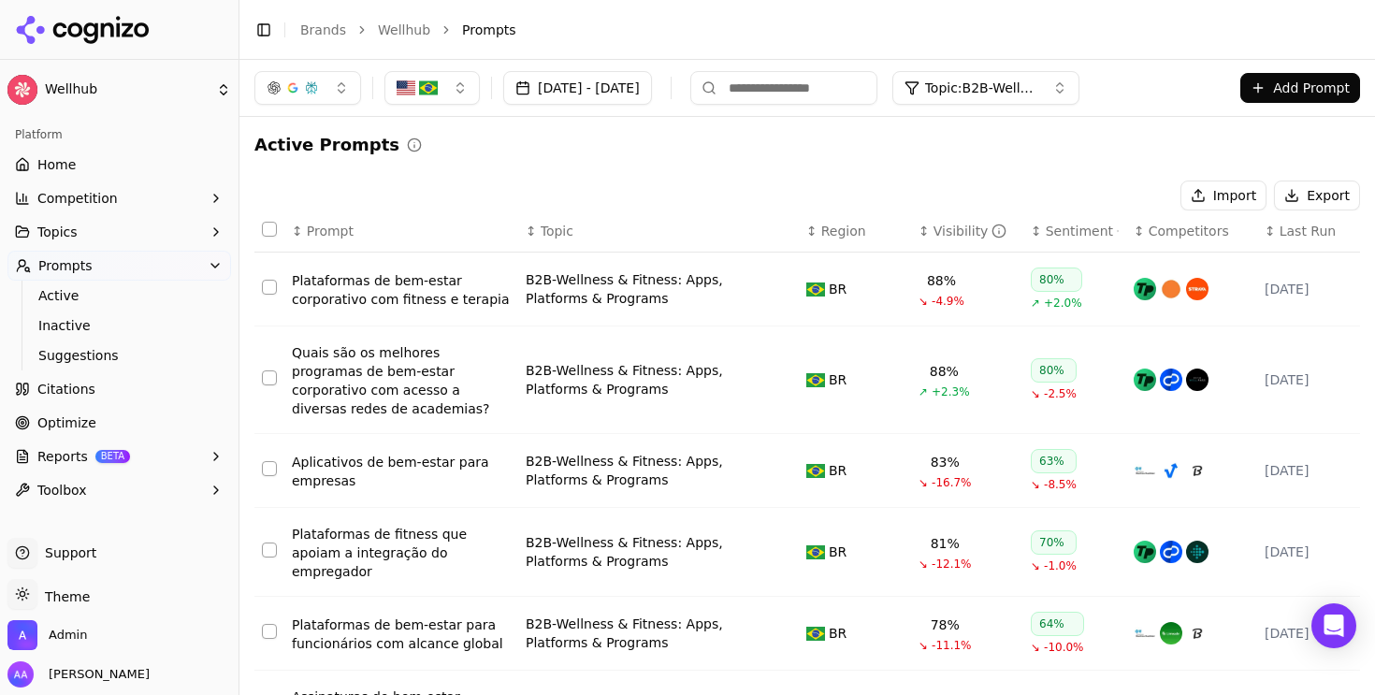
click at [456, 97] on button "button" at bounding box center [432, 88] width 95 height 34
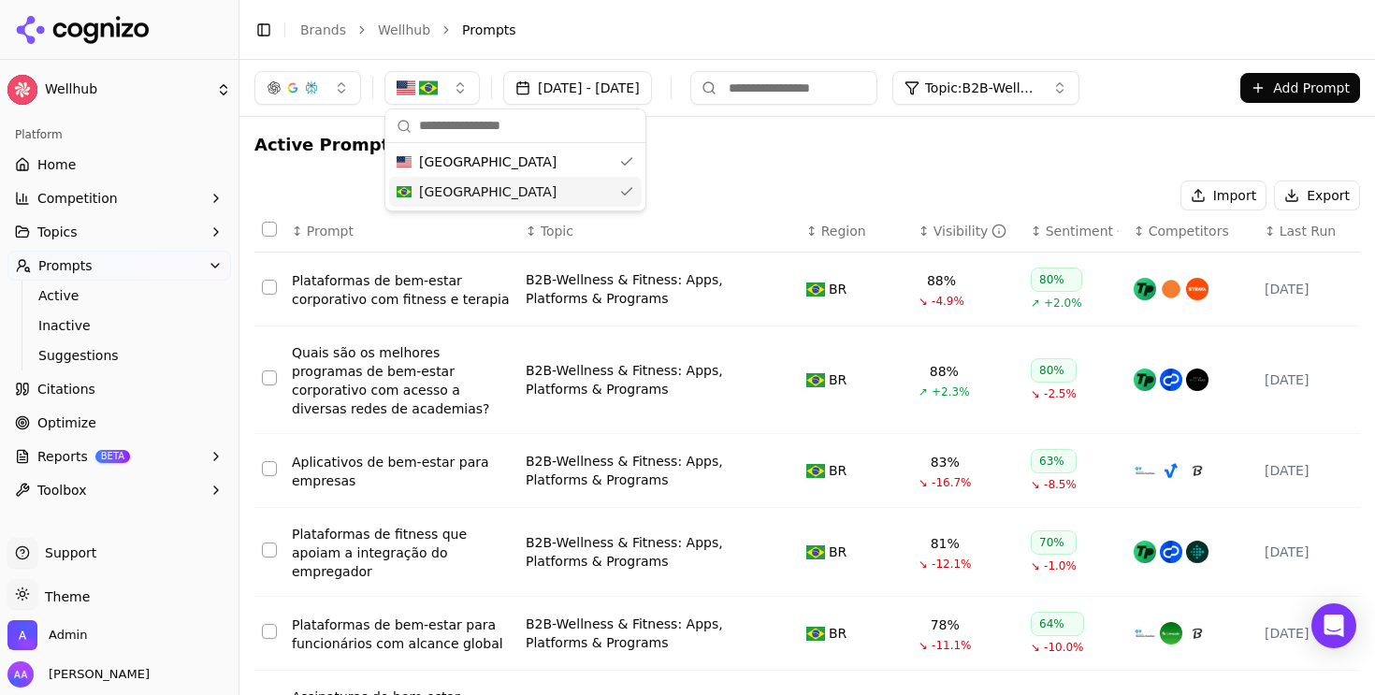
click at [115, 246] on button "Topics" at bounding box center [119, 232] width 224 height 30
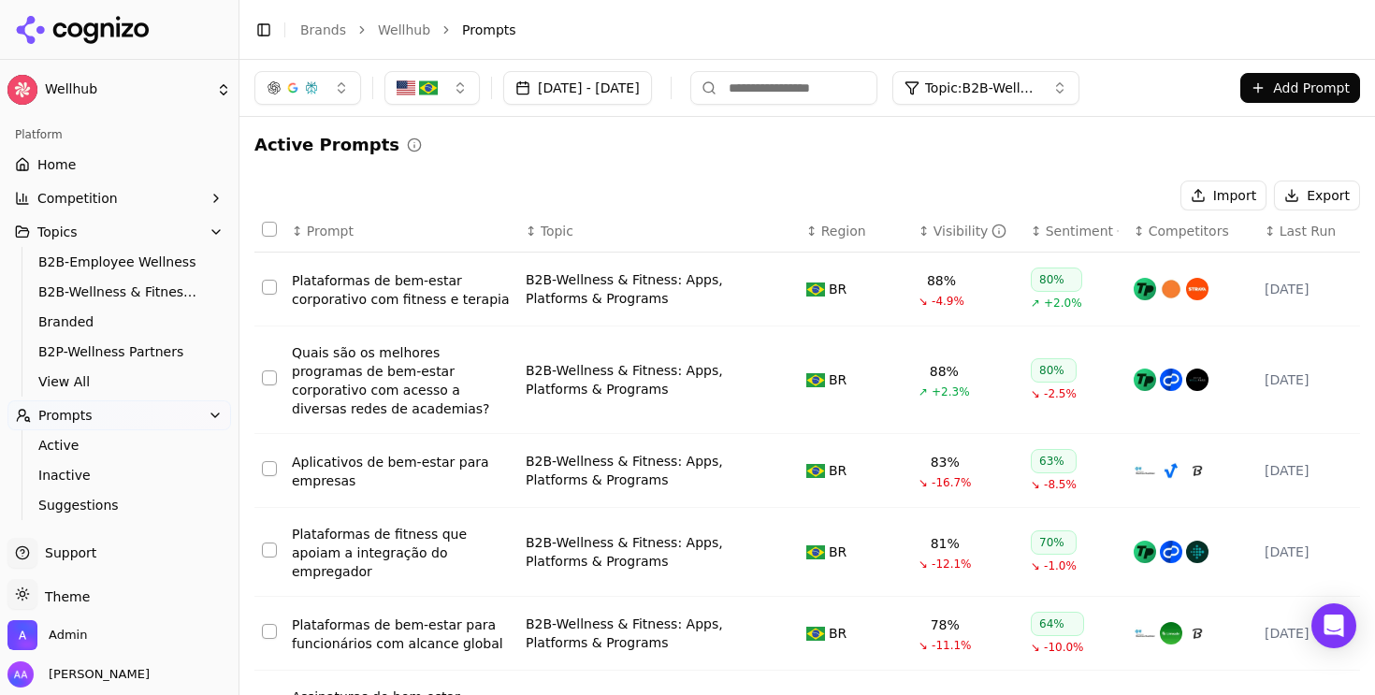
click at [126, 294] on span "B2B-Wellness & Fitness: Apps, Platforms & Programs" at bounding box center [119, 292] width 163 height 19
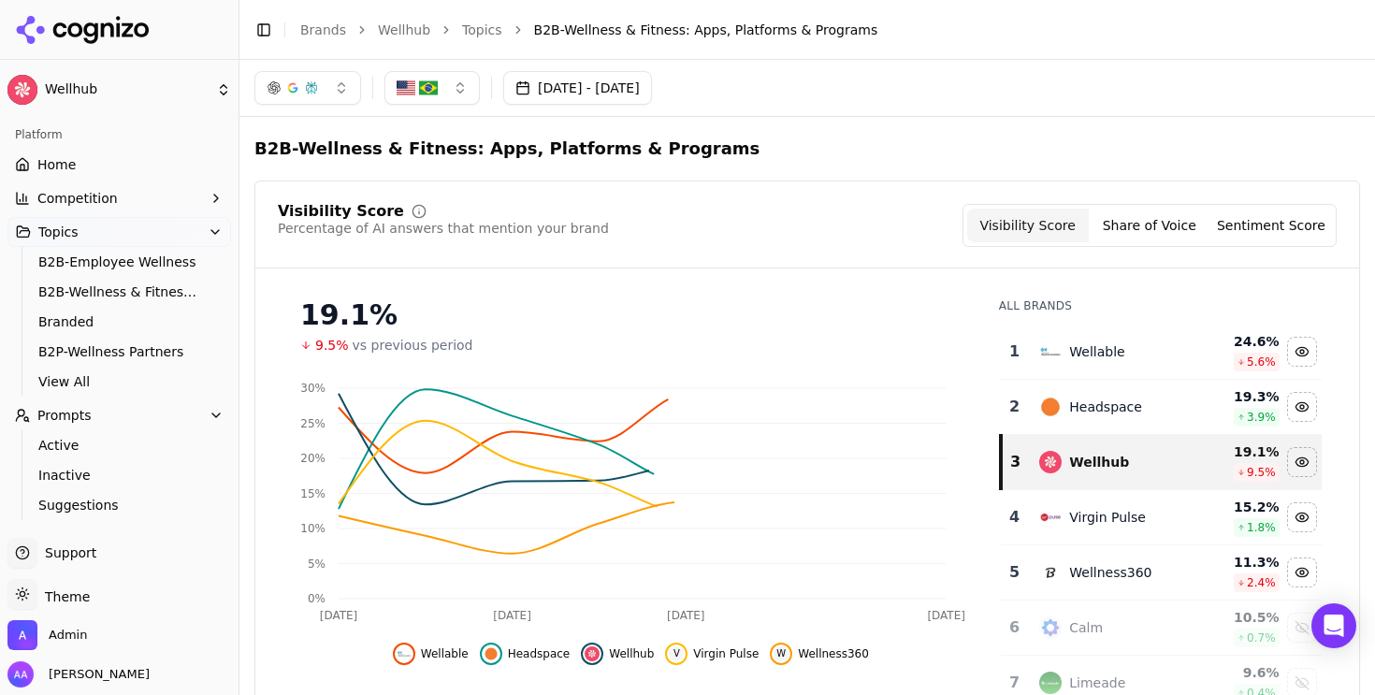
click at [459, 88] on button "button" at bounding box center [432, 88] width 95 height 34
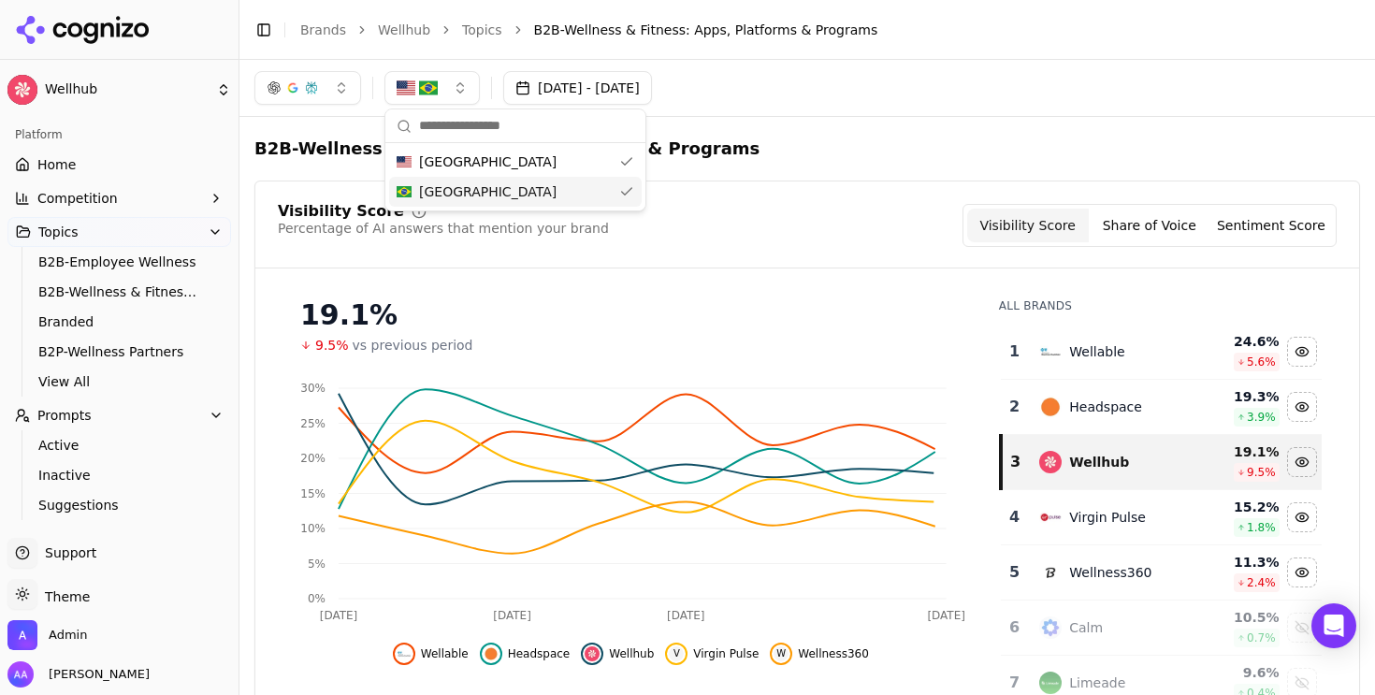
click at [473, 194] on div "[GEOGRAPHIC_DATA]" at bounding box center [515, 192] width 253 height 30
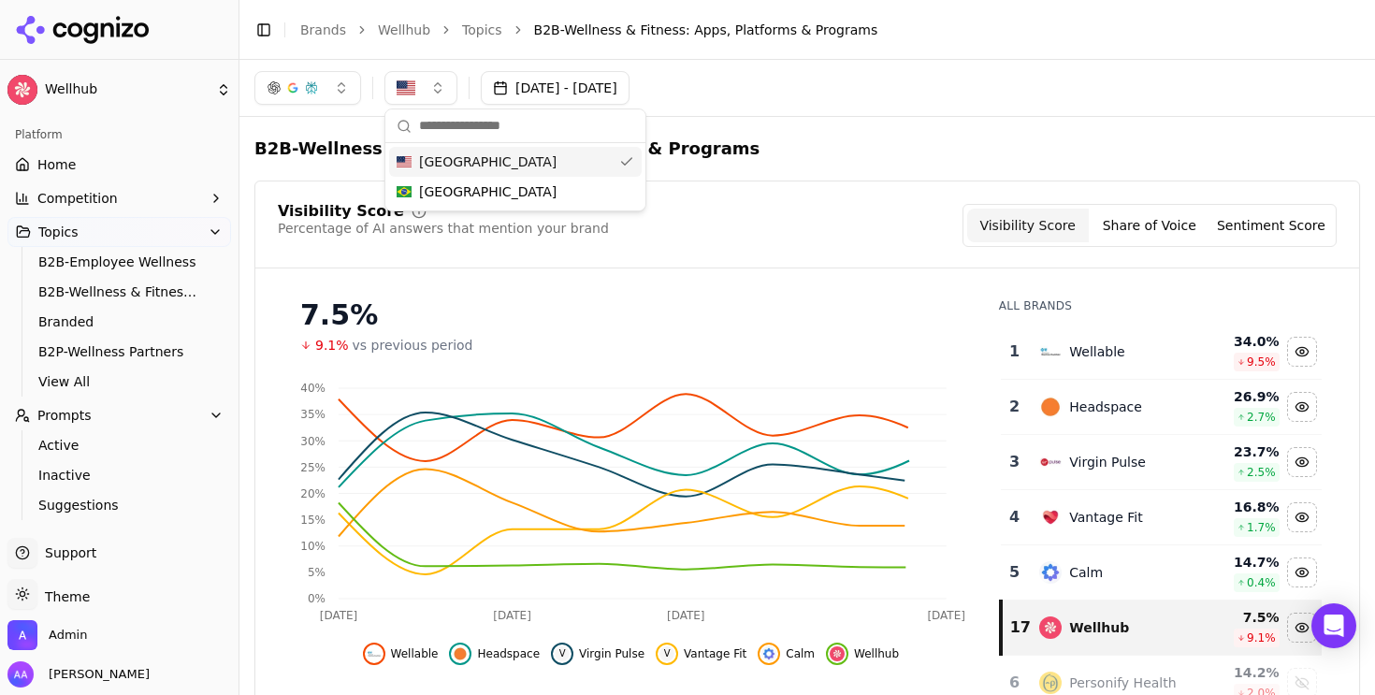
click at [509, 163] on div "[GEOGRAPHIC_DATA]" at bounding box center [515, 162] width 253 height 30
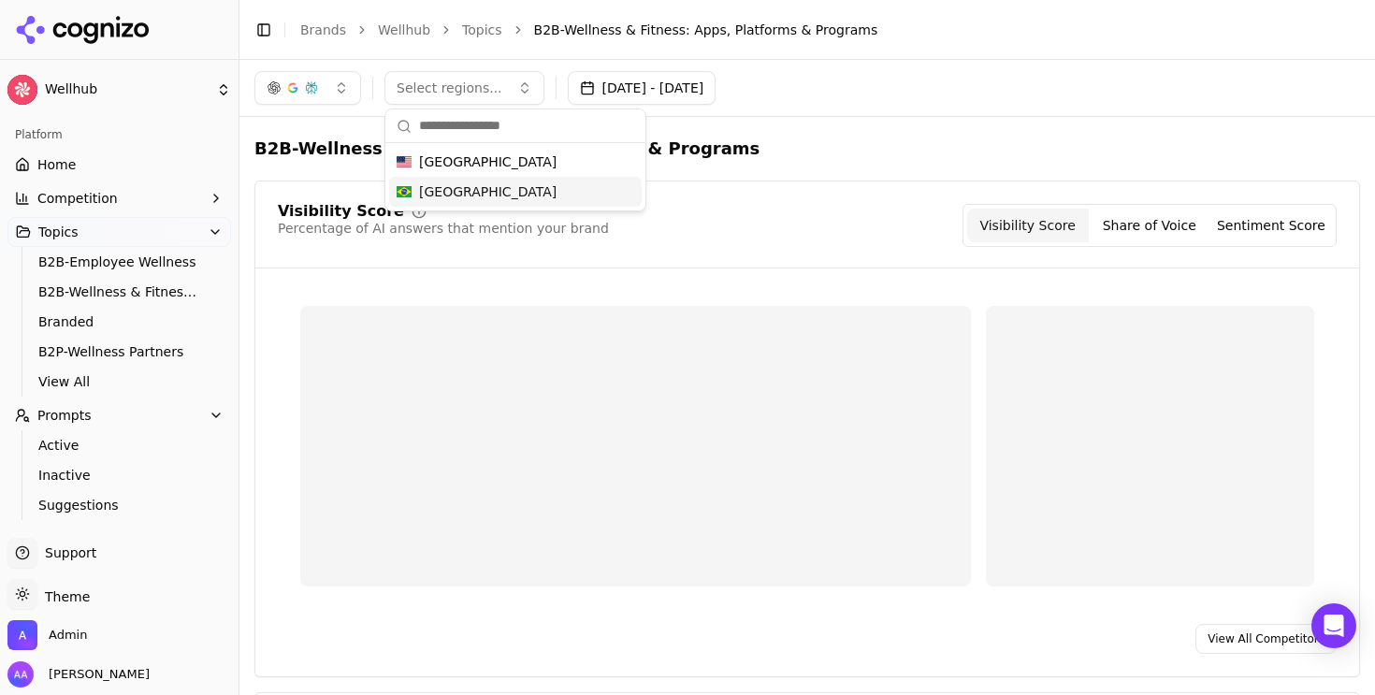
click at [499, 186] on div "[GEOGRAPHIC_DATA]" at bounding box center [515, 192] width 253 height 30
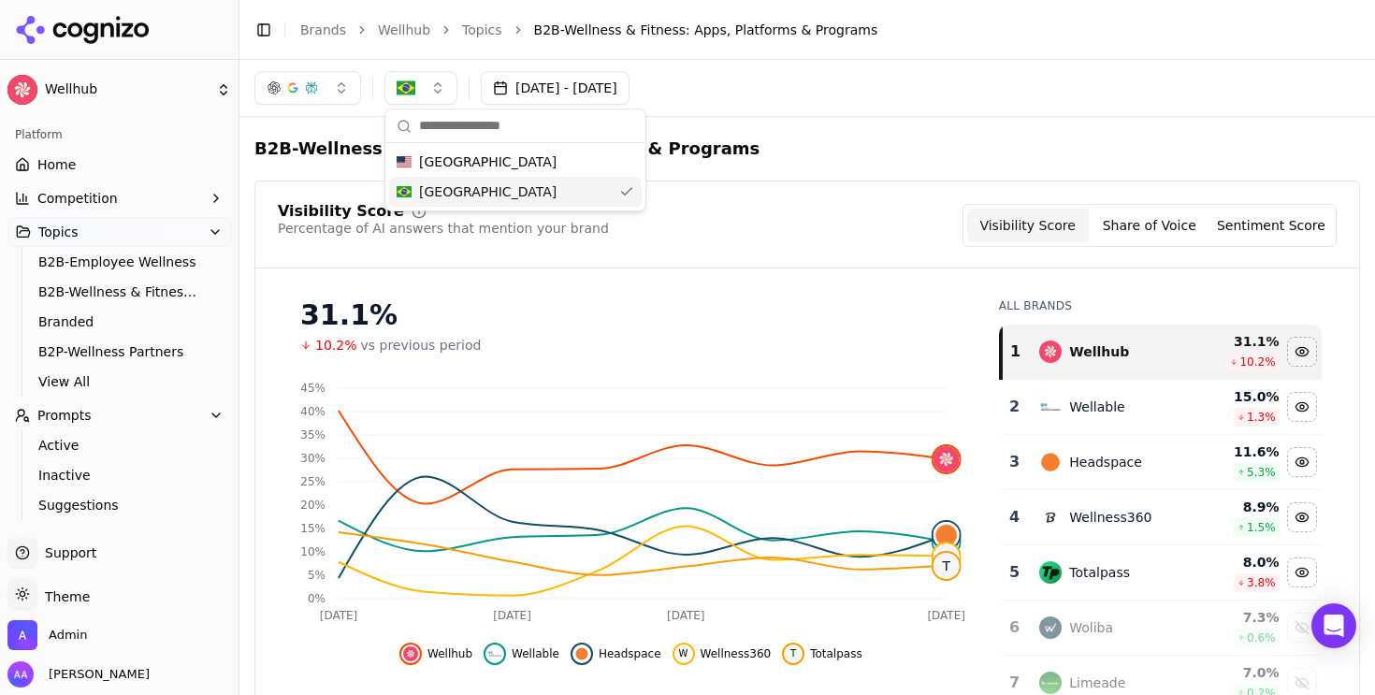
click at [112, 436] on span "Active" at bounding box center [119, 445] width 163 height 19
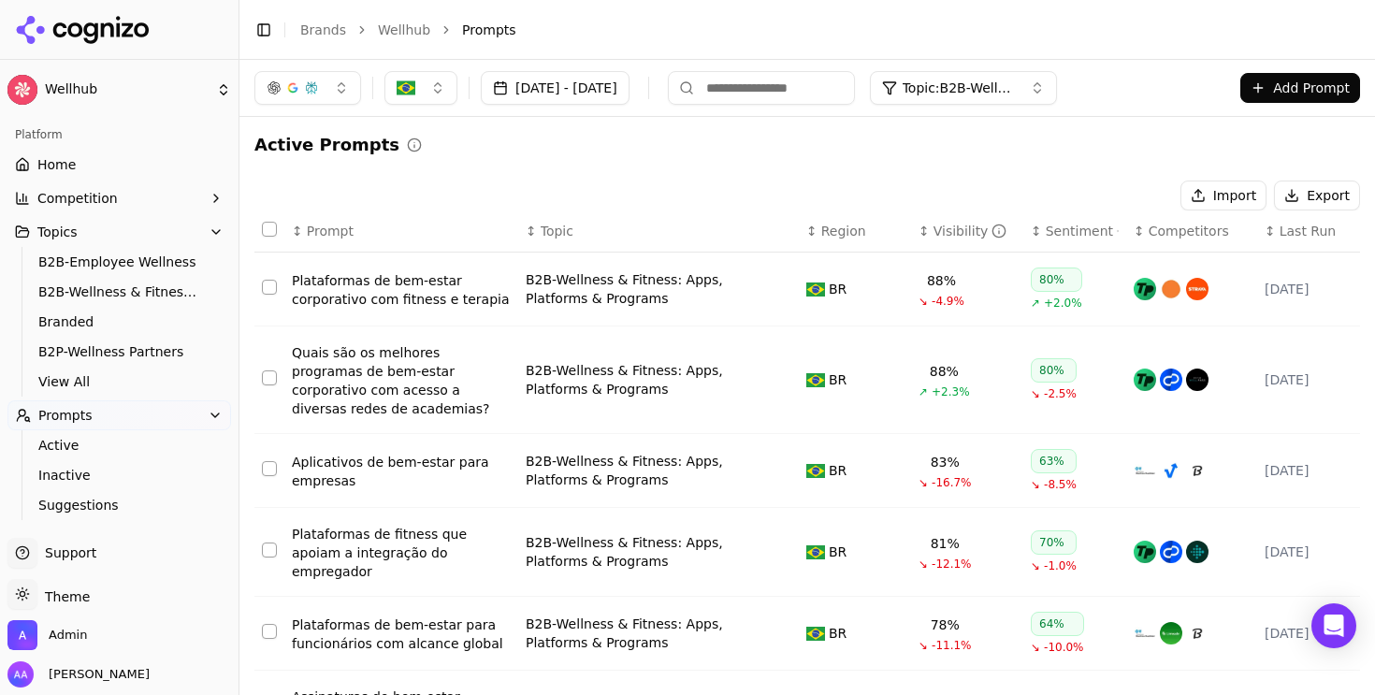
scroll to position [114, 0]
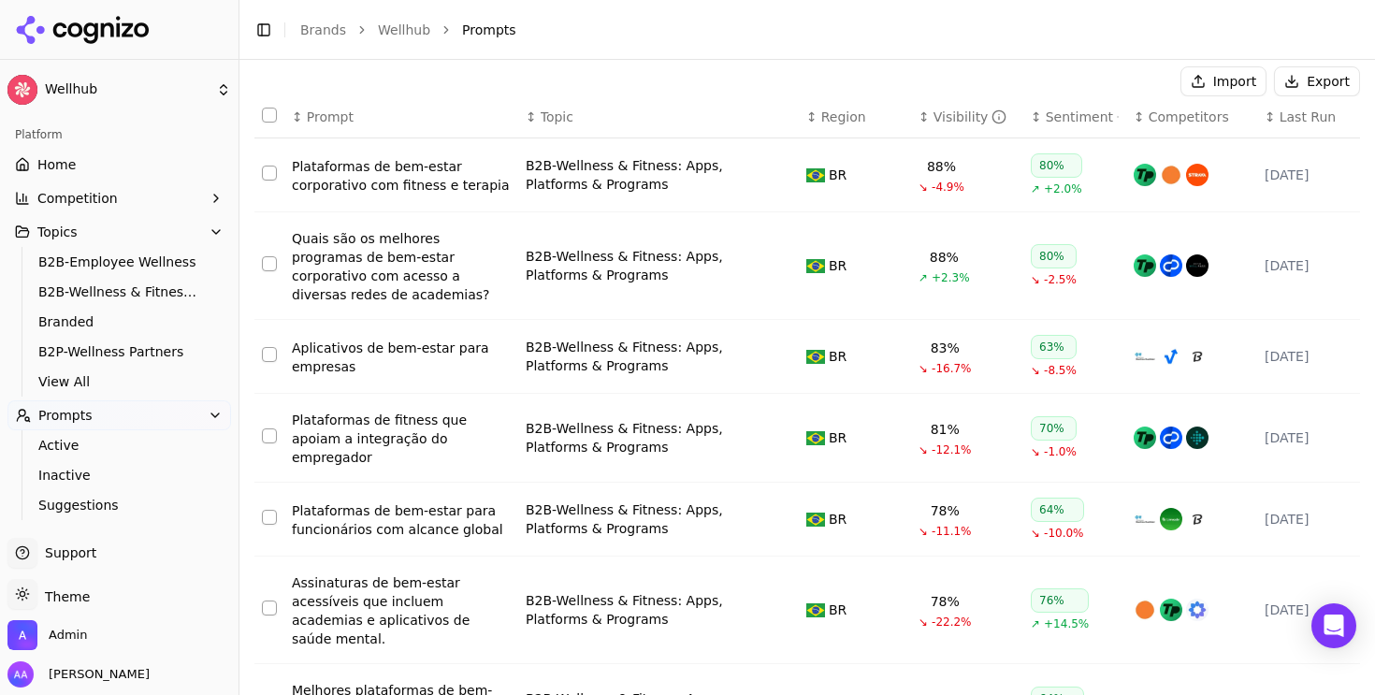
click at [960, 122] on div "Visibility" at bounding box center [971, 117] width 74 height 19
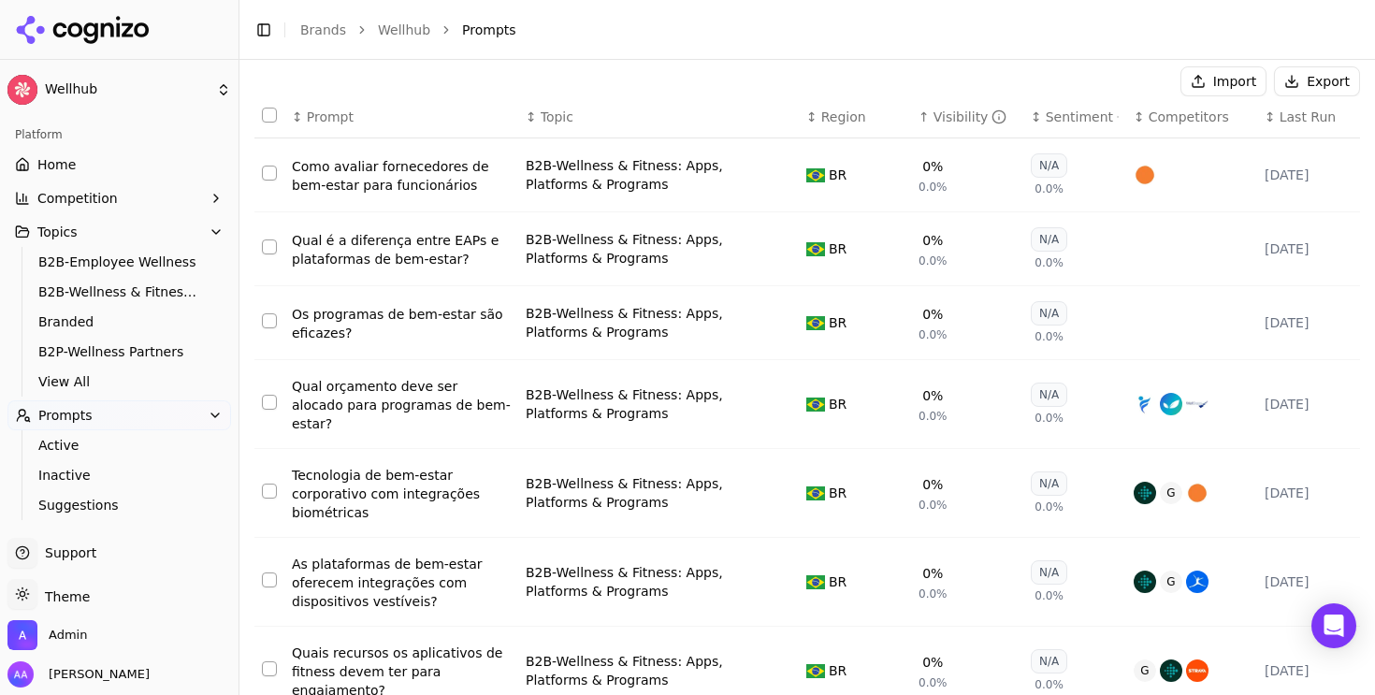
click at [960, 122] on div "Visibility" at bounding box center [971, 117] width 74 height 19
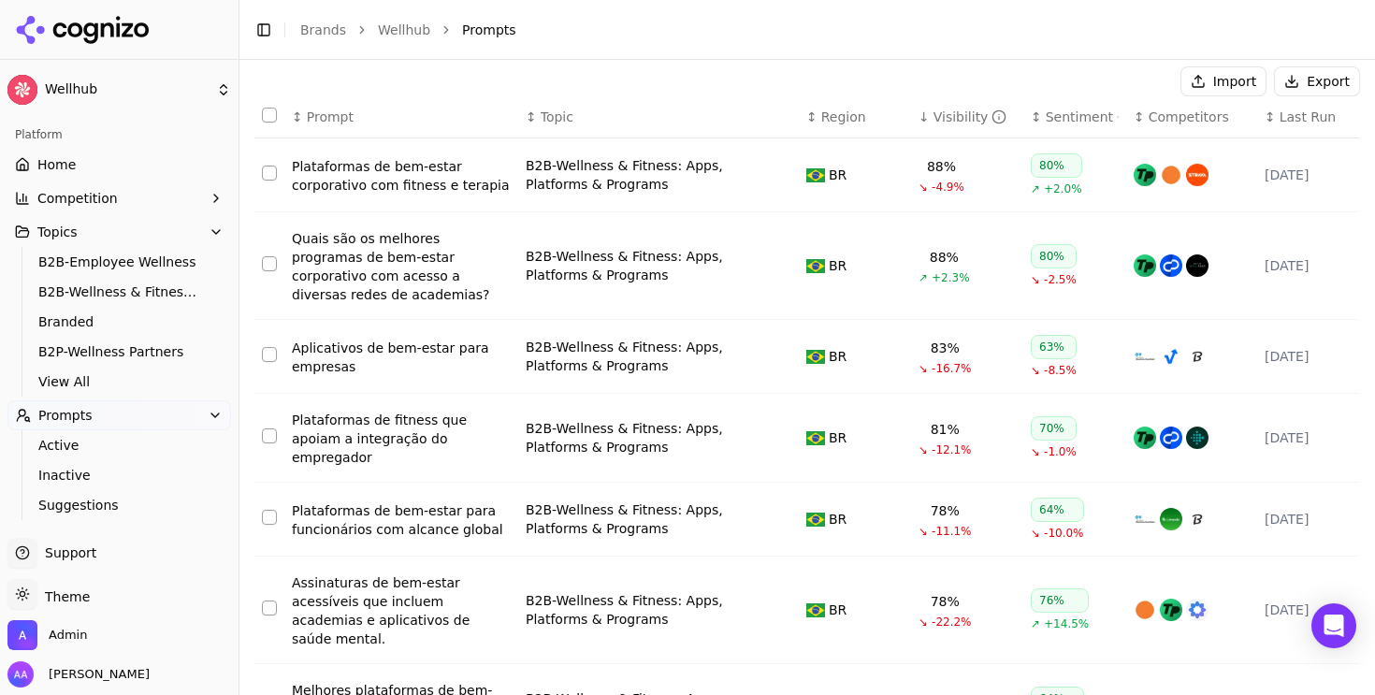
click at [354, 354] on div "Aplicativos de bem-estar para empresas" at bounding box center [401, 357] width 219 height 37
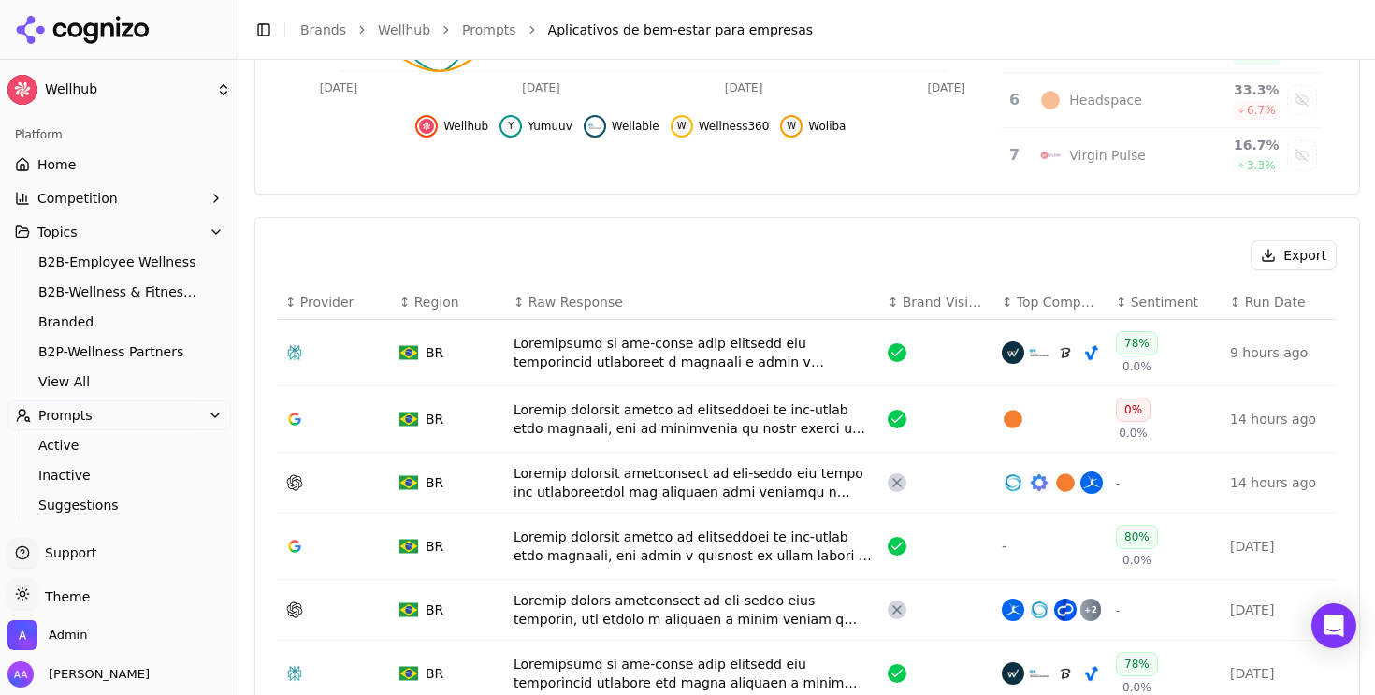
scroll to position [564, 0]
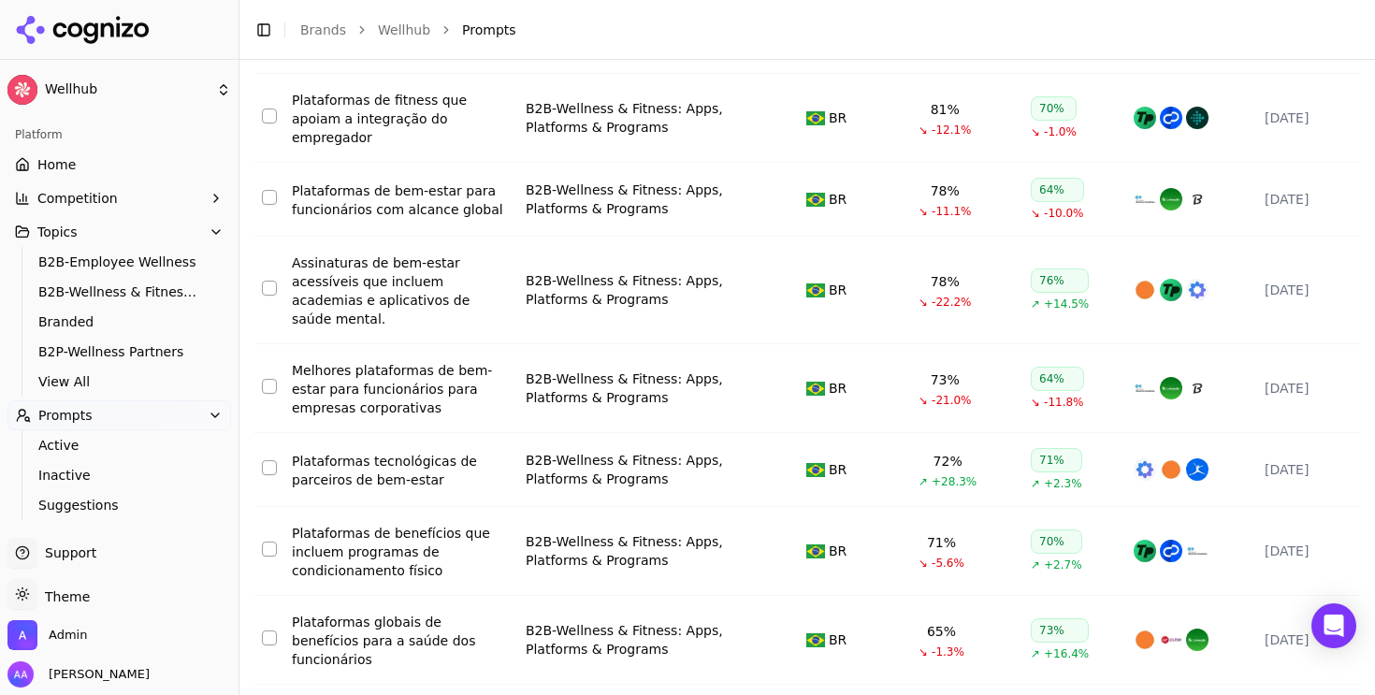
scroll to position [433, 0]
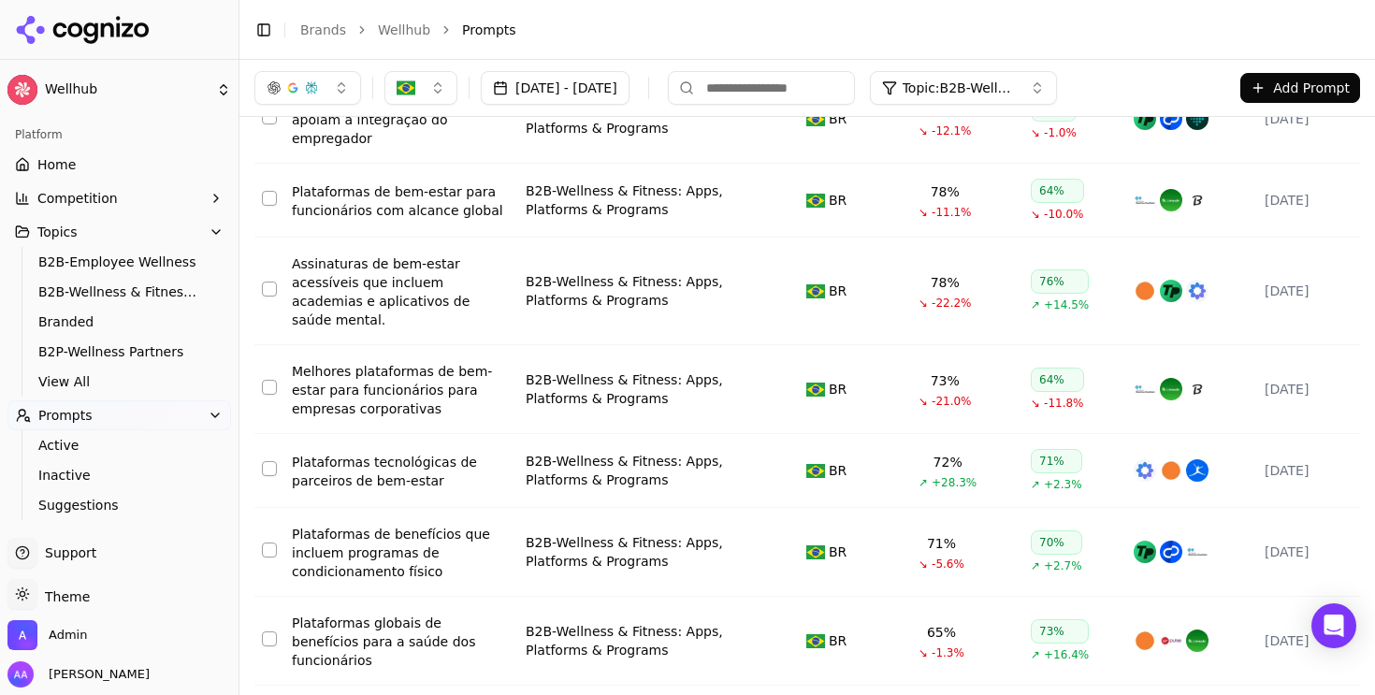
click at [407, 277] on div "Assinaturas de bem-estar acessíveis que incluem academias e aplicativos de saúd…" at bounding box center [401, 292] width 219 height 75
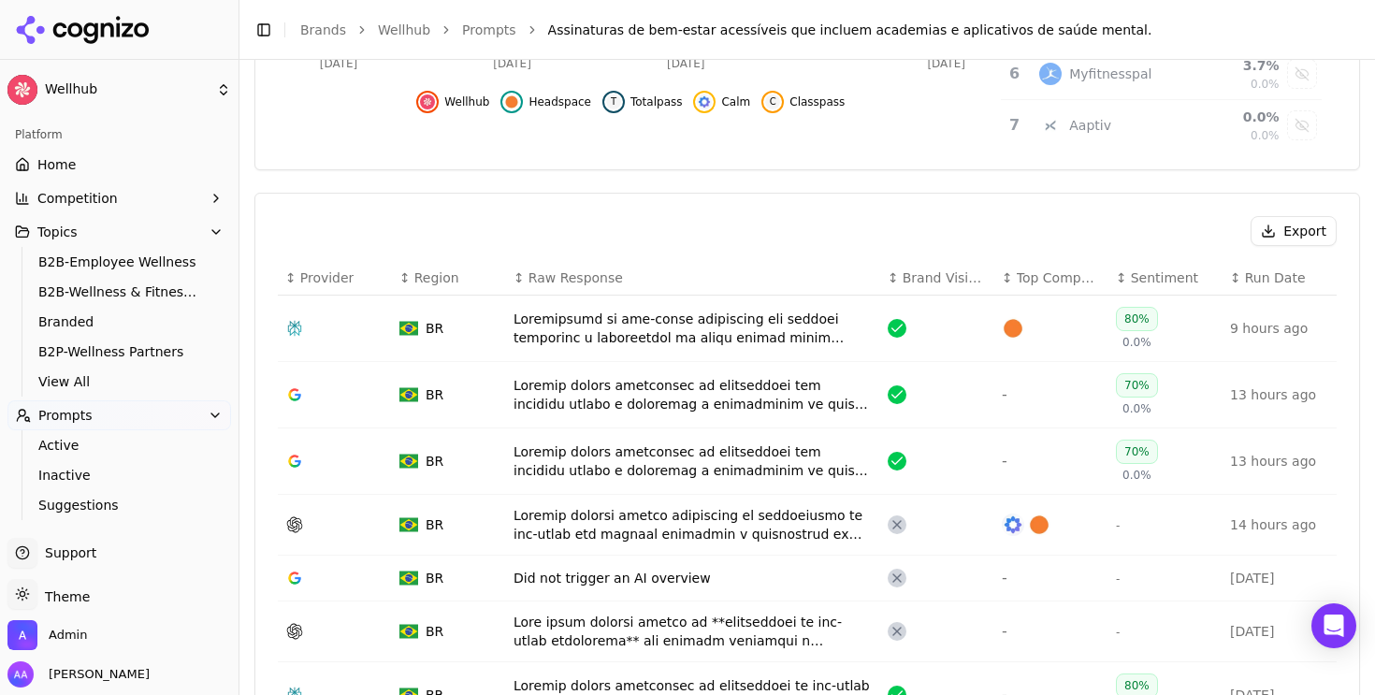
scroll to position [557, 0]
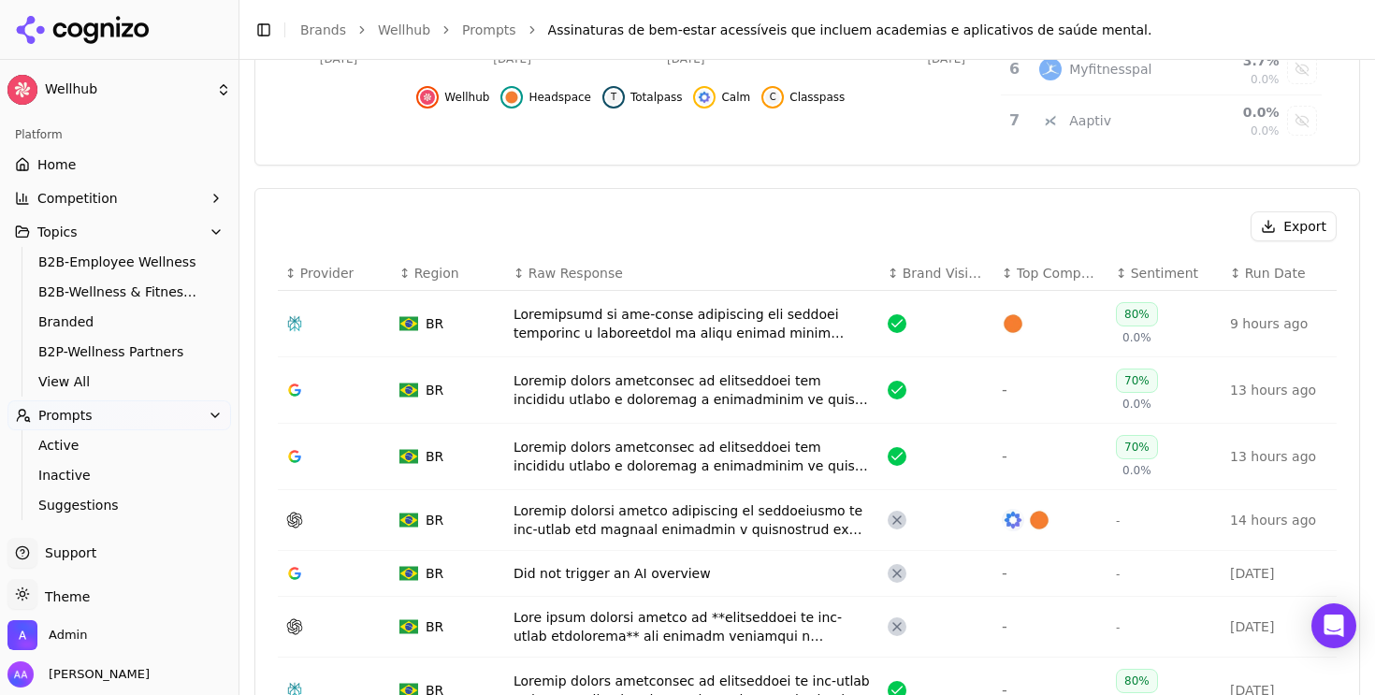
click at [686, 512] on div "Data table" at bounding box center [693, 520] width 359 height 37
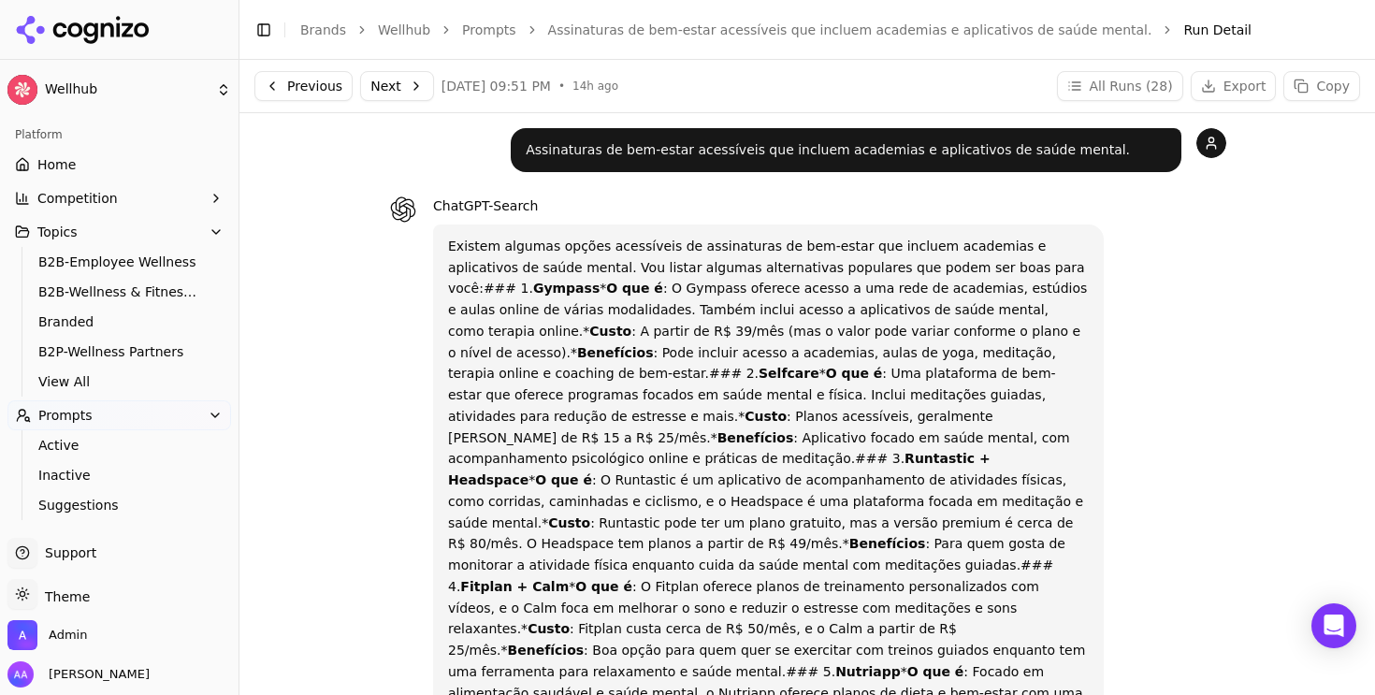
click at [404, 76] on button "Next" at bounding box center [397, 86] width 74 height 30
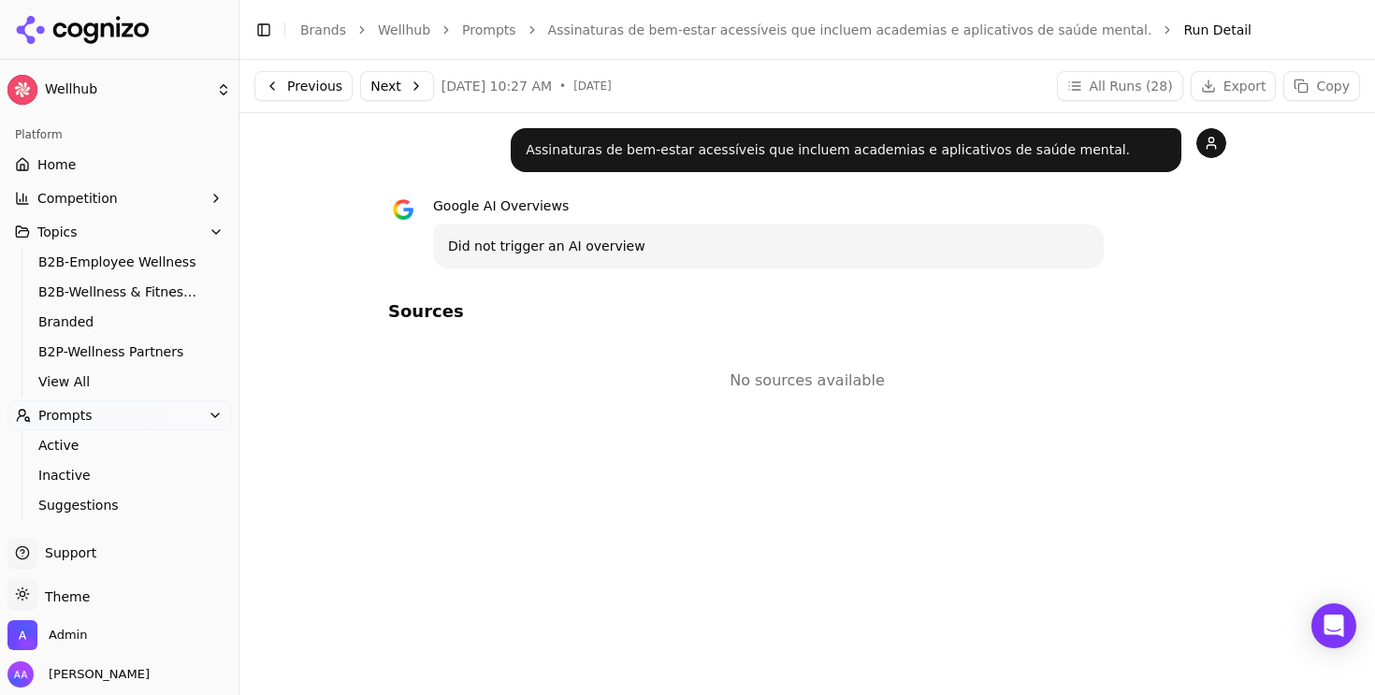
click at [410, 69] on div "Previous Next [DATE] 10:27 AM • [DATE] All Runs ( 28 ) Export Copy" at bounding box center [808, 86] width 1136 height 52
click at [406, 85] on button "Next" at bounding box center [397, 86] width 74 height 30
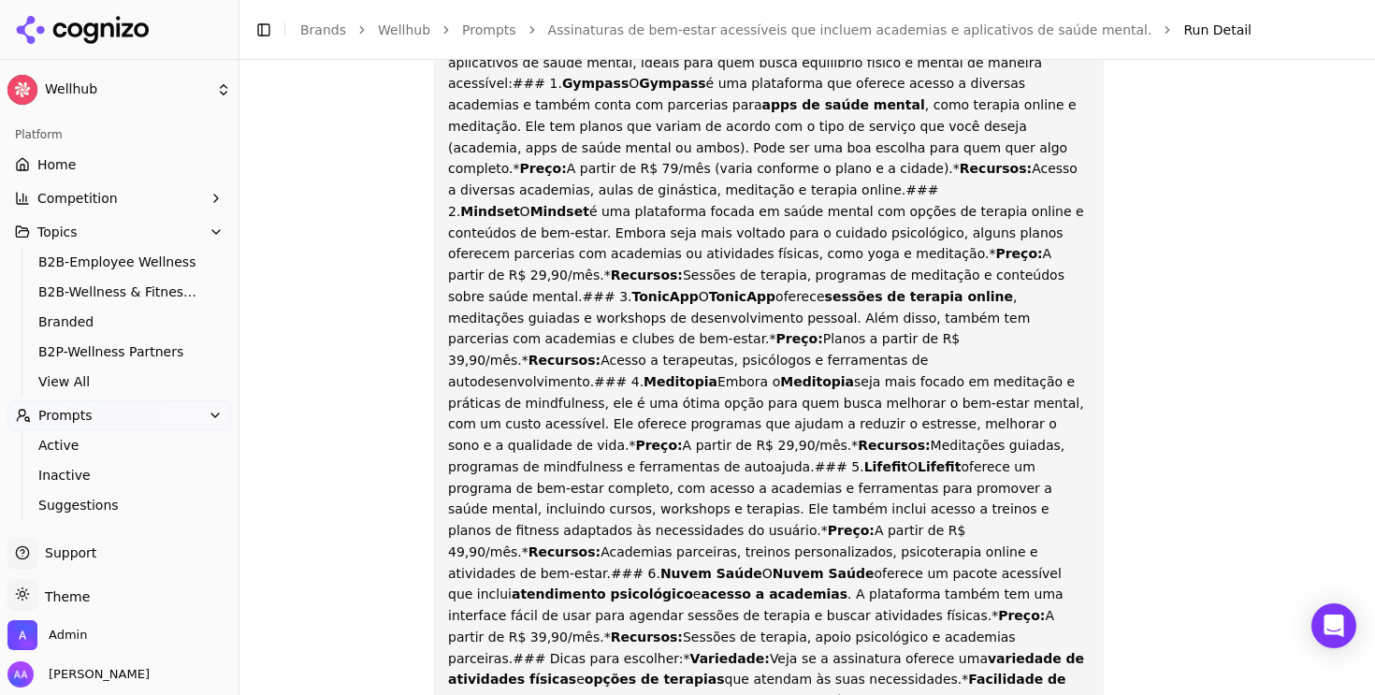
scroll to position [380, 0]
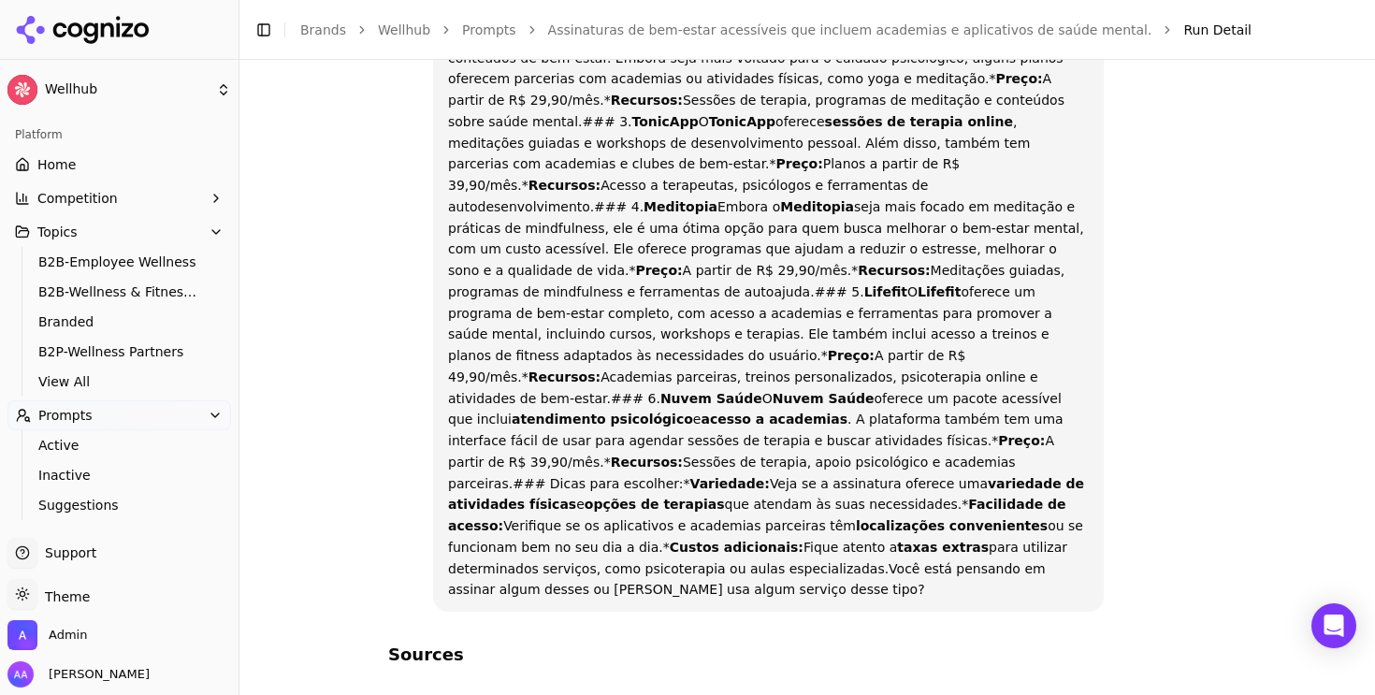
click at [653, 28] on link "Assinaturas de bem-estar acessíveis que incluem academias e aplicativos de saúd…" at bounding box center [850, 30] width 604 height 19
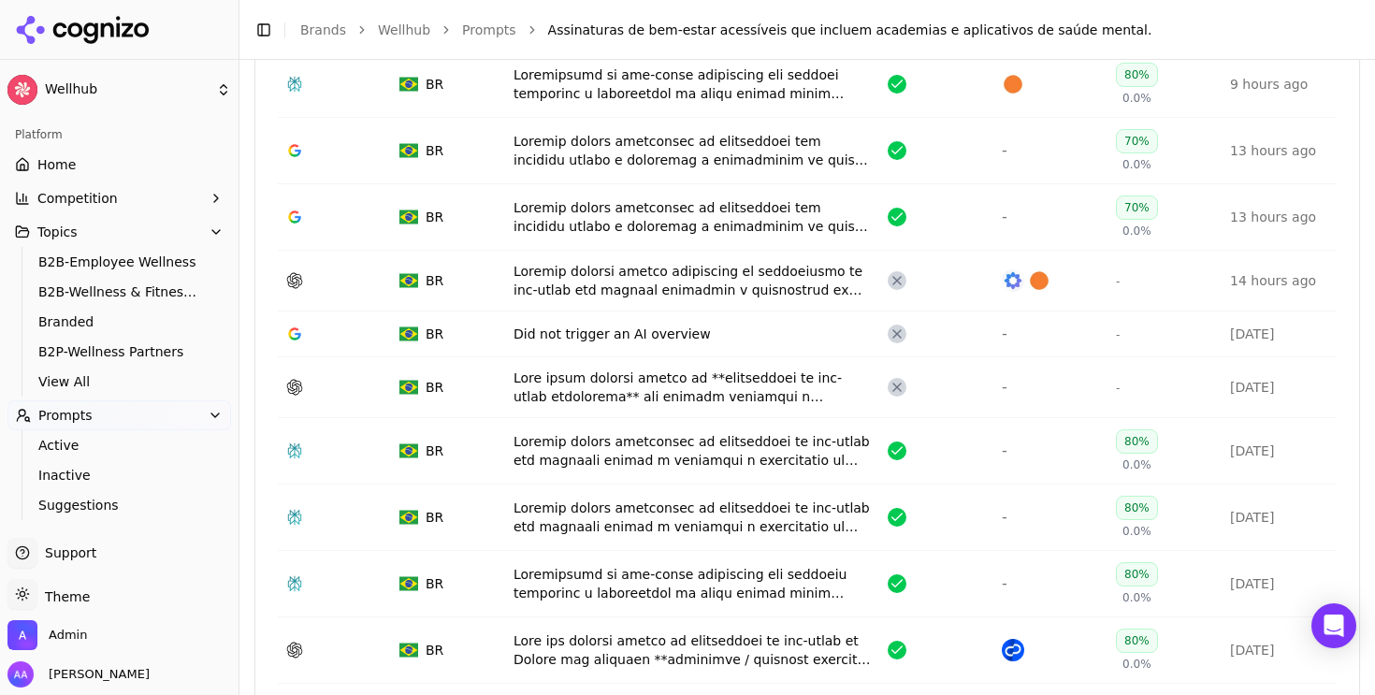
scroll to position [798, 0]
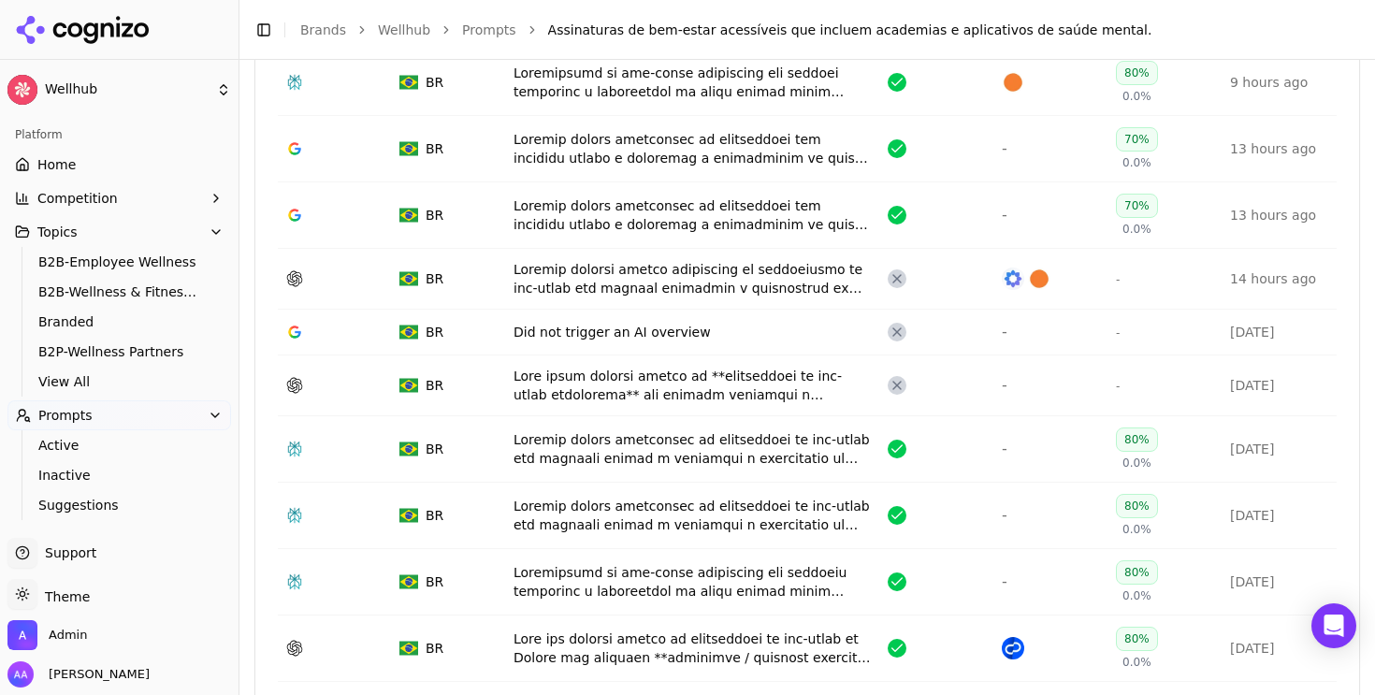
click at [680, 467] on div "Data table" at bounding box center [693, 448] width 359 height 37
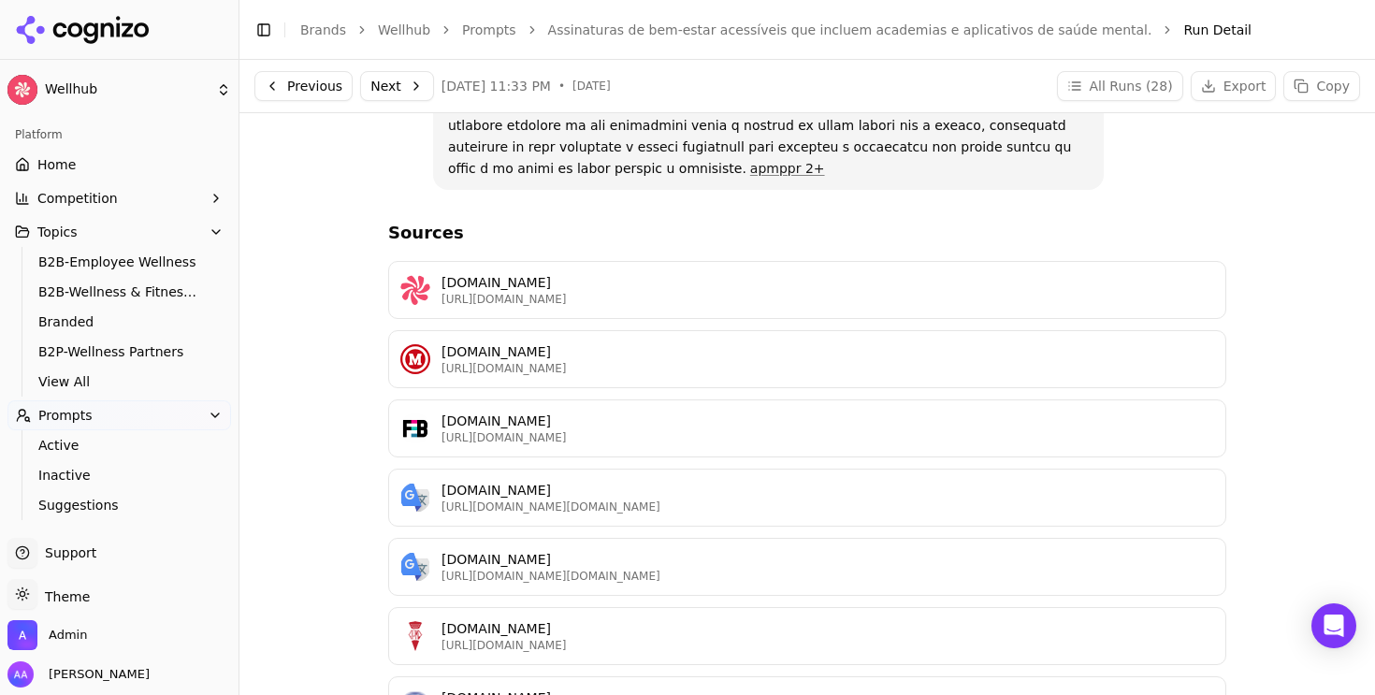
scroll to position [135, 0]
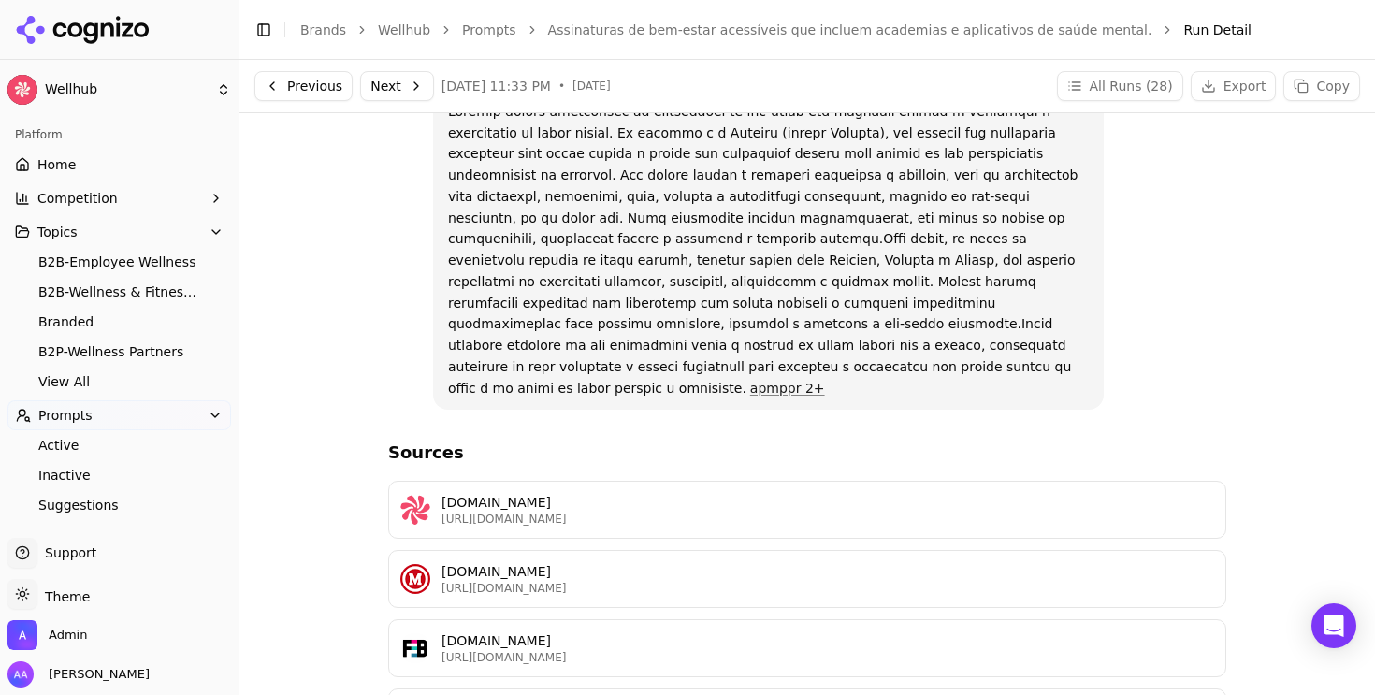
click at [574, 37] on link "Assinaturas de bem-estar acessíveis que incluem academias e aplicativos de saúd…" at bounding box center [850, 30] width 604 height 19
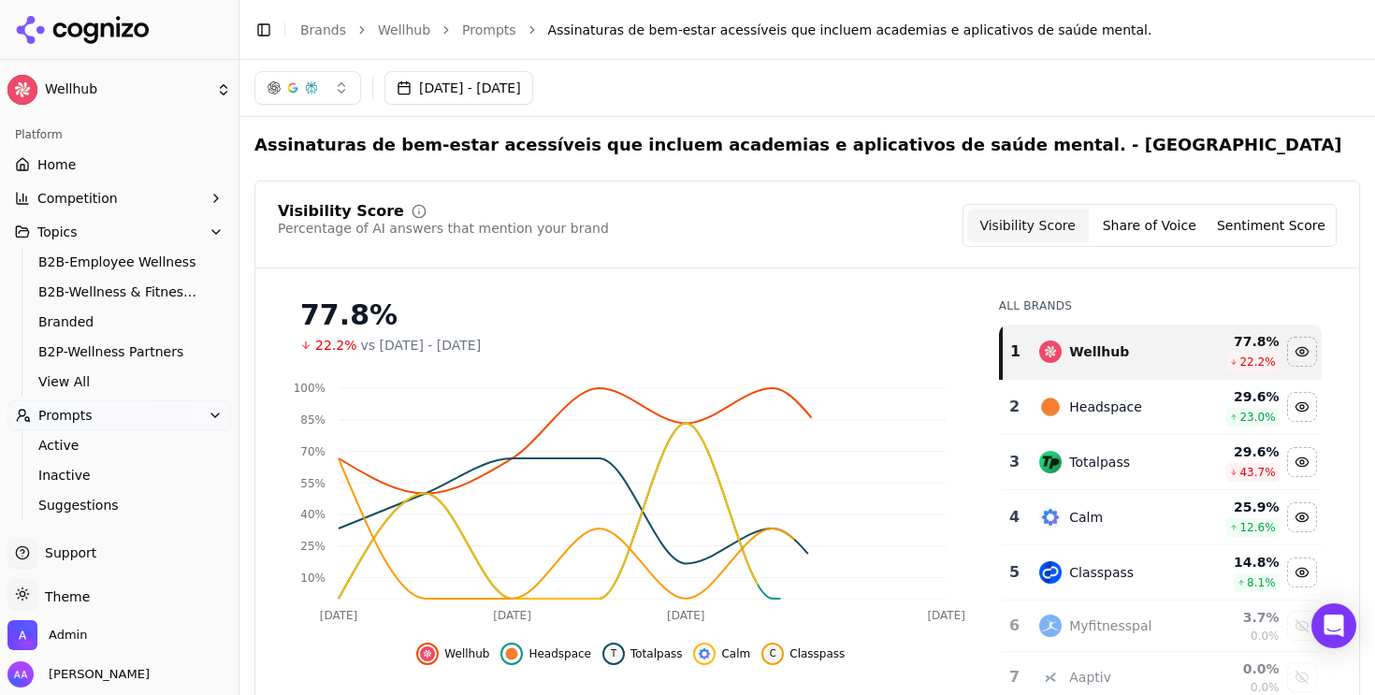
click at [481, 25] on link "Prompts" at bounding box center [489, 30] width 54 height 19
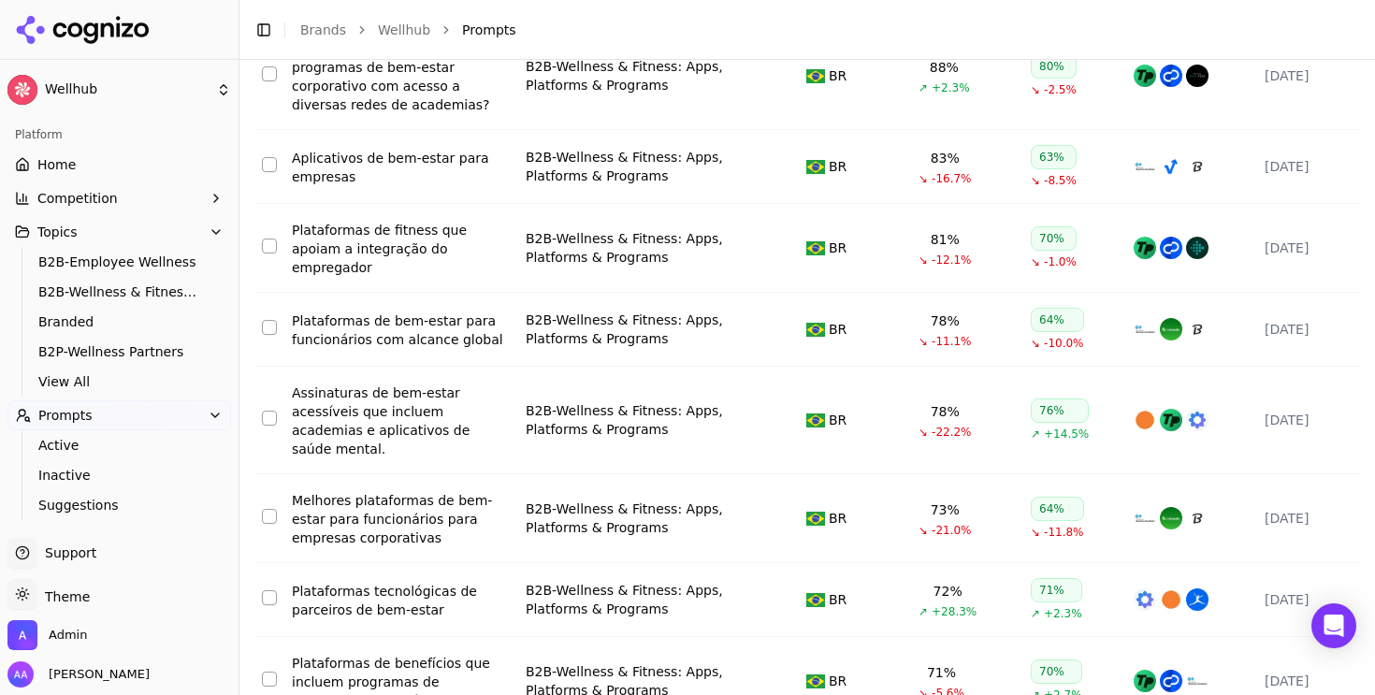
scroll to position [442, 0]
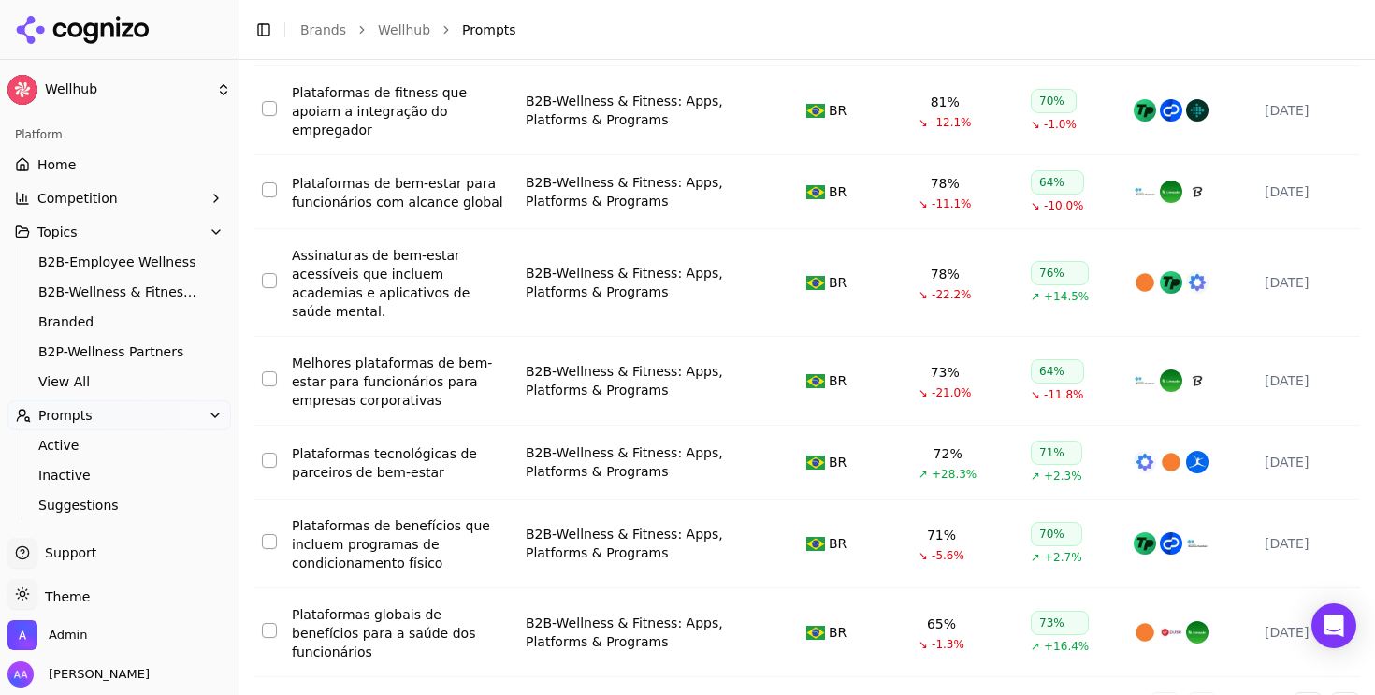
click at [1297, 692] on button "Go to next page" at bounding box center [1308, 707] width 30 height 30
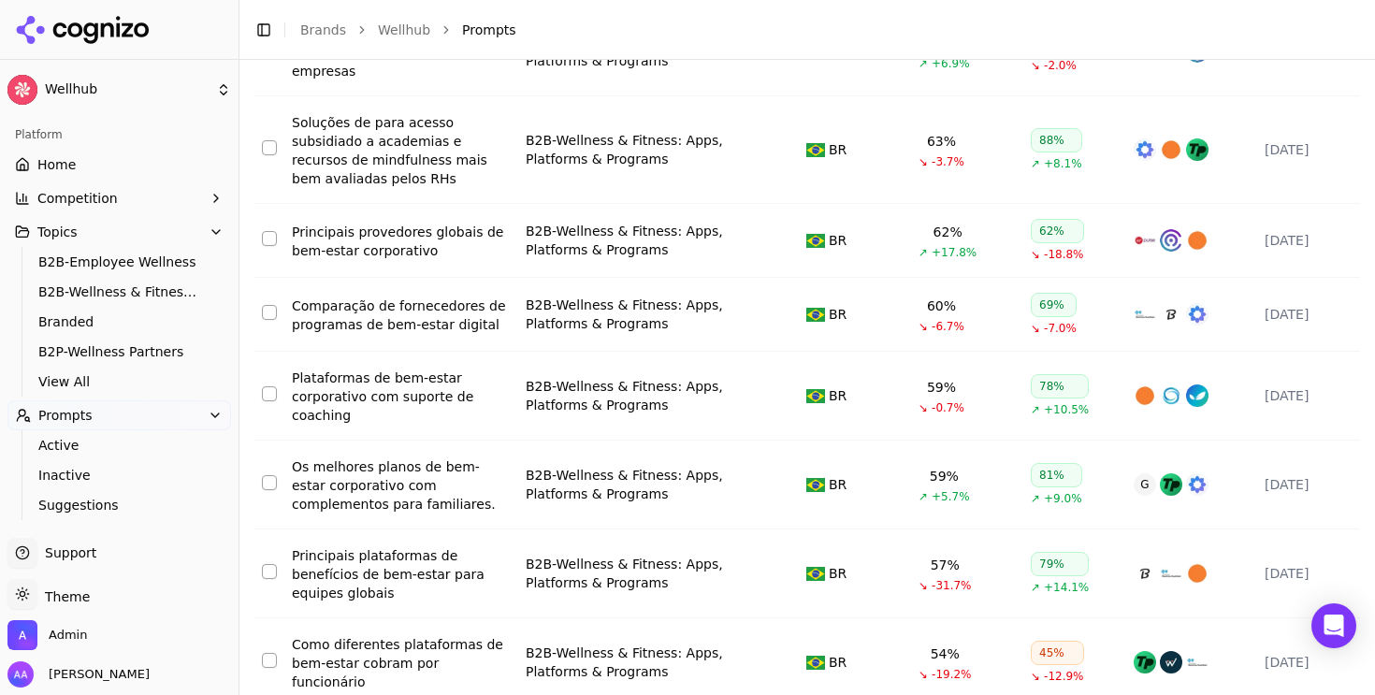
click at [426, 297] on div "Comparação de fornecedores de programas de bem-estar digital" at bounding box center [401, 315] width 219 height 37
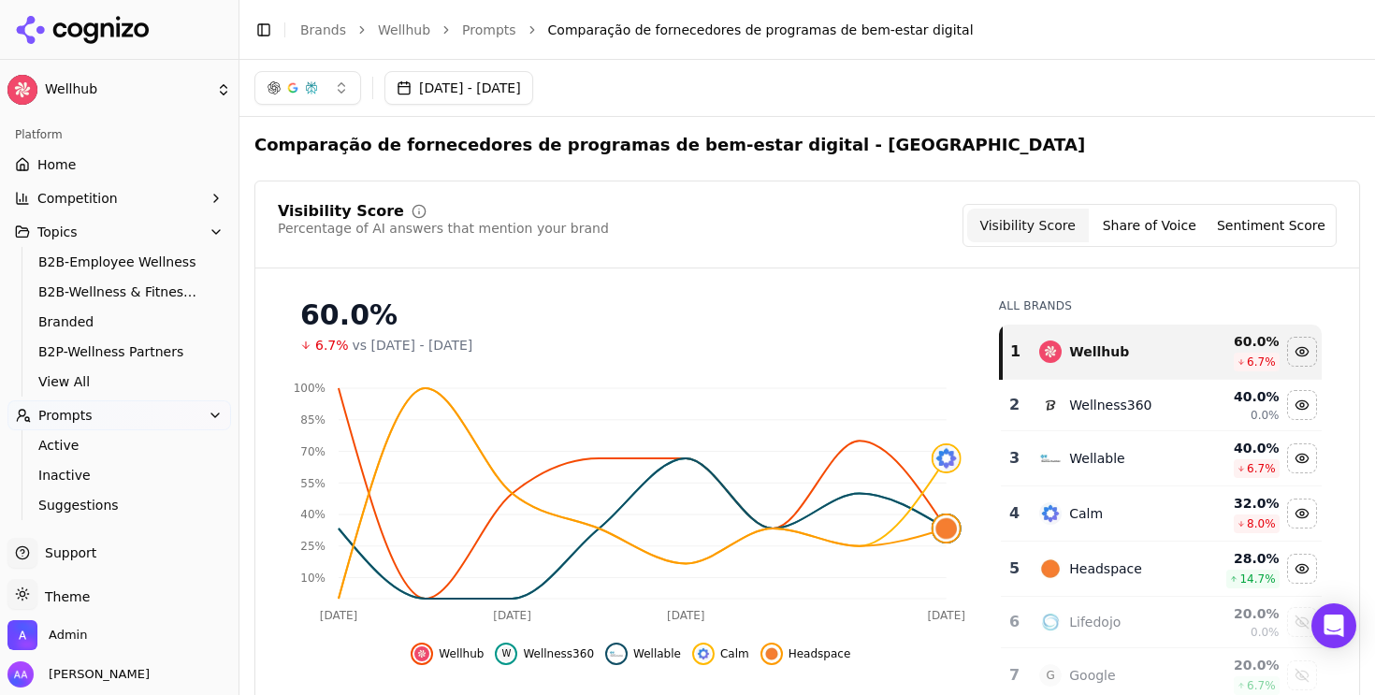
click at [492, 29] on link "Prompts" at bounding box center [489, 30] width 54 height 19
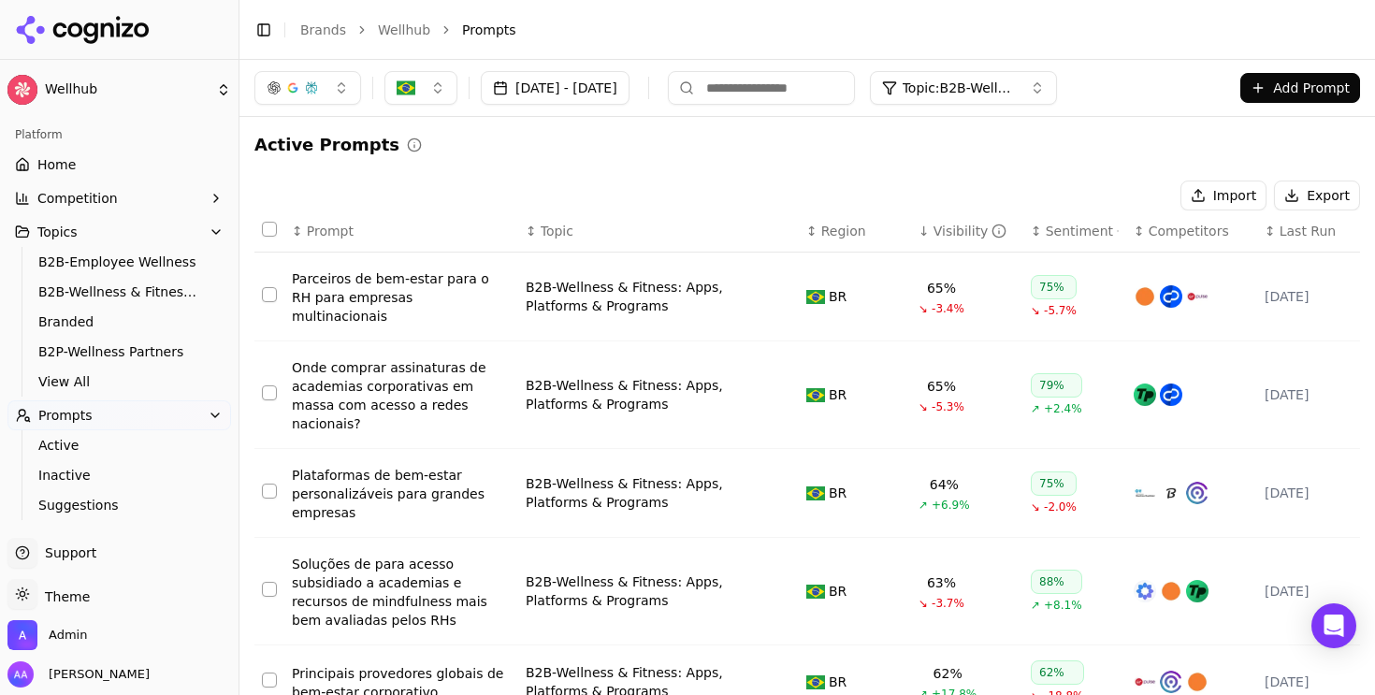
click at [942, 223] on div "Visibility" at bounding box center [971, 231] width 74 height 19
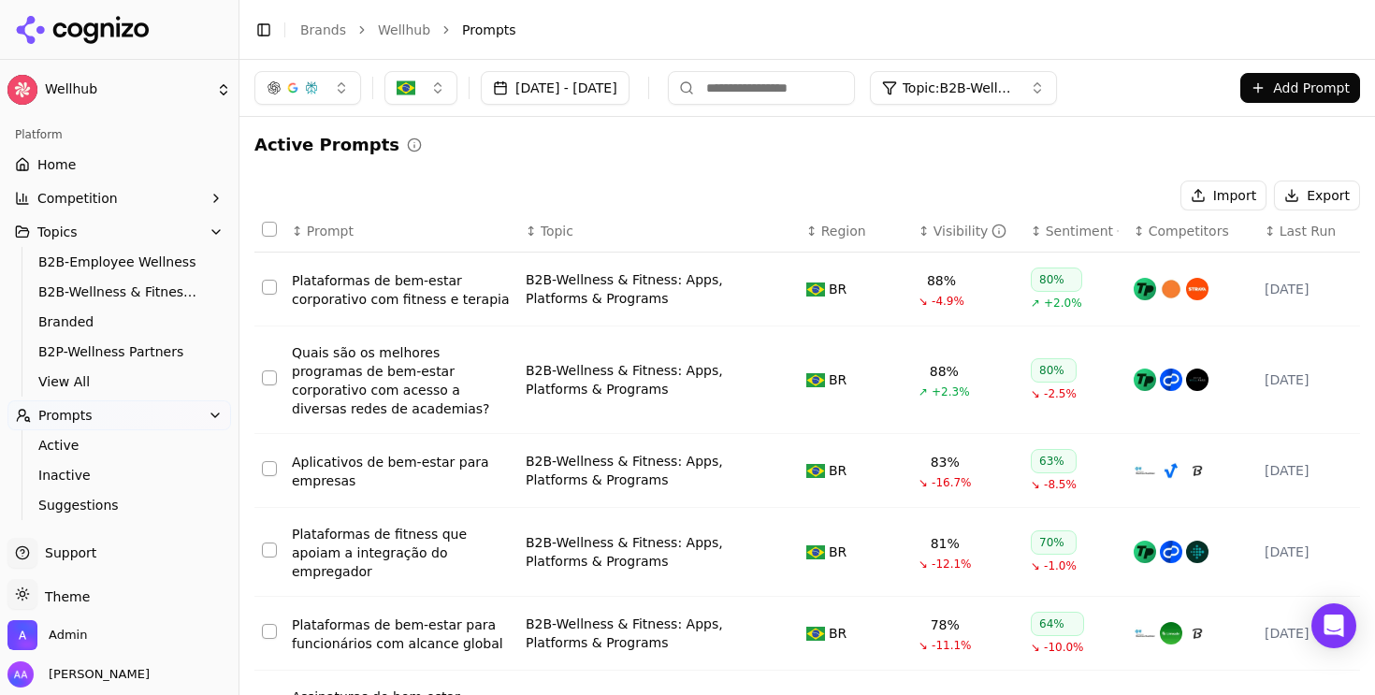
click at [938, 227] on div "Visibility" at bounding box center [971, 231] width 74 height 19
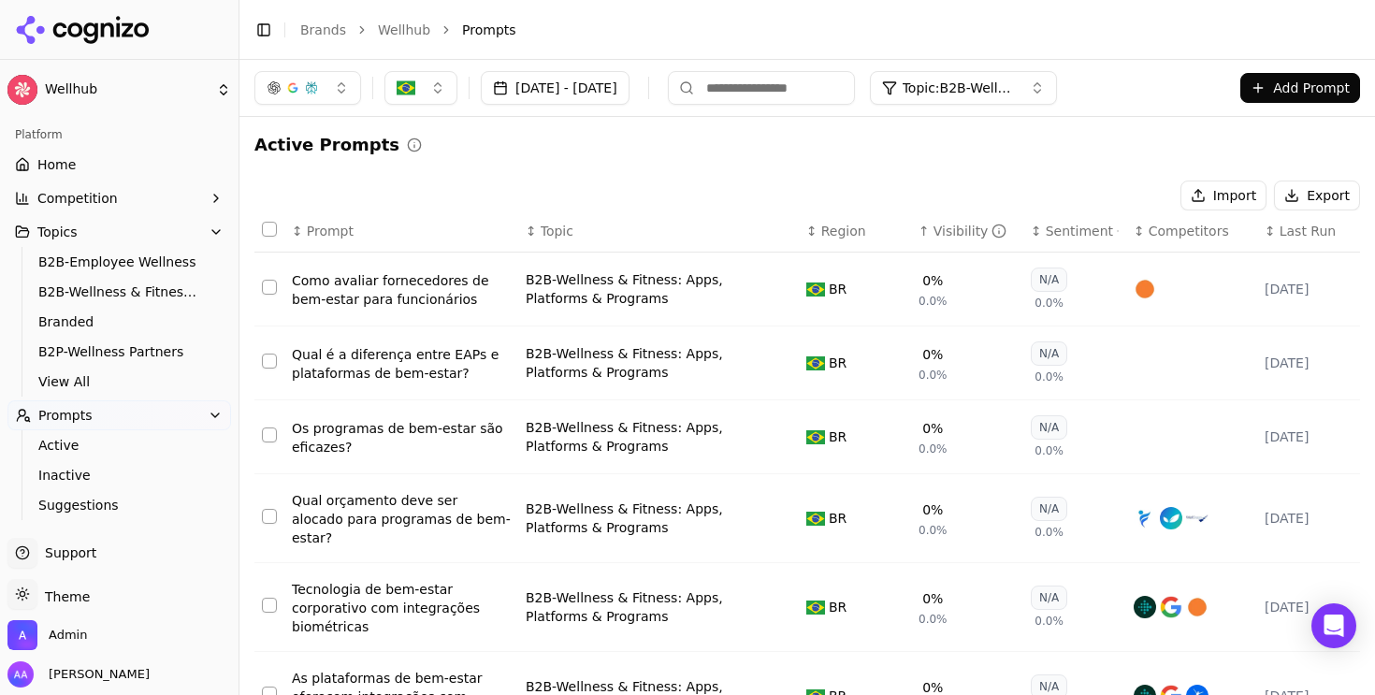
click at [938, 227] on div "Visibility" at bounding box center [971, 231] width 74 height 19
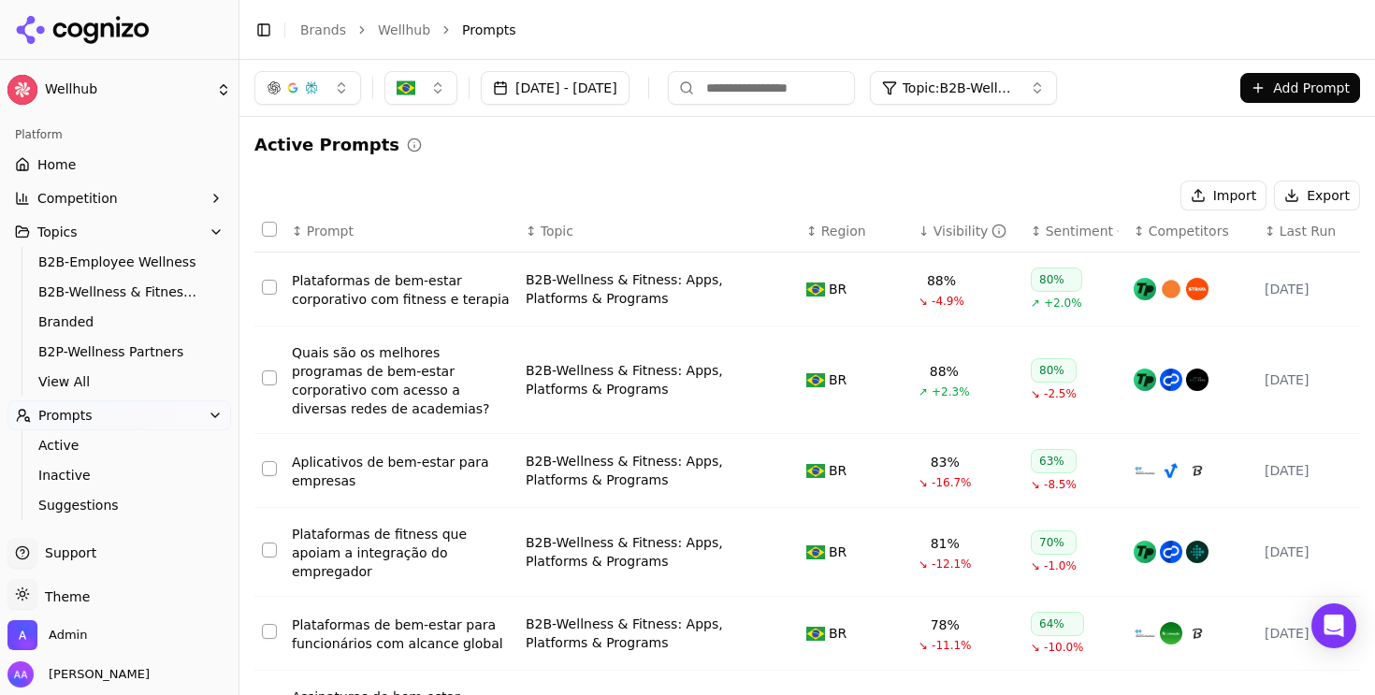
click at [938, 227] on div "Visibility" at bounding box center [971, 231] width 74 height 19
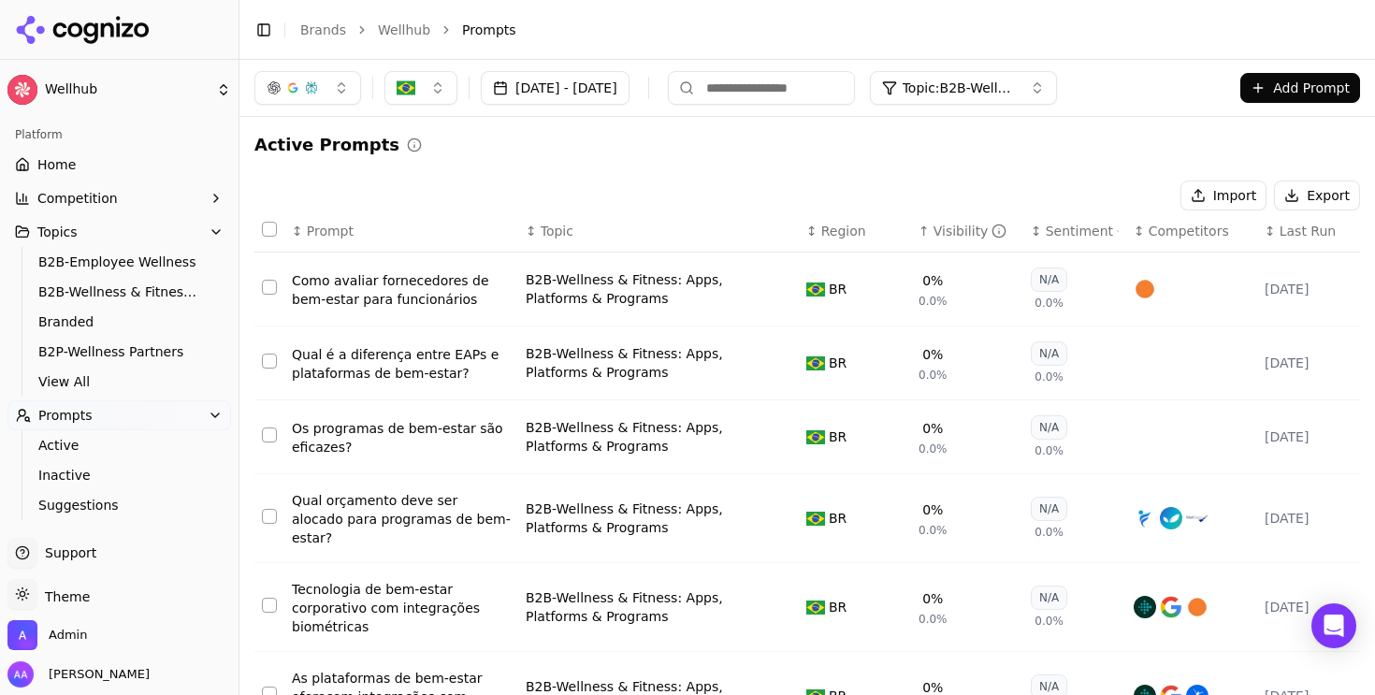
click at [938, 227] on div "Visibility" at bounding box center [971, 231] width 74 height 19
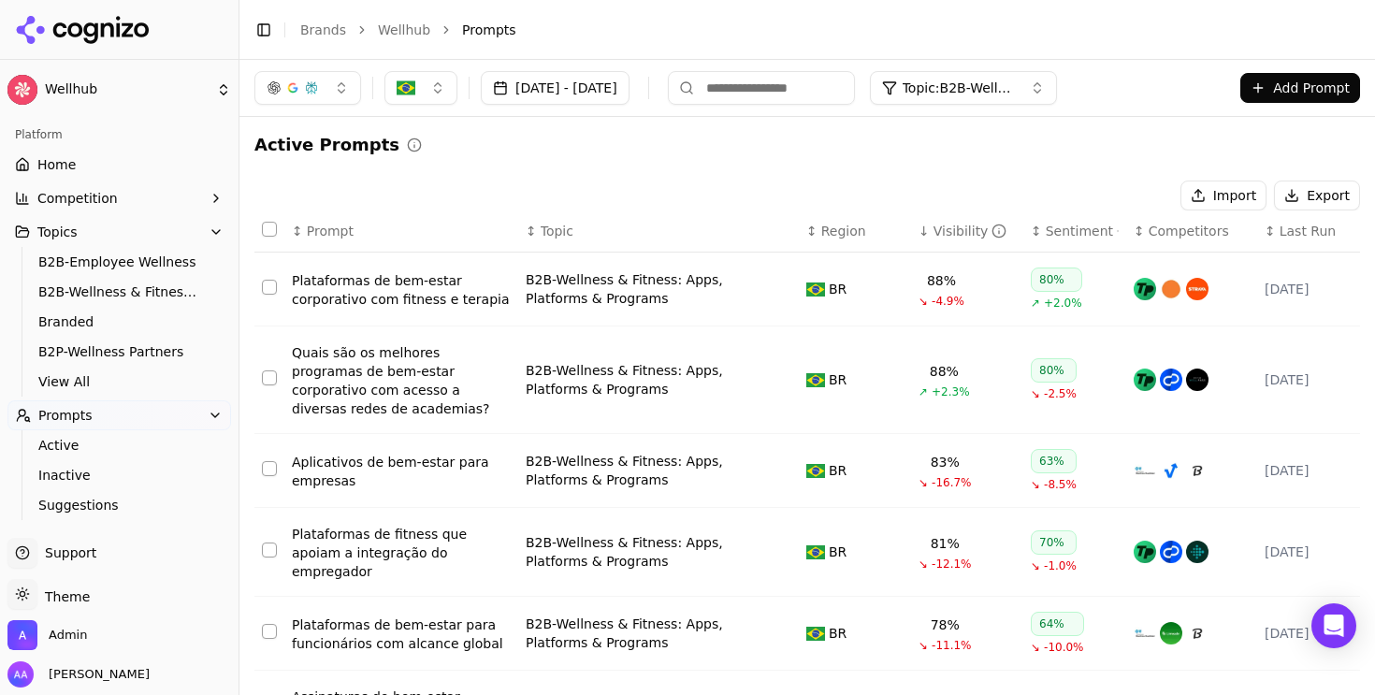
scroll to position [66, 0]
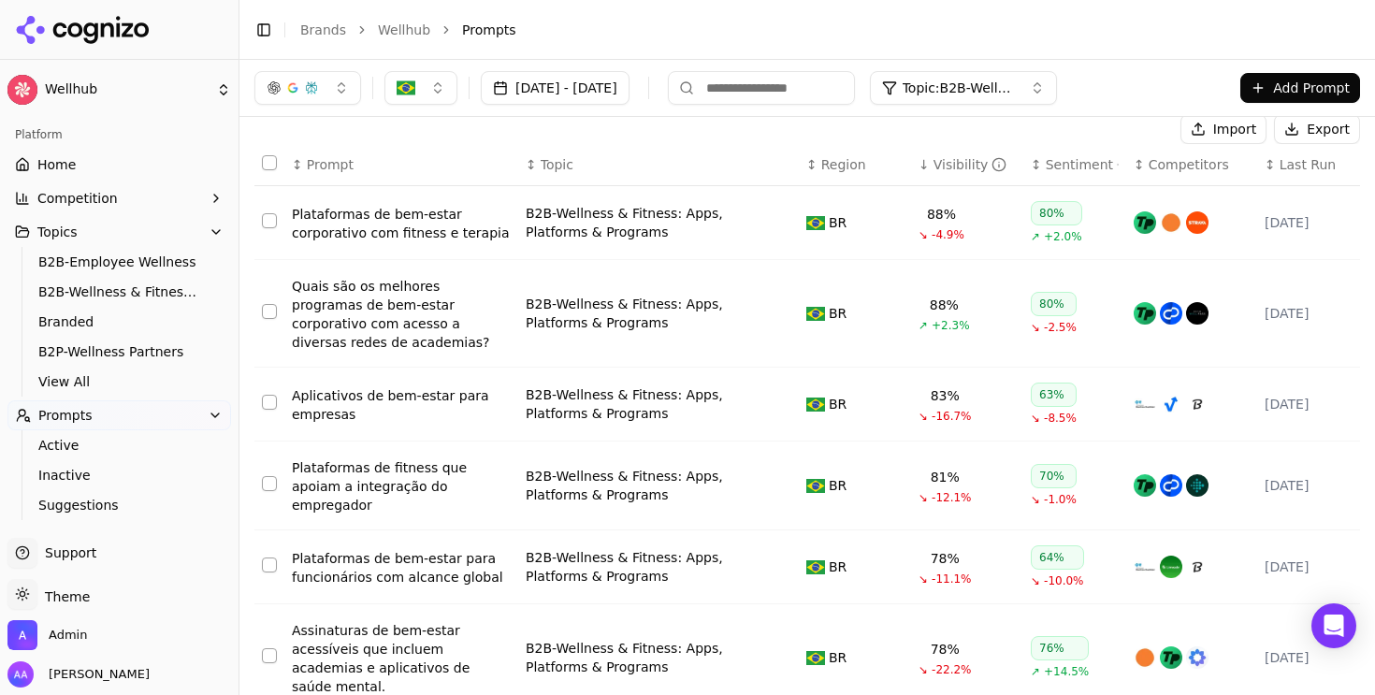
click at [336, 400] on div "Aplicativos de bem-estar para empresas" at bounding box center [401, 404] width 219 height 37
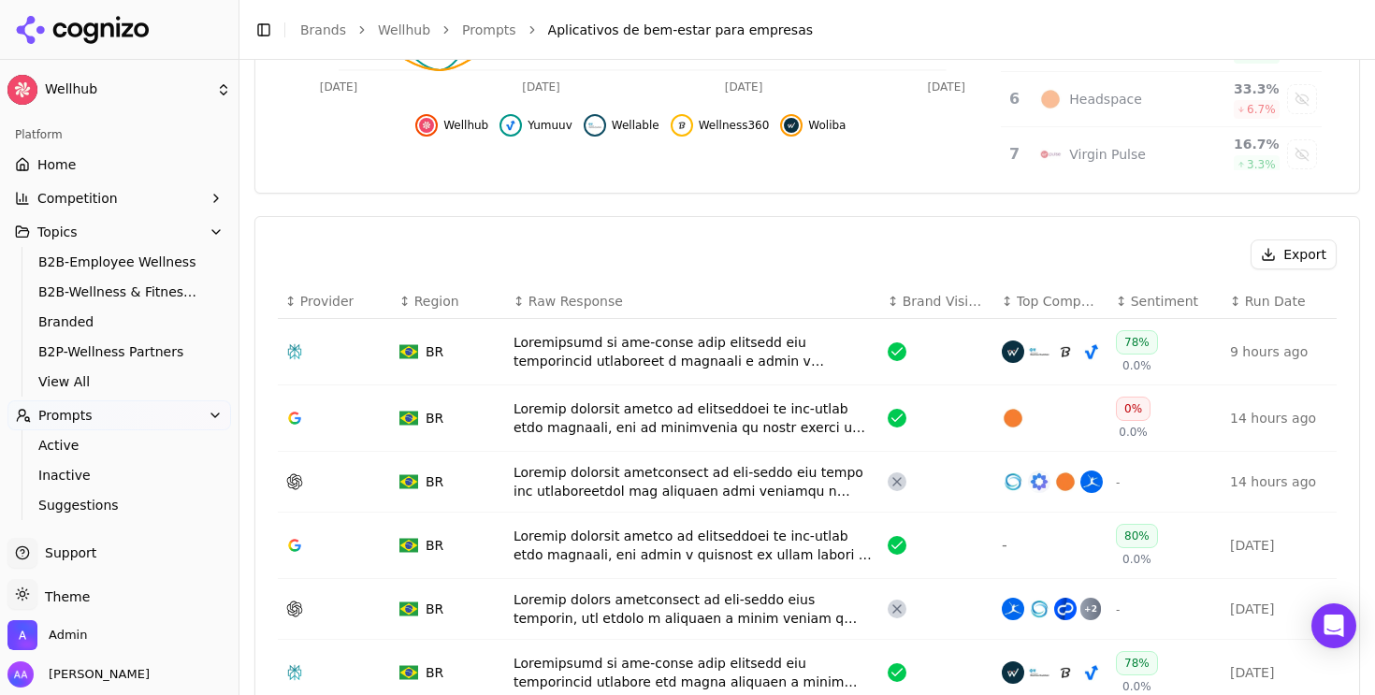
scroll to position [531, 0]
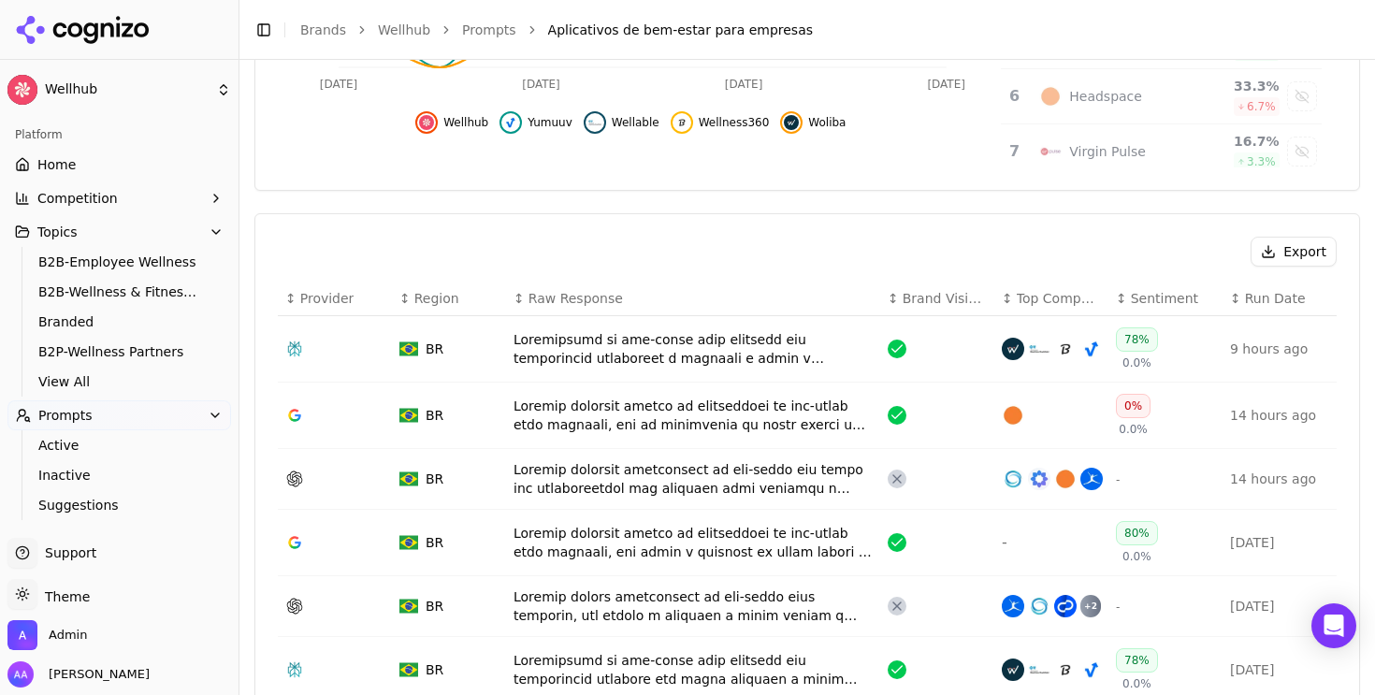
click at [614, 356] on div "Data table" at bounding box center [693, 348] width 359 height 37
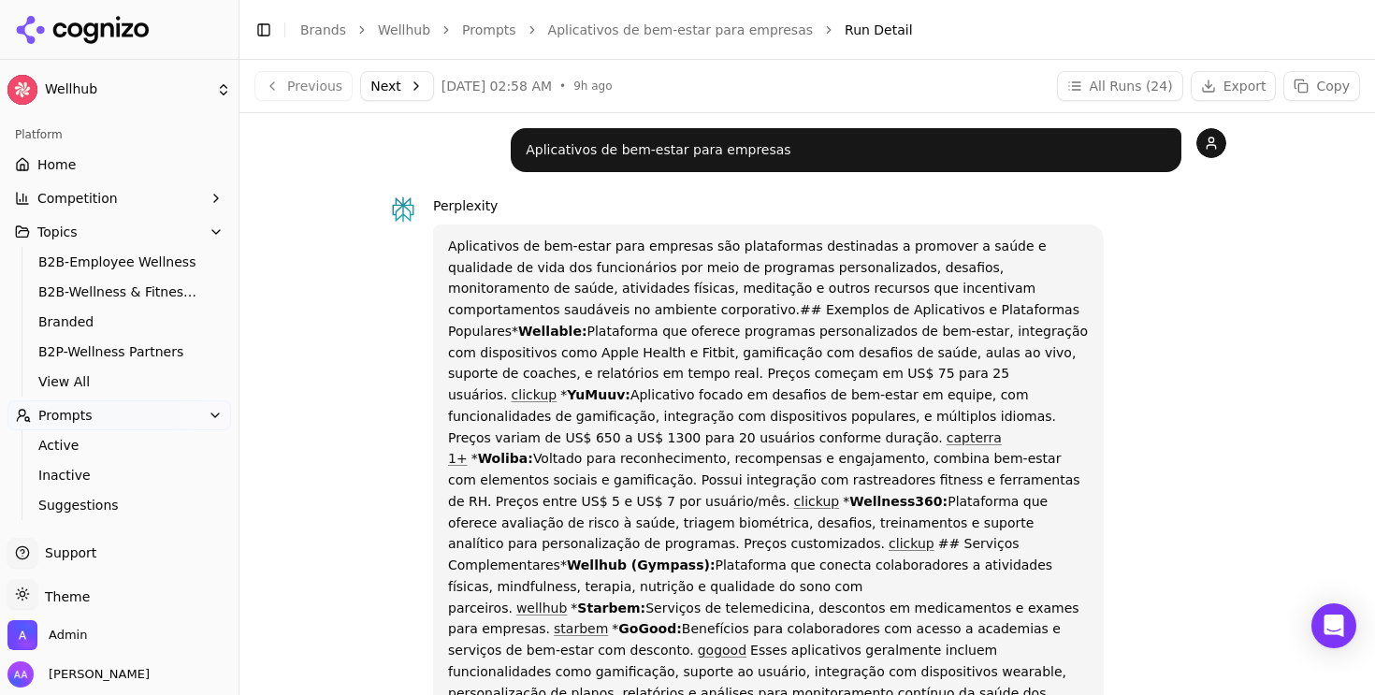
click at [665, 27] on link "Aplicativos de bem-estar para empresas" at bounding box center [680, 30] width 265 height 19
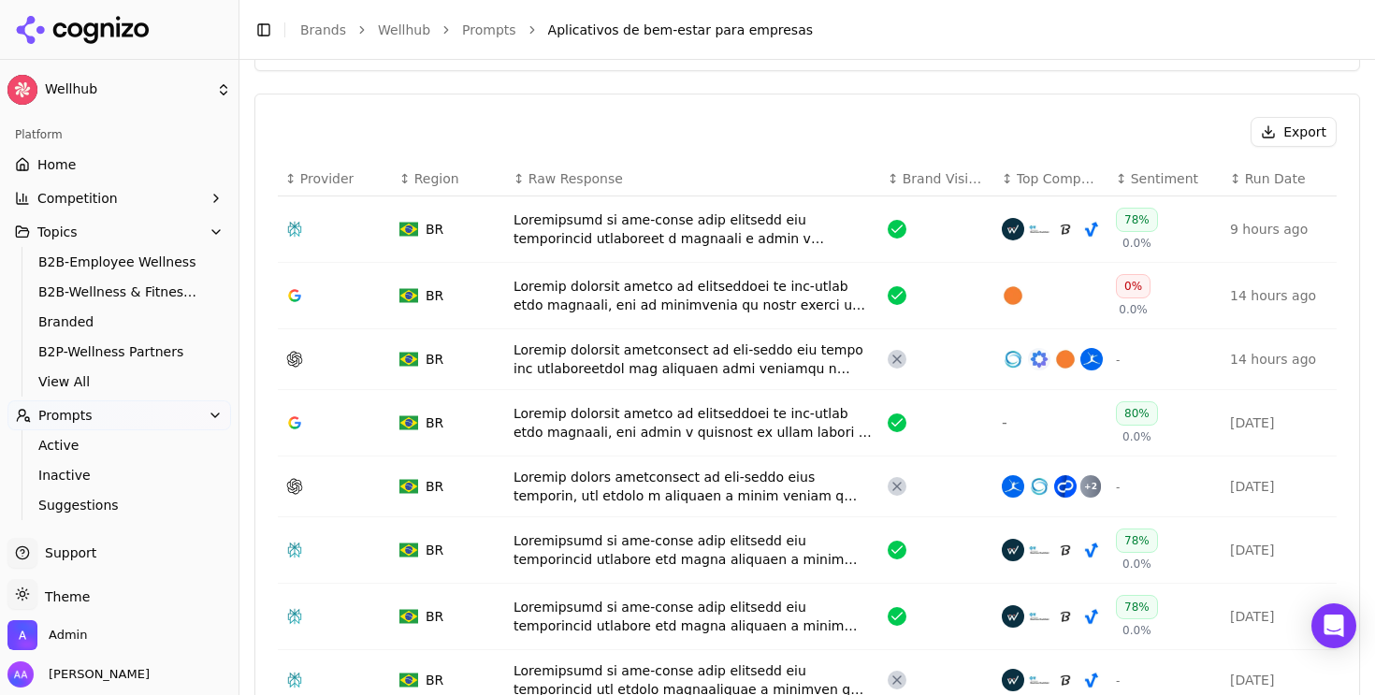
scroll to position [656, 0]
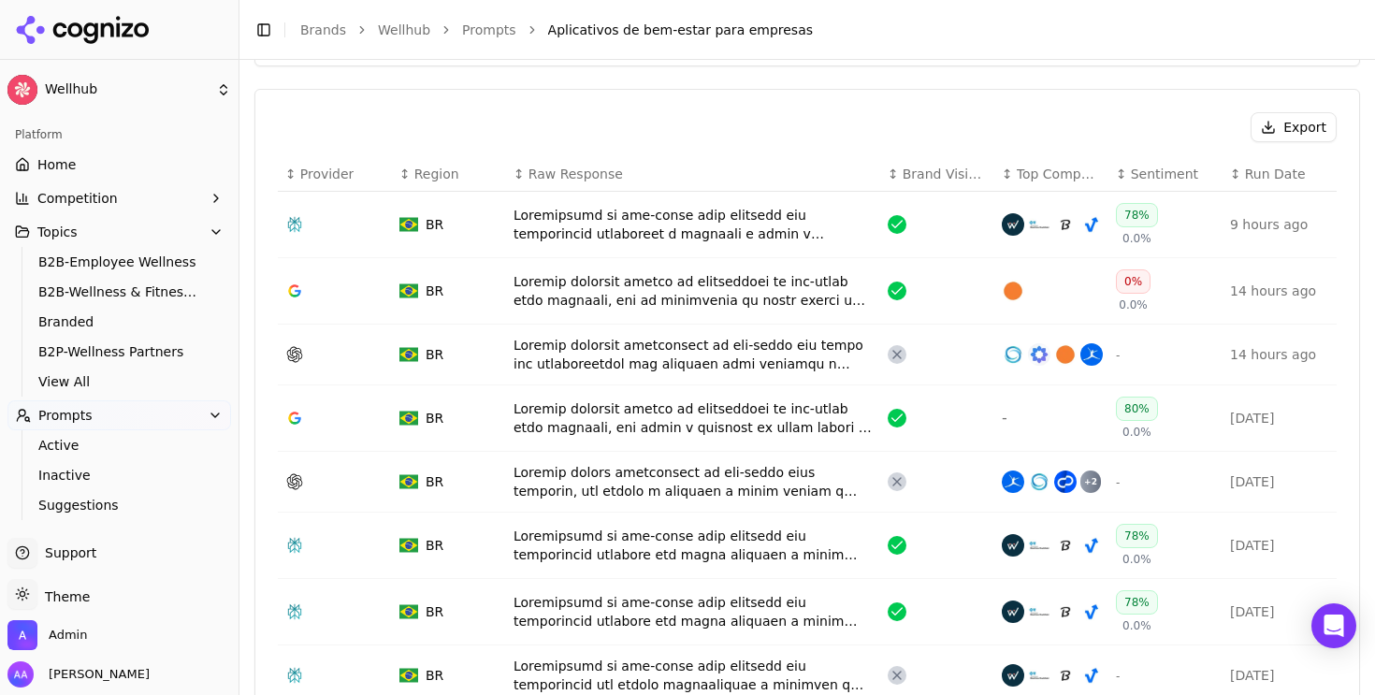
click at [691, 345] on div "Data table" at bounding box center [693, 354] width 359 height 37
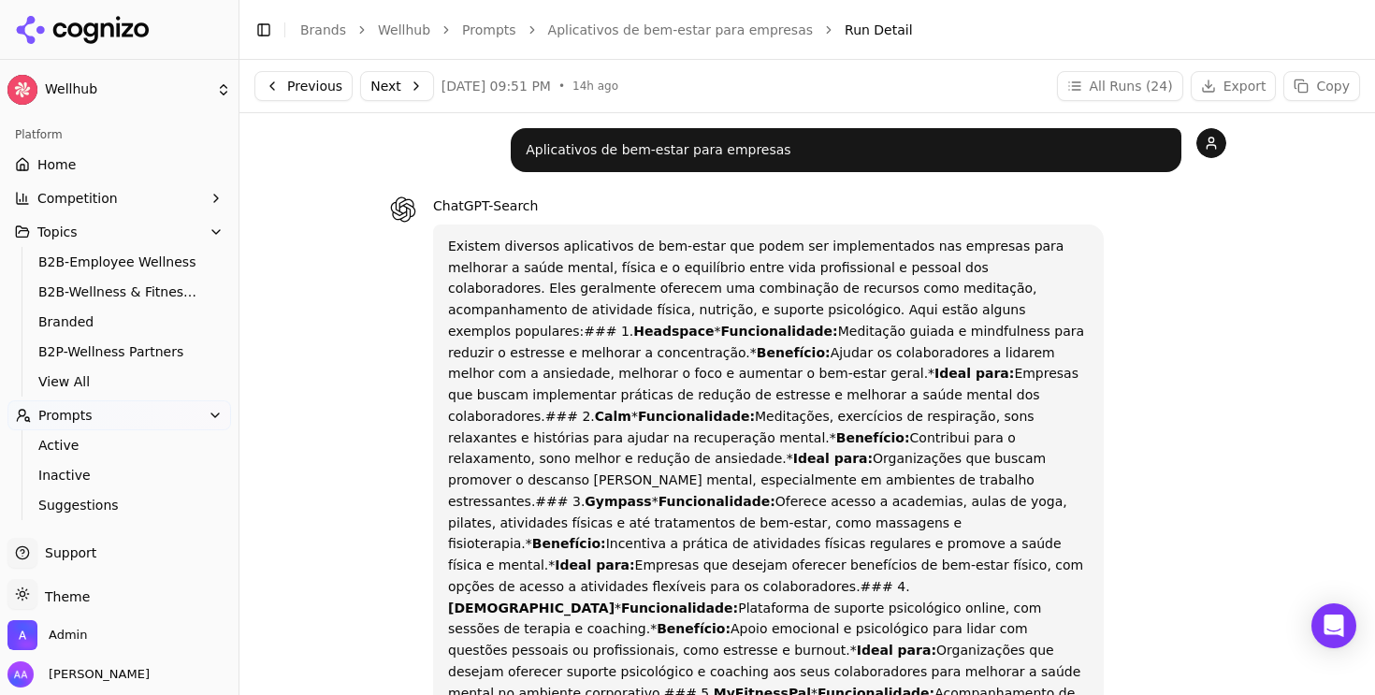
click at [674, 36] on link "Aplicativos de bem-estar para empresas" at bounding box center [680, 30] width 265 height 19
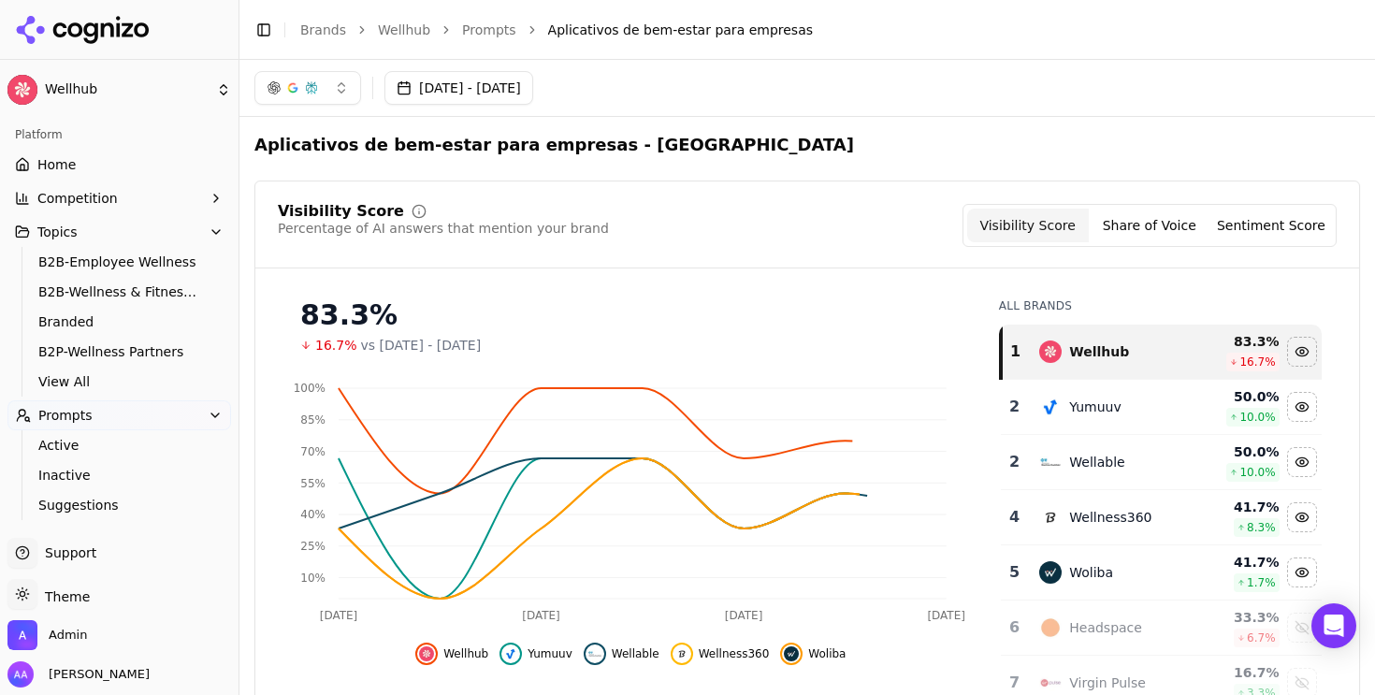
click at [502, 27] on link "Prompts" at bounding box center [489, 30] width 54 height 19
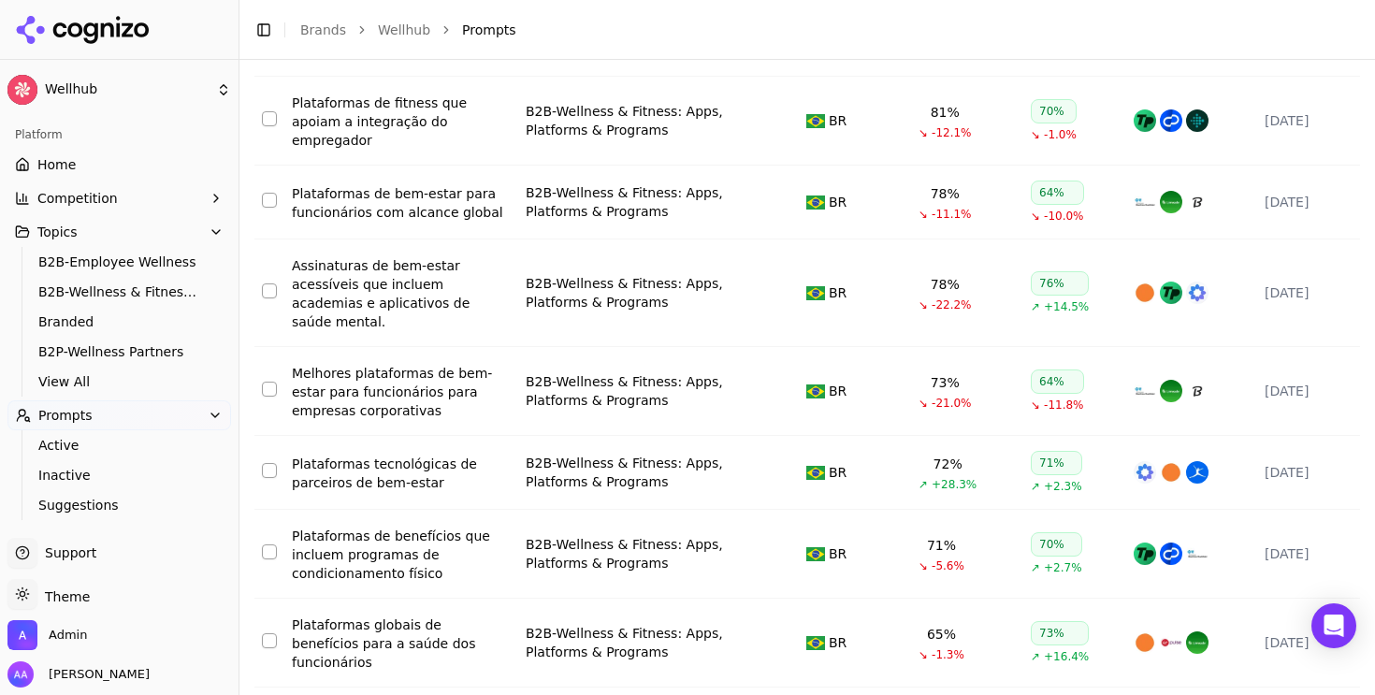
scroll to position [442, 0]
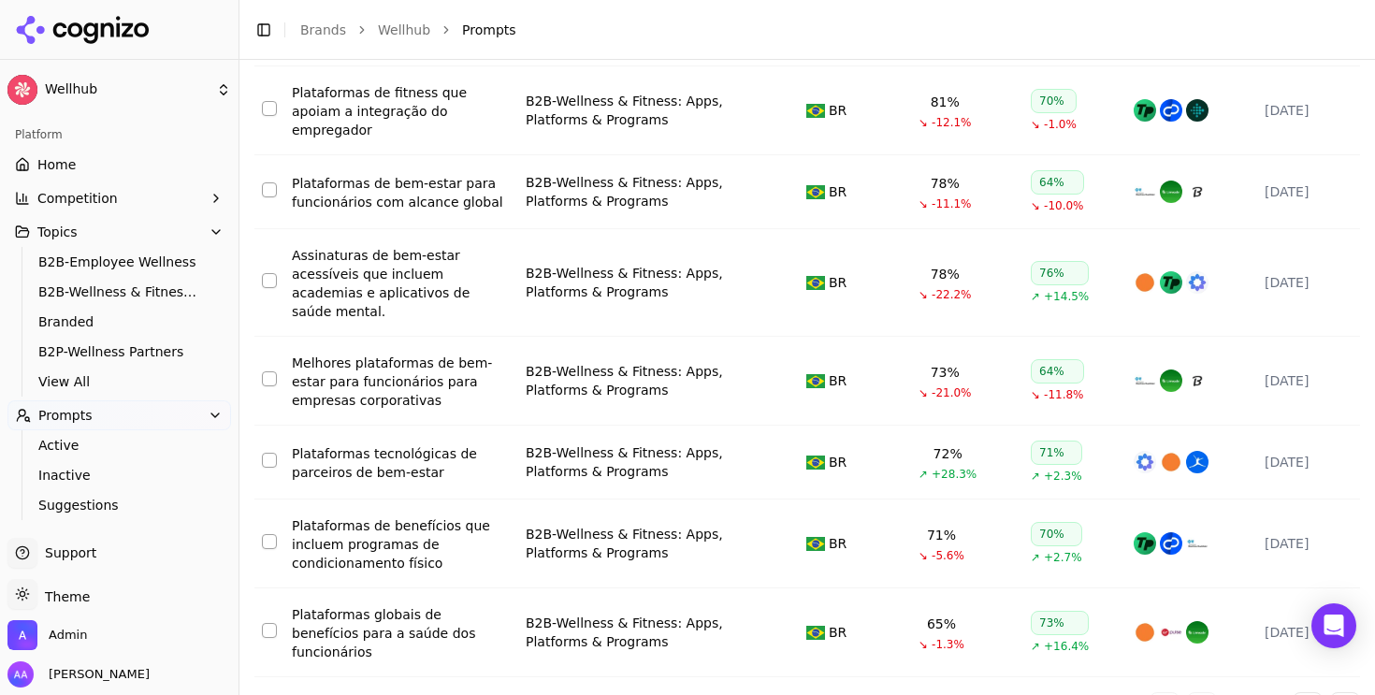
click at [416, 516] on div "Plataformas de benefícios que incluem programas de condicionamento físico" at bounding box center [401, 544] width 219 height 56
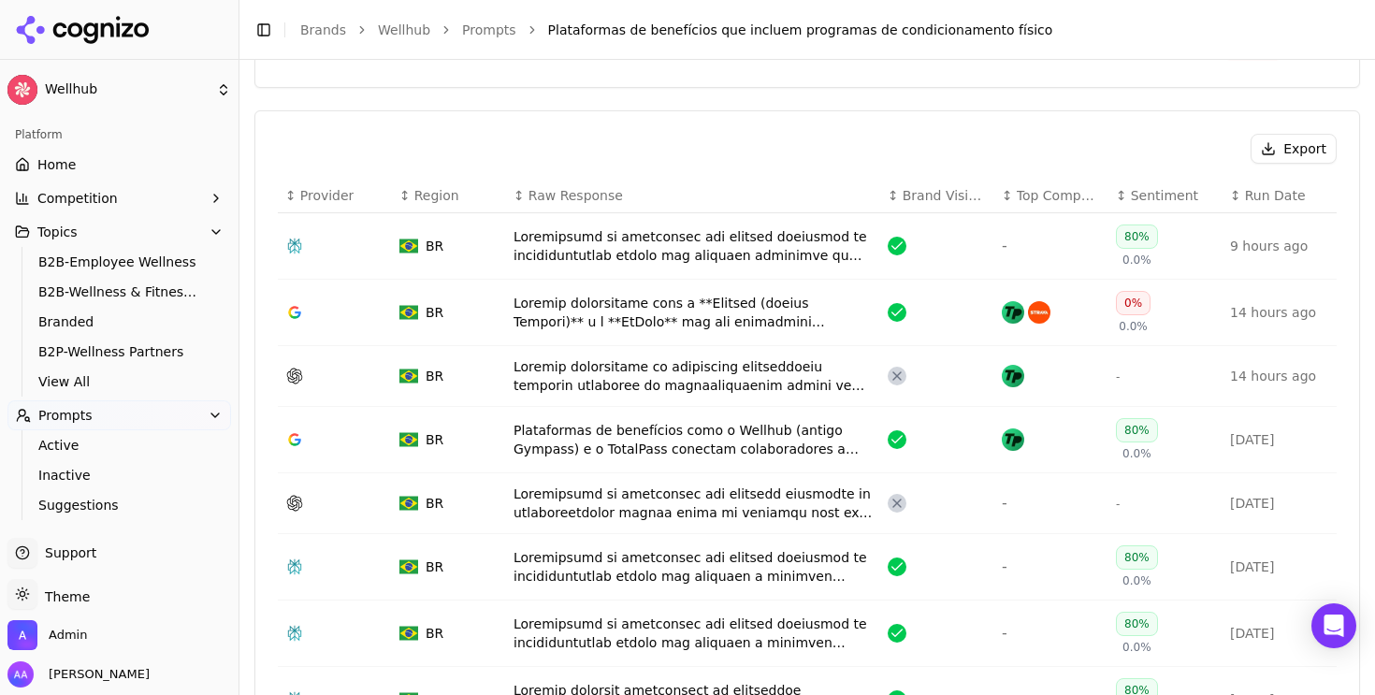
scroll to position [649, 0]
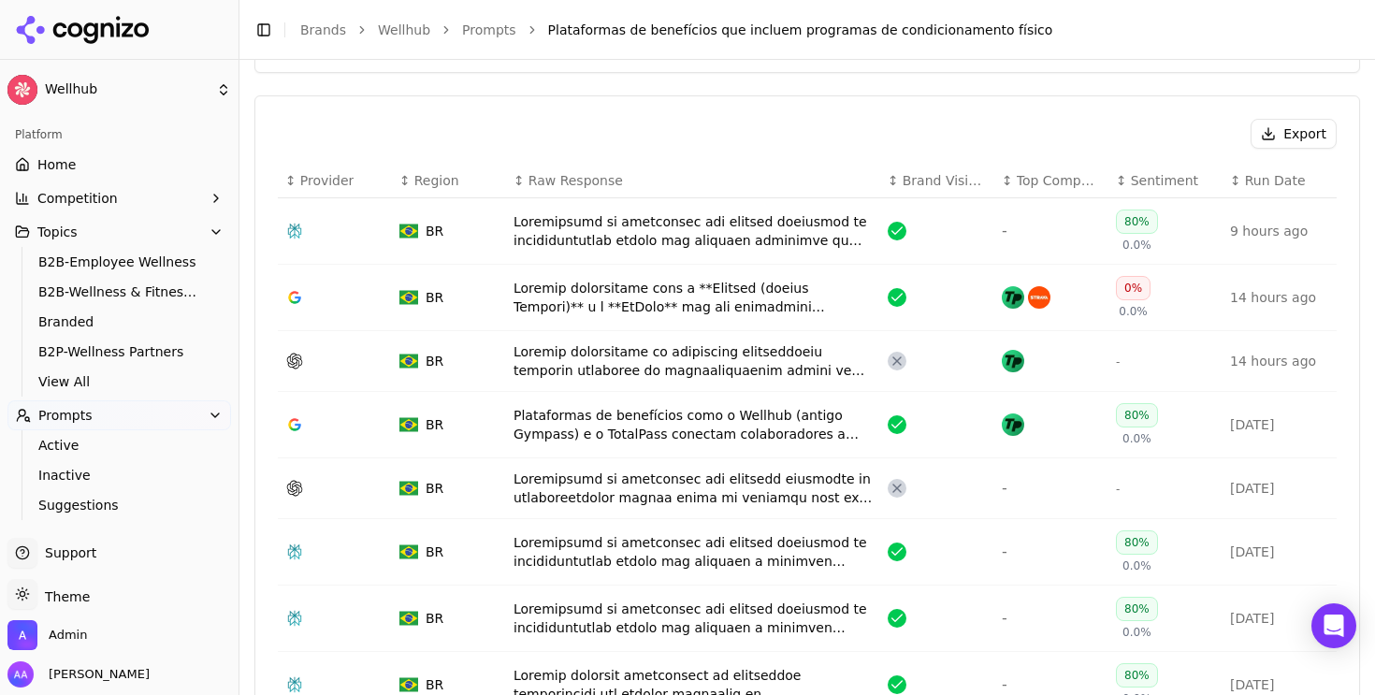
click at [713, 364] on div "Data table" at bounding box center [693, 360] width 359 height 37
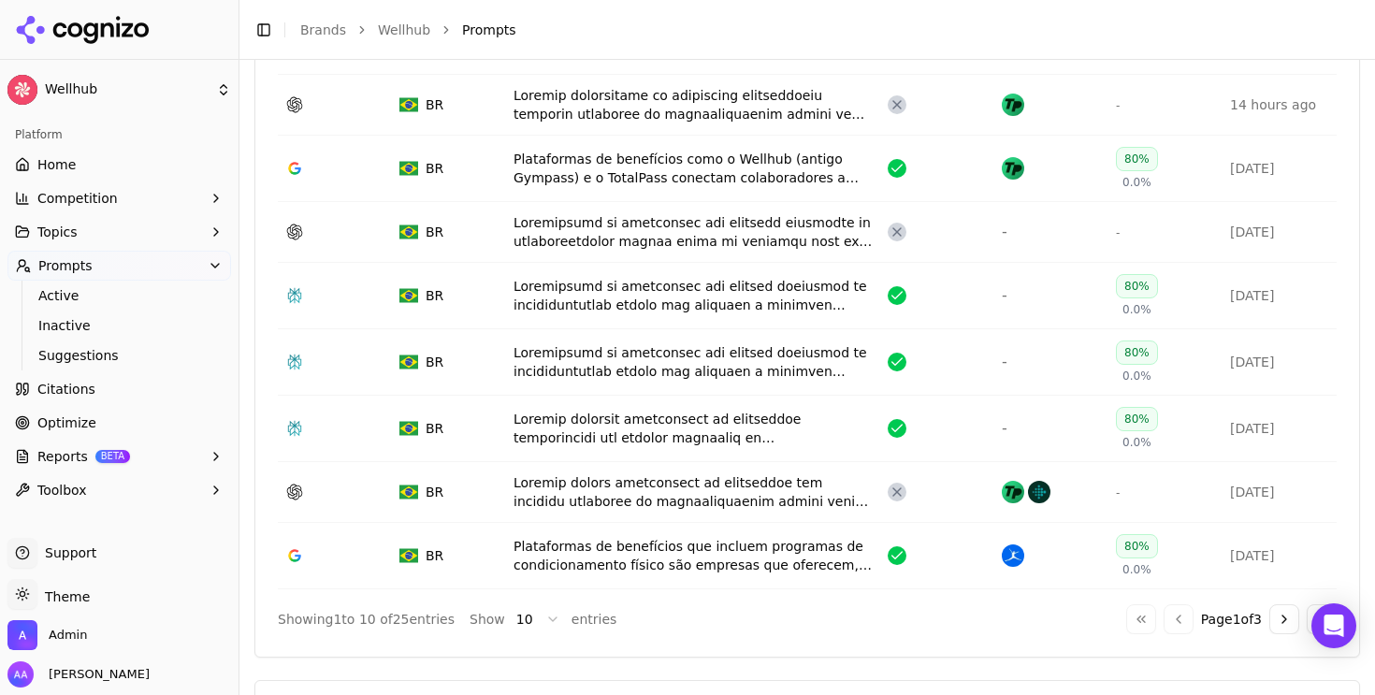
scroll to position [913, 0]
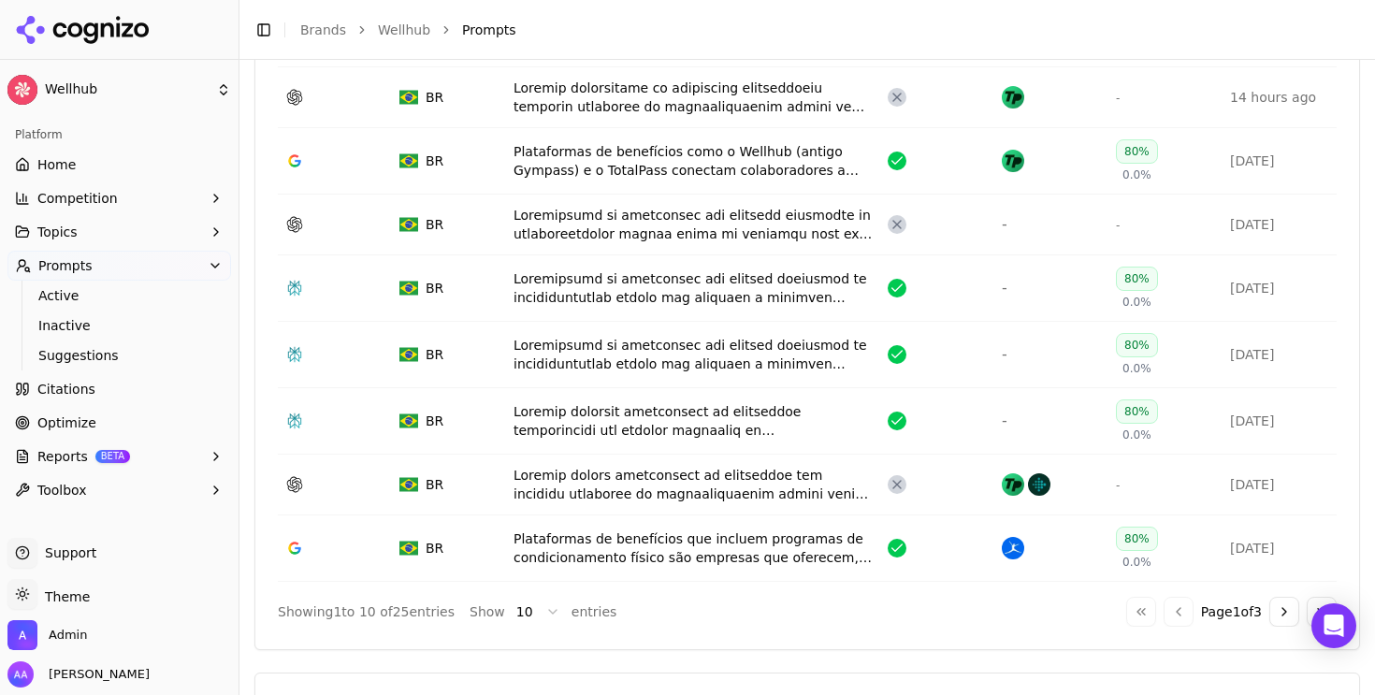
click at [650, 359] on div "Data table" at bounding box center [693, 354] width 359 height 37
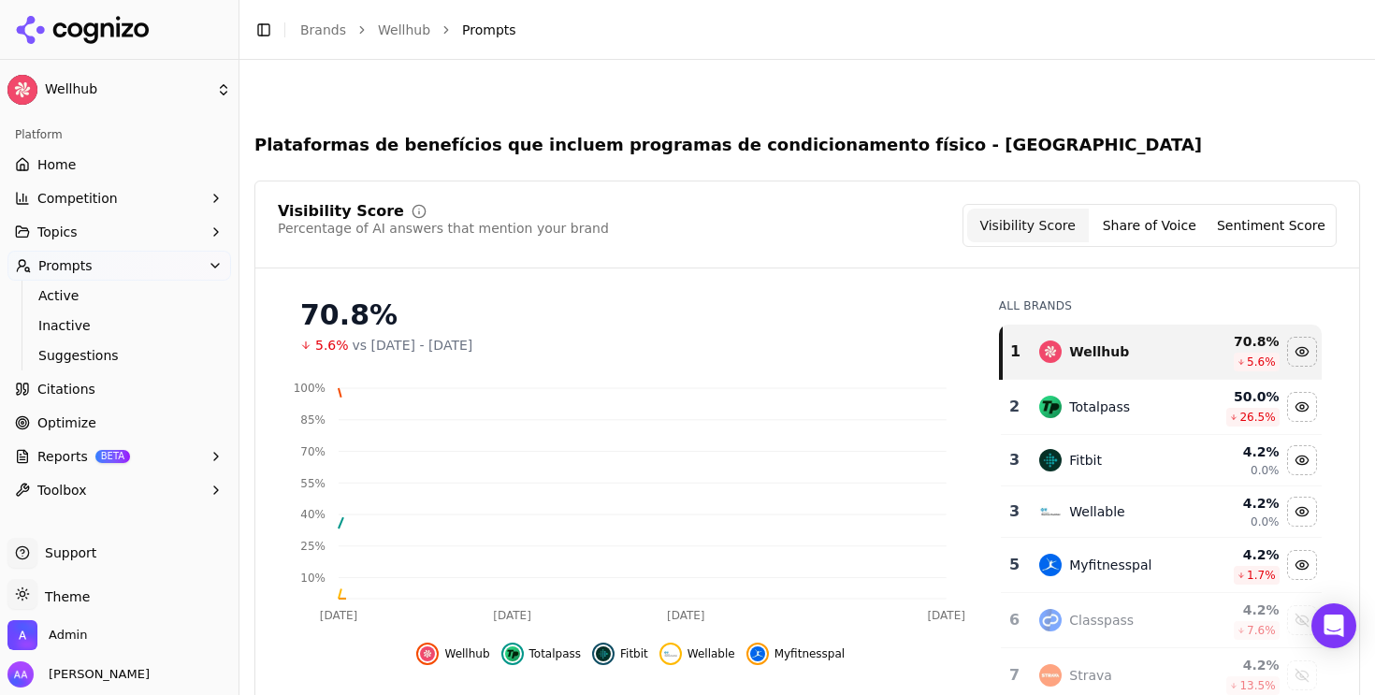
scroll to position [970, 0]
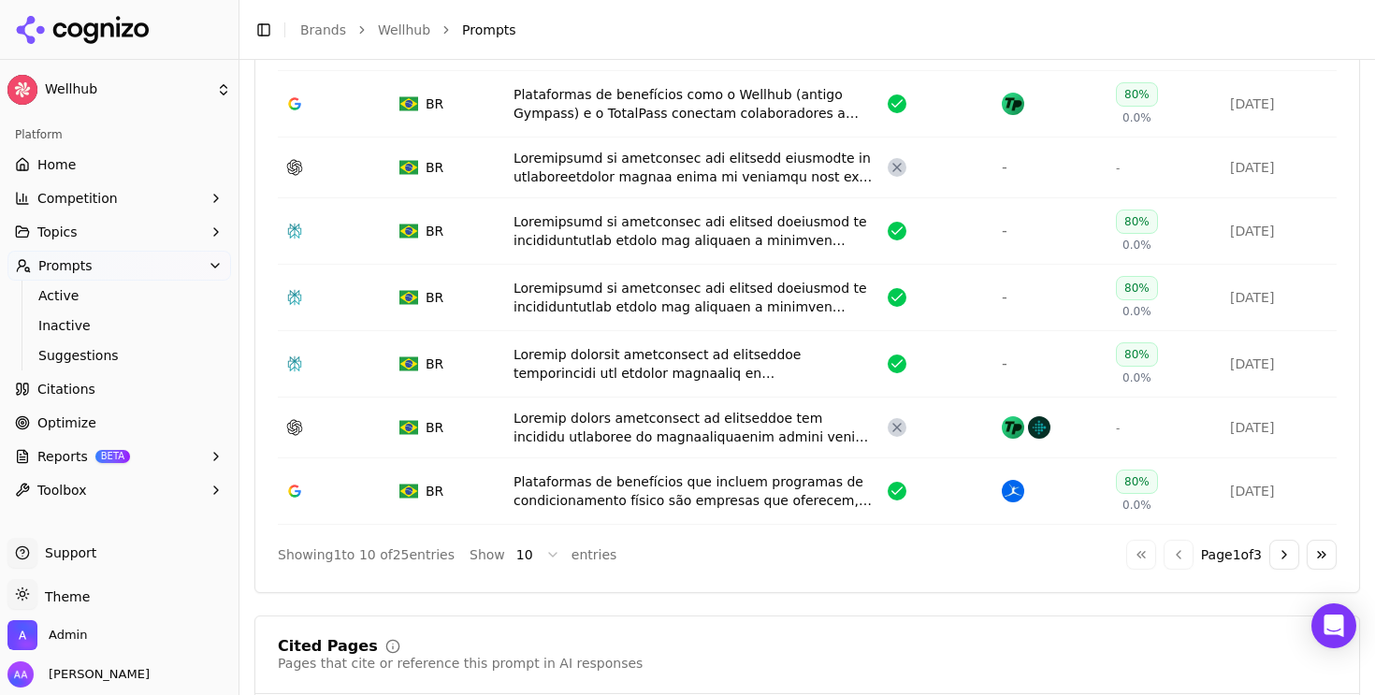
click at [328, 17] on div "Toggle Sidebar Brands Wellhub Prompts" at bounding box center [789, 30] width 1098 height 26
click at [327, 32] on link "Brands" at bounding box center [323, 29] width 46 height 15
